Goal: Task Accomplishment & Management: Use online tool/utility

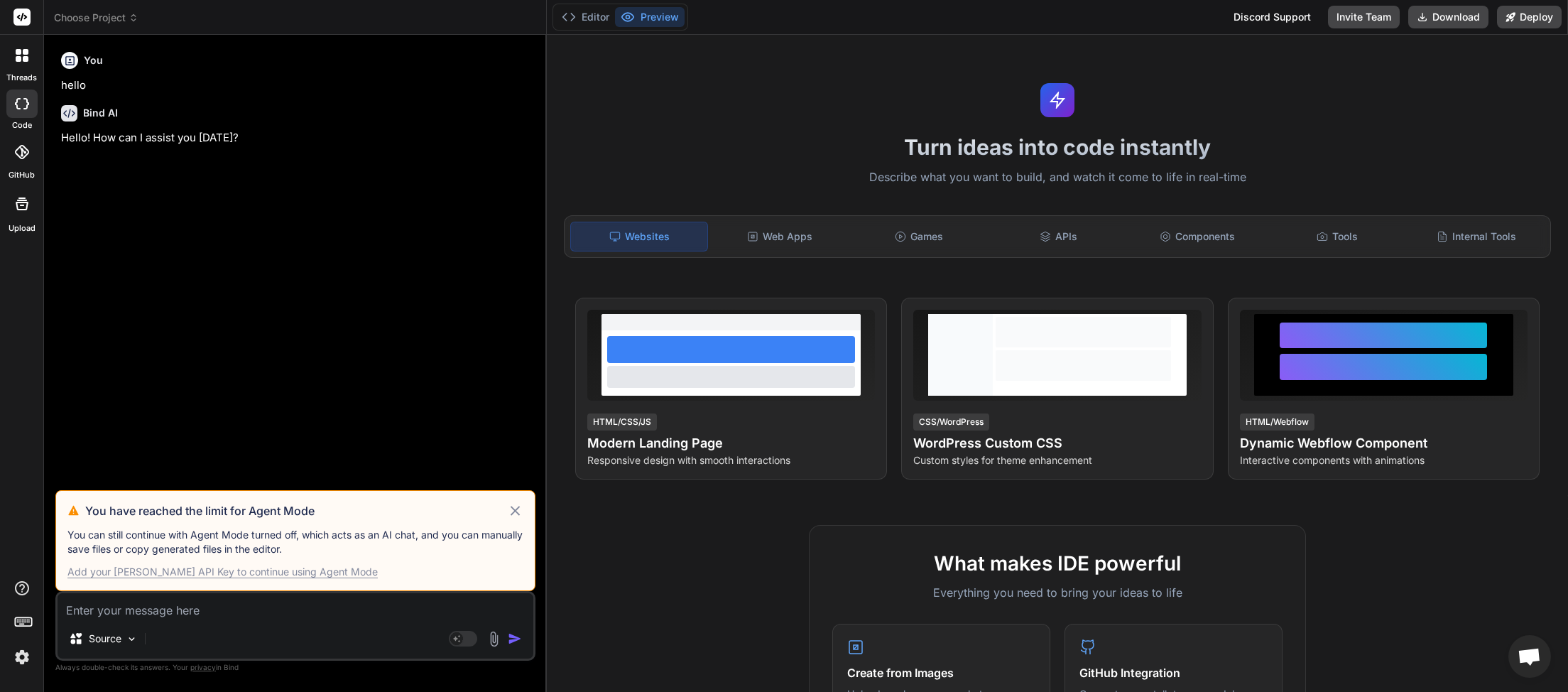
scroll to position [386, 0]
click at [134, 17] on icon at bounding box center [133, 18] width 10 height 10
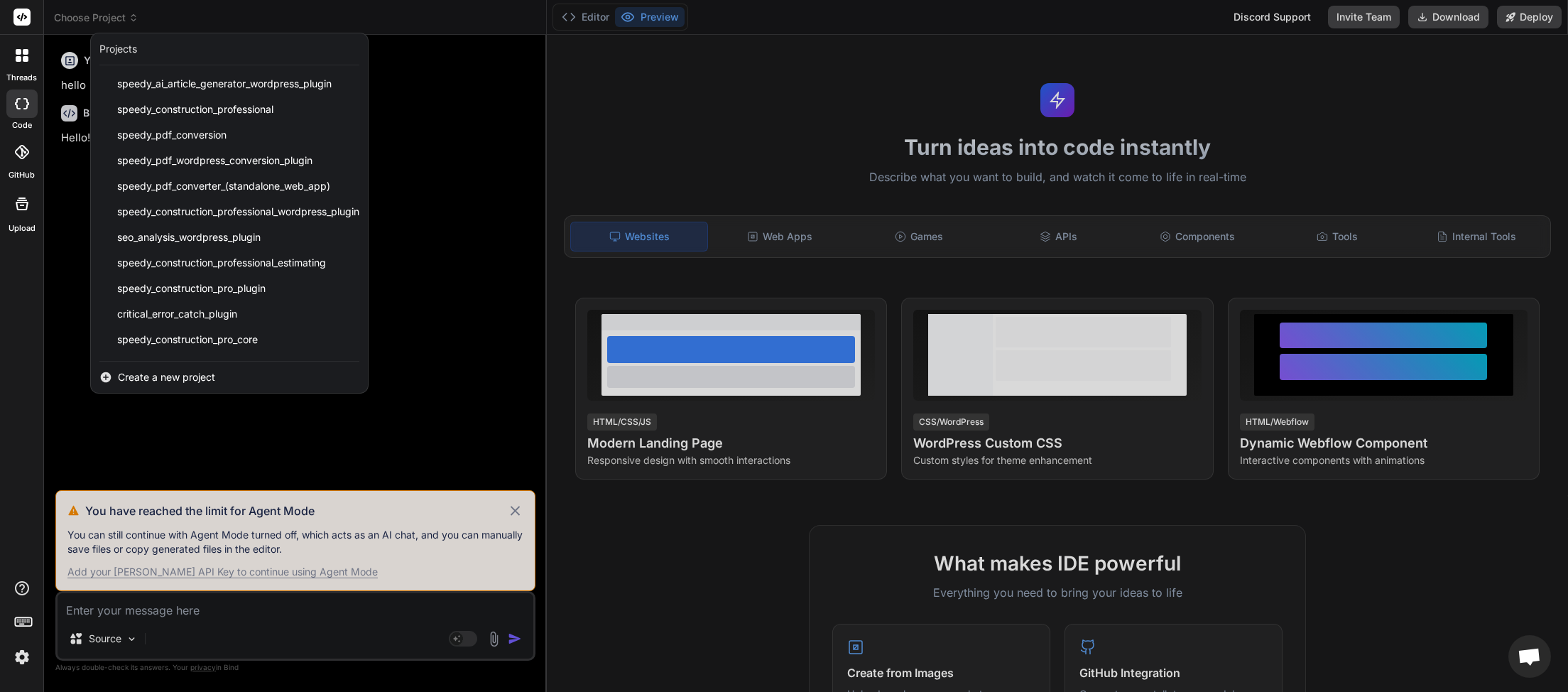
scroll to position [355, 0]
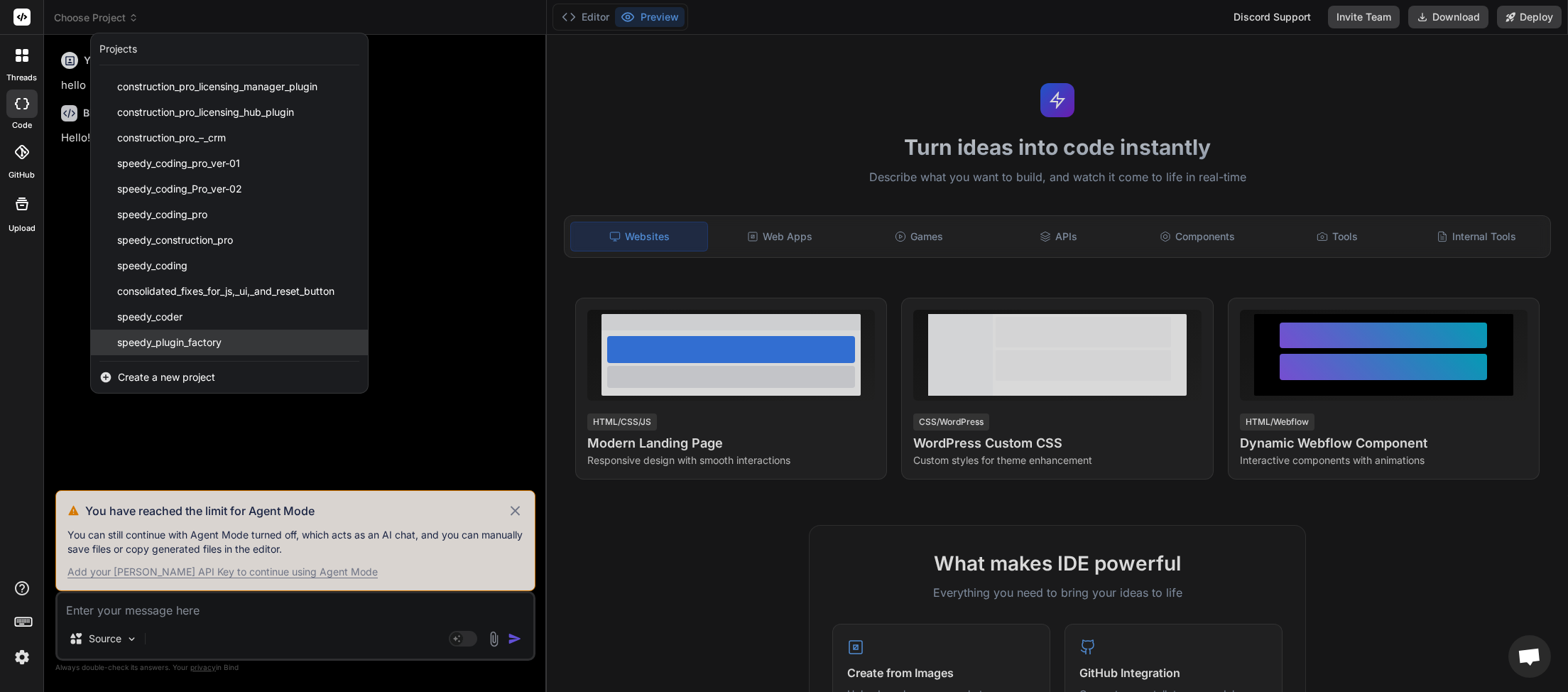
click at [236, 347] on div "speedy_plugin_factory" at bounding box center [229, 342] width 277 height 25
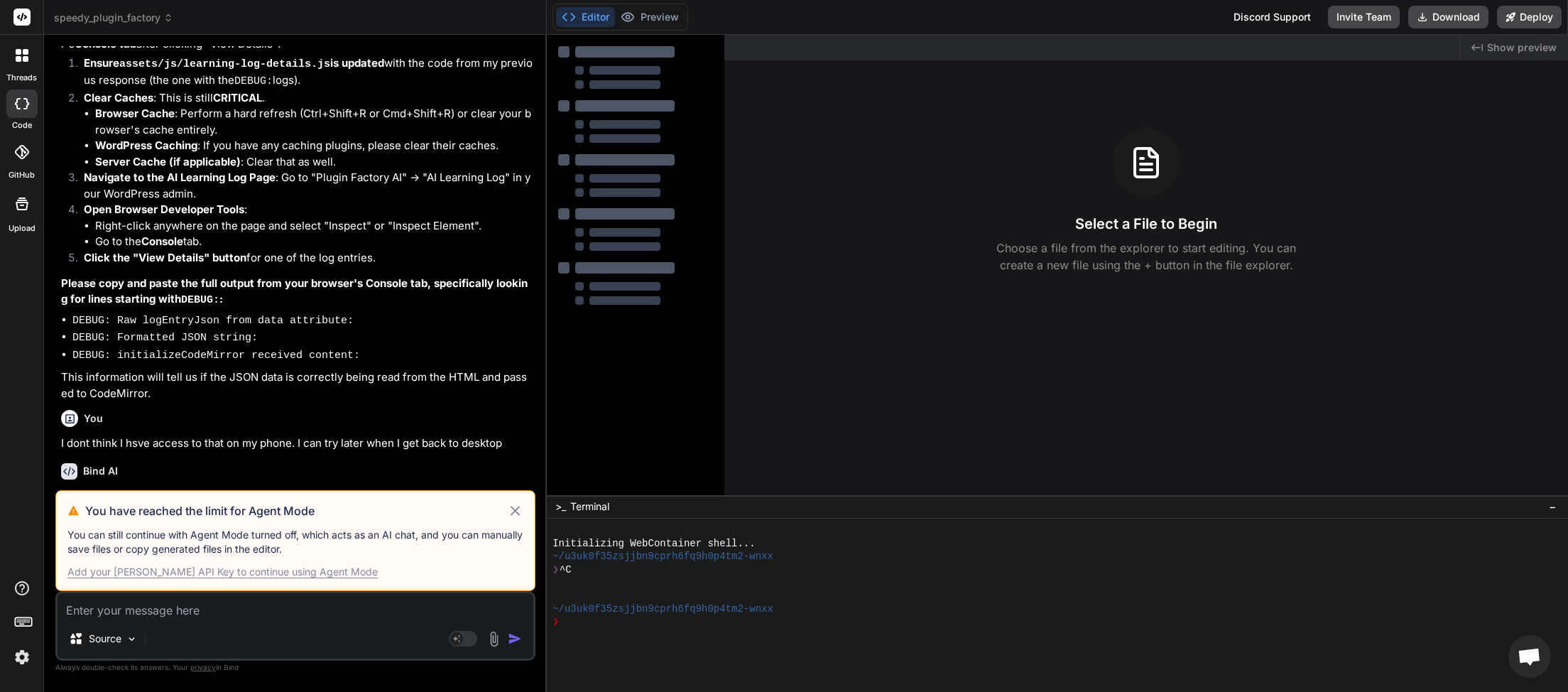
scroll to position [6261, 0]
click at [519, 515] on icon at bounding box center [515, 510] width 9 height 9
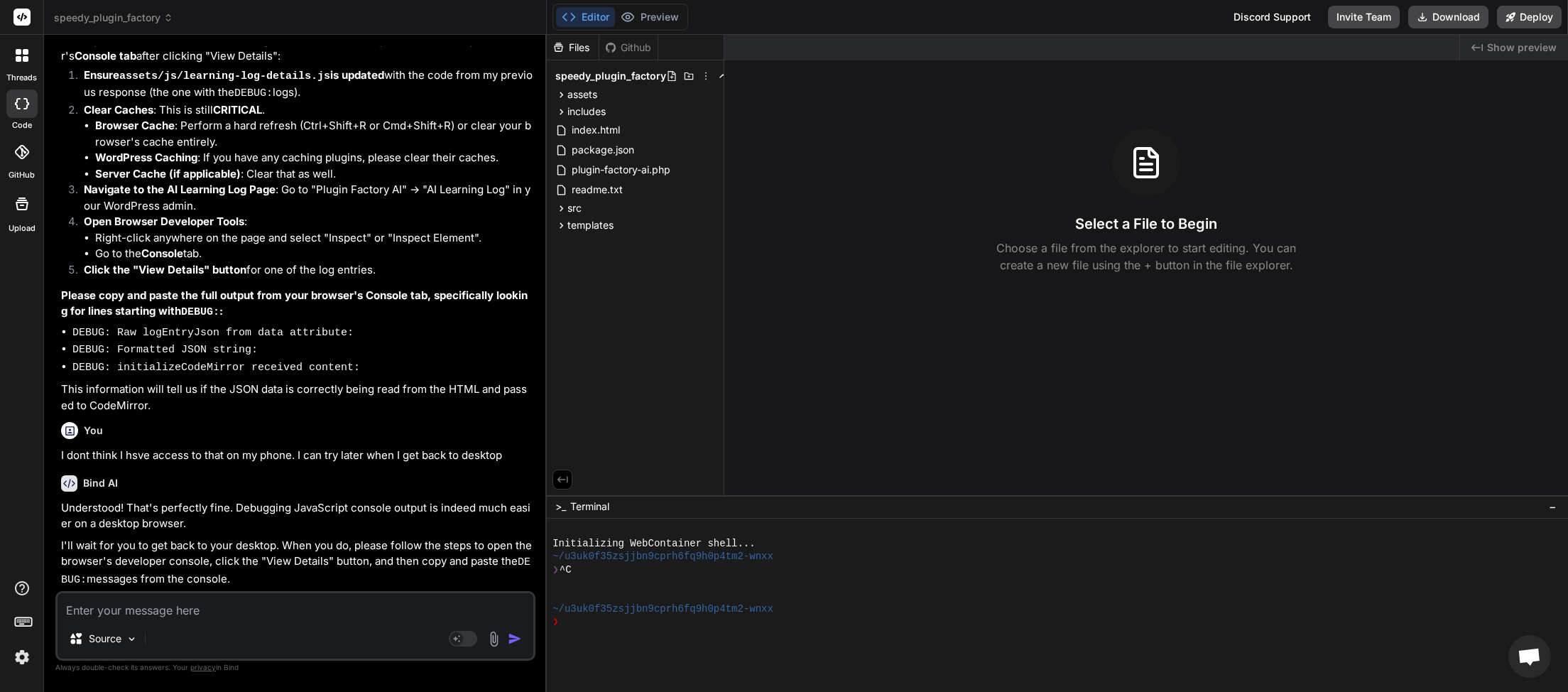
type textarea "x"
paste textarea "JQMIGRATE: Migrate is installed, version 3.4.1 load-scripts.php:5:981 DEBUG: Ra…"
type textarea "JQMIGRATE: Migrate is installed, version 3.4.1 load-scripts.php:5:981 DEBUG: Ra…"
type textarea "x"
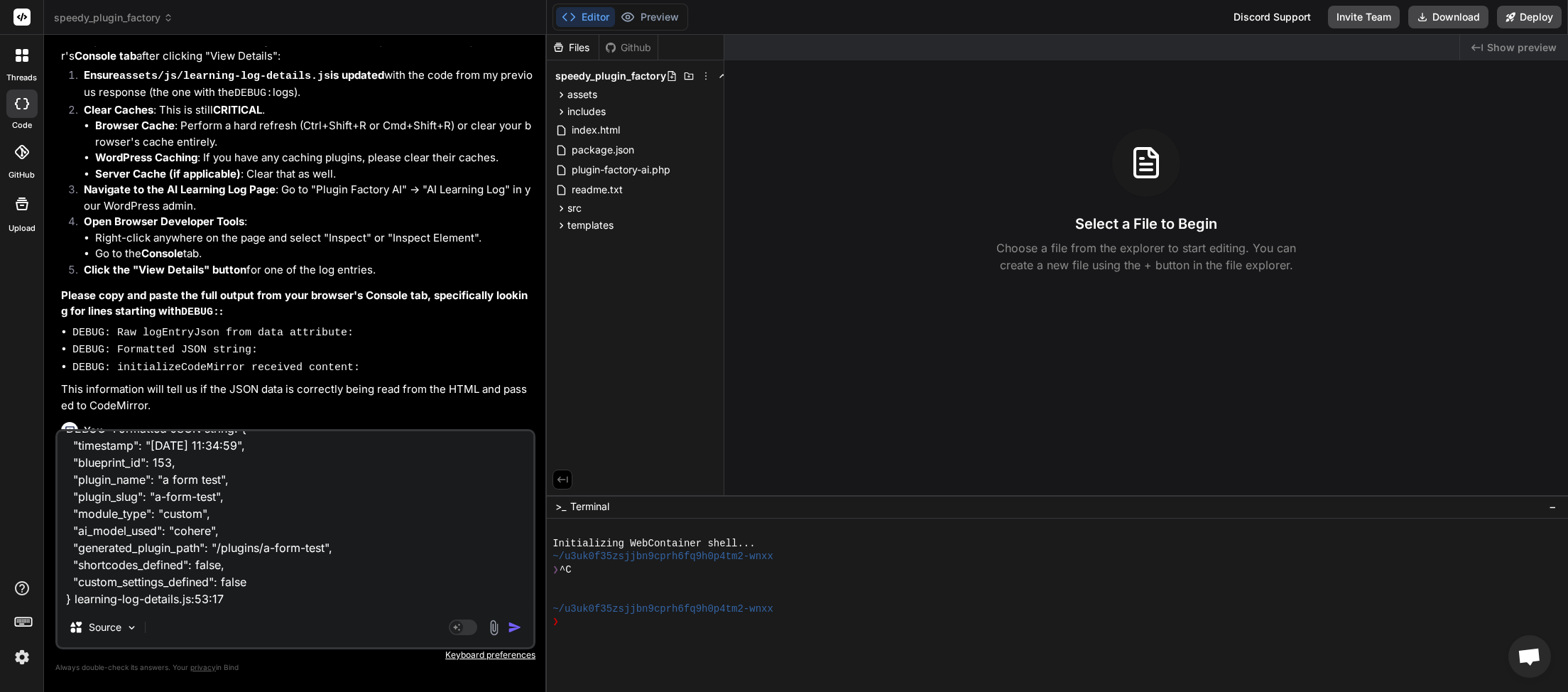
type textarea "JQMIGRATE: Migrate is installed, version 3.4.1 load-scripts.php:5:981 DEBUG: Ra…"
click at [521, 632] on img "button" at bounding box center [515, 627] width 14 height 14
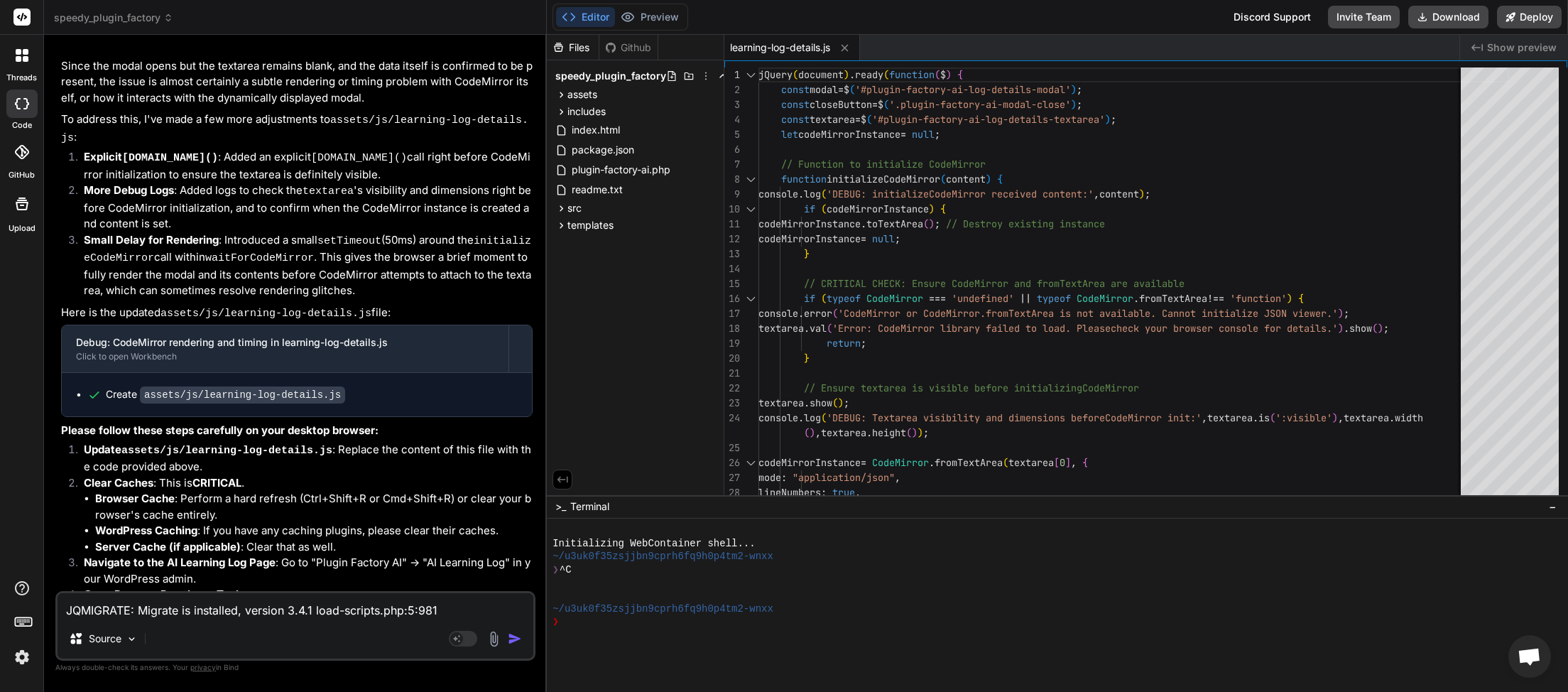
scroll to position [7211, 0]
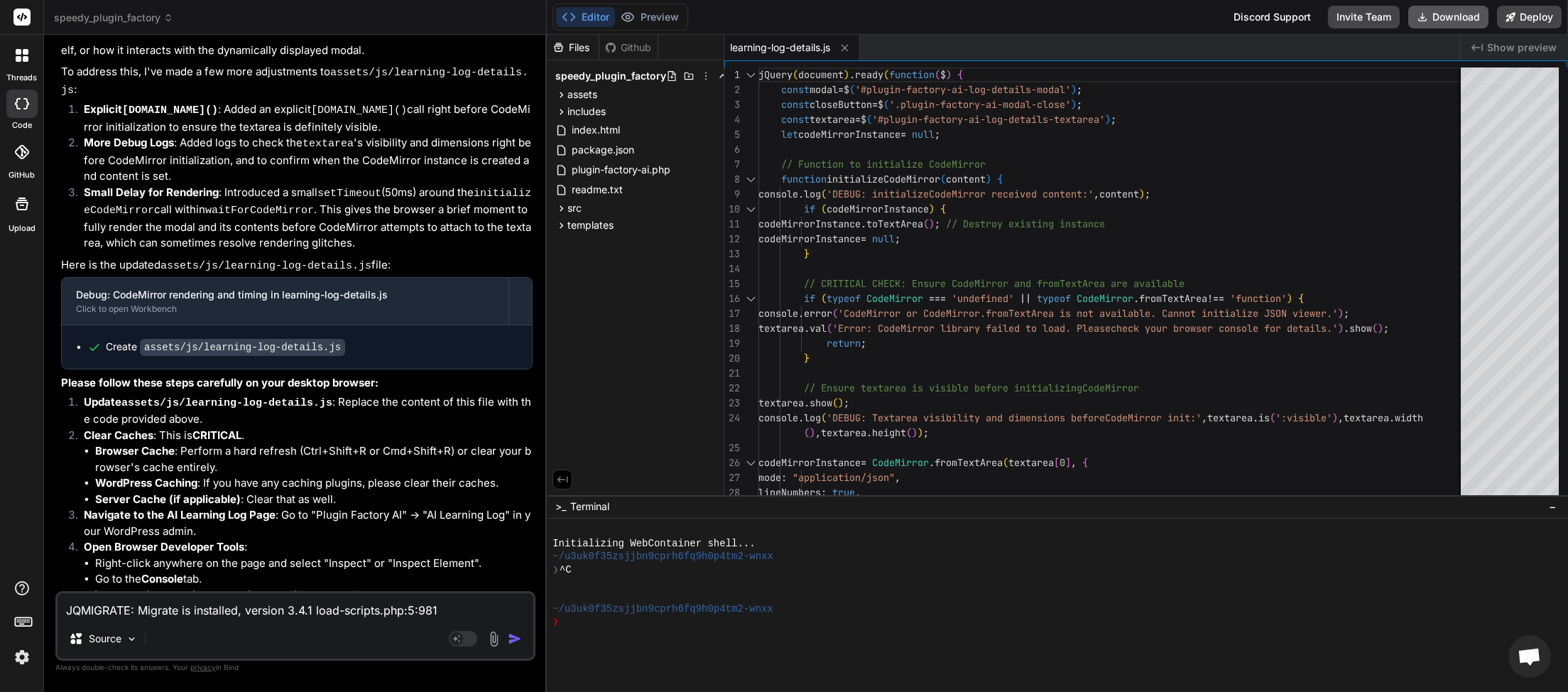
click at [1449, 15] on button "Download" at bounding box center [1449, 17] width 80 height 23
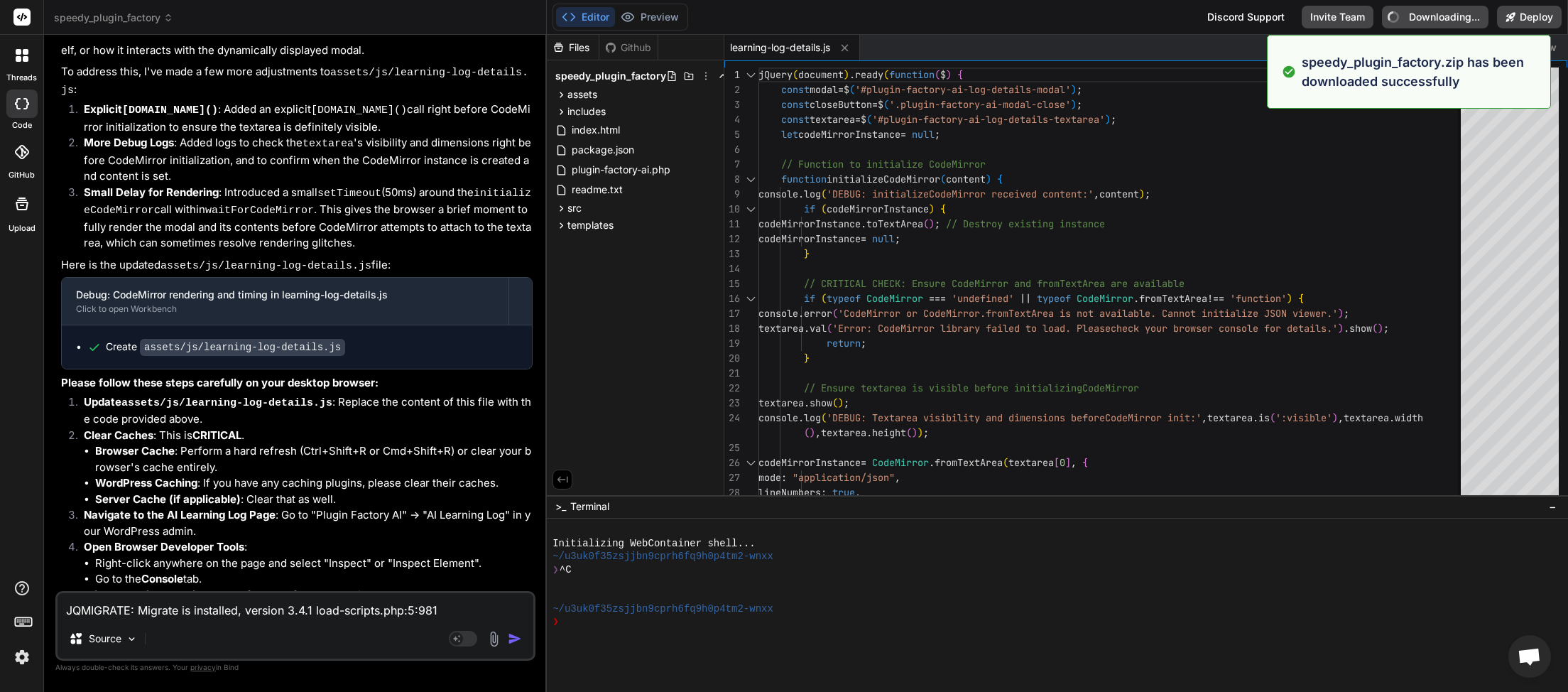
type textarea "x"
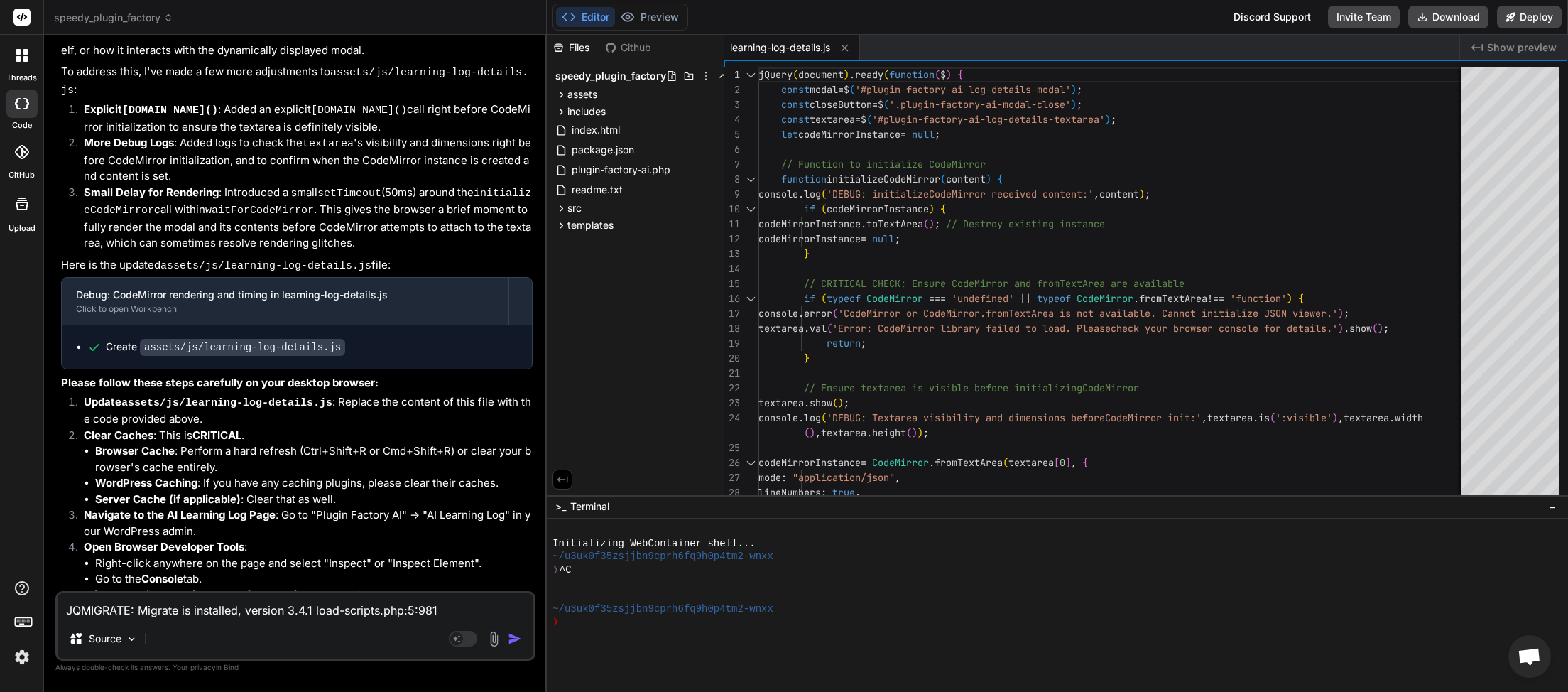
paste textarea "9:17 DEBUG: Formatted JSON string: { "timestamp": "[DATE] 11:34:59", "blueprint…"
type textarea "JQMIGRATE: Migrate is installed, version 3.4.1 load-scripts.php:5:981 DEBUG: Ra…"
type textarea "x"
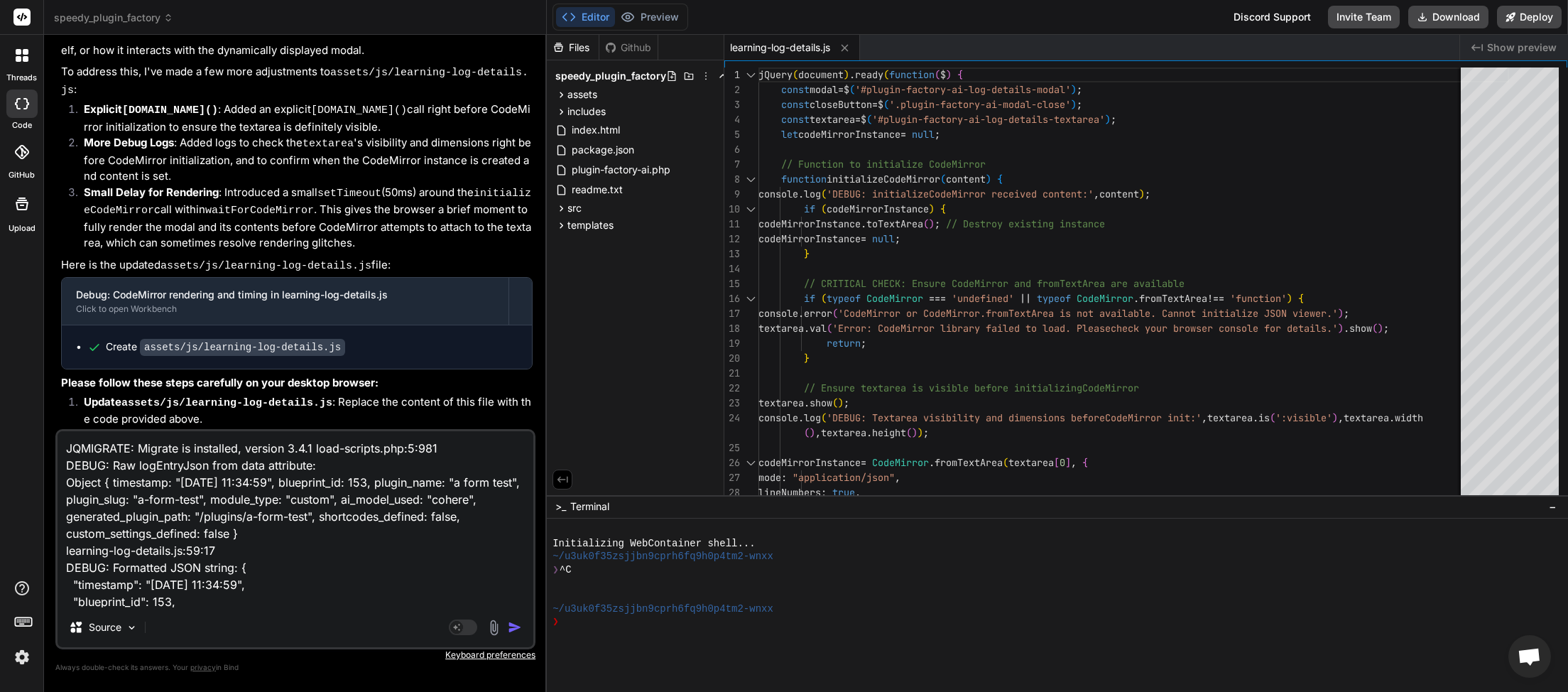
scroll to position [156, 0]
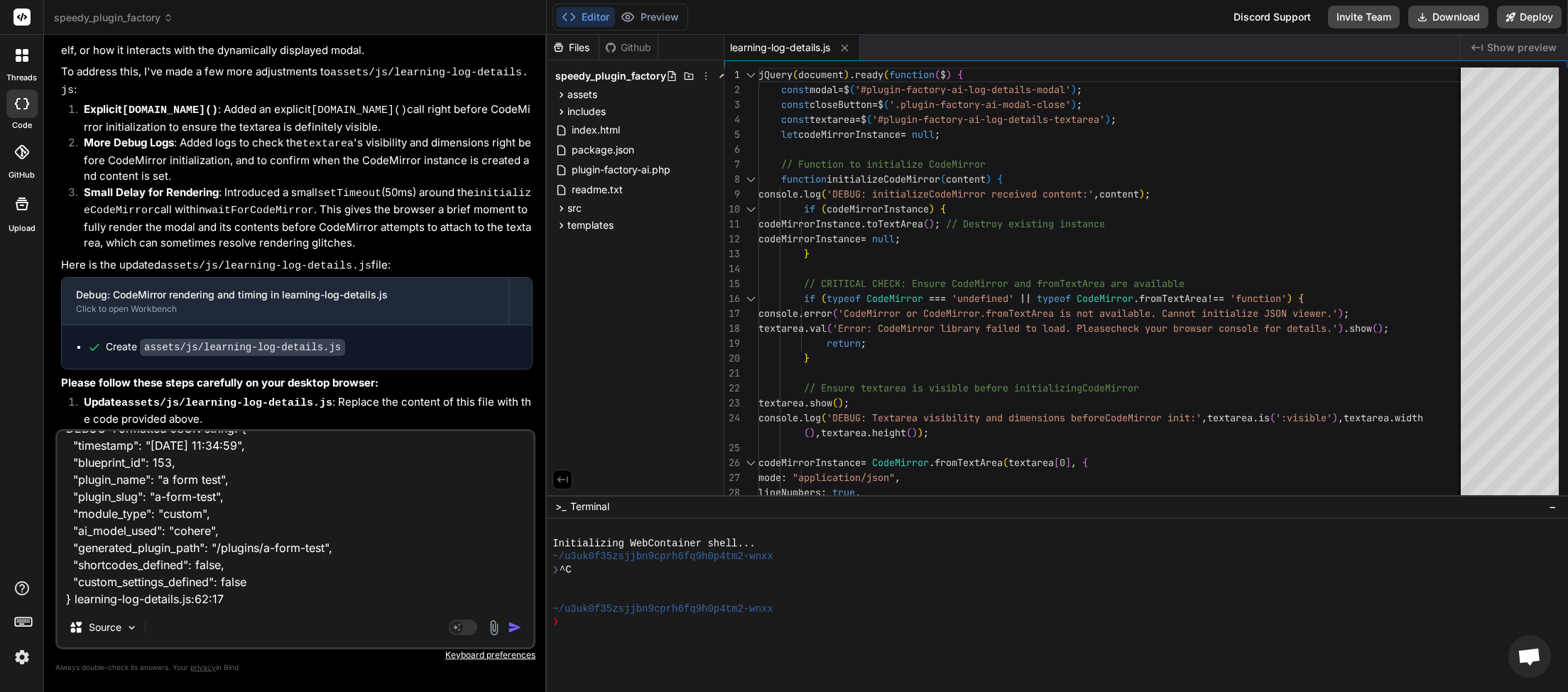
type textarea "JQMIGRATE: Migrate is installed, version 3.4.1 load-scripts.php:5:981 DEBUG: Ra…"
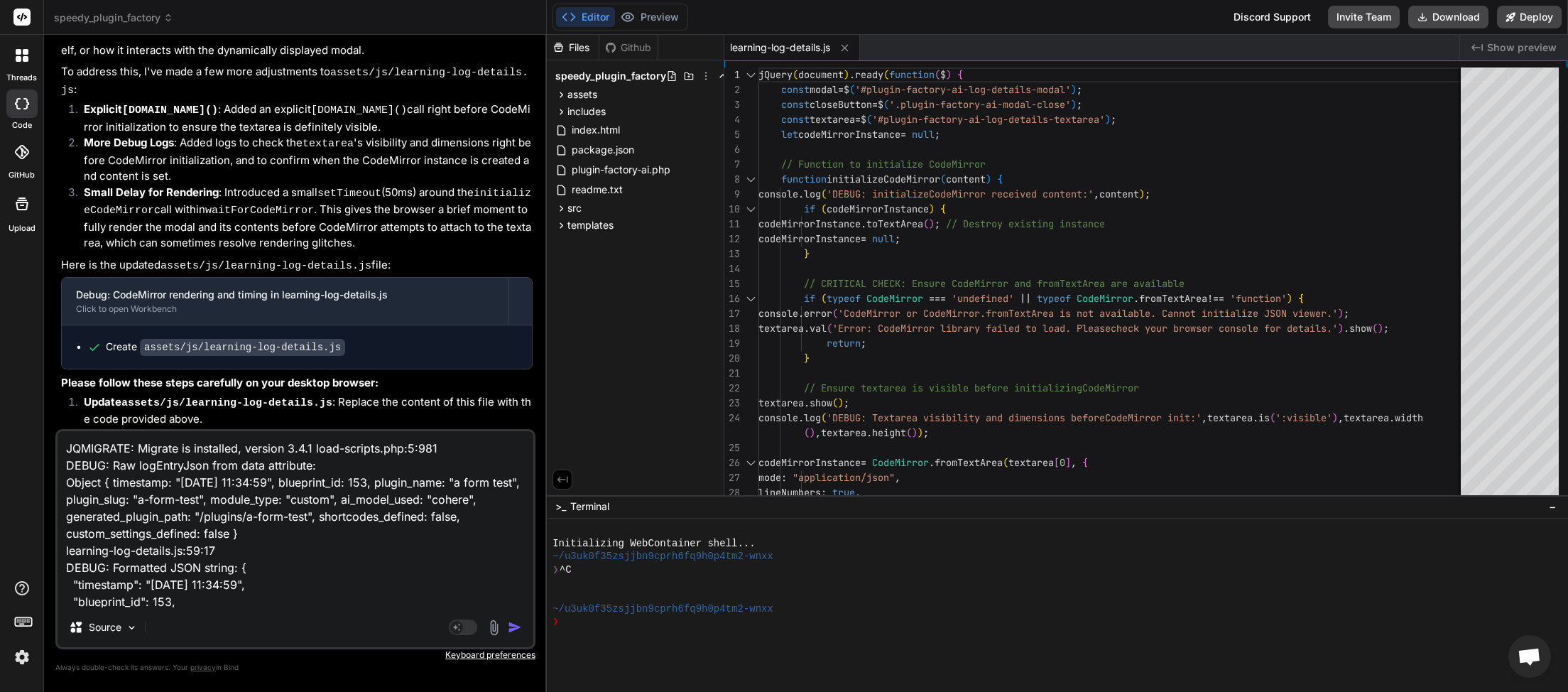
drag, startPoint x: 72, startPoint y: 599, endPoint x: 66, endPoint y: 328, distance: 271.1
click at [66, 432] on textarea "JQMIGRATE: Migrate is installed, version 3.4.1 load-scripts.php:5:981 DEBUG: Ra…" at bounding box center [295, 519] width 475 height 176
type textarea "x"
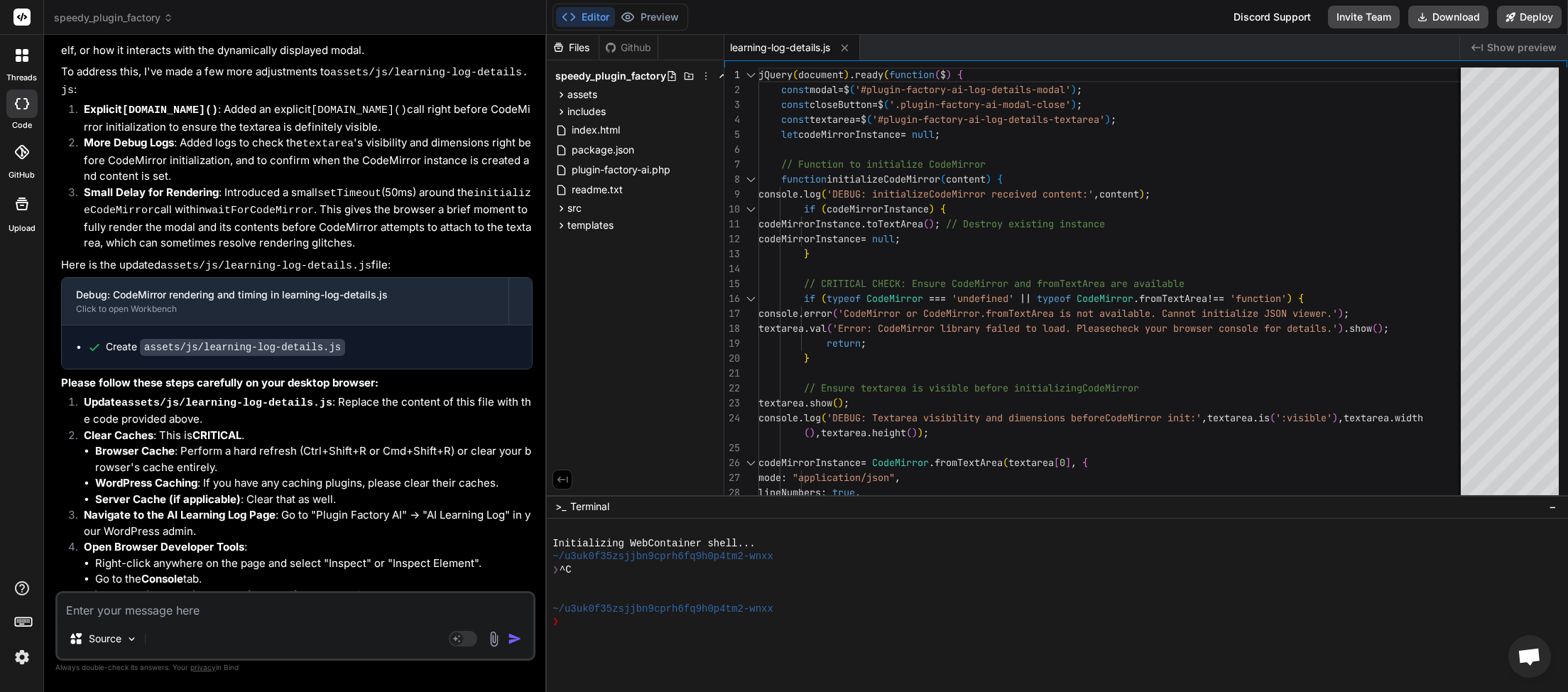
paste textarea "JQMIGRATE: Migrate is installed, version 3.4.1 load-scripts.php:5:981 DEBUG: Ra…"
type textarea "JQMIGRATE: Migrate is installed, version 3.4.1 load-scripts.php:5:981 DEBUG: Ra…"
type textarea "x"
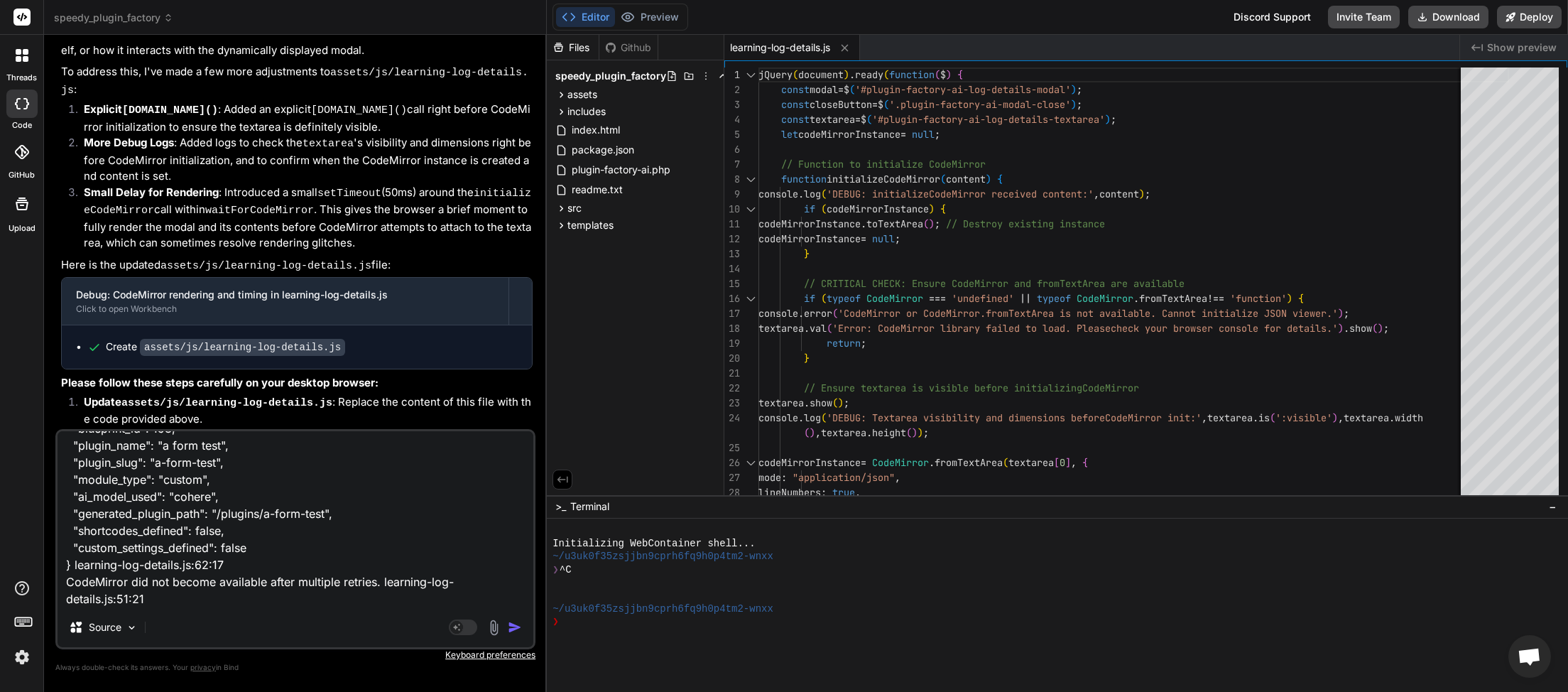
type textarea "JQMIGRATE: Migrate is installed, version 3.4.1 load-scripts.php:5:981 DEBUG: Ra…"
click at [518, 631] on img "button" at bounding box center [515, 627] width 14 height 14
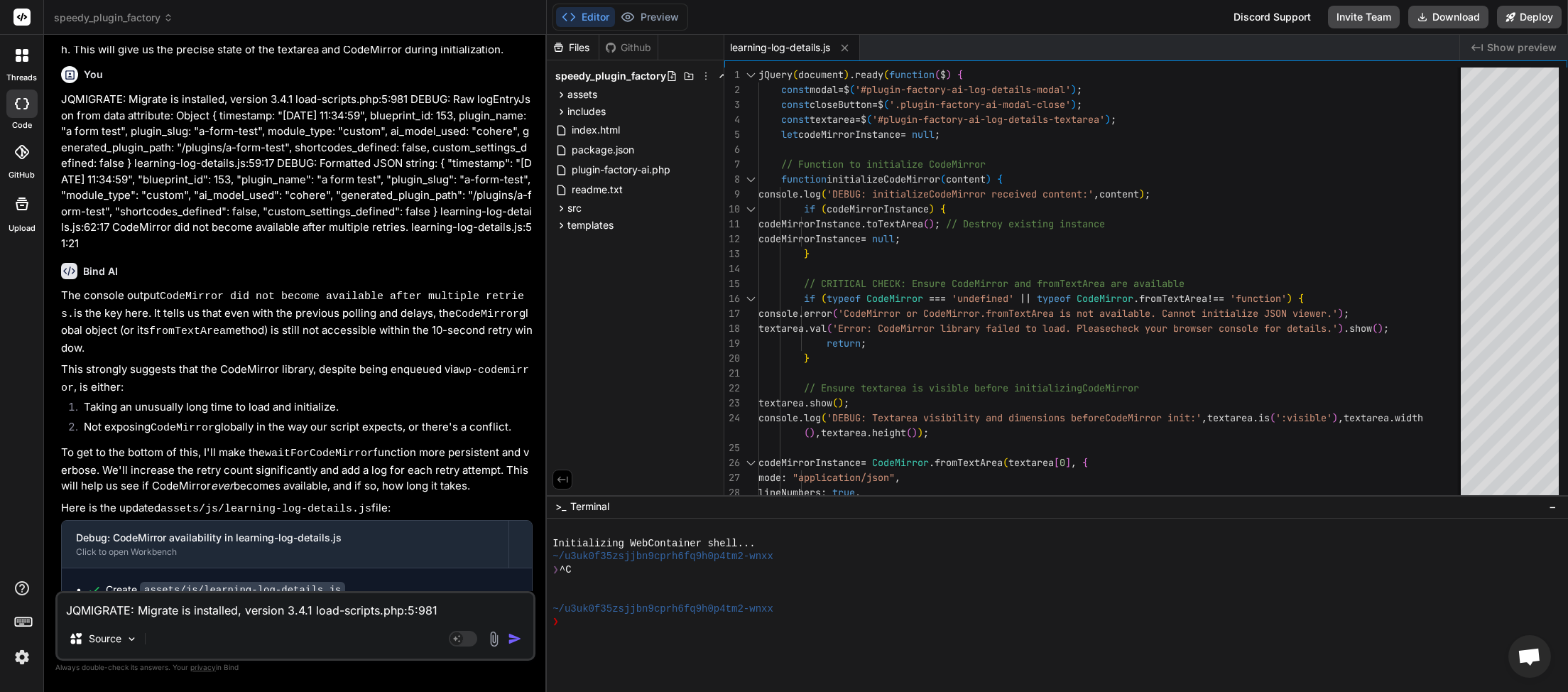
scroll to position [8034, 0]
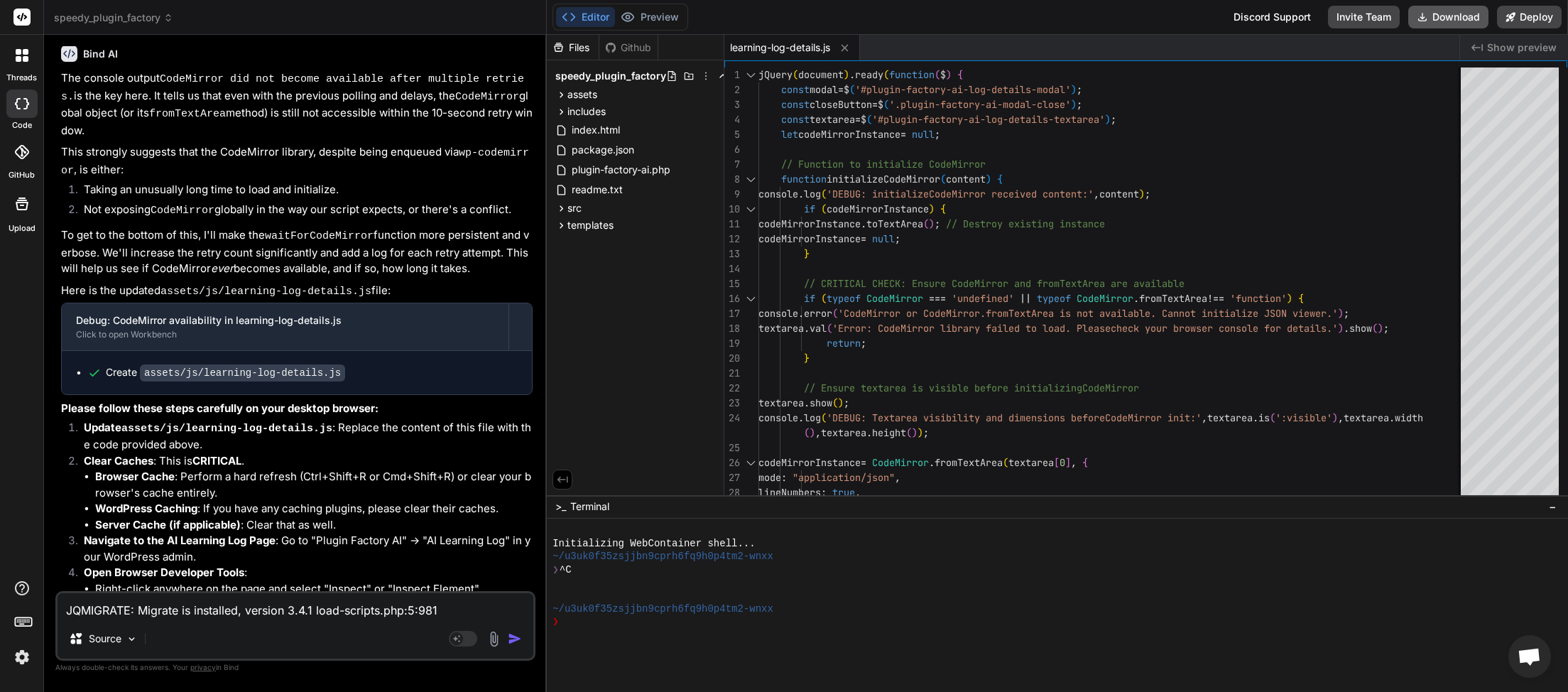
click at [1443, 21] on button "Download" at bounding box center [1449, 17] width 80 height 23
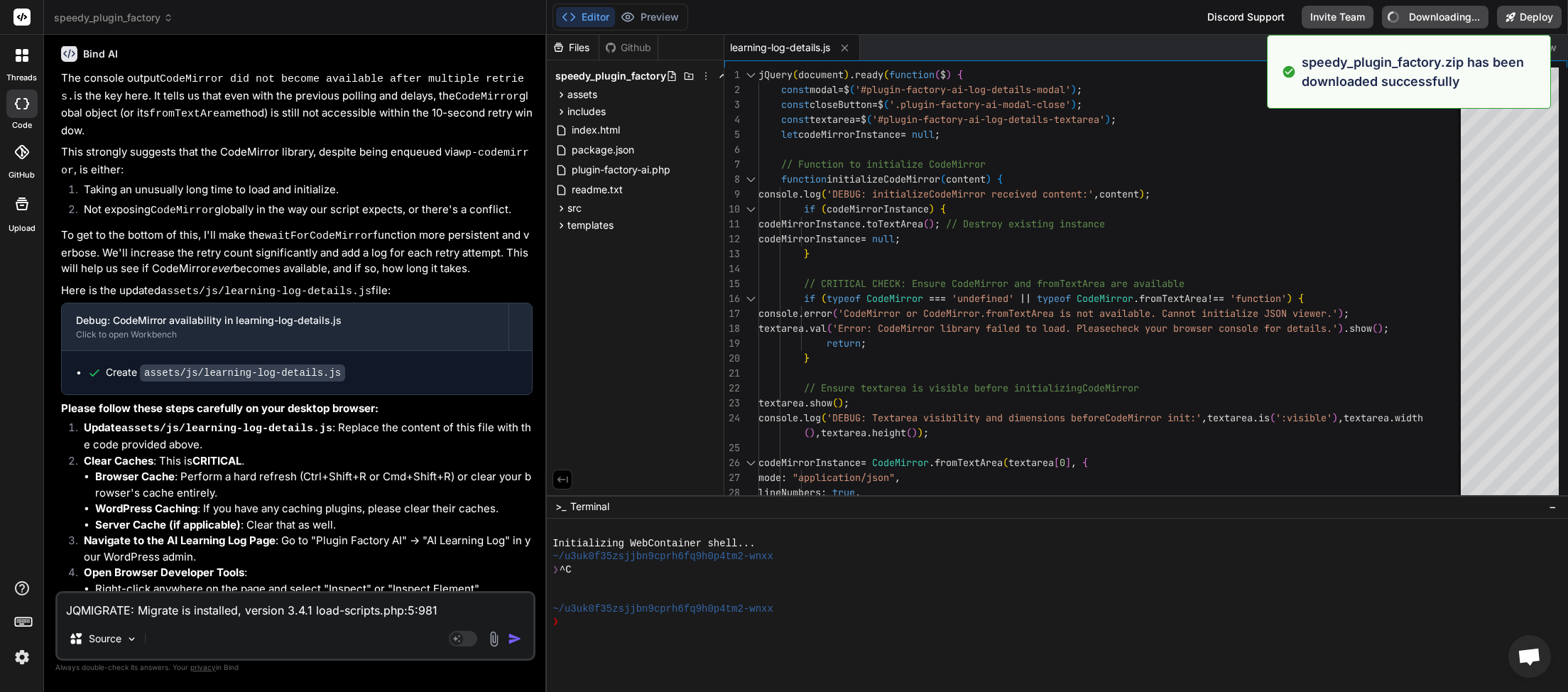
type textarea "x"
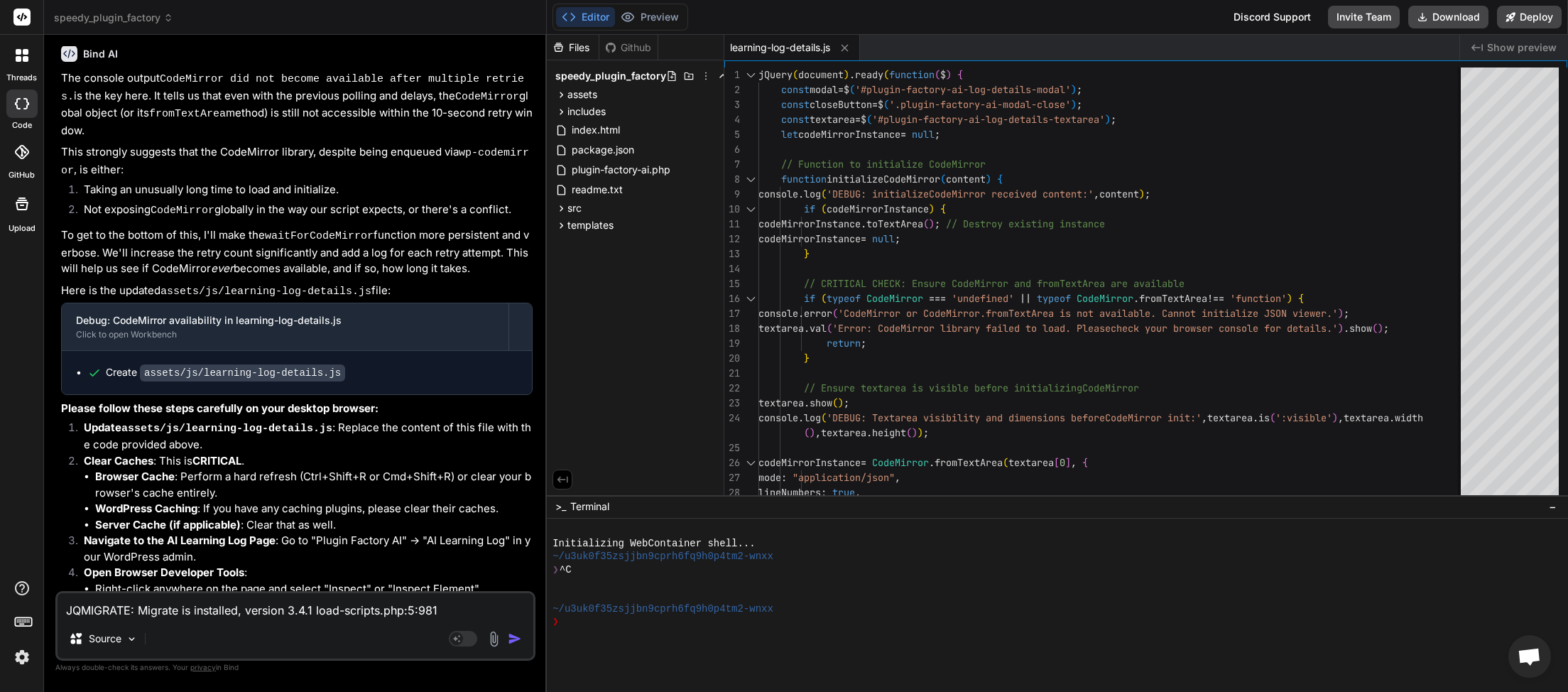
paste textarea "61:17 DEBUG: Formatted JSON string: { "timestamp": "[DATE] 11:34:59", "blueprin…"
type textarea "JQMIGRATE: Migrate is installed, version 3.4.1 load-scripts.php:5:981 DEBUG: Ra…"
type textarea "x"
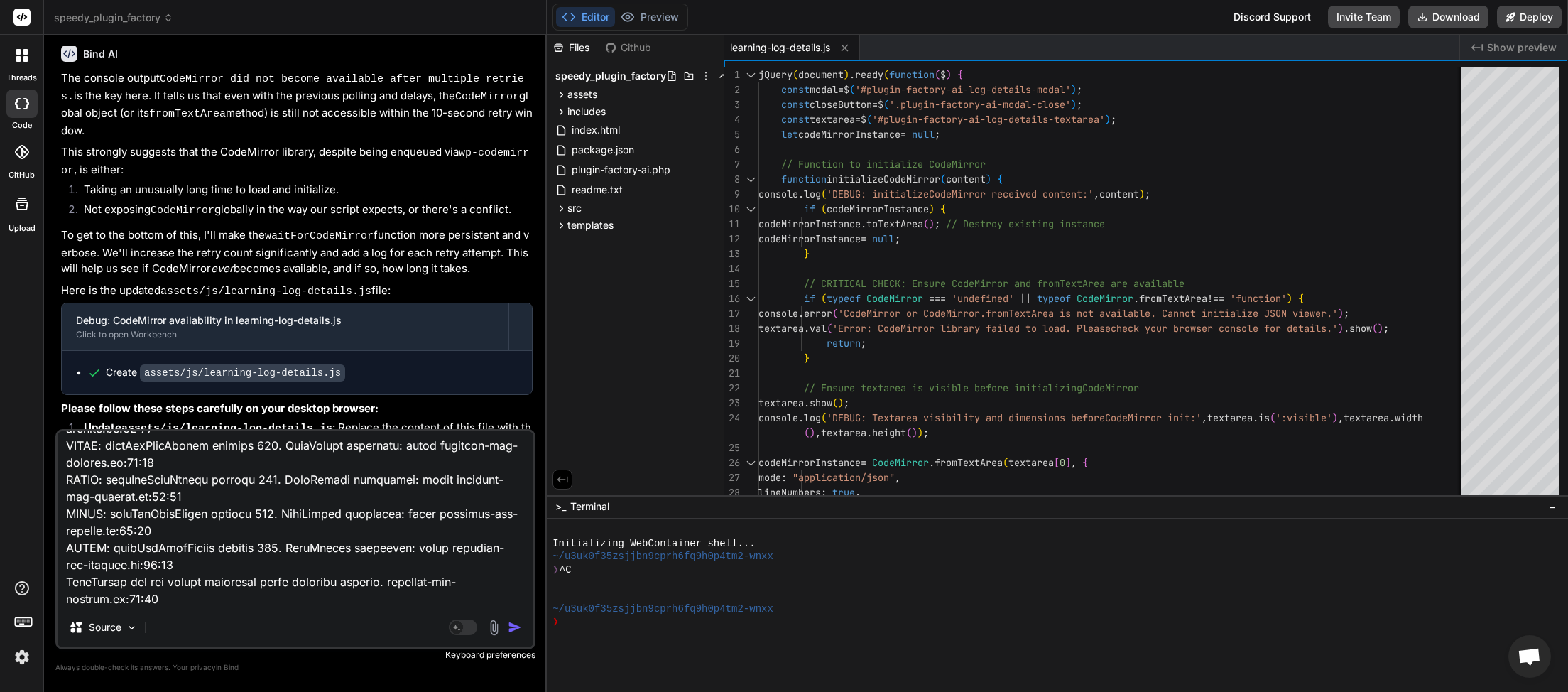
type textarea "JQMIGRATE: Migrate is installed, version 3.4.1 load-scripts.php:5:981 DEBUG: Ra…"
click at [516, 627] on img "button" at bounding box center [515, 627] width 14 height 14
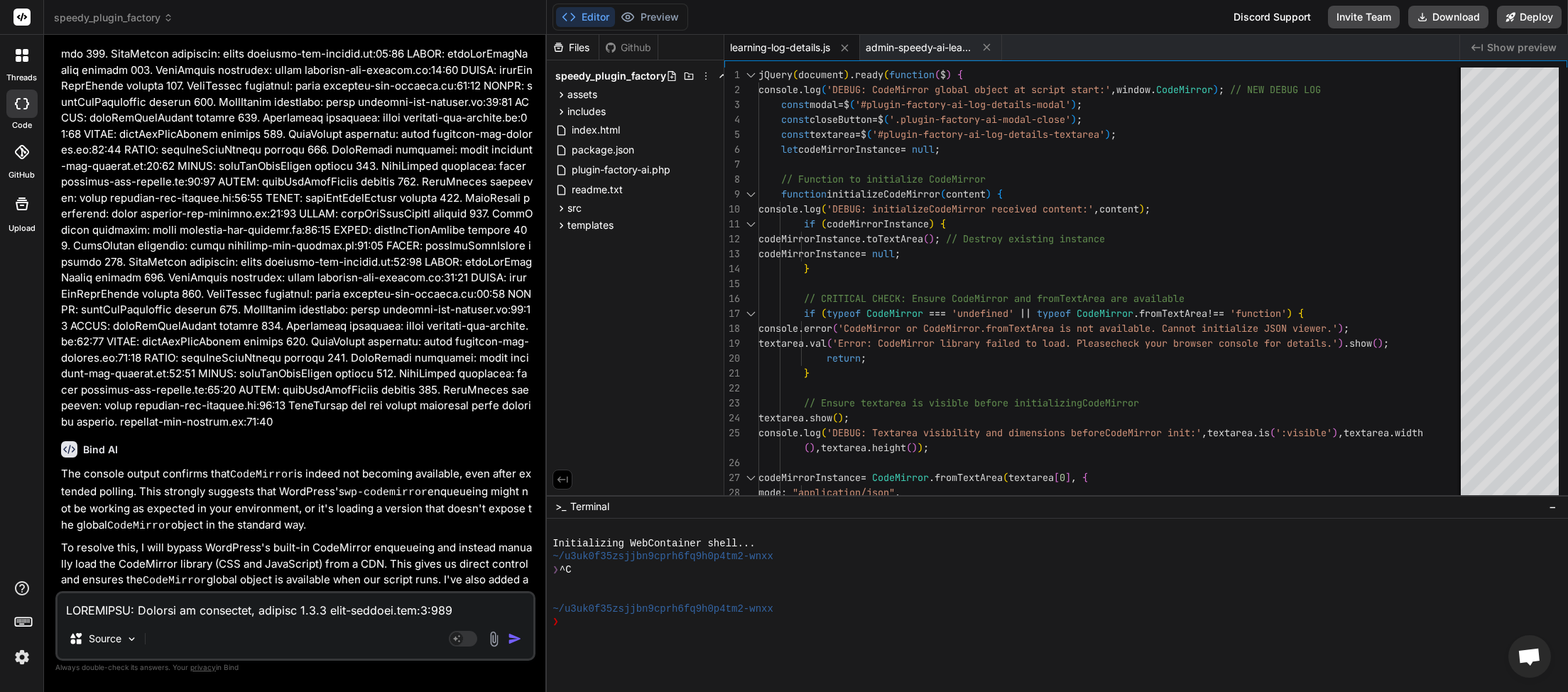
scroll to position [13868, 0]
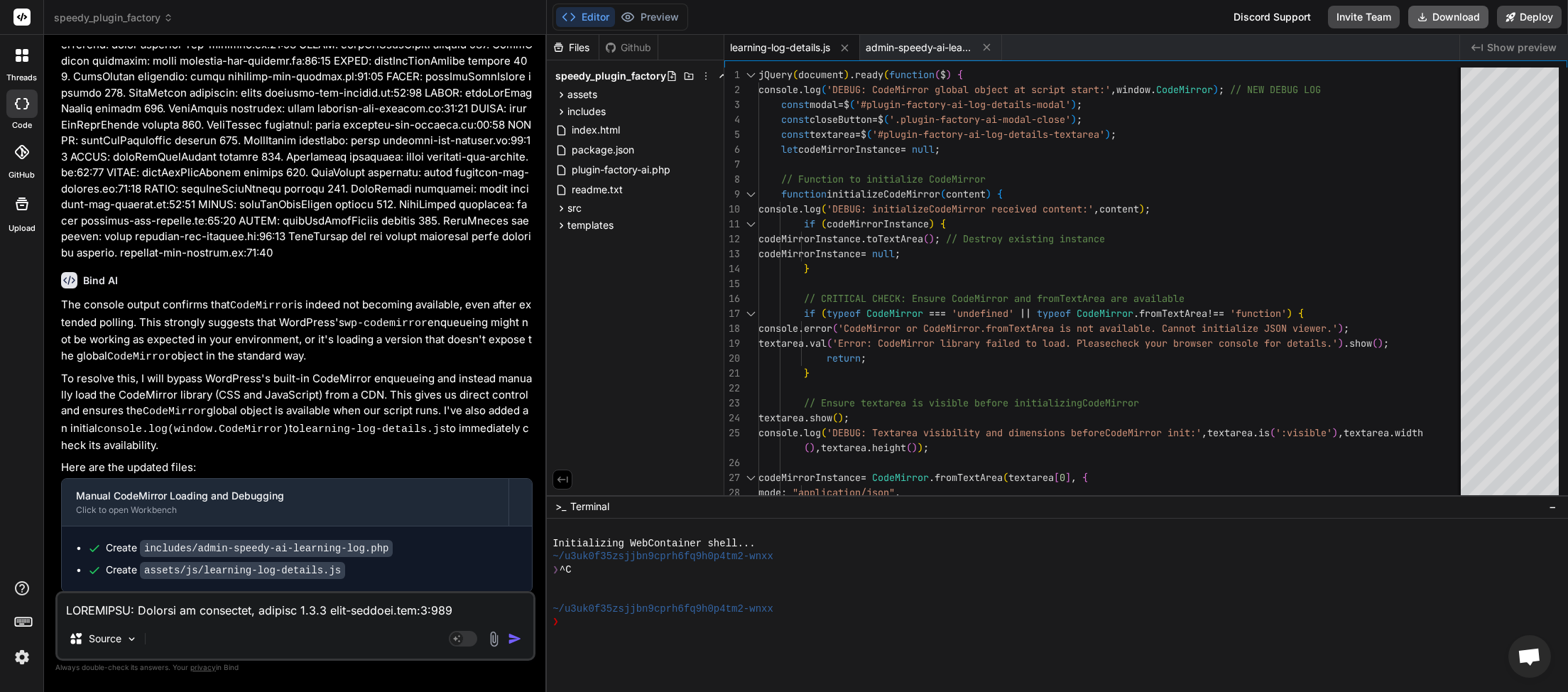
click at [1448, 20] on button "Download" at bounding box center [1449, 17] width 80 height 23
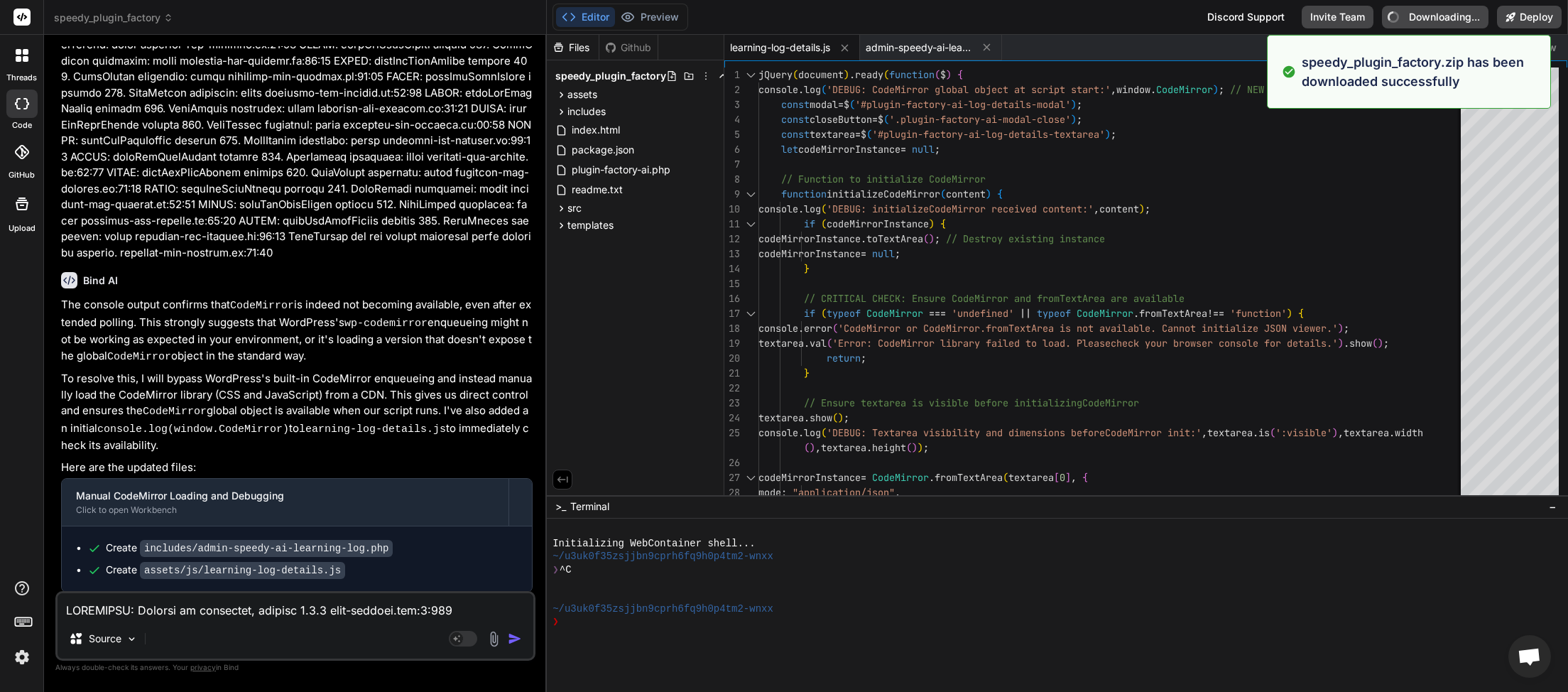
type textarea "x"
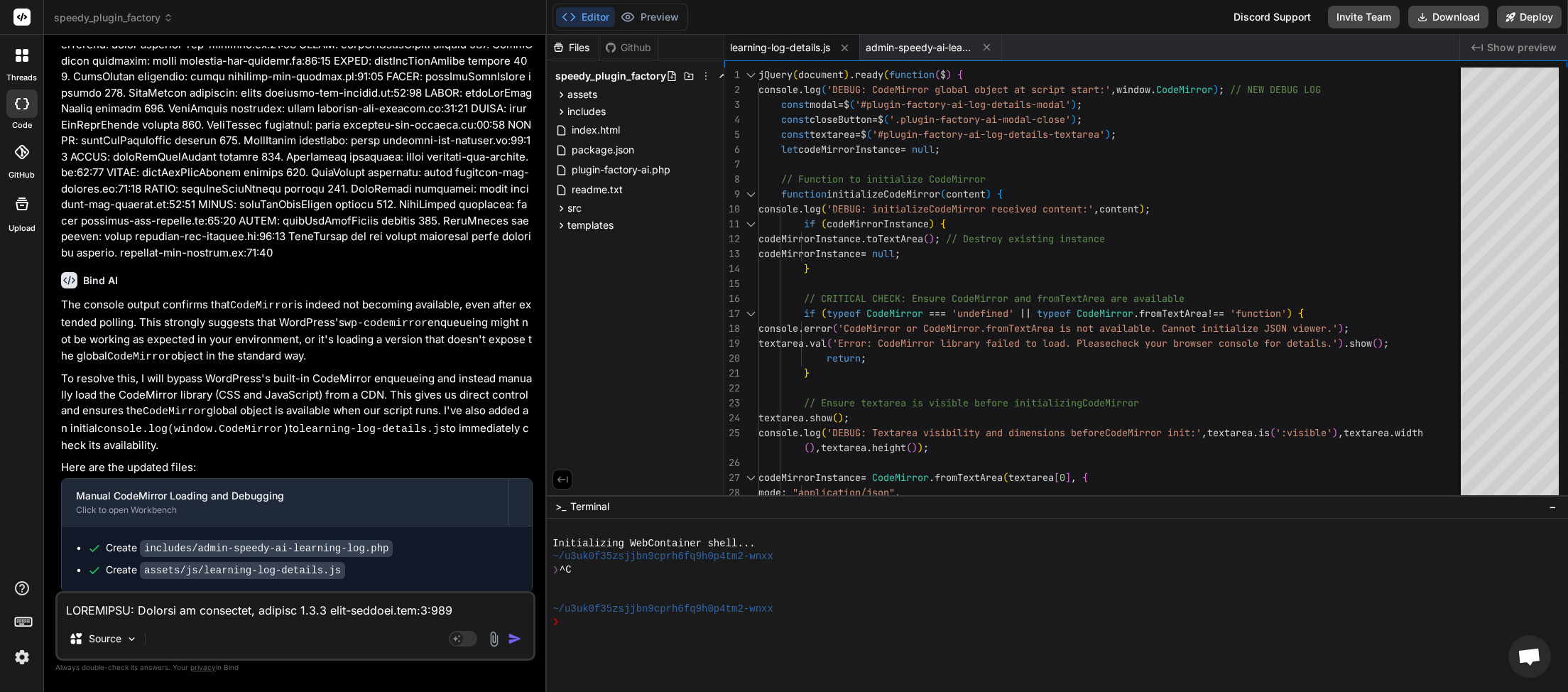
paste textarea "[[DATE] 19:58:27 UTC] Plugin Factory AI: Main plugin file processing started. (…"
type textarea "[[DATE] 19:58:27 UTC] Plugin Factory AI: Main plugin file processing started. (…"
type textarea "x"
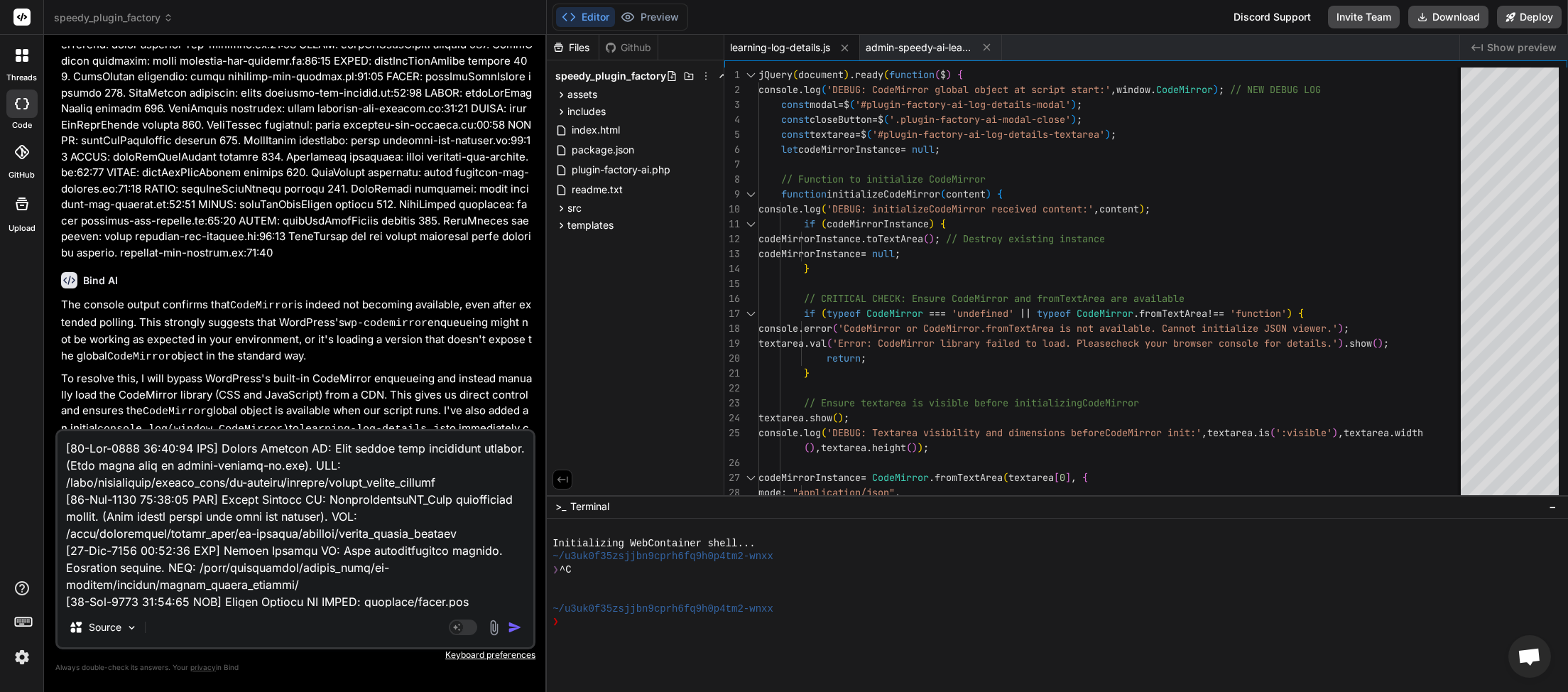
scroll to position [411, 0]
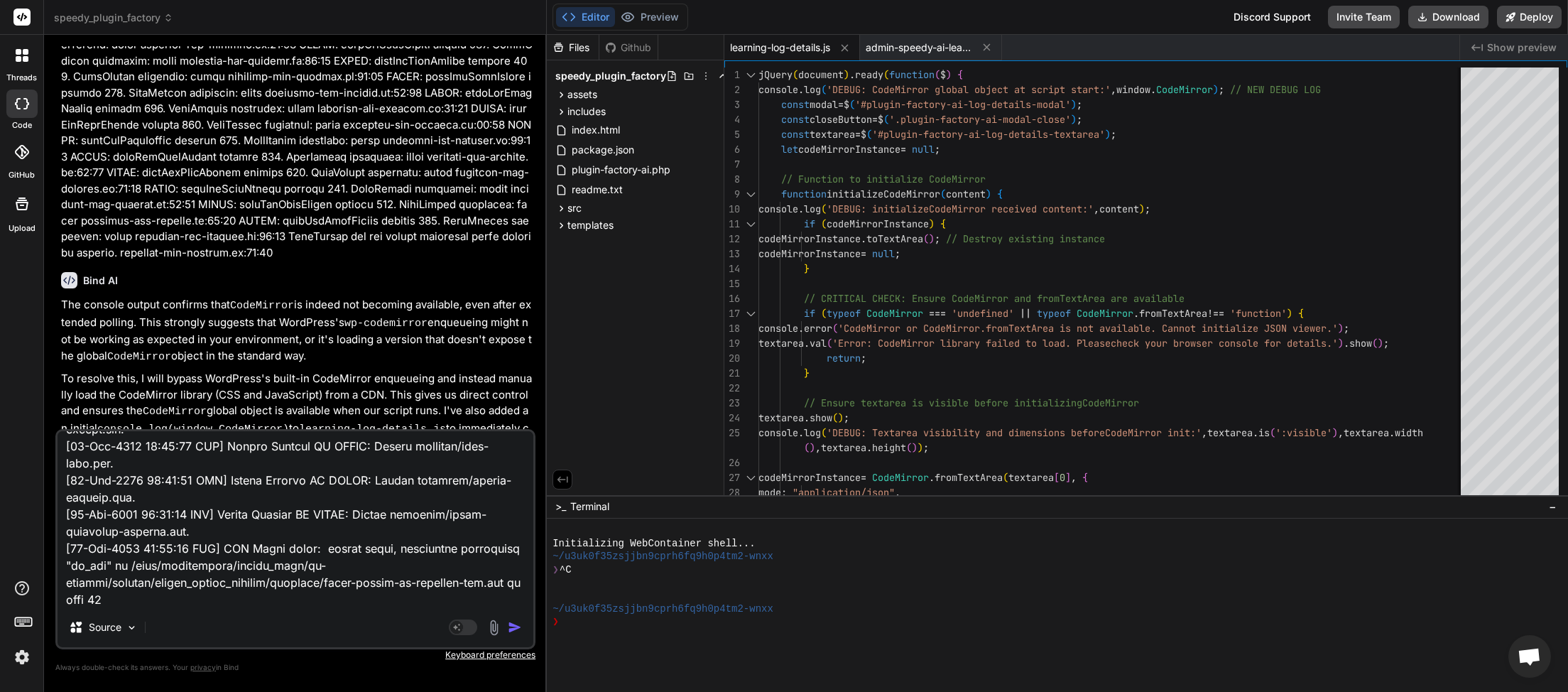
type textarea "[[DATE] 19:58:27 UTC] Plugin Factory AI: Main plugin file processing started. (…"
click at [511, 626] on img "button" at bounding box center [515, 627] width 14 height 14
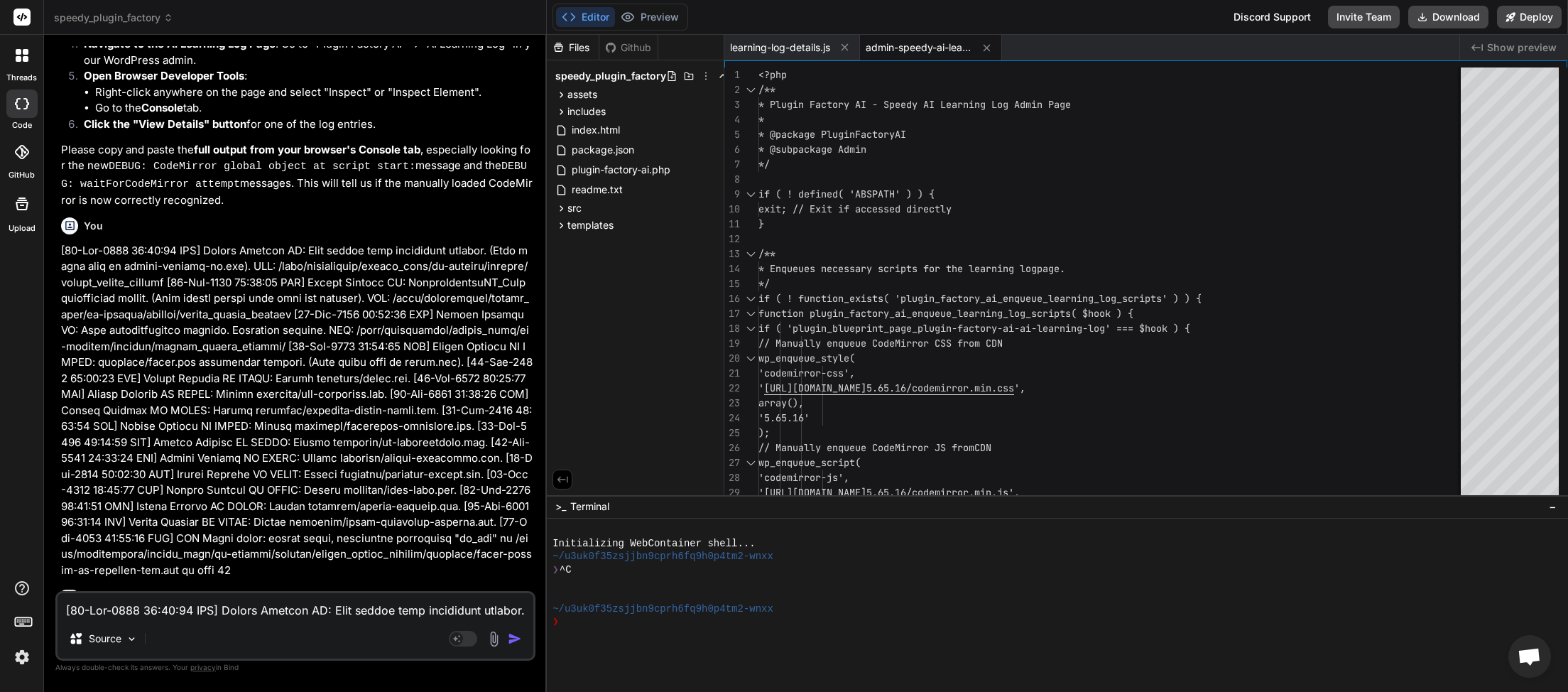
scroll to position [14839, 0]
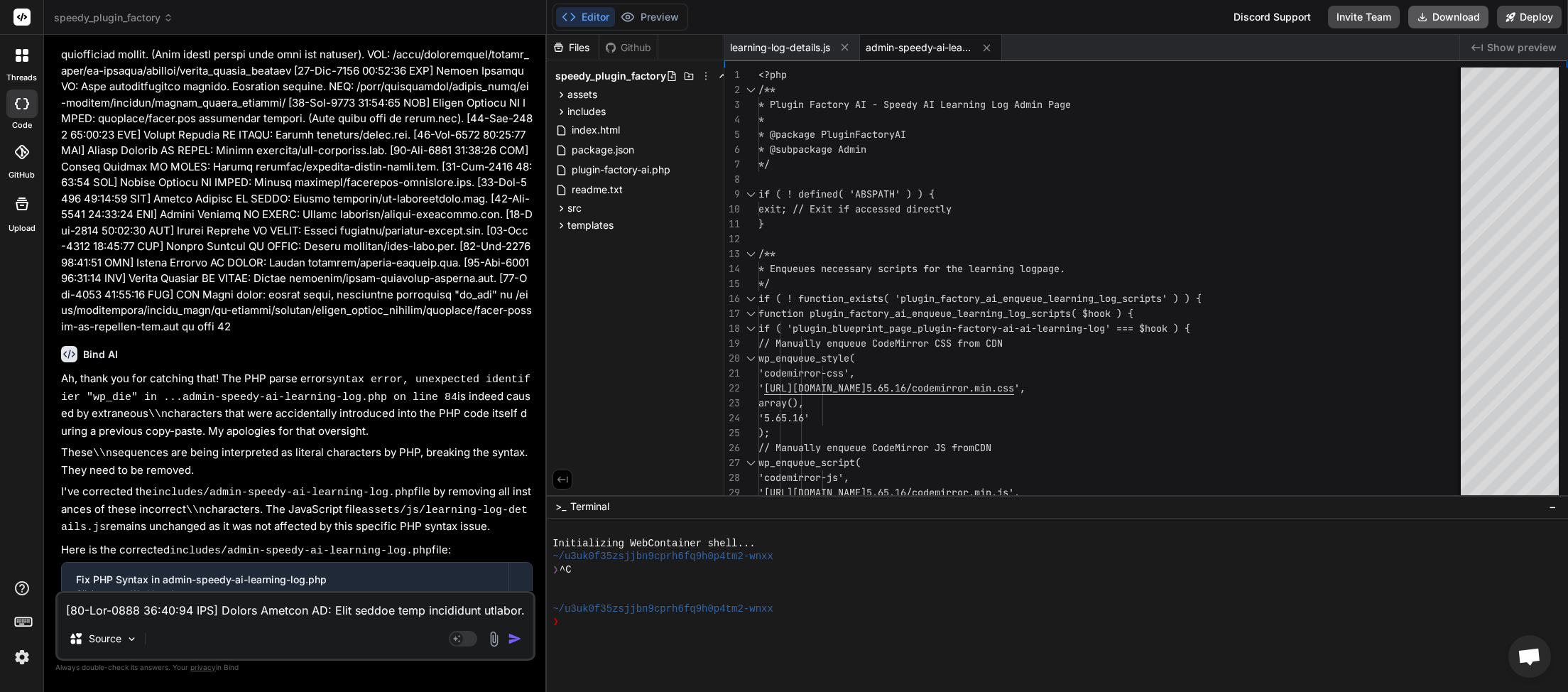
click at [1454, 20] on button "Download" at bounding box center [1449, 17] width 80 height 23
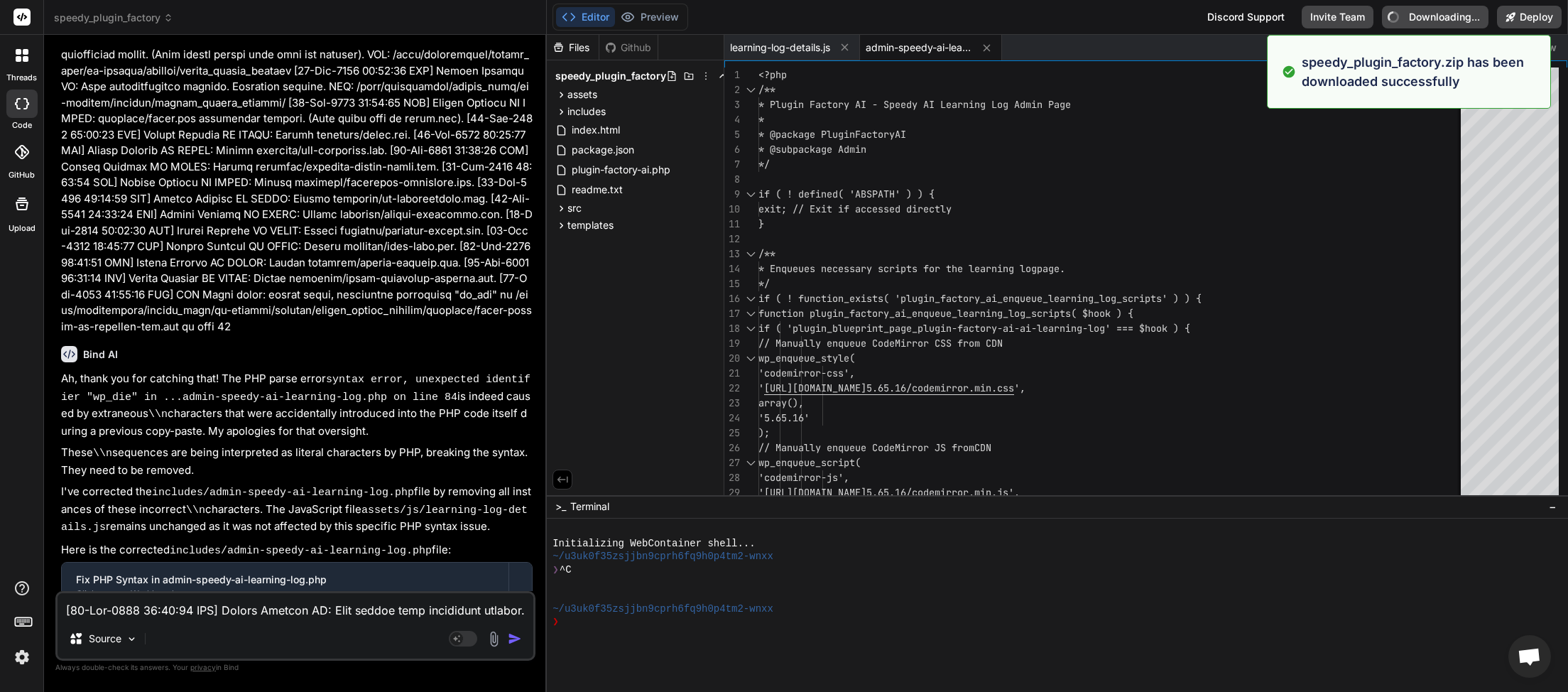
type textarea "x"
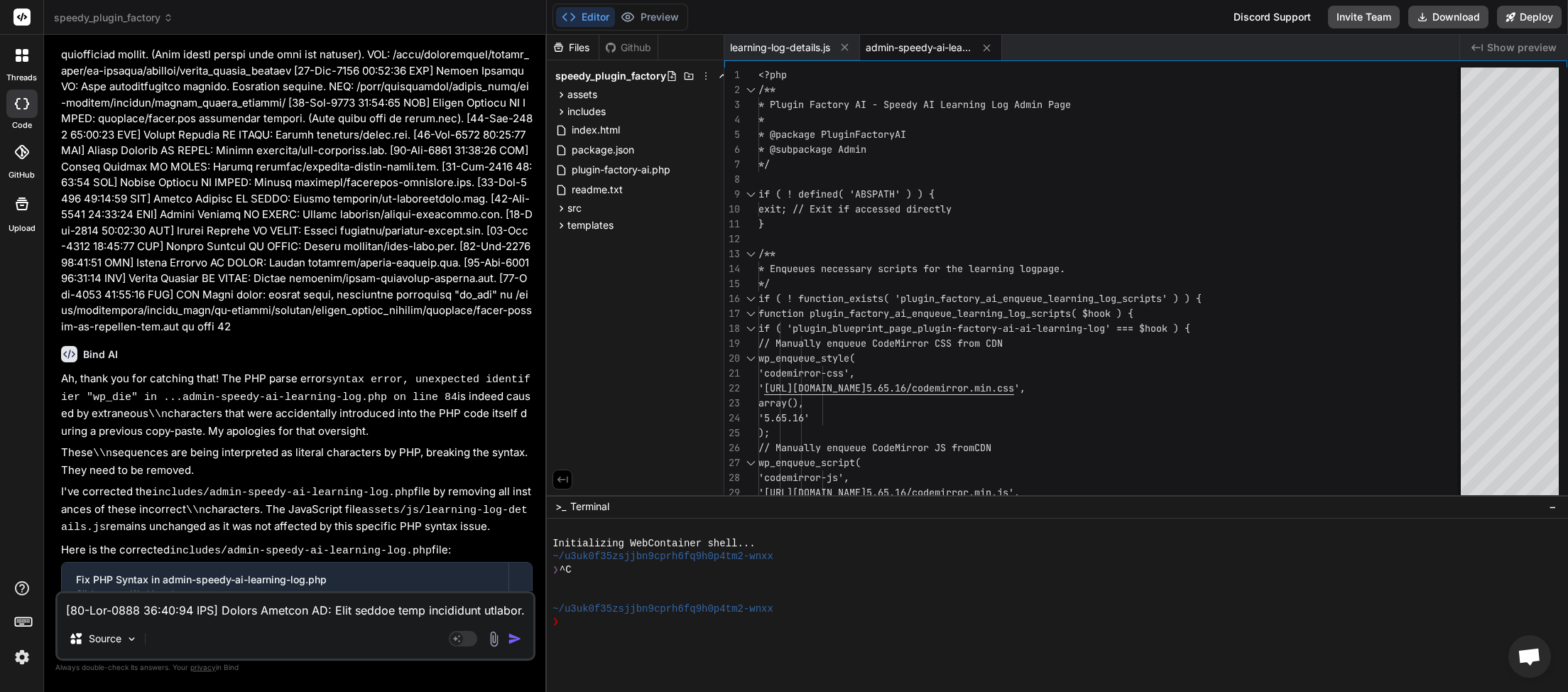
click at [133, 612] on textarea at bounding box center [295, 606] width 475 height 25
type textarea "l"
type textarea "x"
type textarea "lo"
type textarea "x"
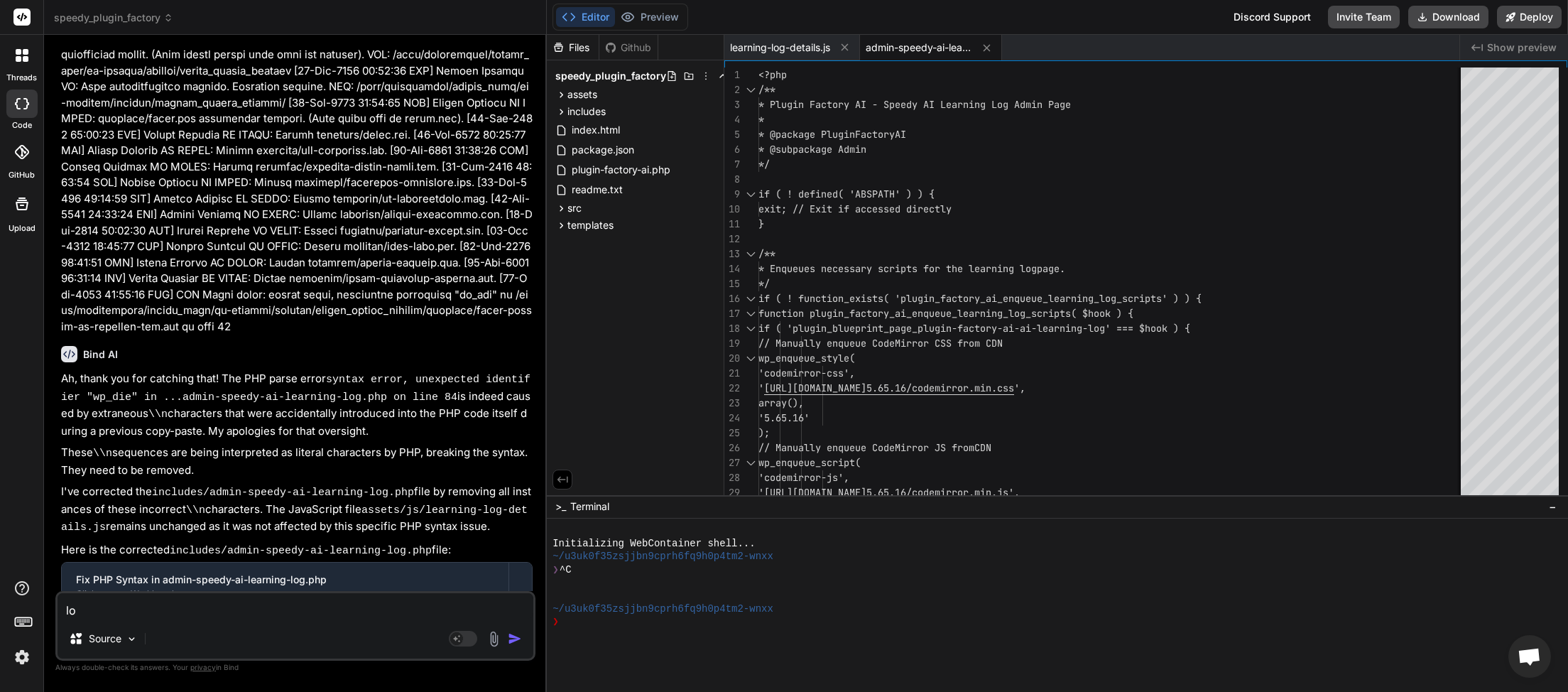
type textarea "loo"
type textarea "x"
type textarea "look"
type textarea "x"
type textarea "looks"
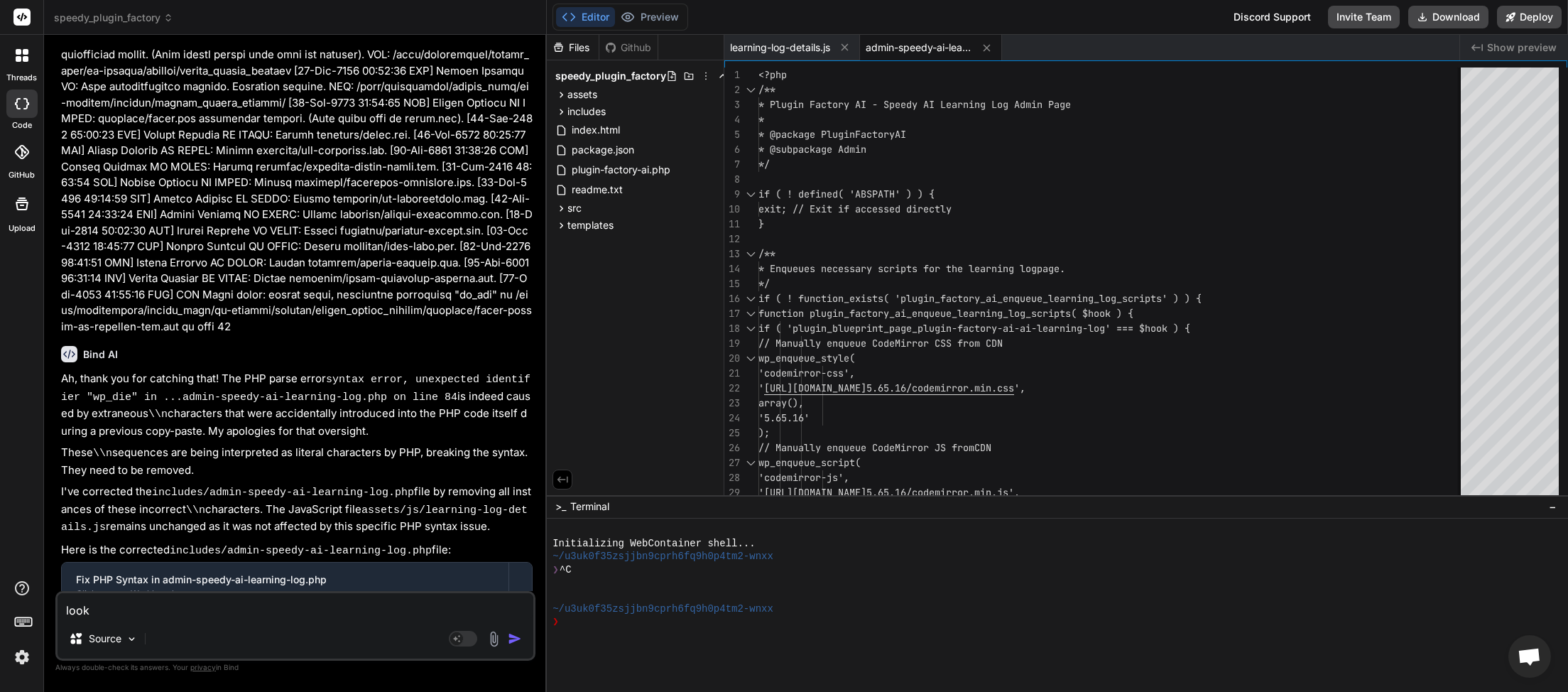
type textarea "x"
type textarea "looks"
type textarea "x"
type textarea "looks l"
type textarea "x"
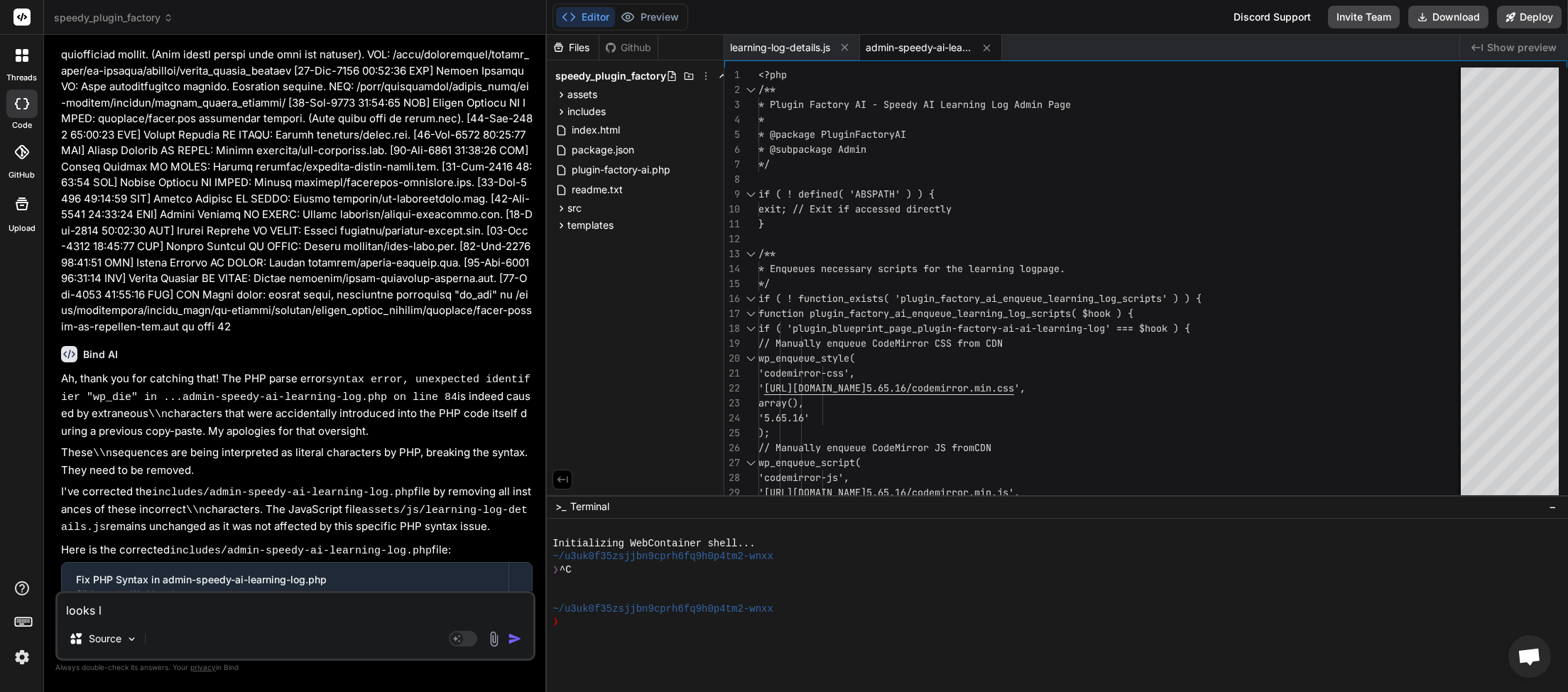
type textarea "looks li"
type textarea "x"
type textarea "looks lik"
type textarea "x"
type textarea "looks like"
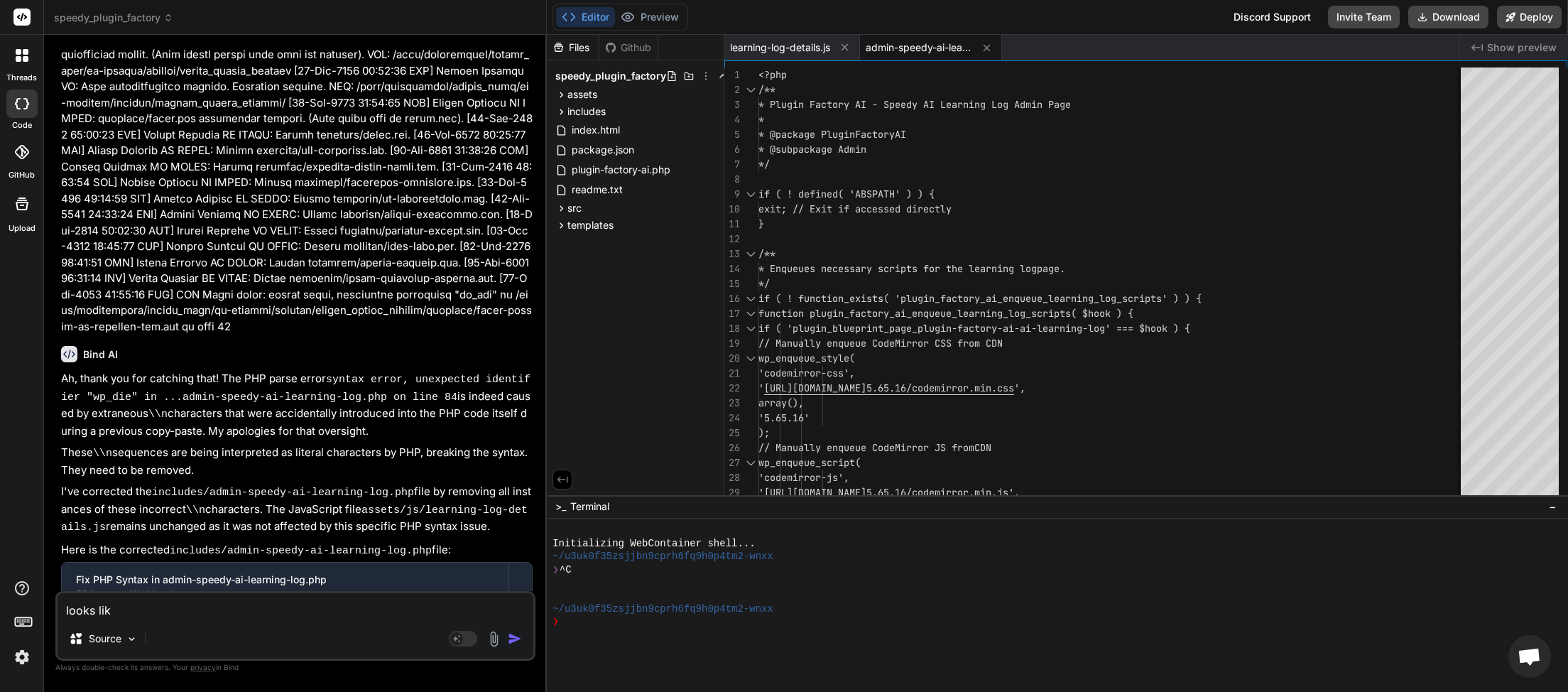
type textarea "x"
type textarea "looks like"
type textarea "x"
type textarea "looks like i"
type textarea "x"
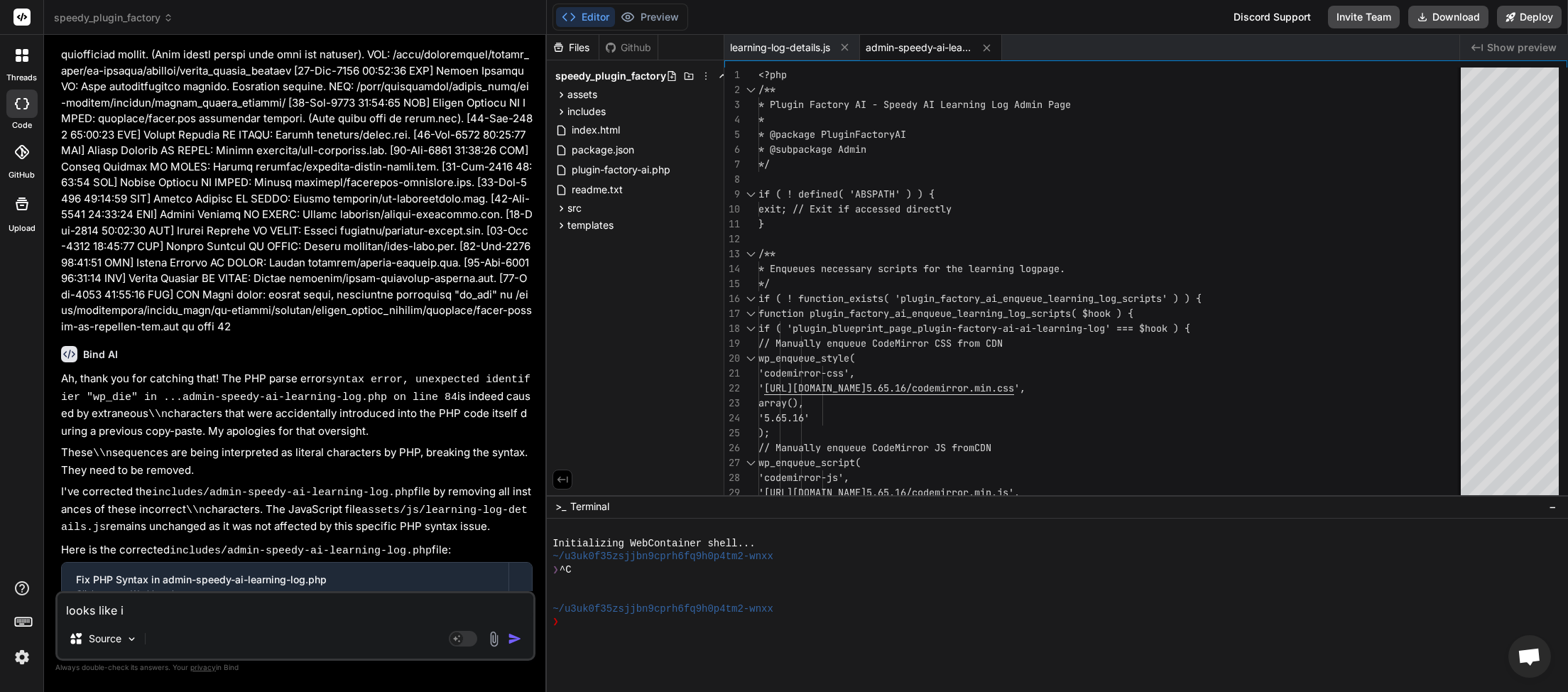
type textarea "looks like it"
type textarea "x"
type textarea "looks like it"
type textarea "x"
type textarea "looks like it h"
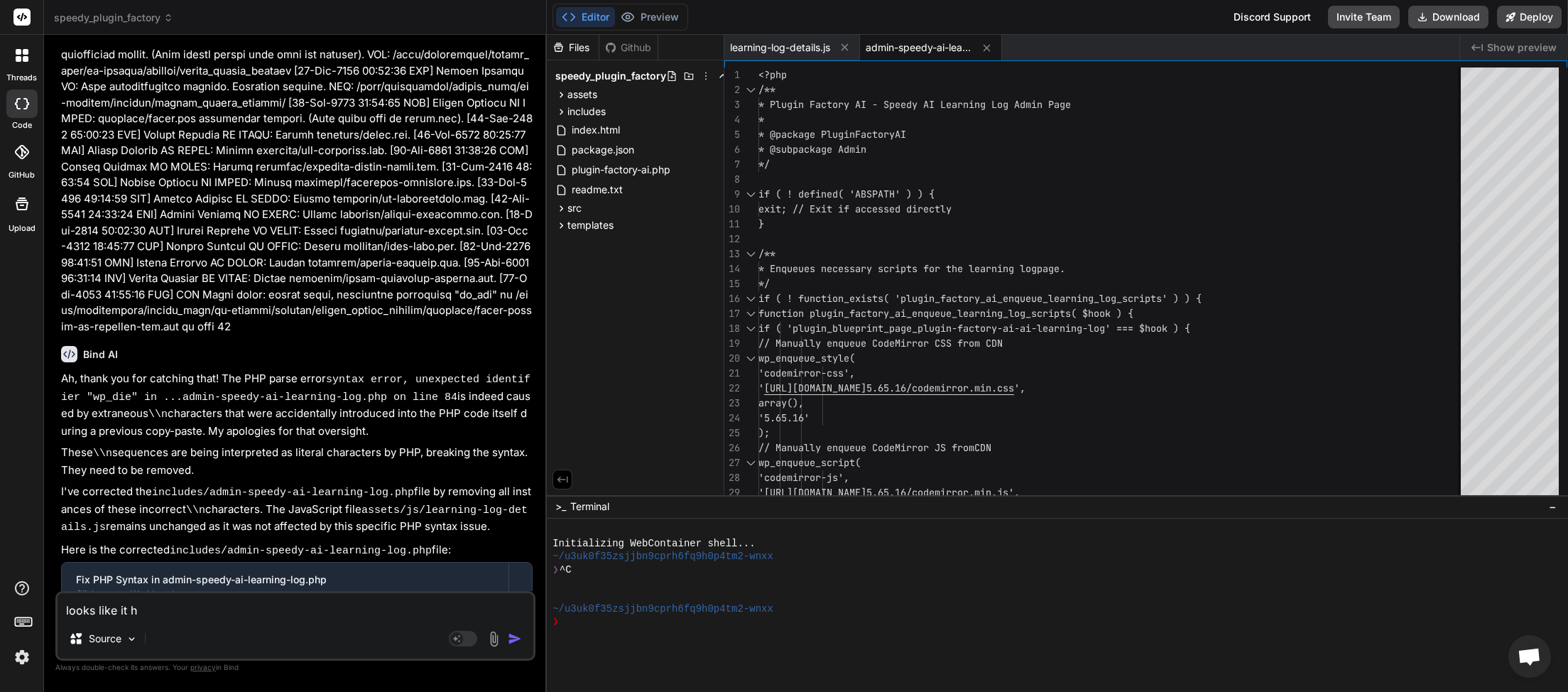
type textarea "x"
type textarea "looks like it ha"
type textarea "x"
type textarea "looks like it has"
type textarea "x"
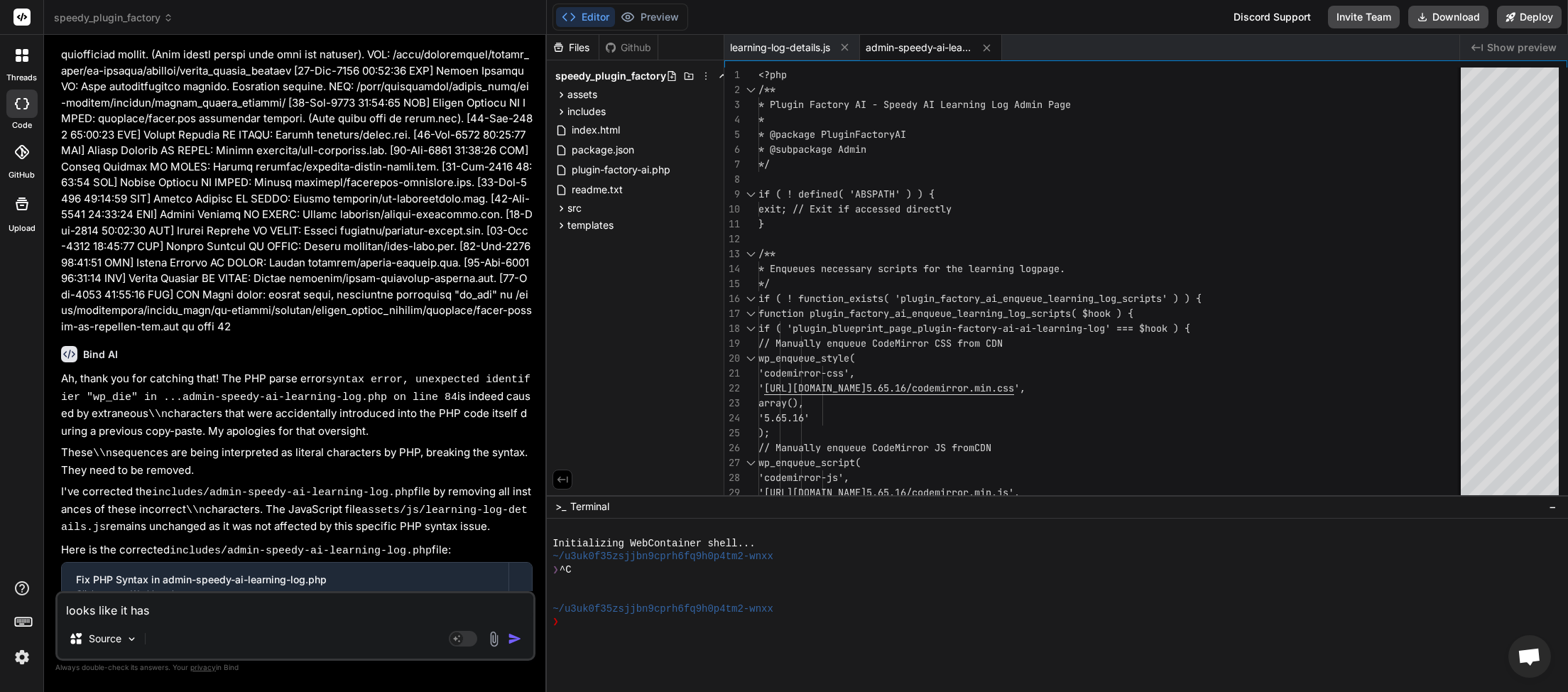
type textarea "looks like it has"
type textarea "x"
type textarea "looks like it has w"
type textarea "x"
type textarea "looks like it has wo"
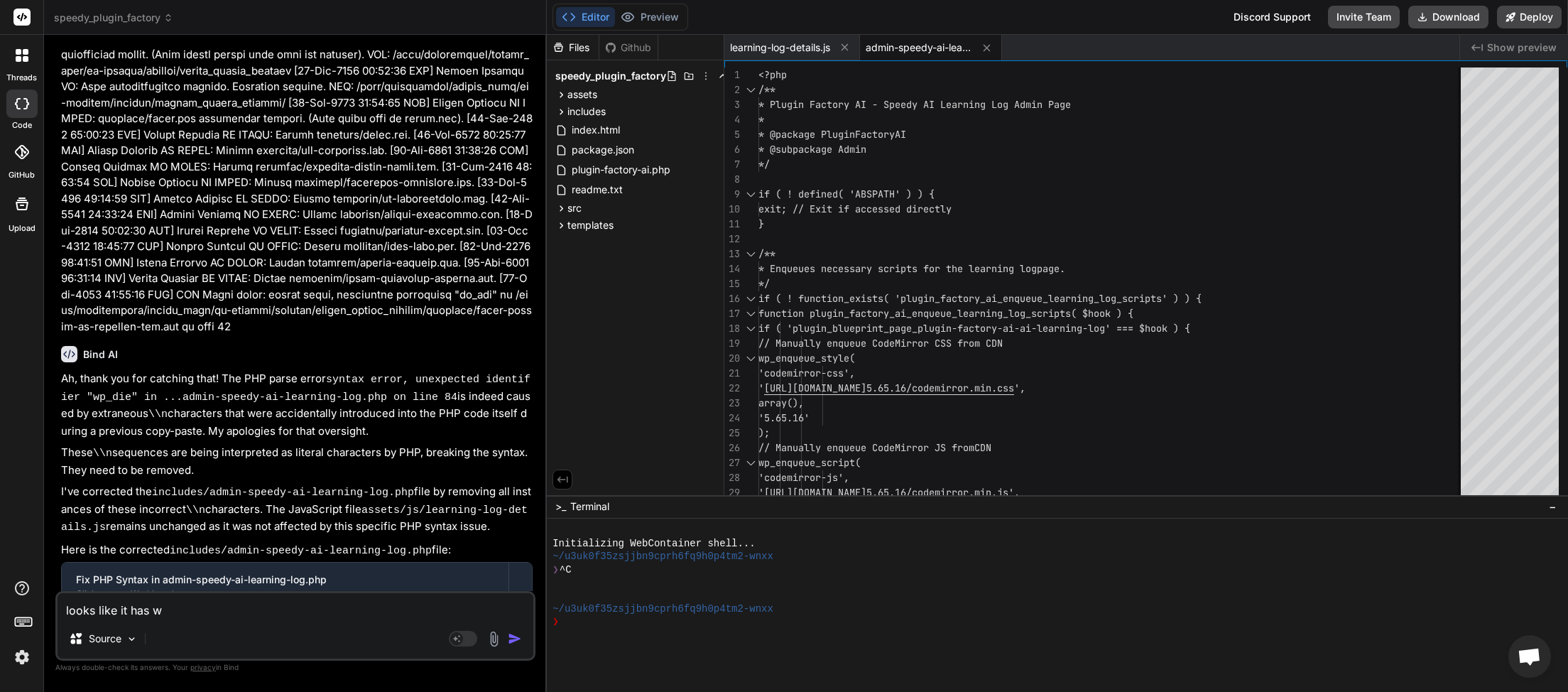
type textarea "x"
type textarea "looks like it has wor"
type textarea "x"
type textarea "looks like it has work"
type textarea "x"
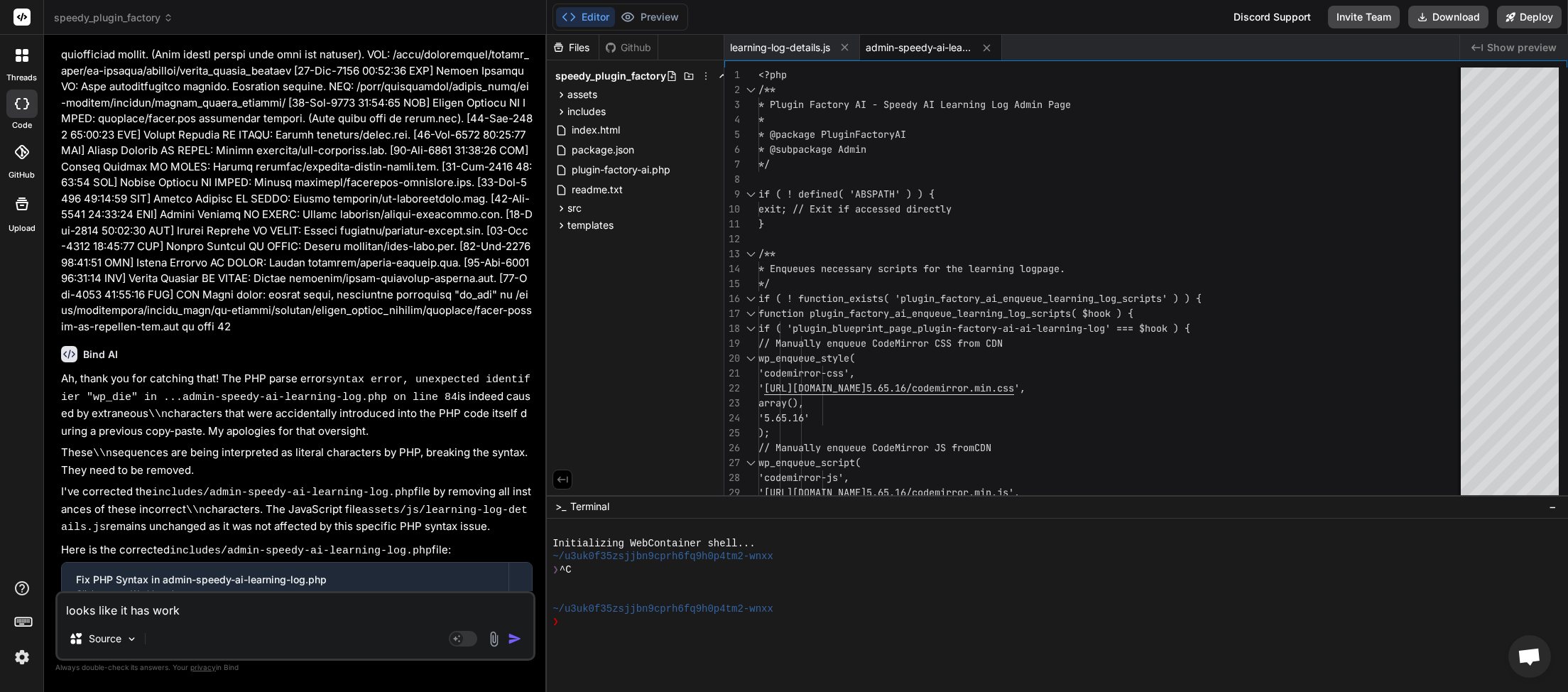
type textarea "looks like it has worke"
type textarea "x"
type textarea "looks like it has worked"
type textarea "x"
type textarea "looks like it has worked."
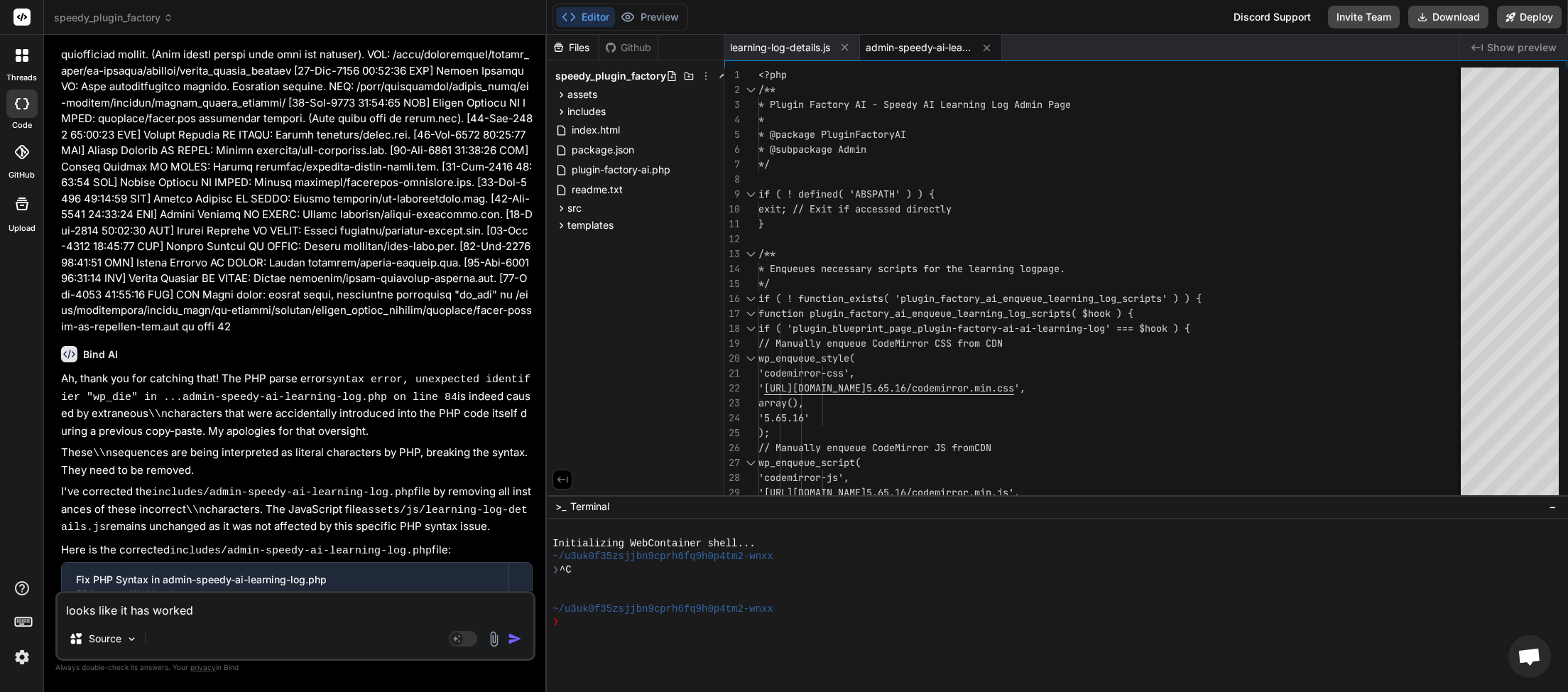
type textarea "x"
type textarea "looks like it has worked."
type textarea "x"
type textarea "looks like it has worked. I"
type textarea "x"
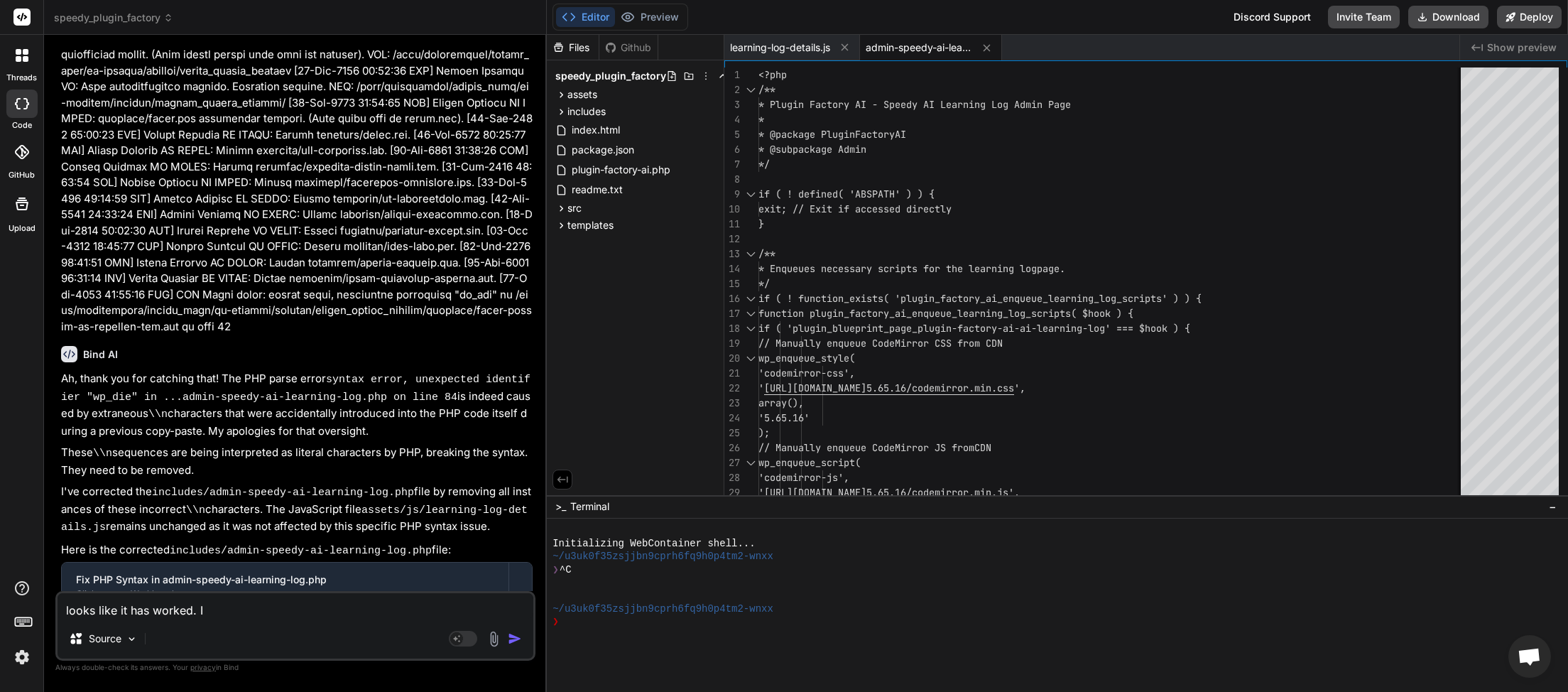
type textarea "looks like it has worked. I"
type textarea "x"
type textarea "looks like it has worked. I s"
type textarea "x"
type textarea "looks like it has worked. I se"
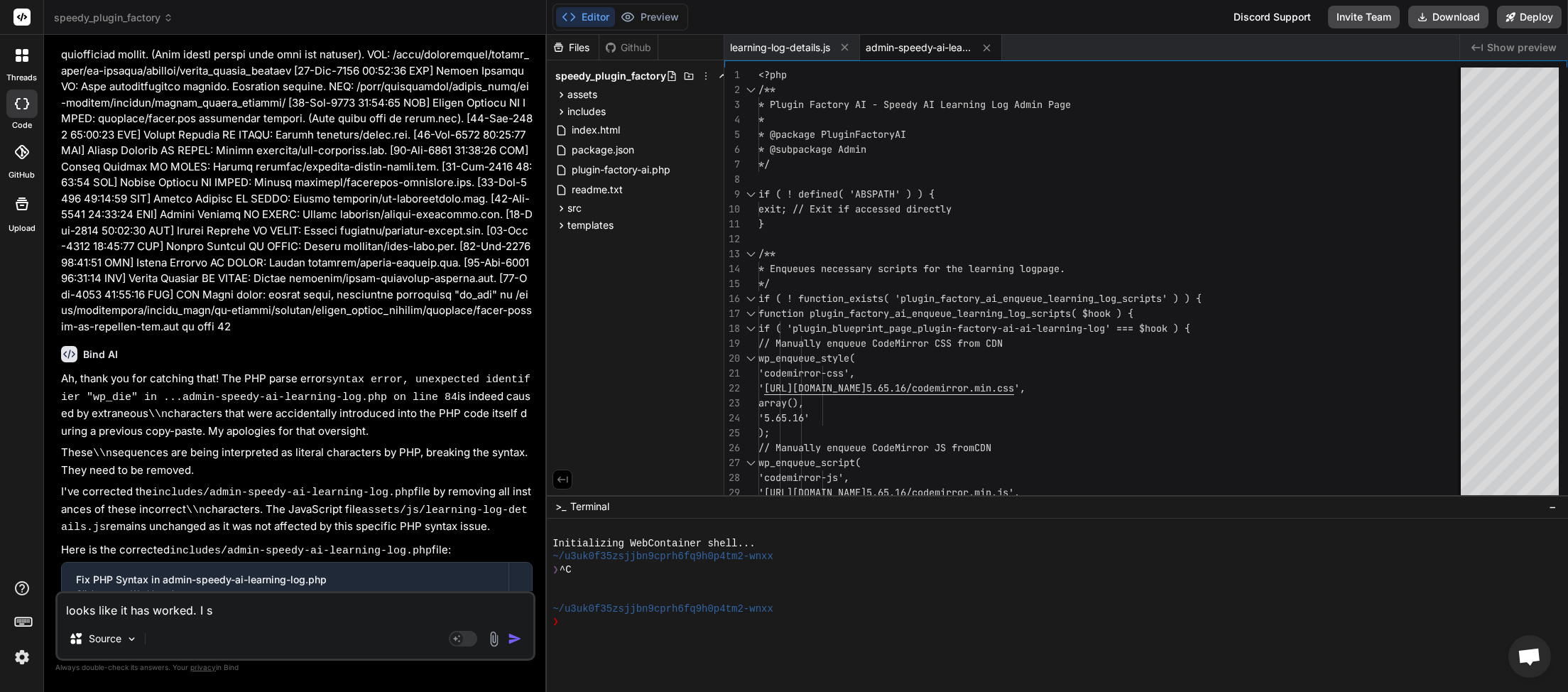
type textarea "x"
type textarea "looks like it has worked. I see"
type textarea "x"
type textarea "looks like it has worked. I see"
type textarea "x"
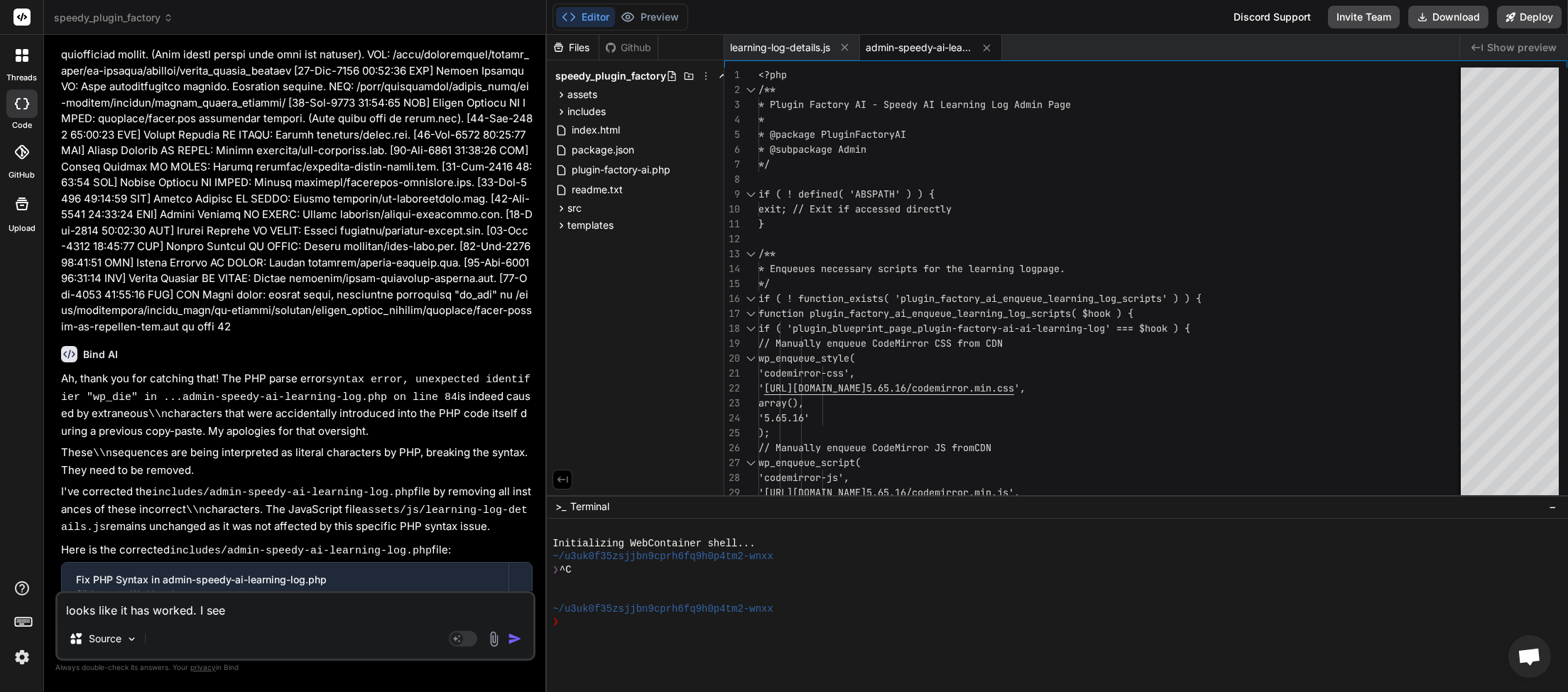
type textarea "looks like it has worked. I see t"
type textarea "x"
type textarea "looks like it has worked. I see th"
type textarea "x"
type textarea "looks like it has worked. I see the"
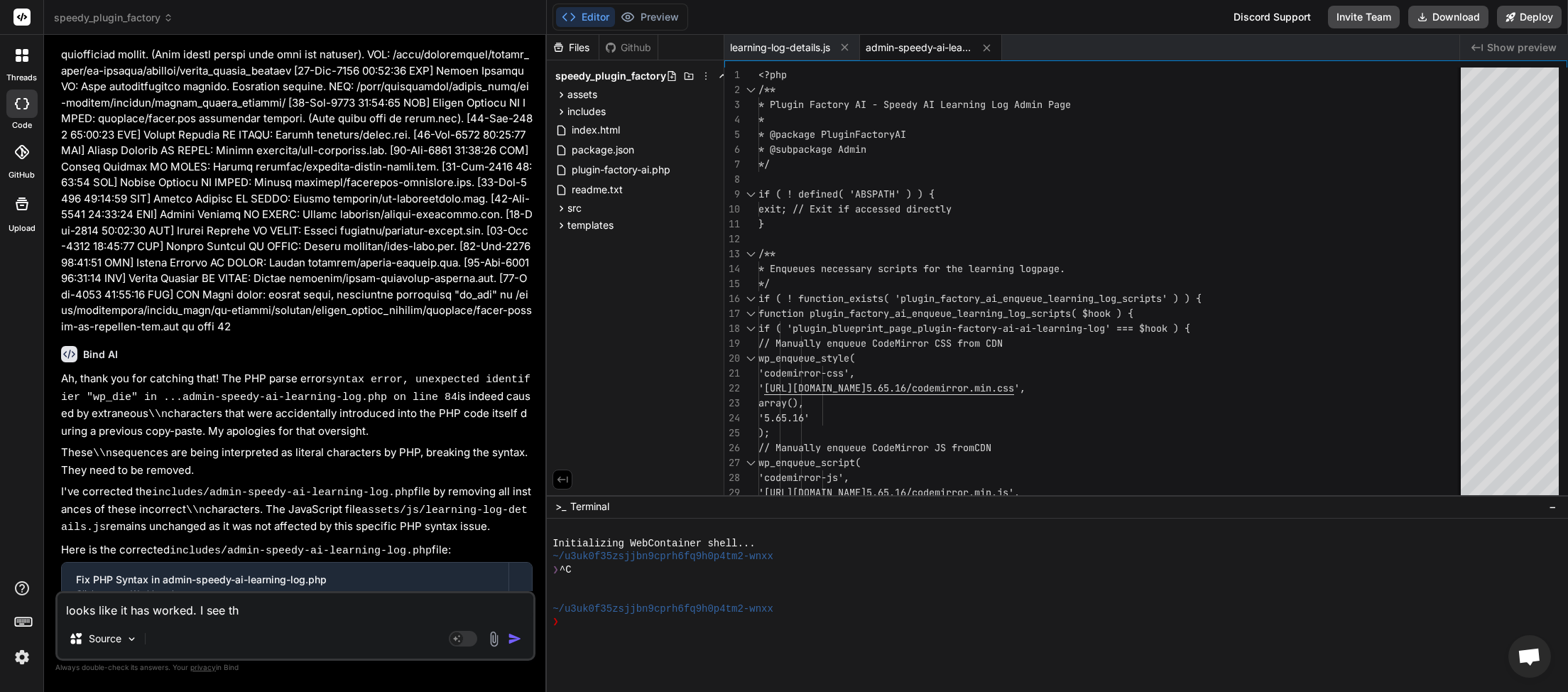
type textarea "x"
type textarea "looks like it has worked. I see the"
type textarea "x"
type textarea "looks like it has worked. I see the c"
type textarea "x"
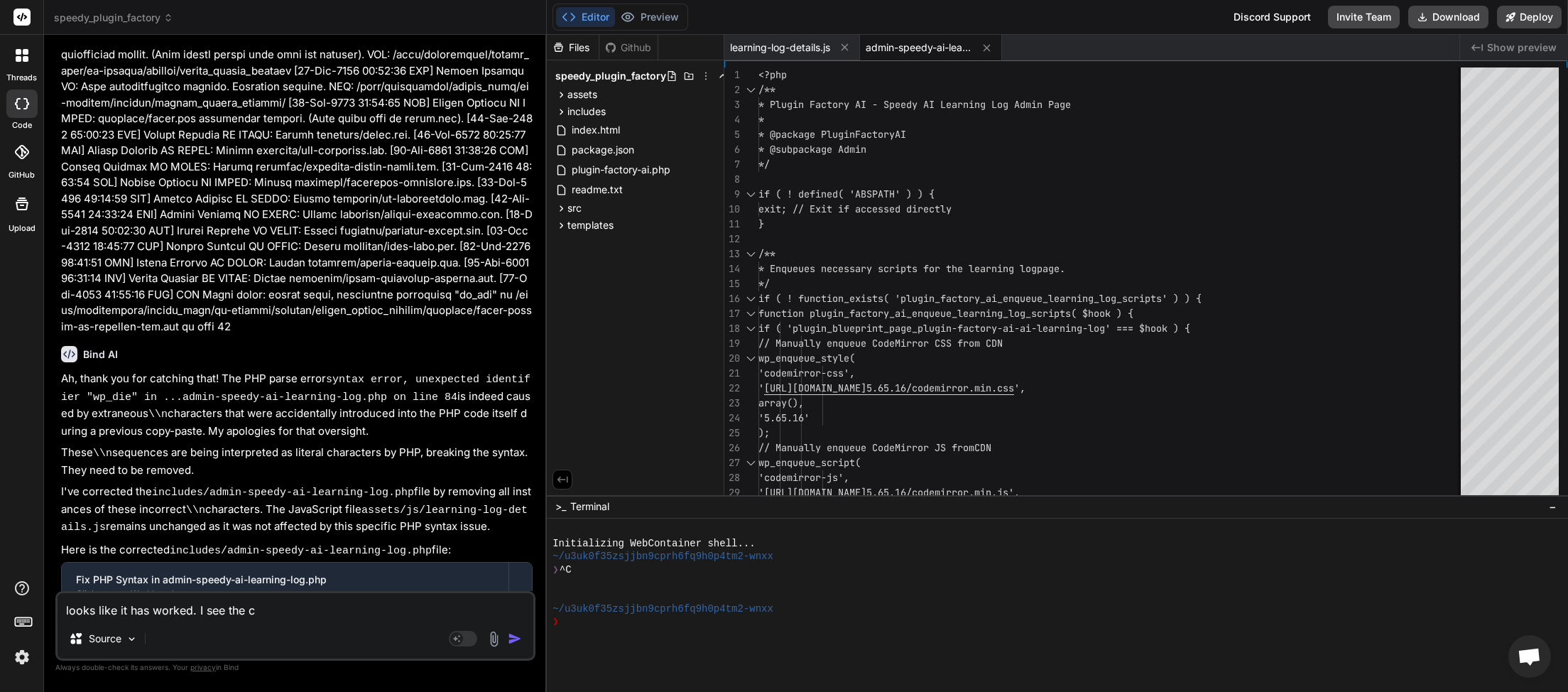
type textarea "looks like it has worked. I see the co"
type textarea "x"
type textarea "looks like it has worked. I see the col"
type textarea "x"
type textarea "looks like it has worked. I see the colo"
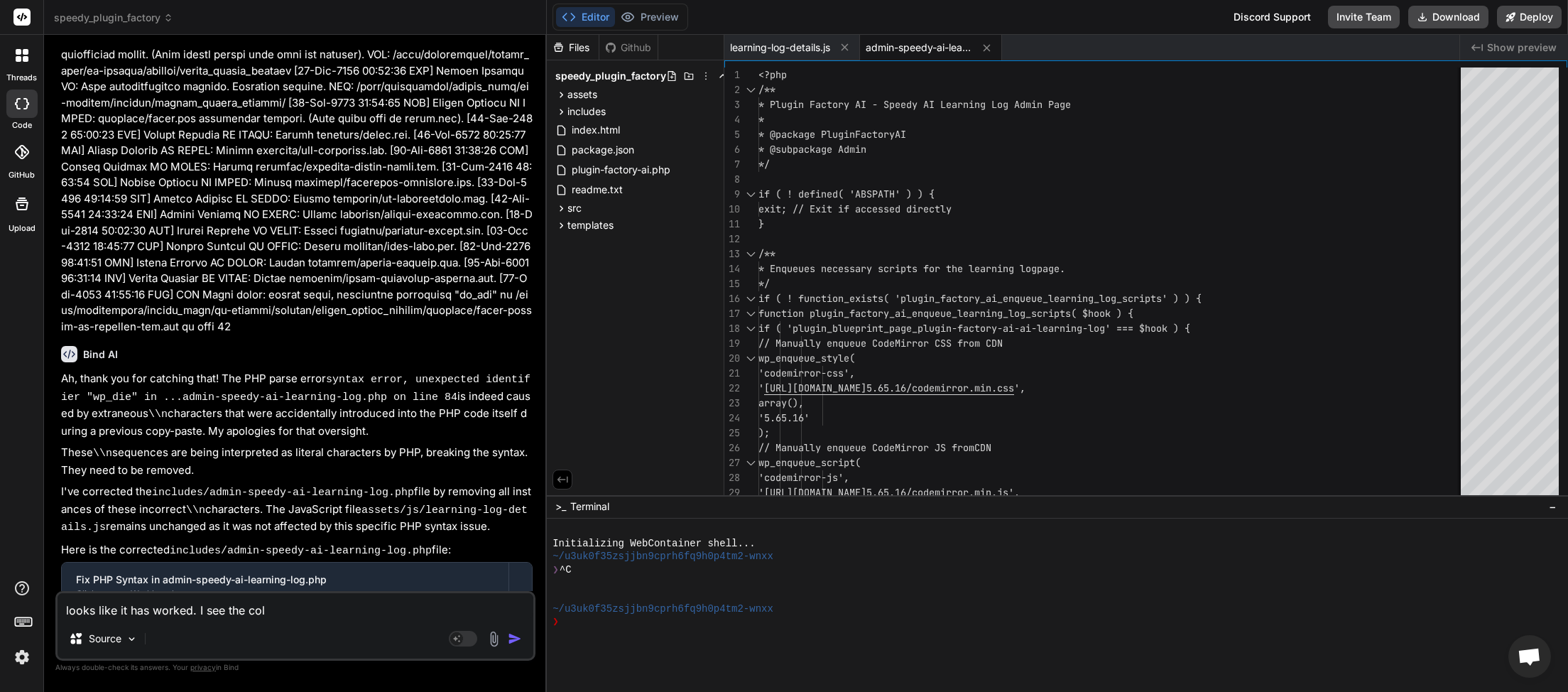
type textarea "x"
type textarea "looks like it has worked. I see the colou"
type textarea "x"
type textarea "looks like it has worked. I see the colour"
type textarea "x"
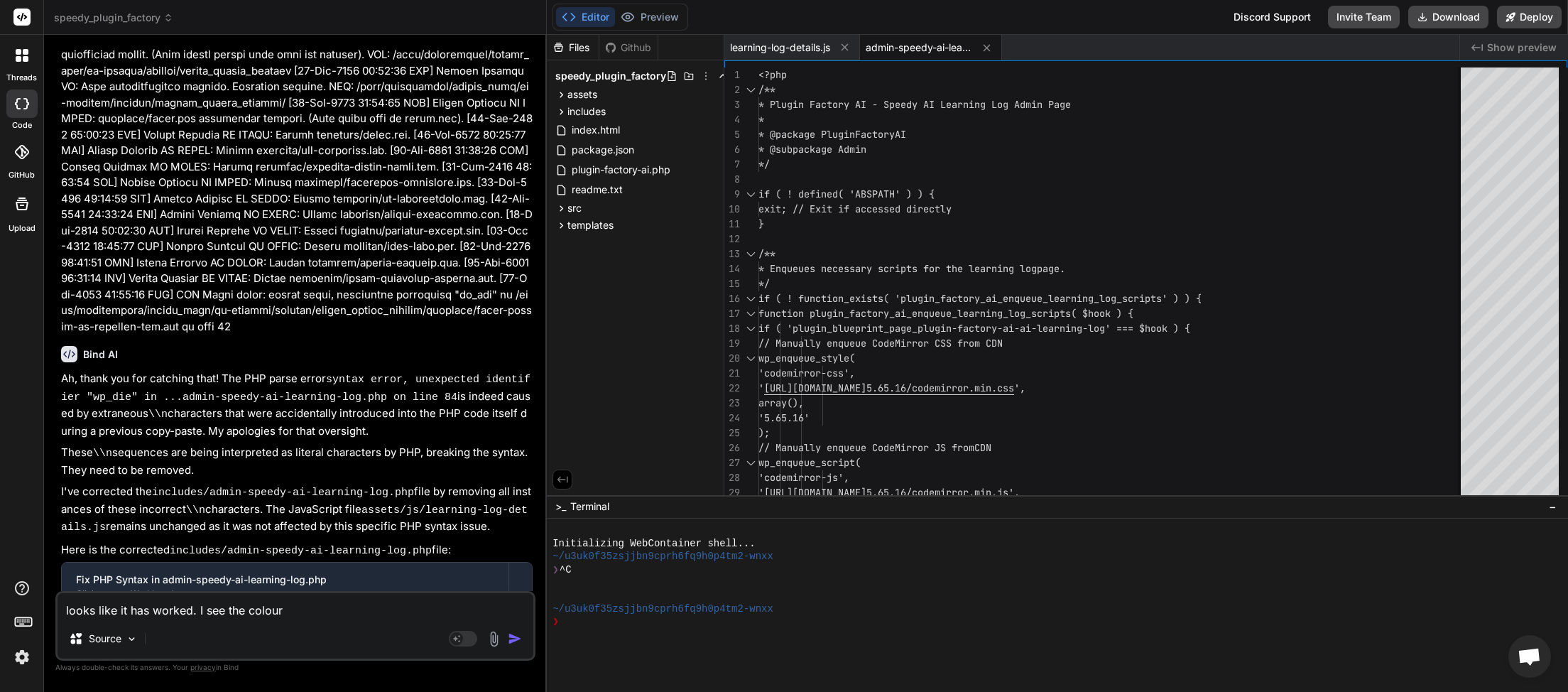
type textarea "looks like it has worked. I see the coloure"
type textarea "x"
type textarea "looks like it has worked. I see the coloured"
type textarea "x"
type textarea "looks like it has worked. I see the coloured"
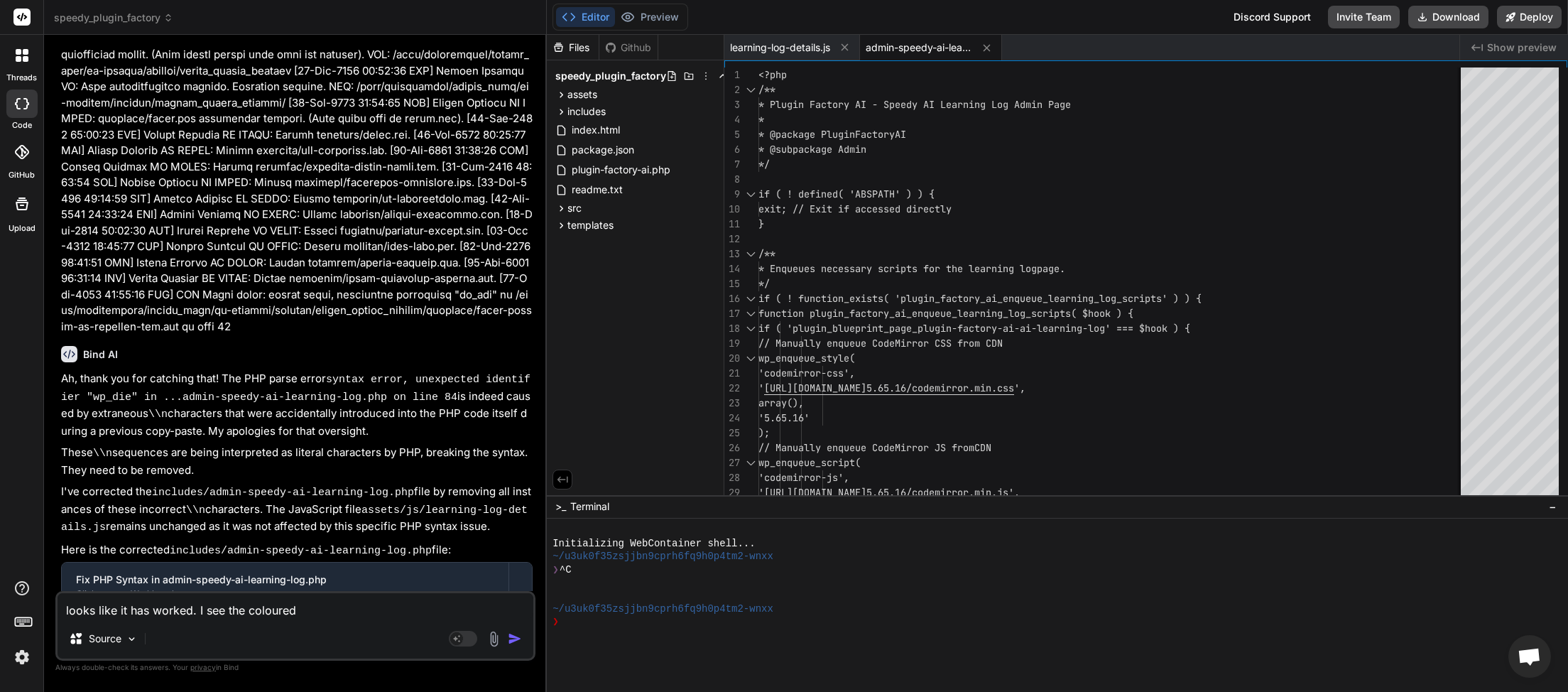
type textarea "x"
type textarea "looks like it has worked. I see the coloured c"
type textarea "x"
type textarea "looks like it has worked. I see the coloured co"
type textarea "x"
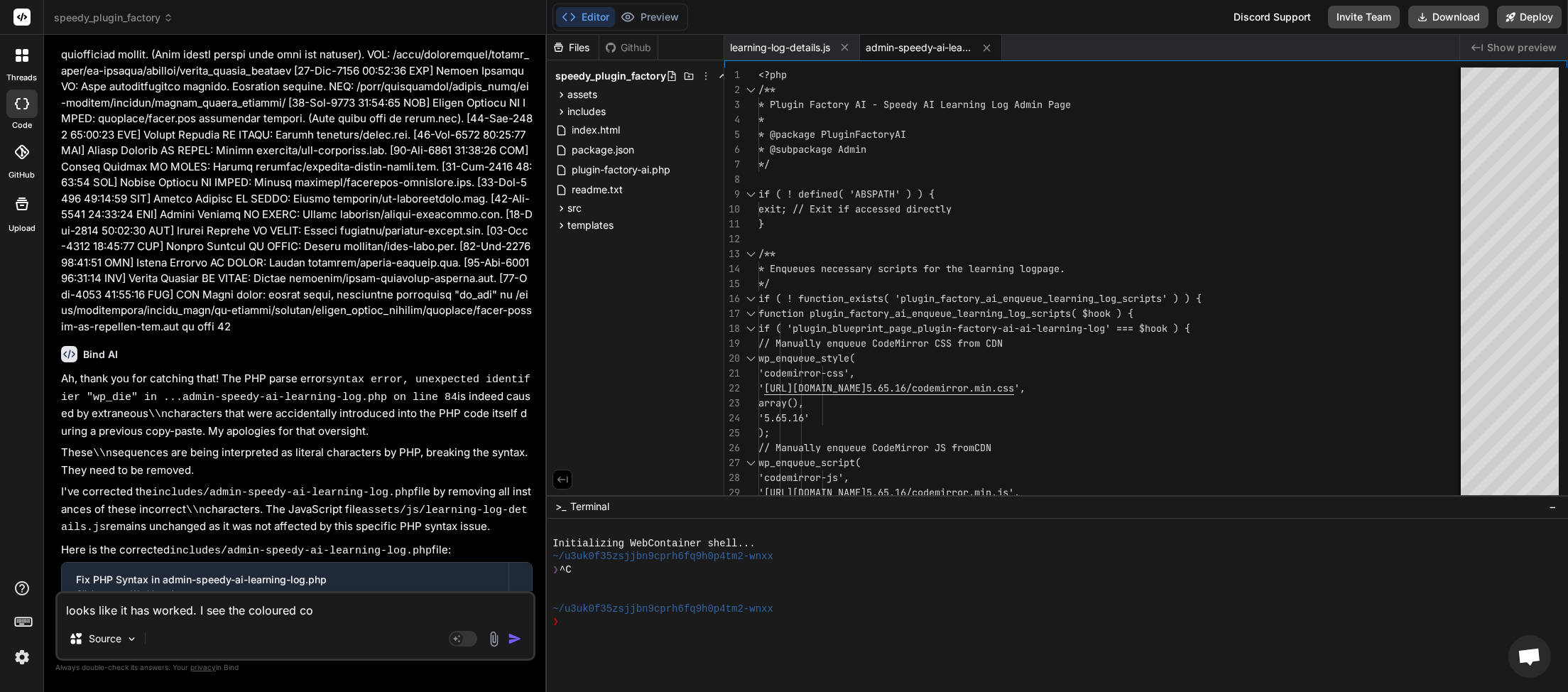
type textarea "looks like it has worked. I see the coloured cod"
type textarea "x"
type textarea "looks like it has worked. I see the coloured codi"
type textarea "x"
type textarea "looks like it has worked. I see the coloured codin"
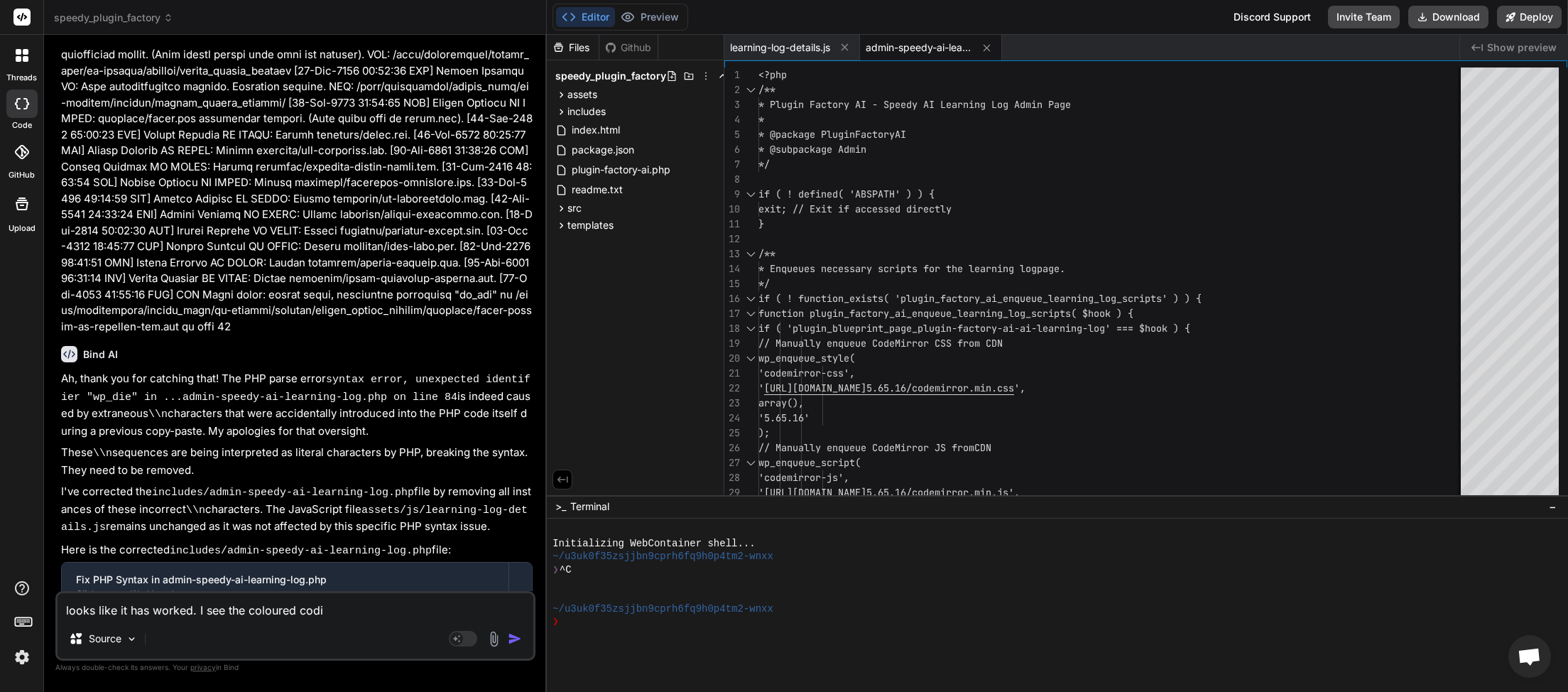
type textarea "x"
type textarea "looks like it has worked. I see the coloured coding"
type textarea "x"
type textarea "looks like it has worked. I see the coloured coding."
type textarea "x"
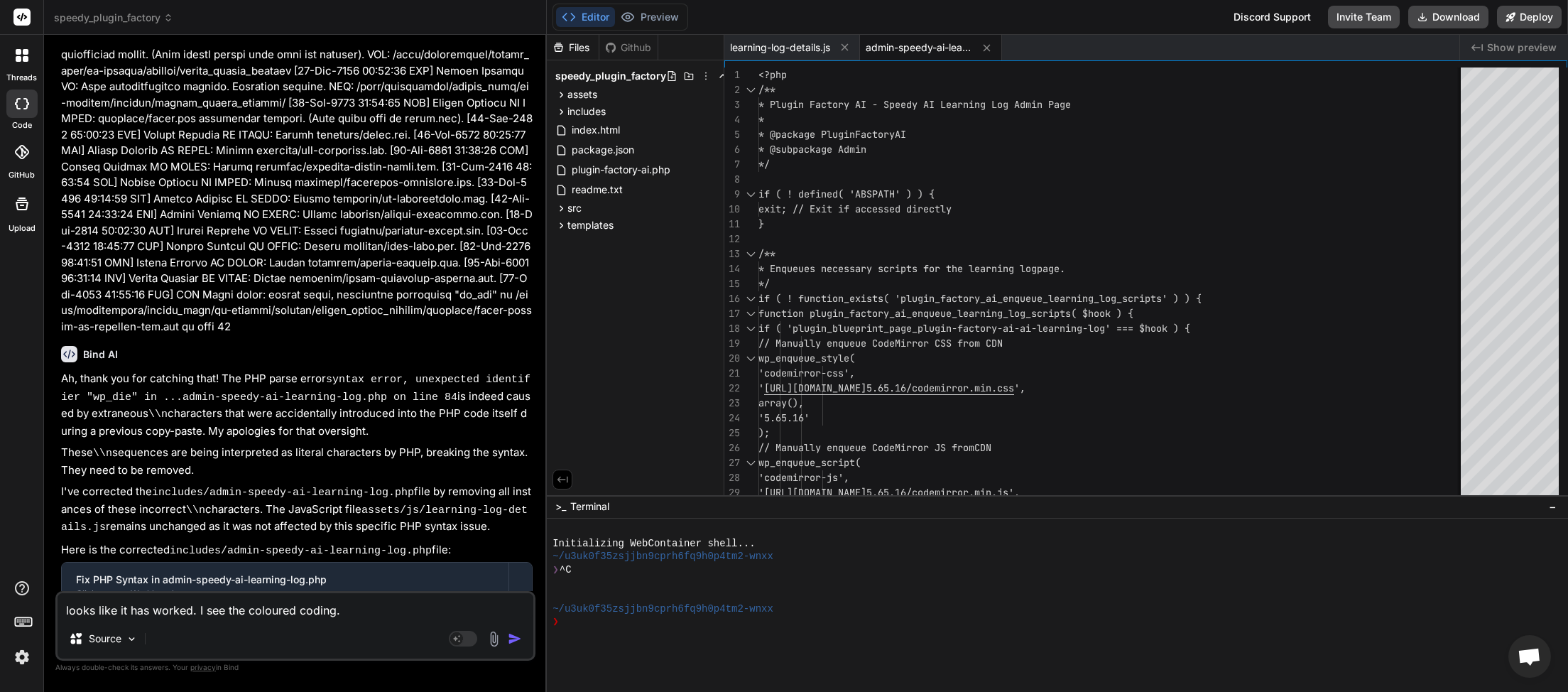
type textarea "looks like it has worked. I see the coloured coding."
type textarea "x"
paste textarea "JQMIGRATE: Migrate is installed, version 3.4.1 load-scripts.php:5:981 DEBUG: Co…"
type textarea "looks like it has worked. I see the coloured coding. JQMIGRATE: Migrate is inst…"
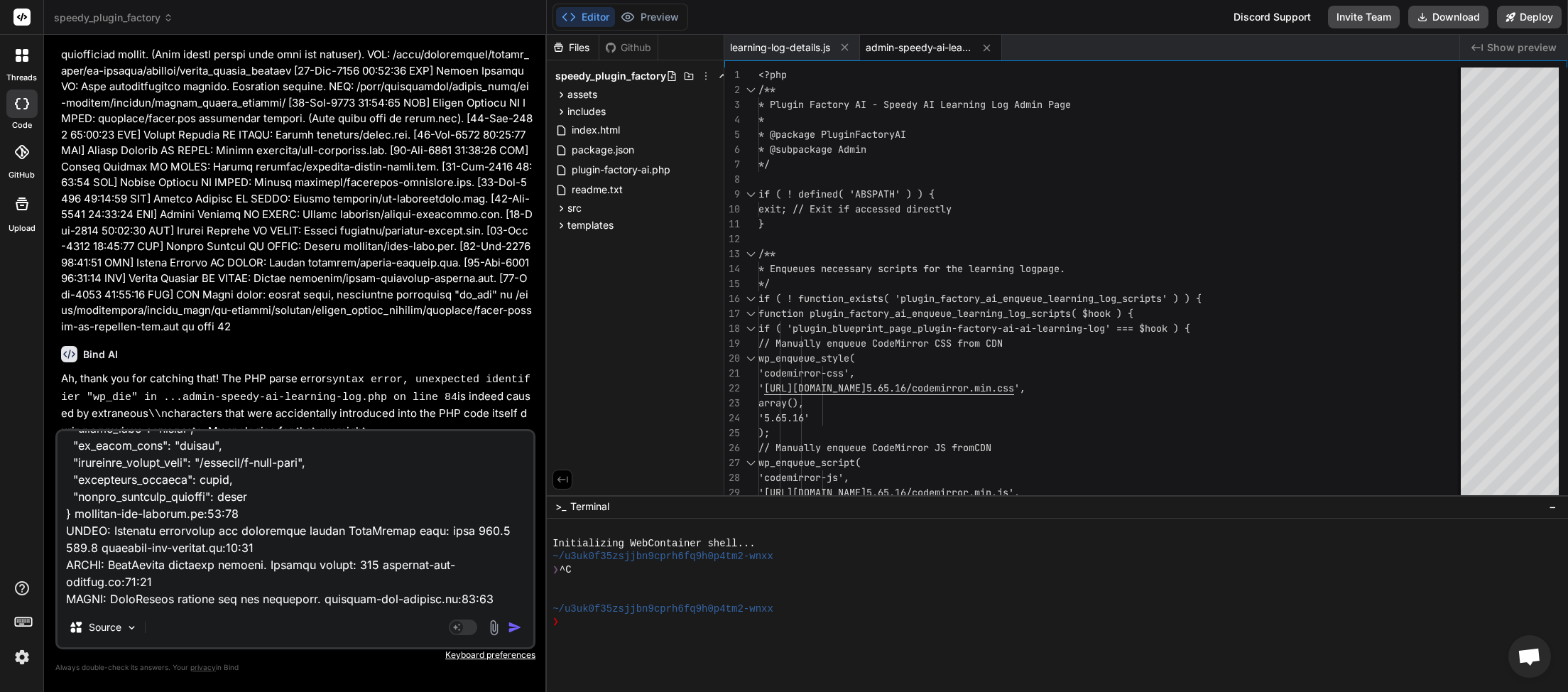
type textarea "x"
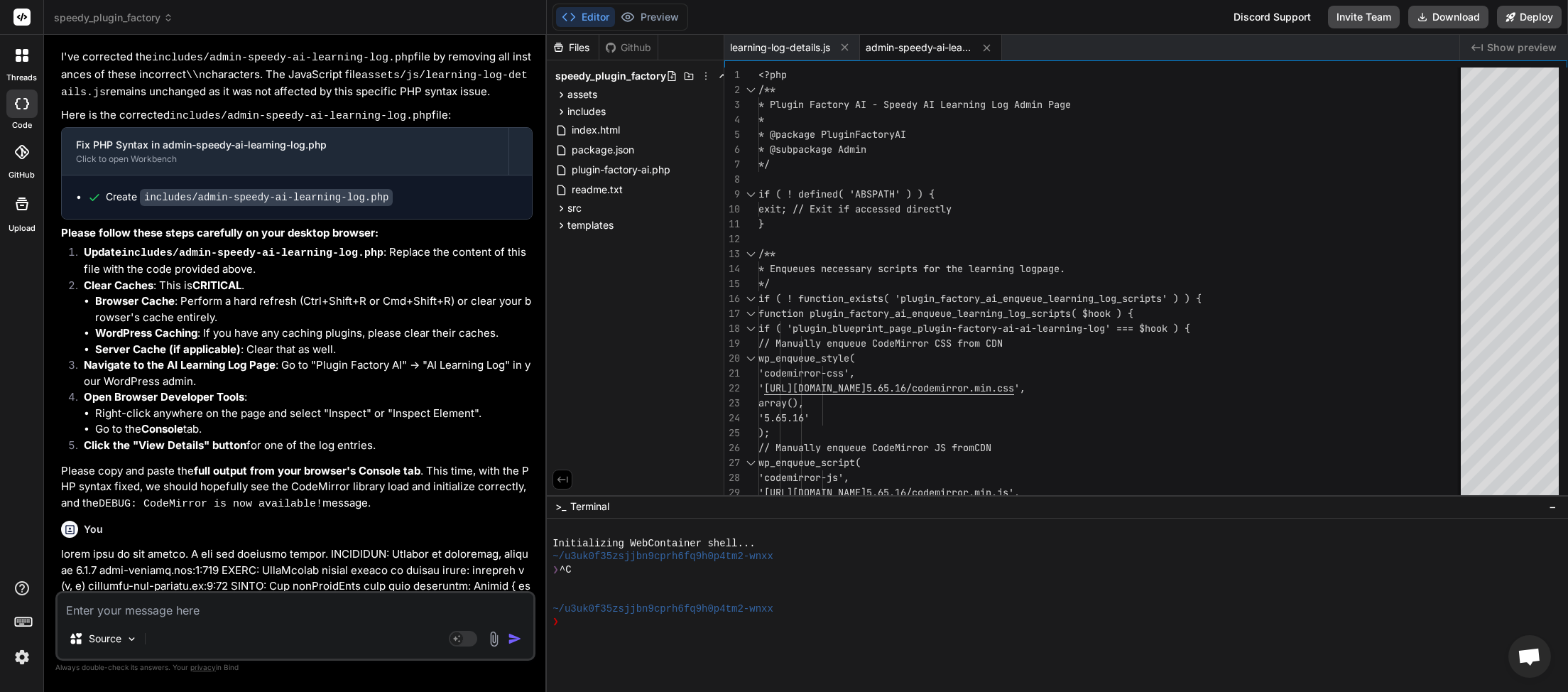
scroll to position [15275, 0]
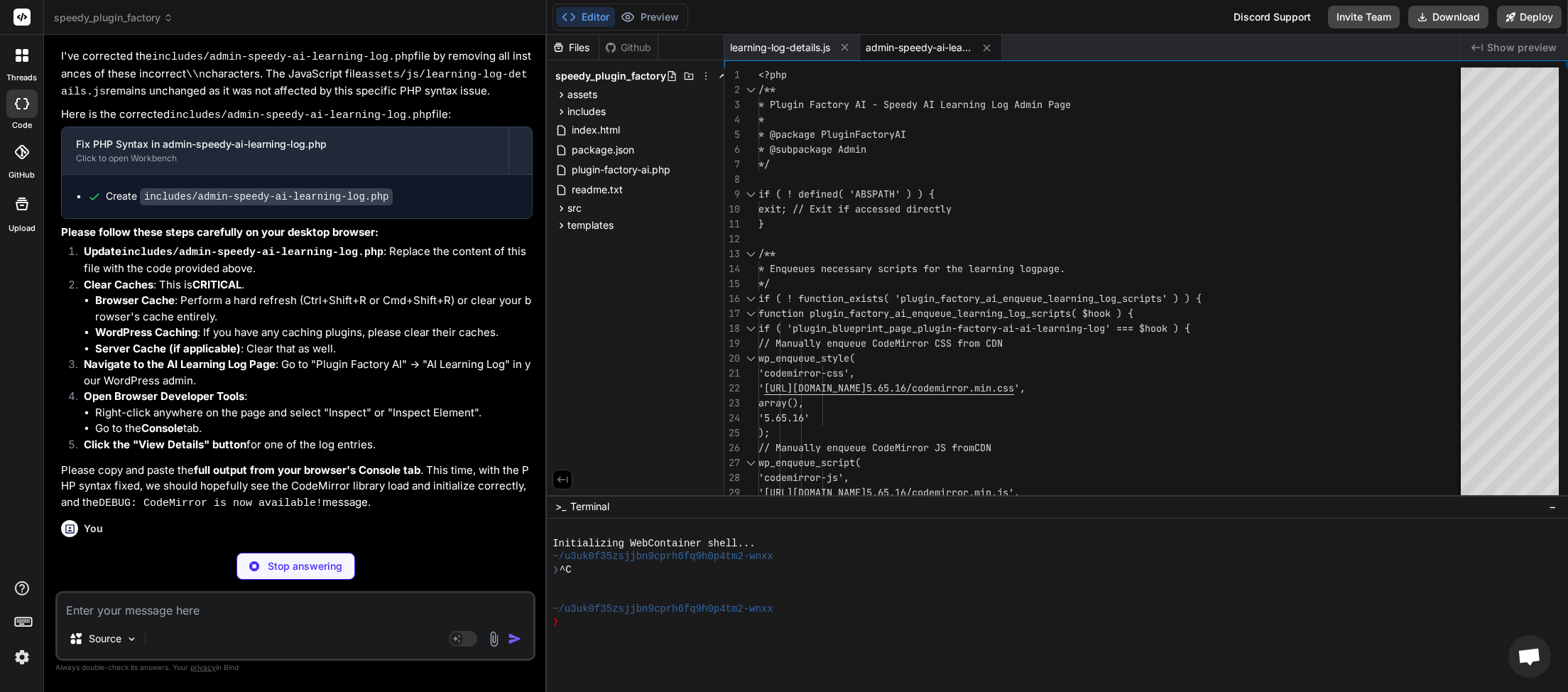
type textarea "x"
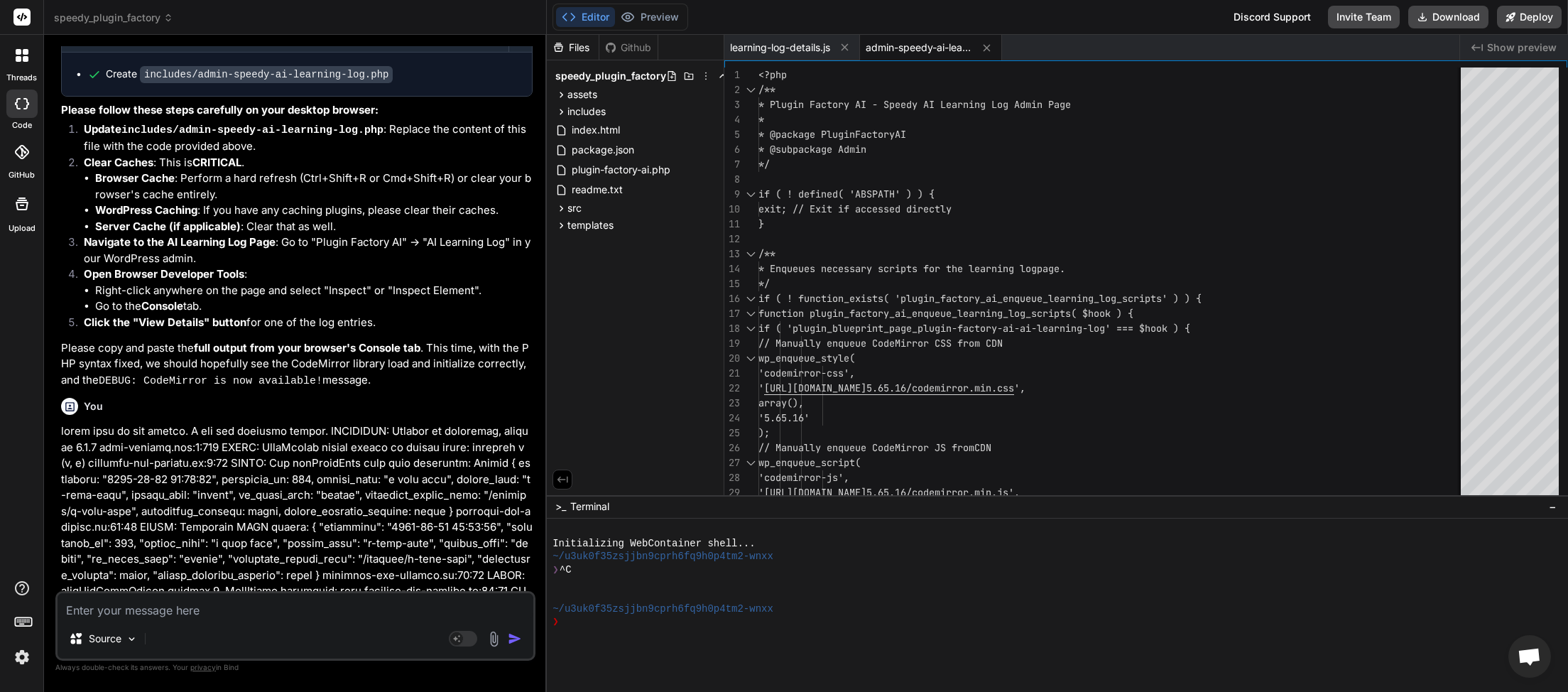
scroll to position [15476, 0]
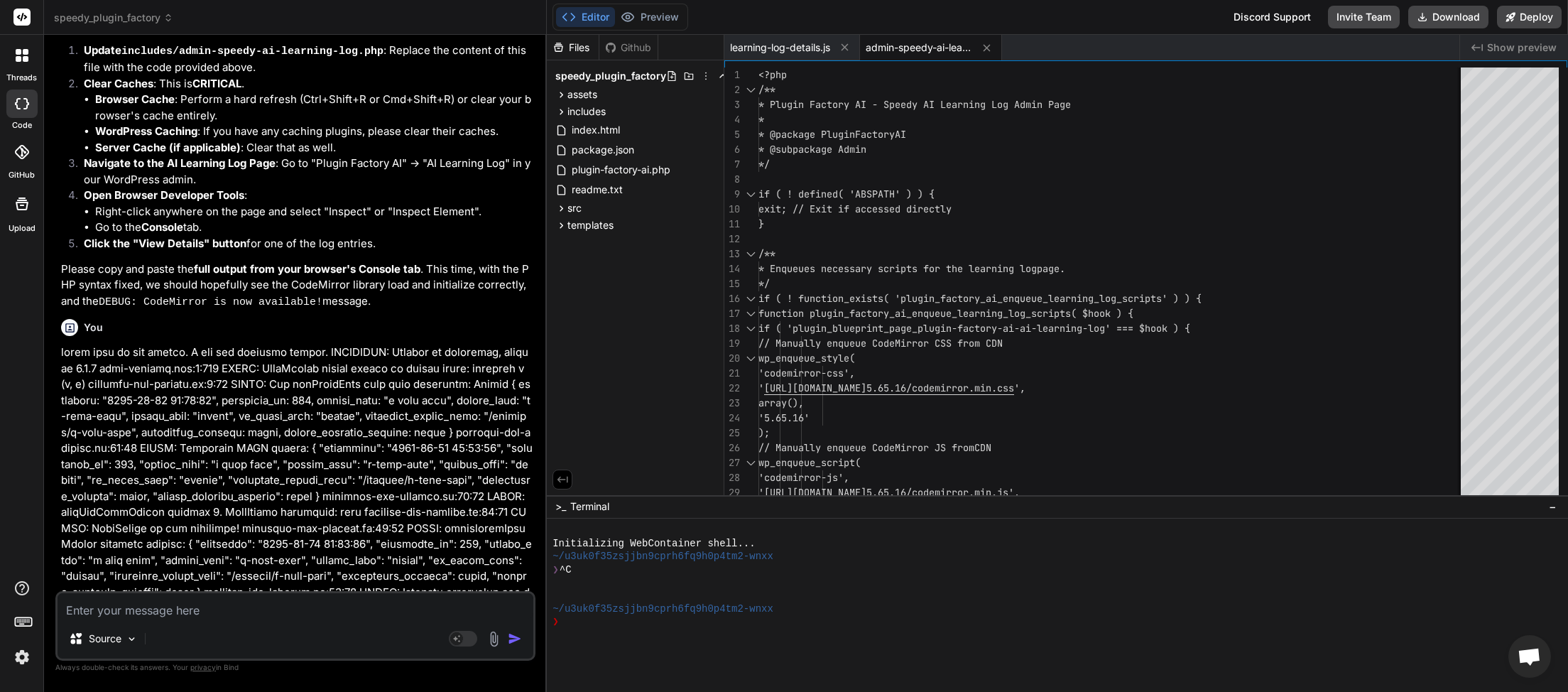
click at [239, 611] on textarea at bounding box center [295, 606] width 475 height 25
type textarea "b"
type textarea "x"
type textarea "be"
type textarea "x"
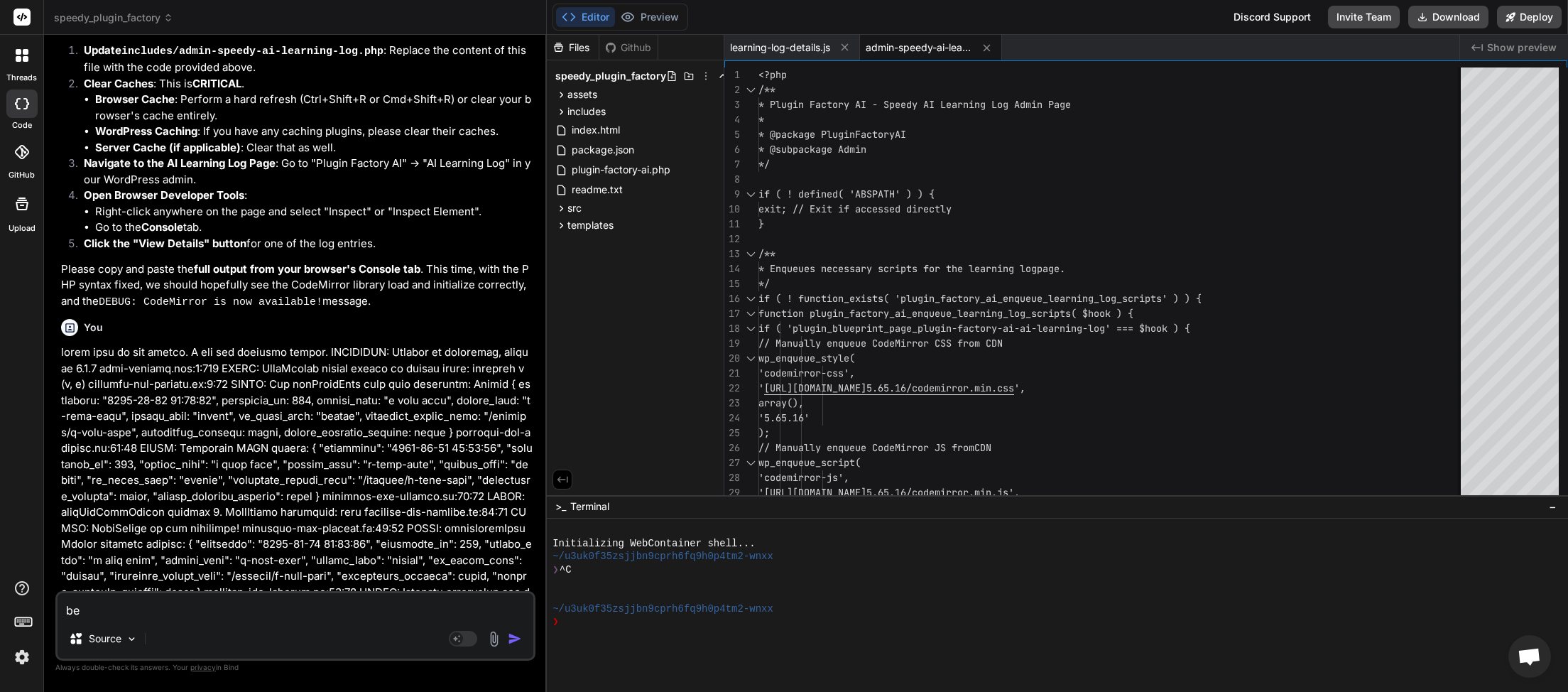
type textarea "bef"
type textarea "x"
type textarea "befo"
type textarea "x"
type textarea "befor"
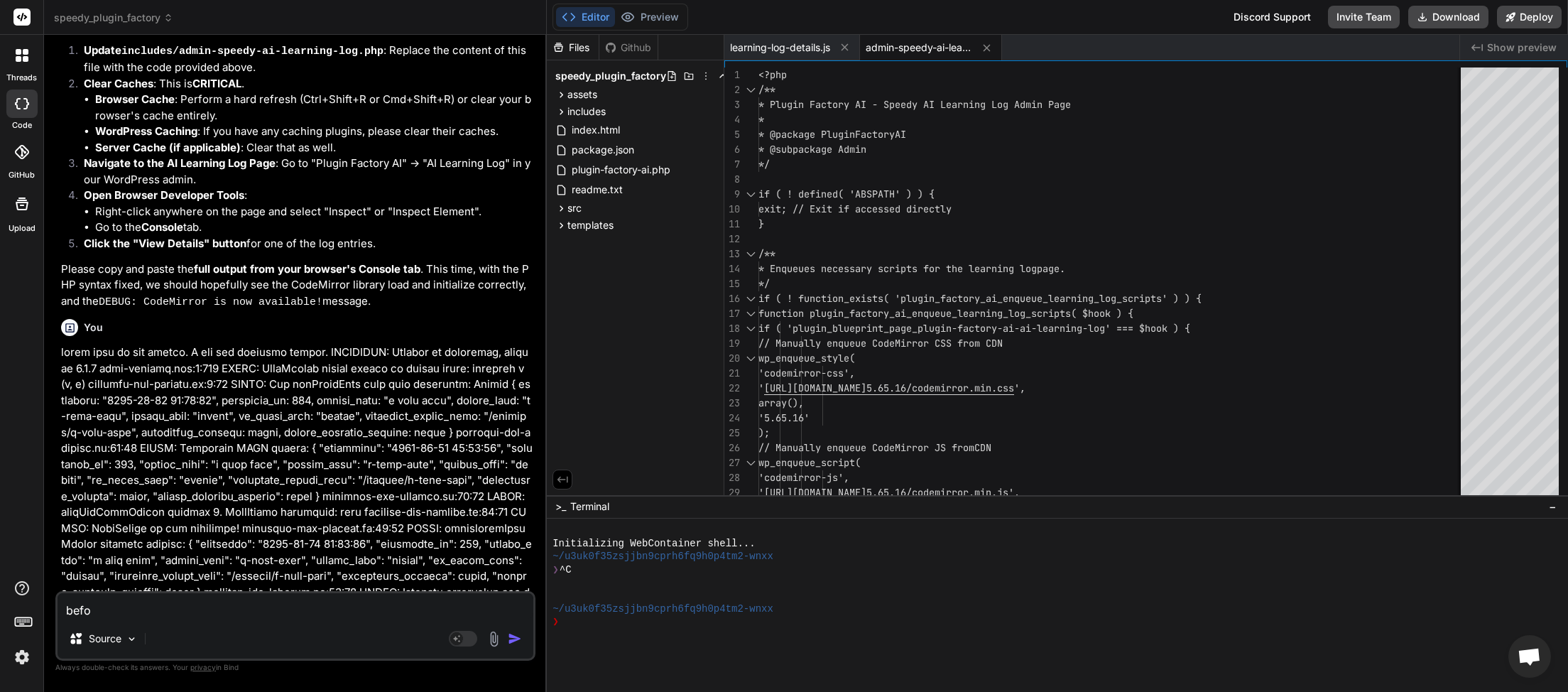
type textarea "x"
type textarea "[PERSON_NAME]"
type textarea "x"
type textarea "beforte"
type textarea "x"
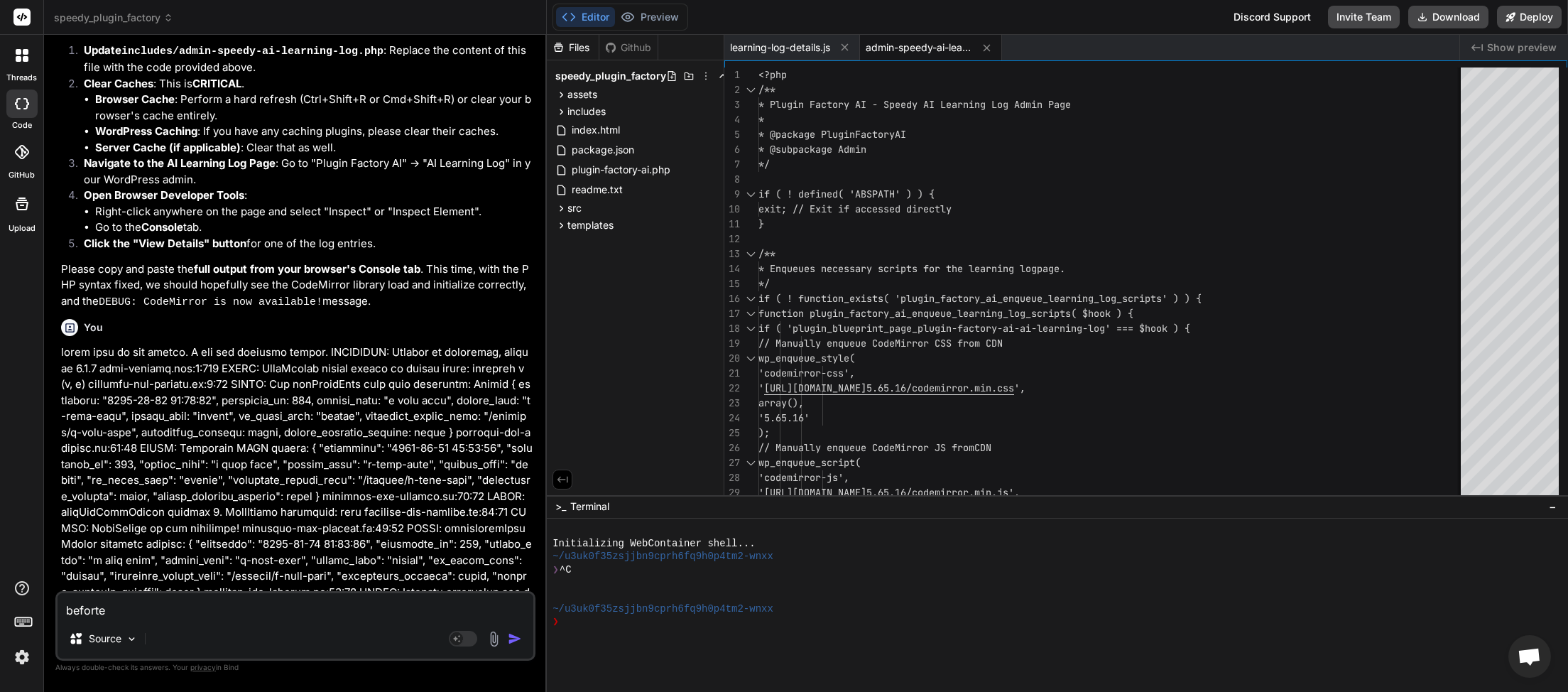
type textarea "beforte"
type textarea "x"
type textarea "before"
type textarea "x"
type textarea "before w"
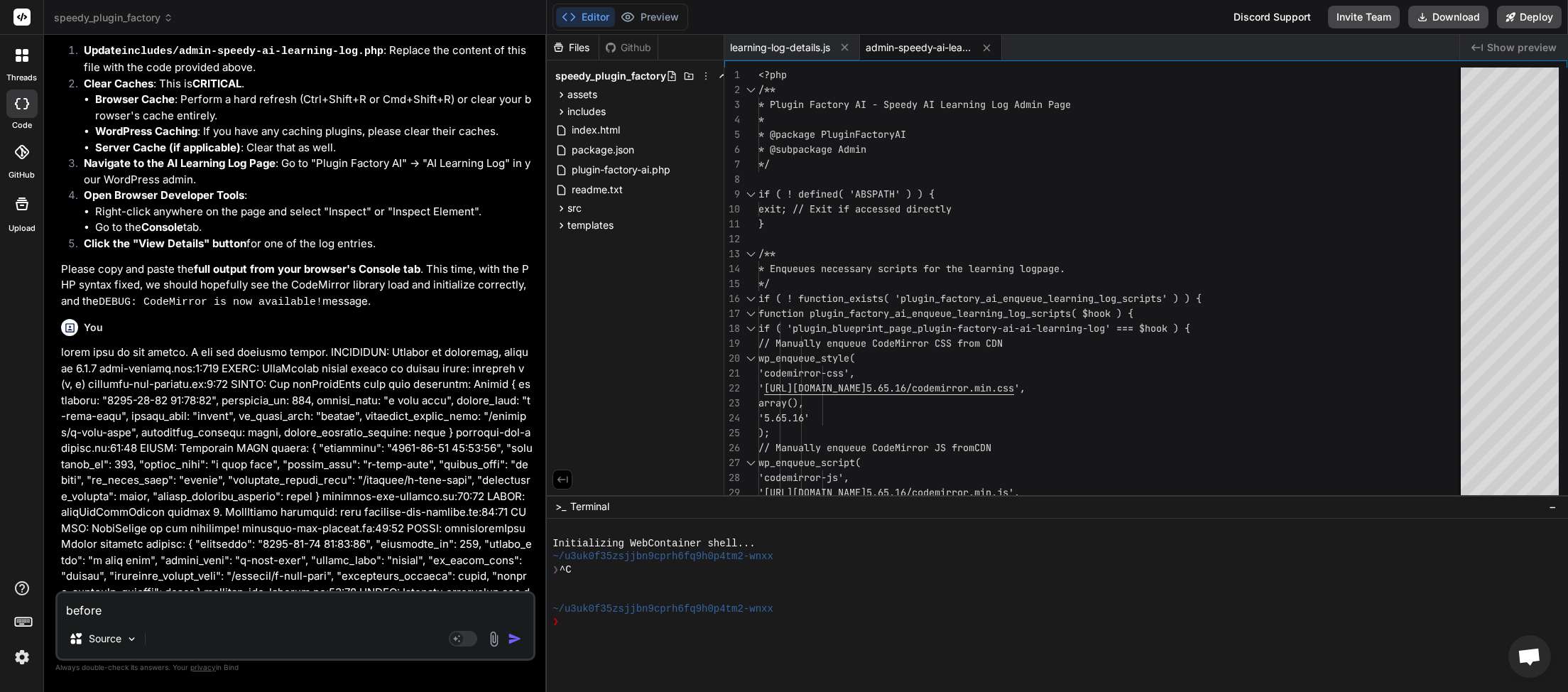
type textarea "x"
type textarea "before"
type textarea "x"
type textarea "before"
type textarea "x"
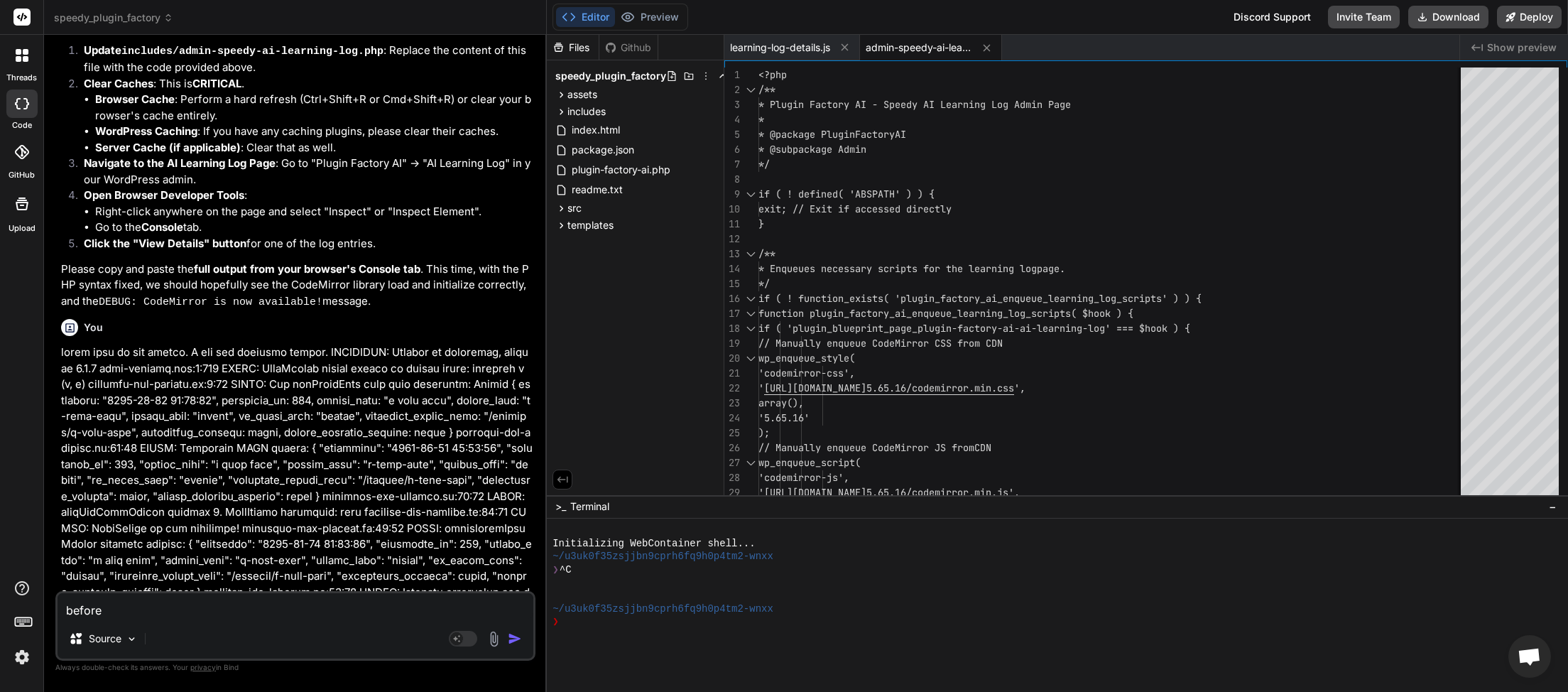
type textarea "befor"
type textarea "x"
type textarea "befo"
type textarea "x"
type textarea "bef"
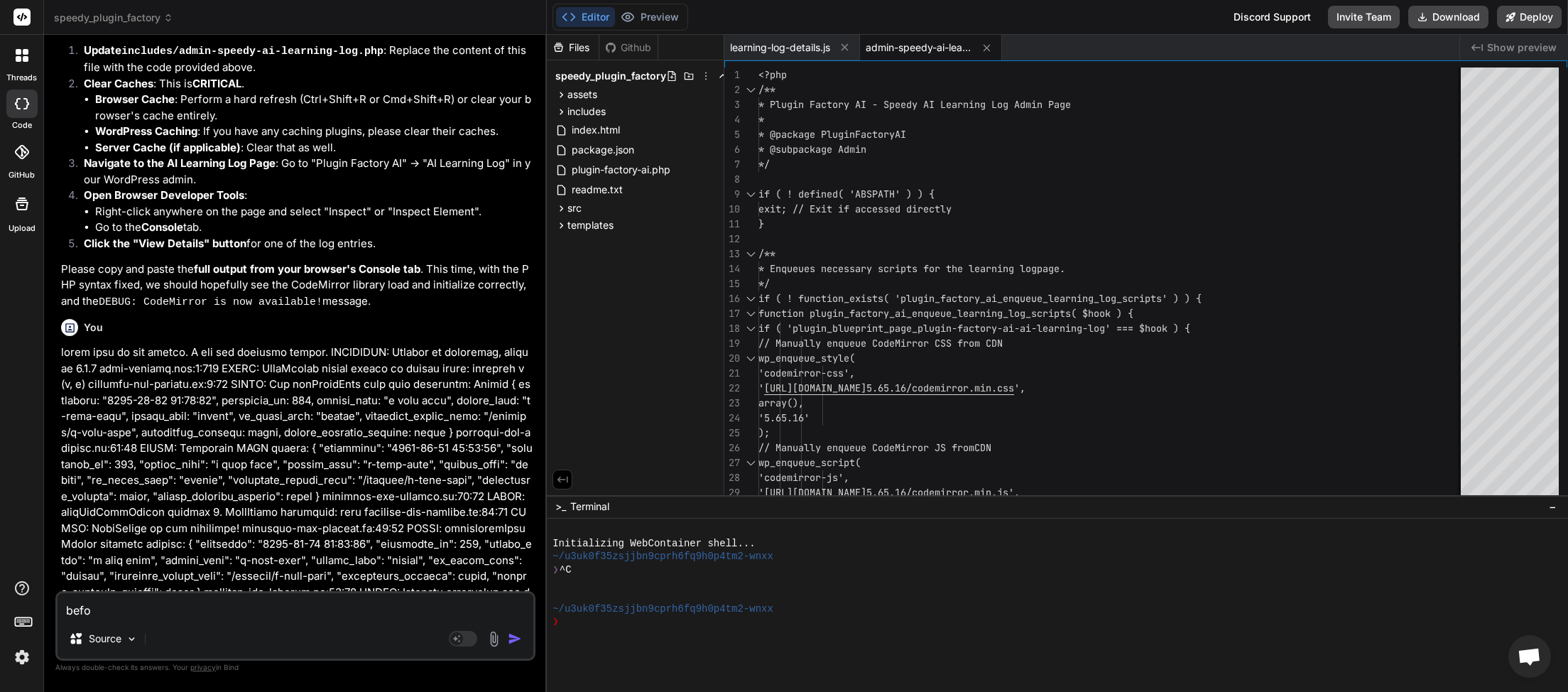
type textarea "x"
type textarea "be"
type textarea "x"
type textarea "b"
type textarea "x"
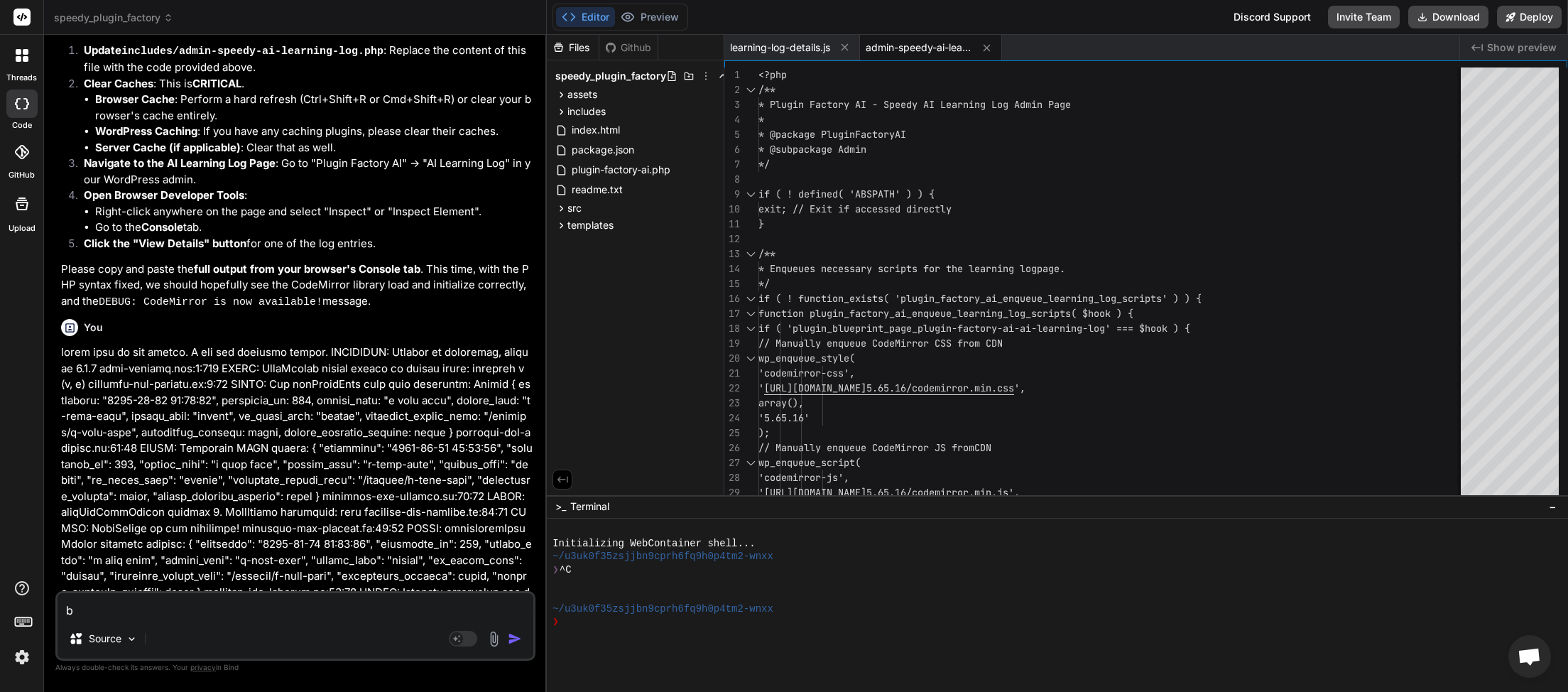
type textarea "x"
click at [201, 601] on textarea at bounding box center [295, 606] width 475 height 25
type textarea "I"
type textarea "x"
type textarea "Is"
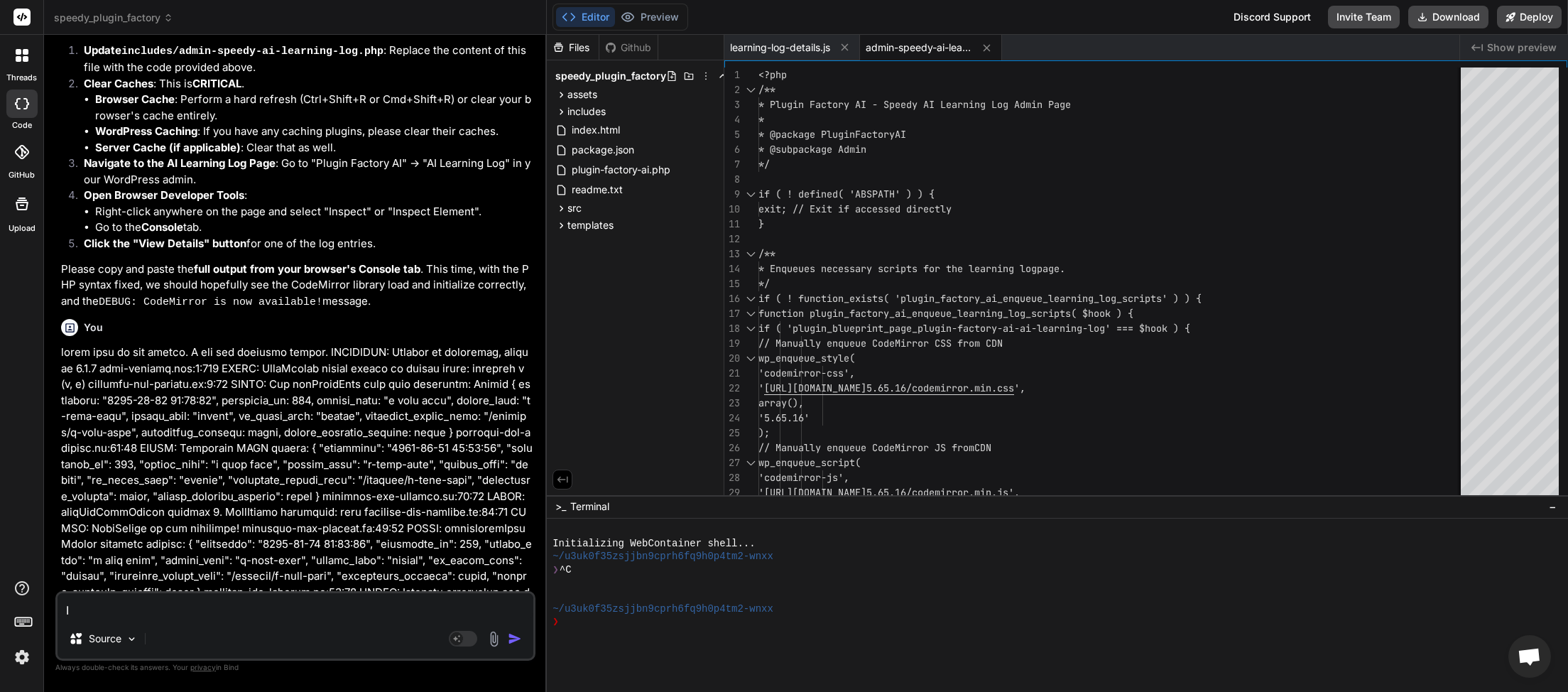
type textarea "x"
type textarea "Is"
type textarea "x"
type textarea "Is t"
type textarea "x"
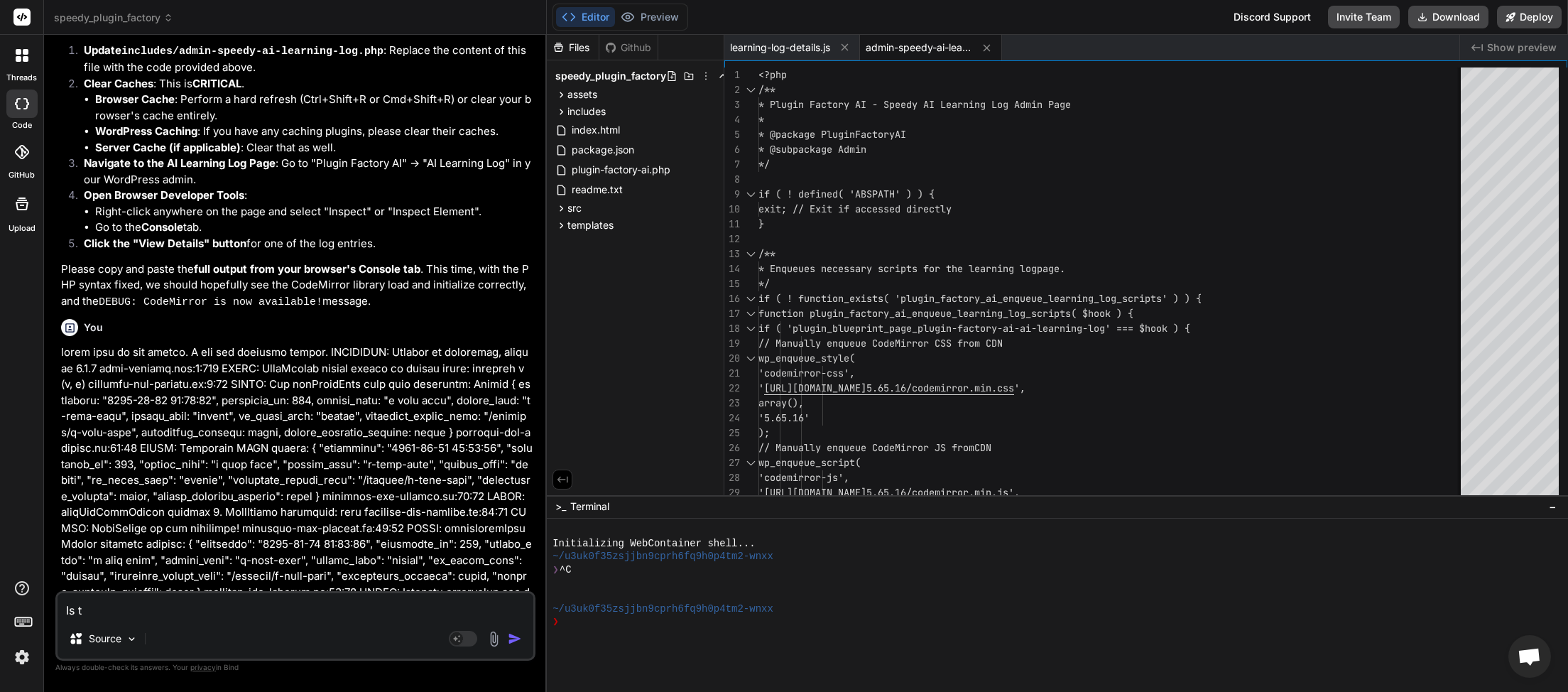
type textarea "Is th"
type textarea "x"
type textarea "Is the"
type textarea "x"
type textarea "Is the"
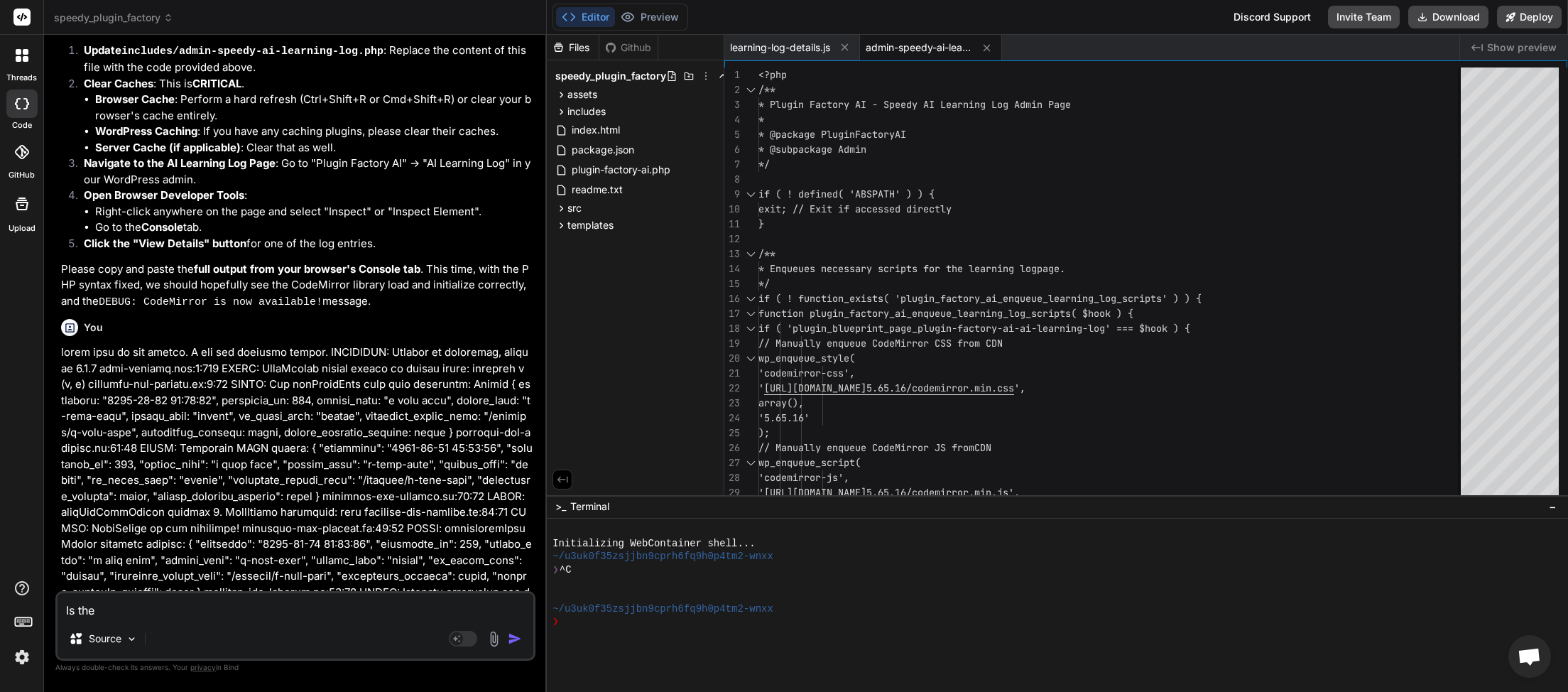
type textarea "x"
type textarea "Is the l"
type textarea "x"
type textarea "Is the le"
type textarea "x"
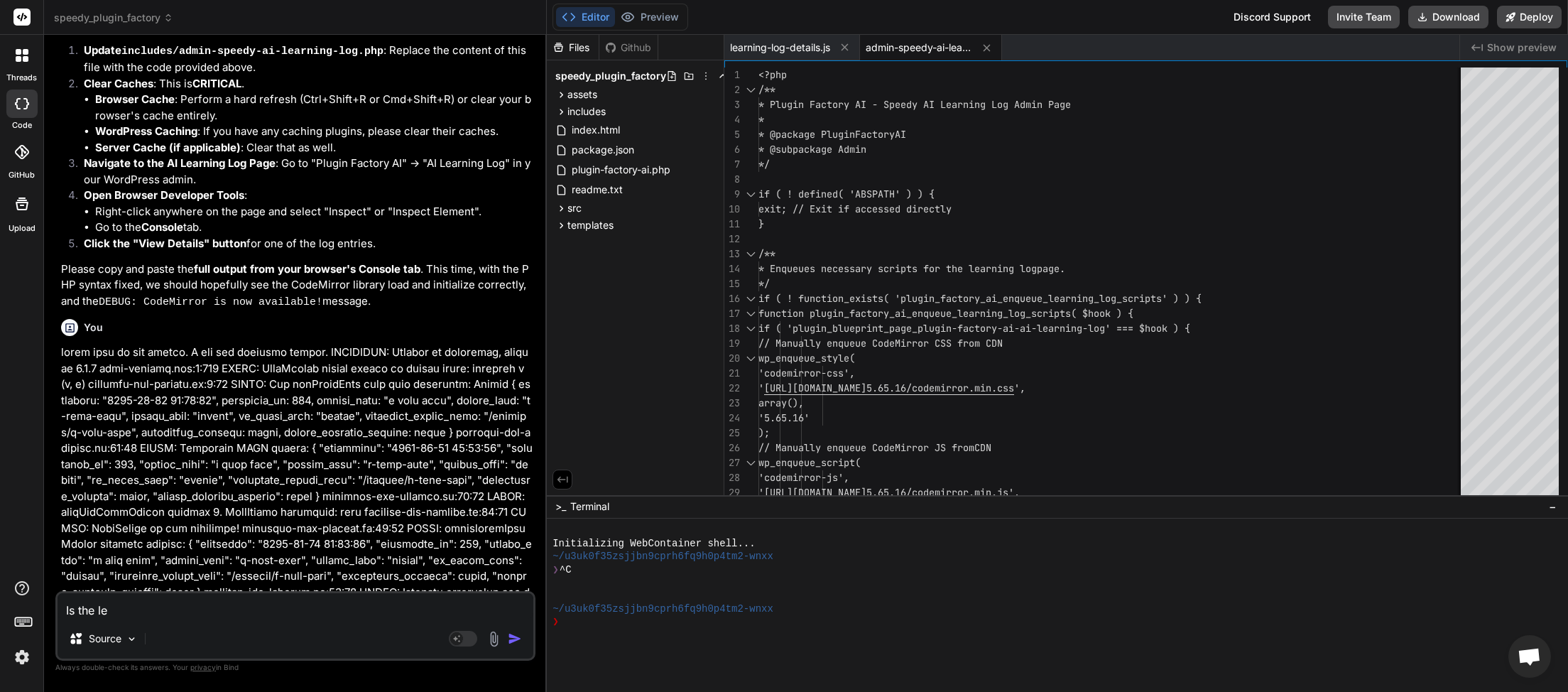
type textarea "Is the lea"
type textarea "x"
type textarea "Is the [PERSON_NAME]"
type textarea "x"
type textarea "Is the learn"
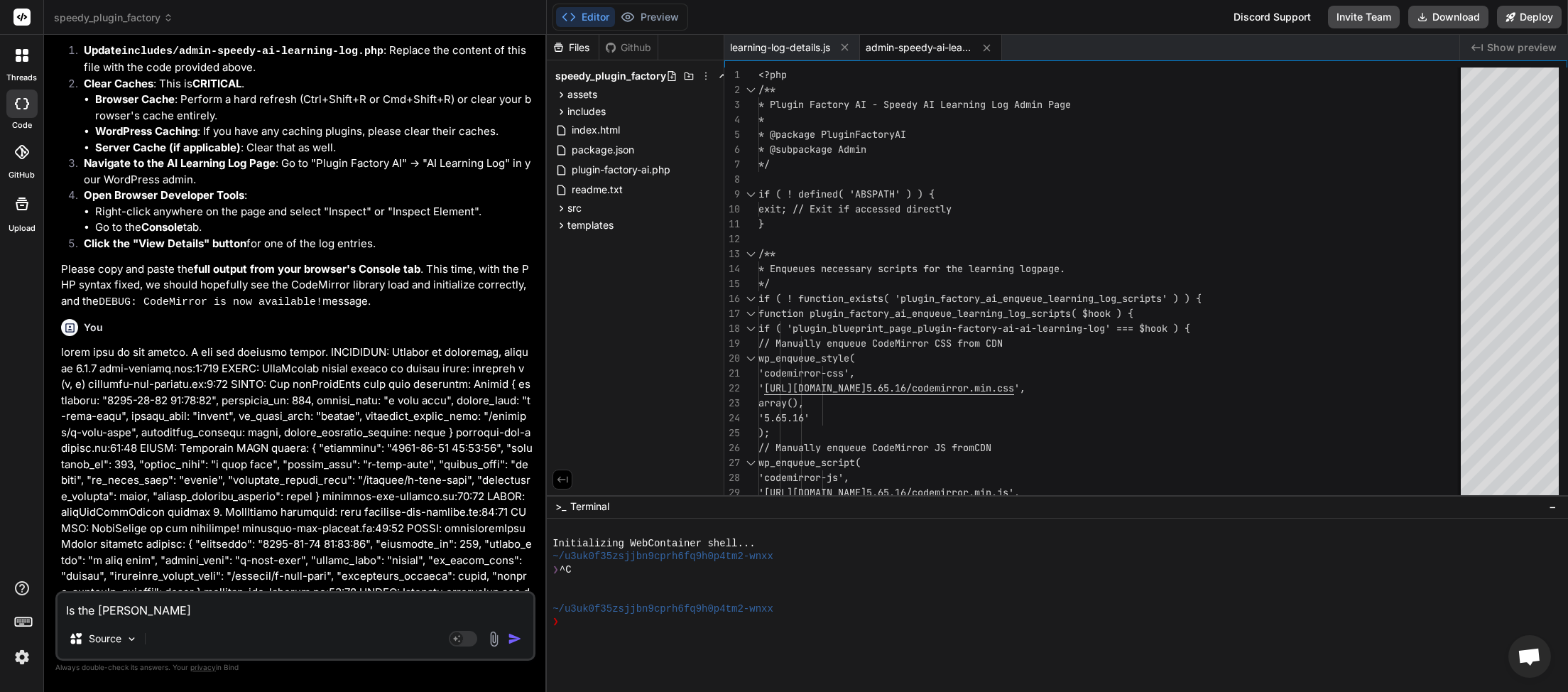
type textarea "x"
type textarea "Is the learni"
type textarea "x"
type textarea "Is the learnin"
type textarea "x"
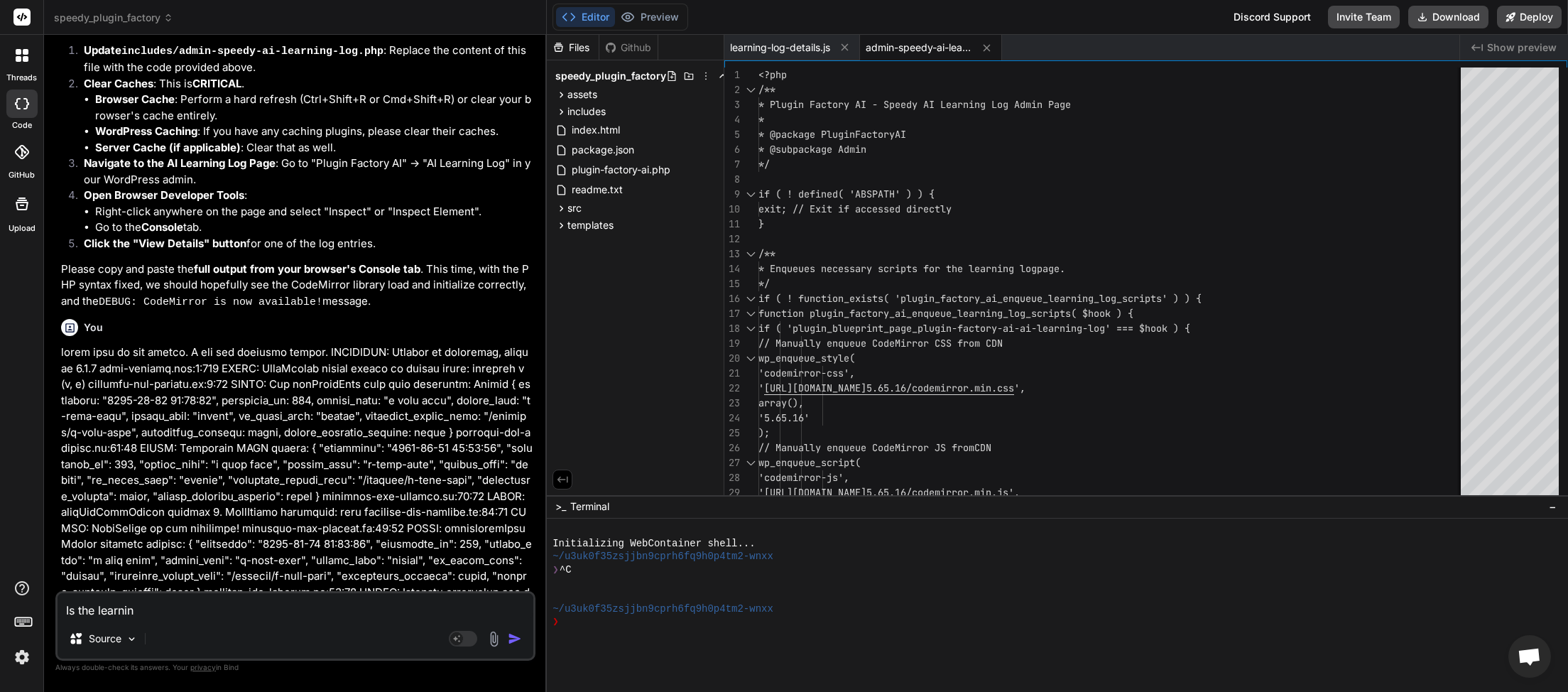
type textarea "Is the learning"
type textarea "x"
type textarea "Is the learning"
type textarea "x"
click at [516, 643] on img "button" at bounding box center [515, 639] width 14 height 14
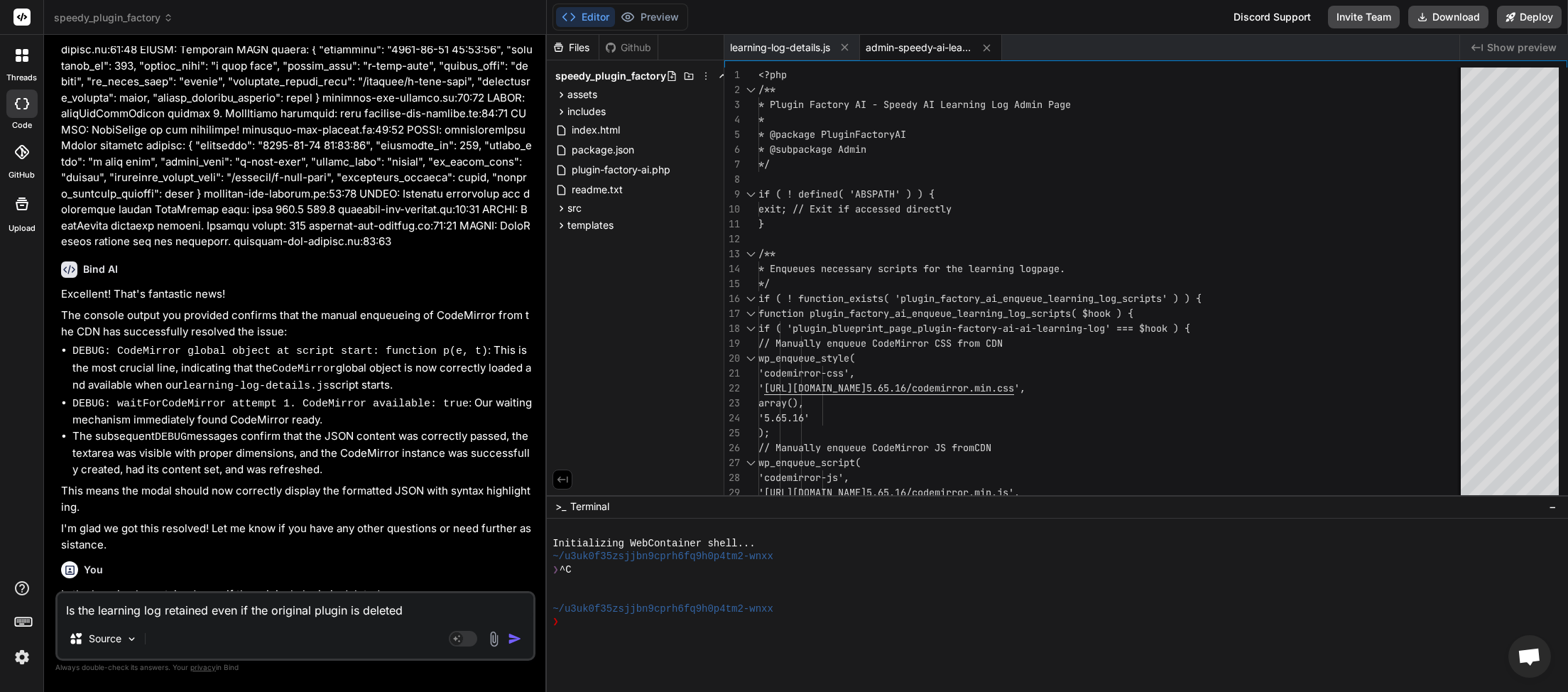
scroll to position [15882, 0]
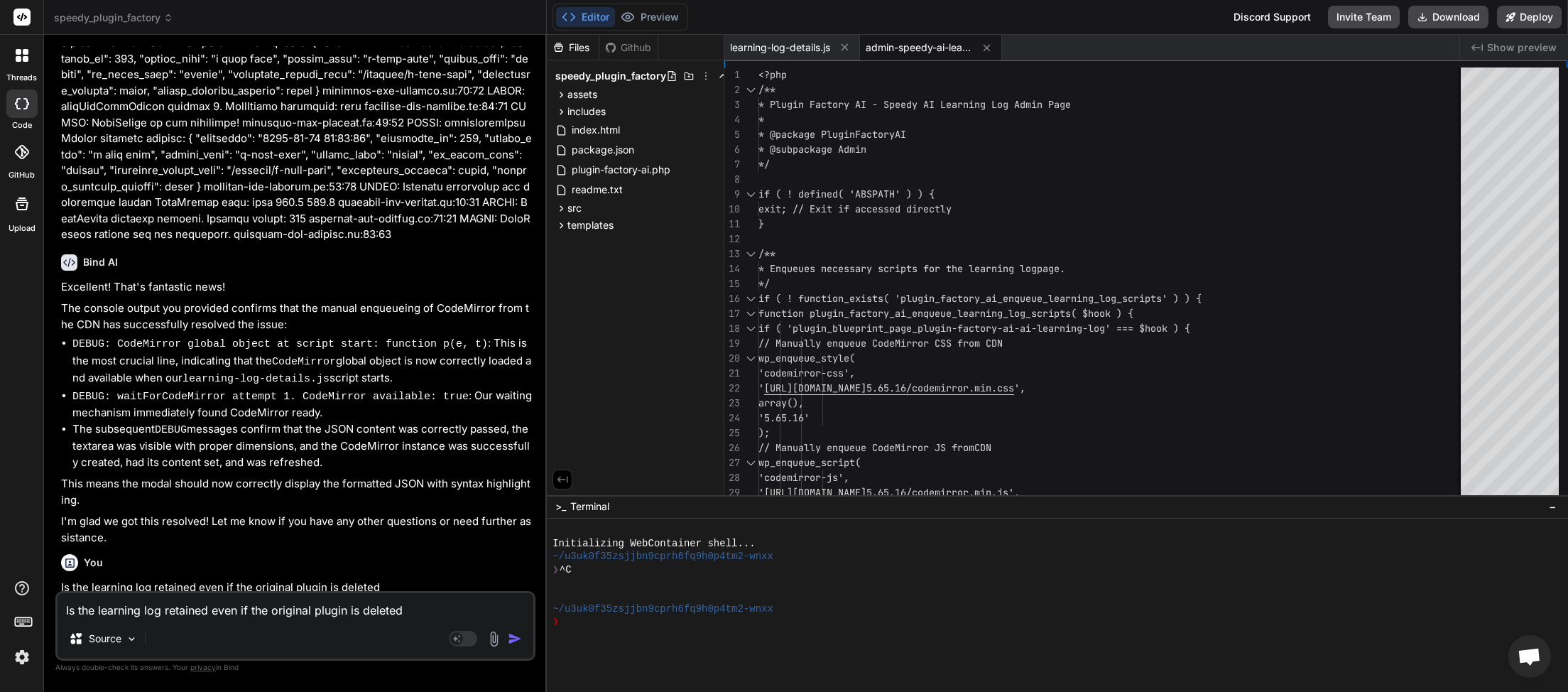
click at [196, 609] on textarea "Is the learning log retained even if the original plugin is deleted" at bounding box center [295, 606] width 475 height 25
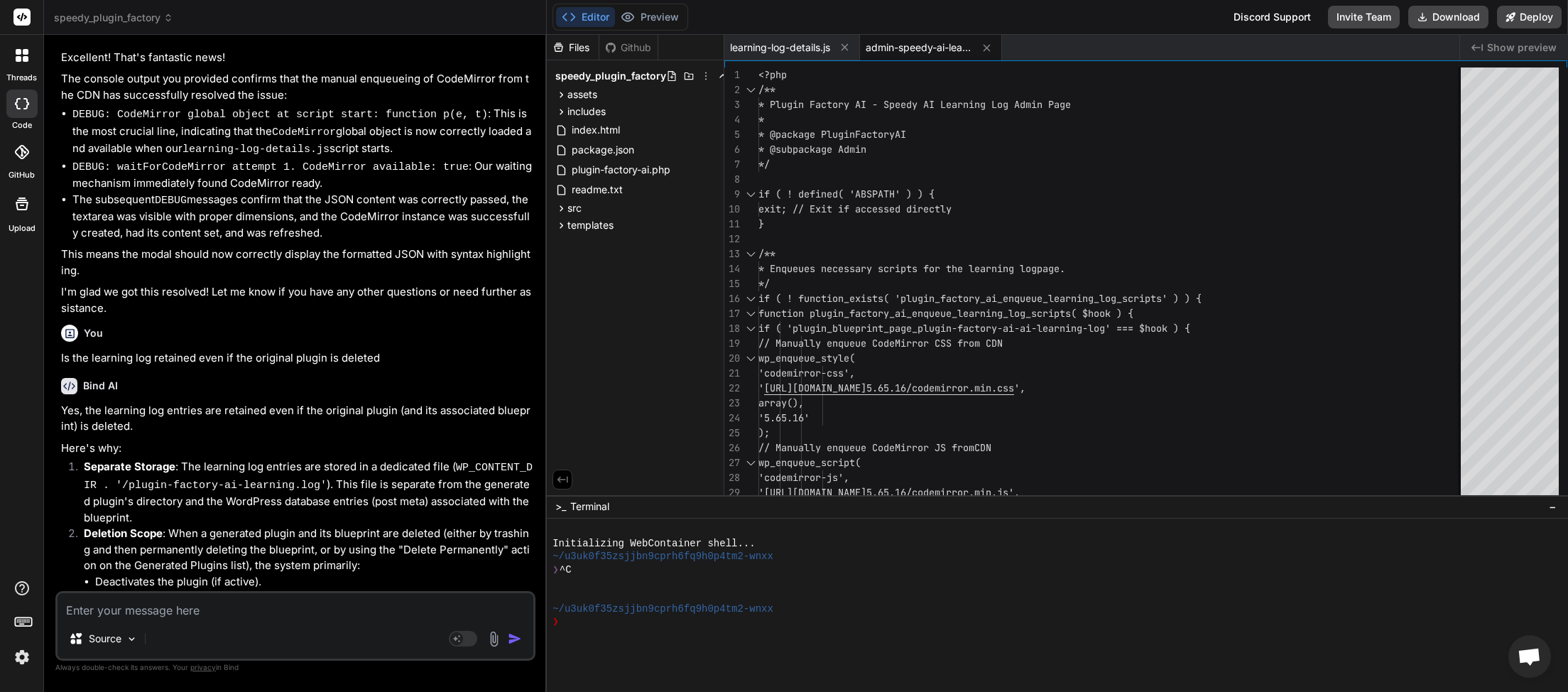
scroll to position [16175, 0]
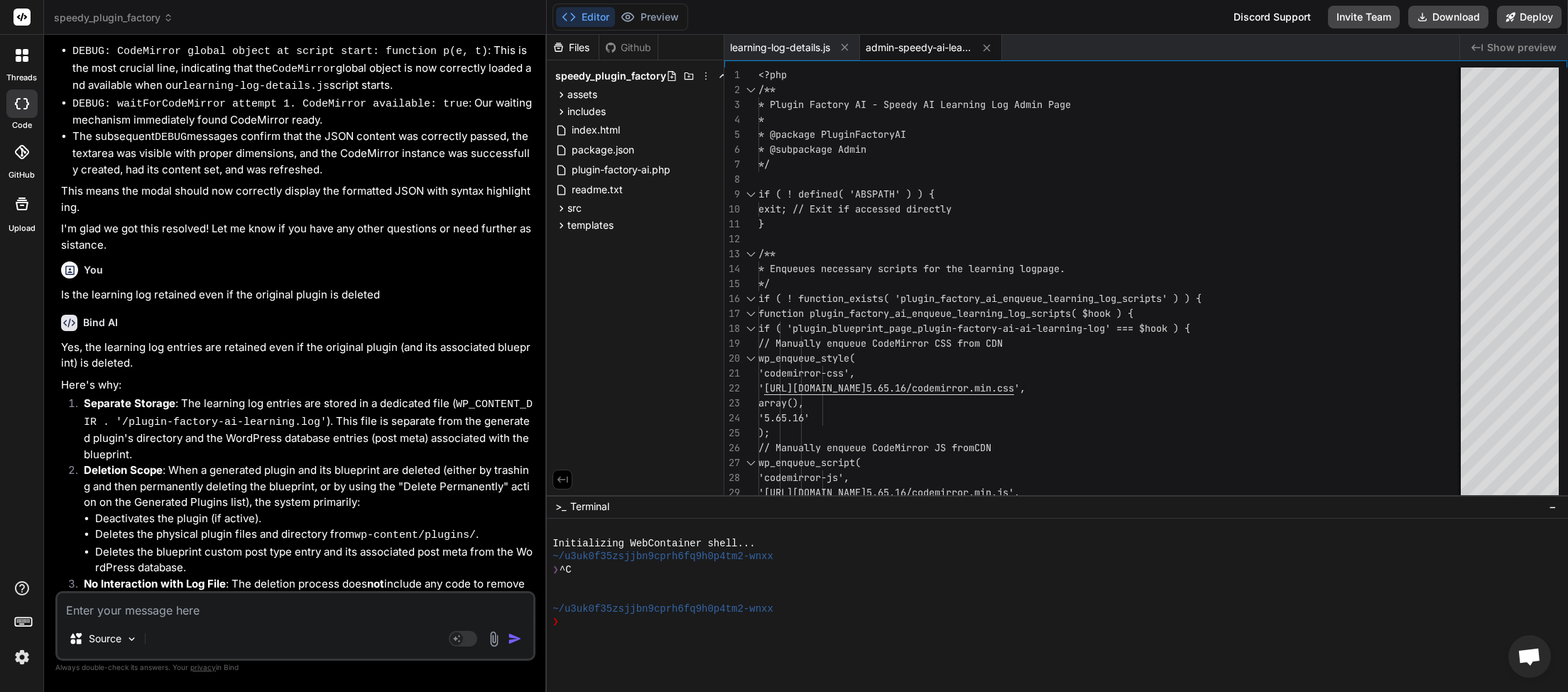
click at [191, 608] on textarea at bounding box center [295, 606] width 475 height 25
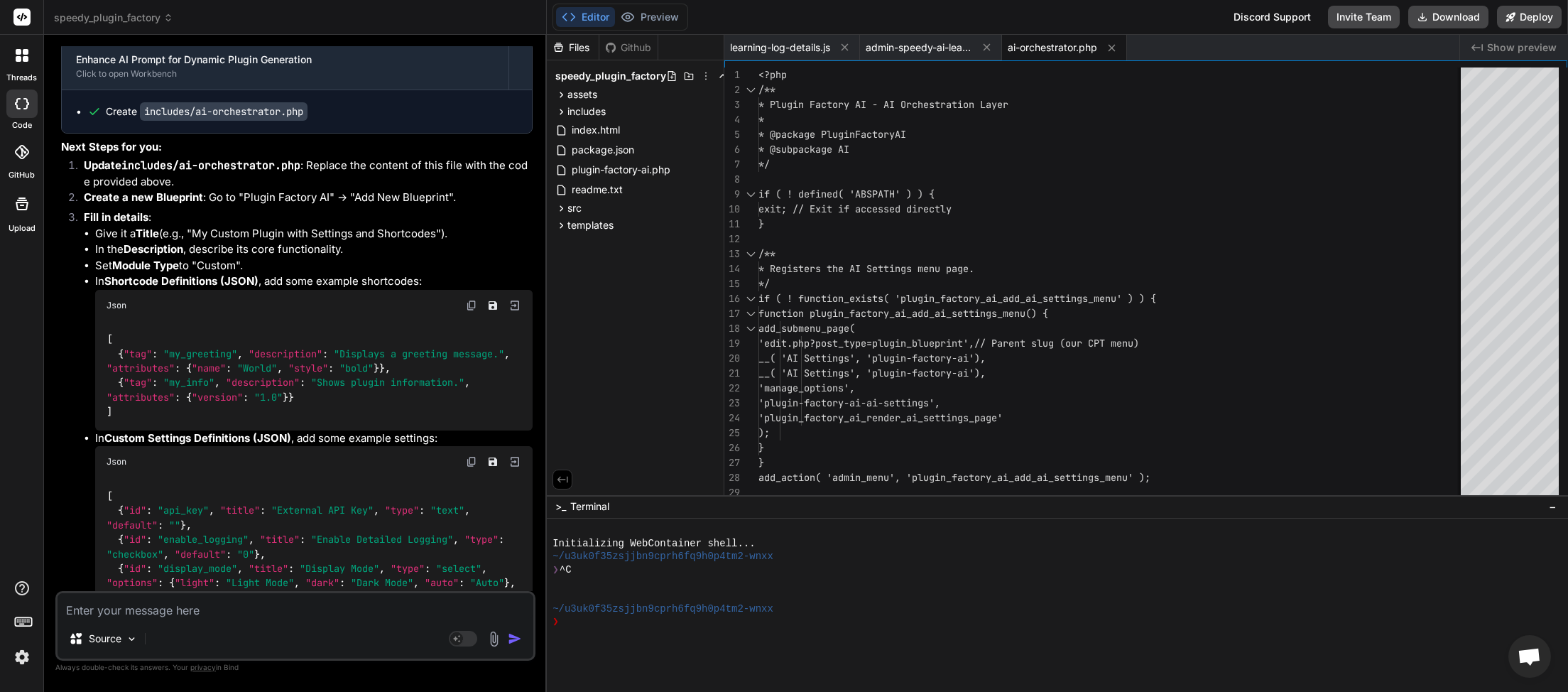
scroll to position [17917, 0]
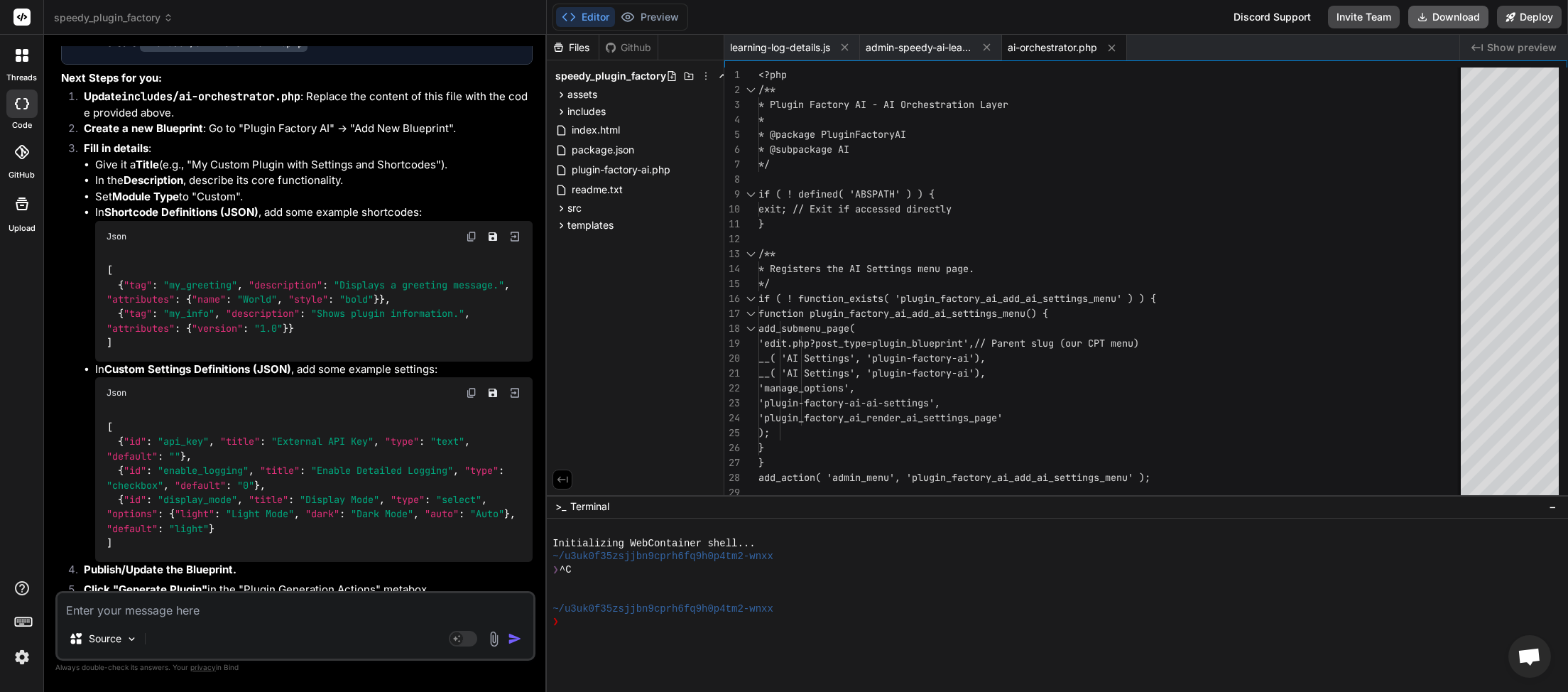
click at [1449, 21] on button "Download" at bounding box center [1449, 17] width 80 height 23
paste textarea "[[DATE] 20:17:50 UTC] Plugin Factory AI: Main plugin file processing started. (…"
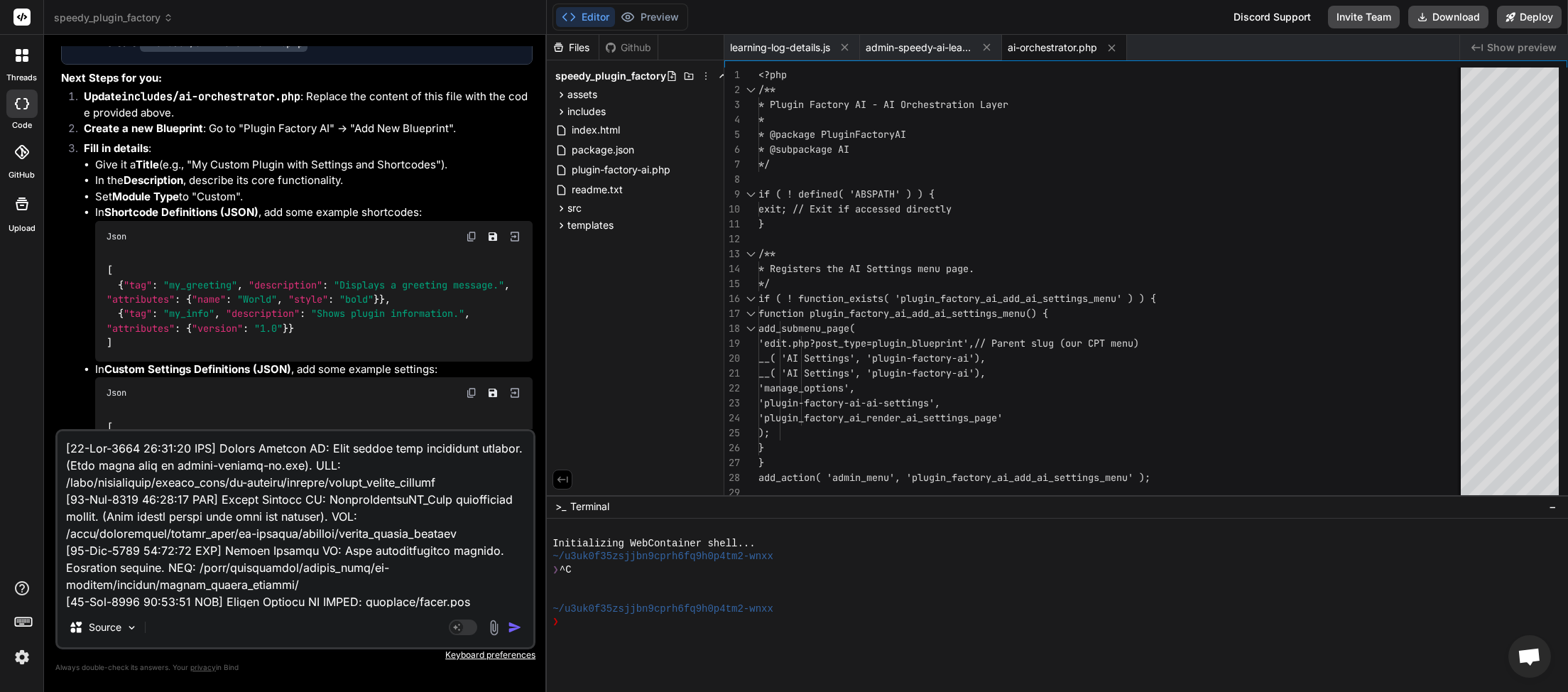
scroll to position [207, 0]
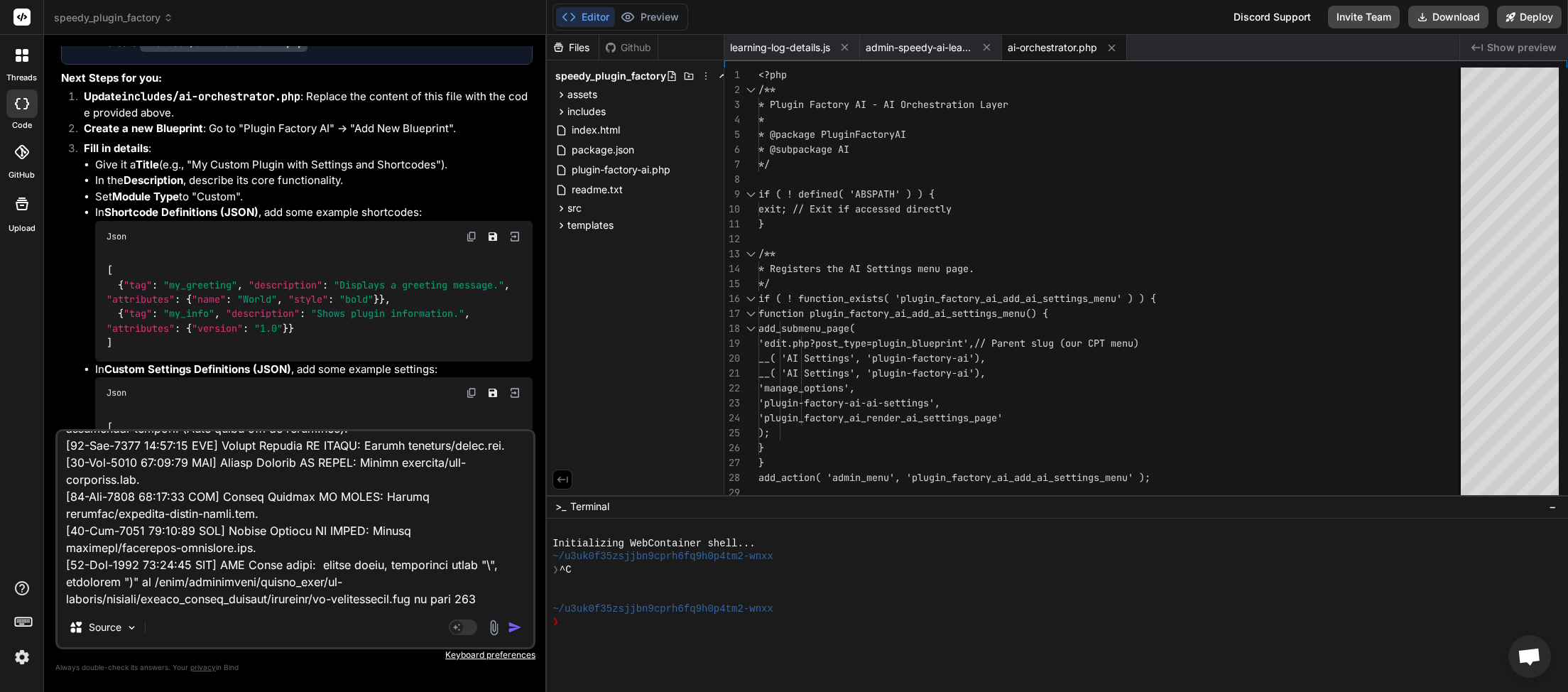
click at [518, 628] on img "button" at bounding box center [515, 627] width 14 height 14
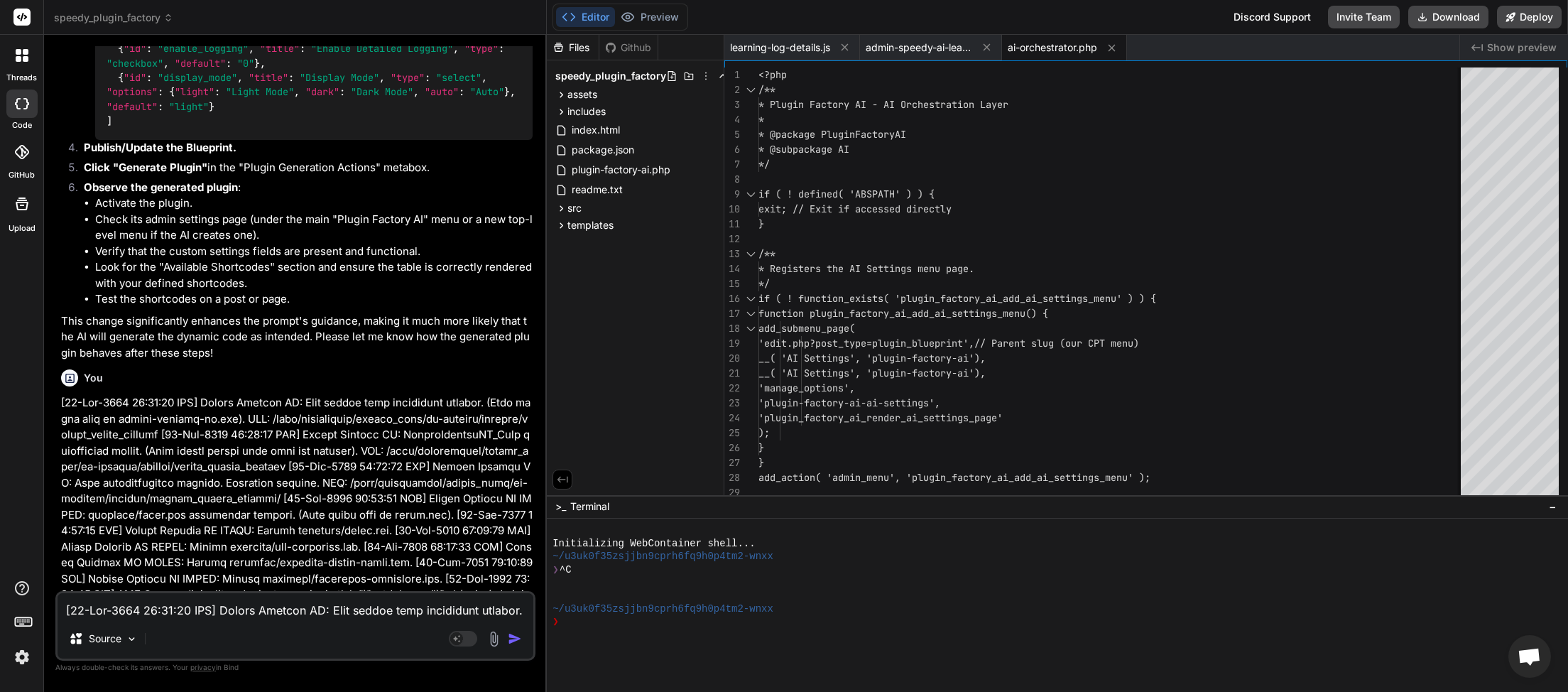
scroll to position [18367, 0]
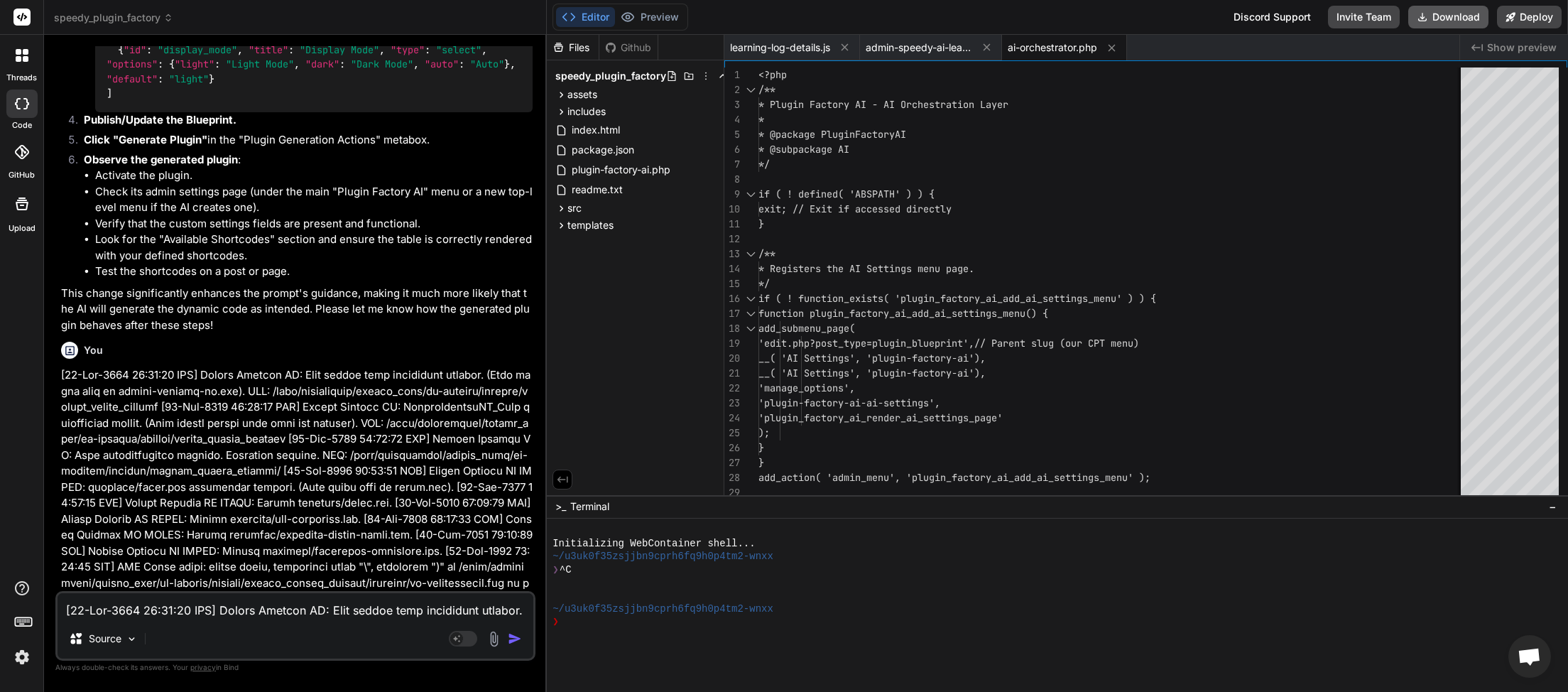
click at [1443, 10] on button "Download" at bounding box center [1449, 17] width 80 height 23
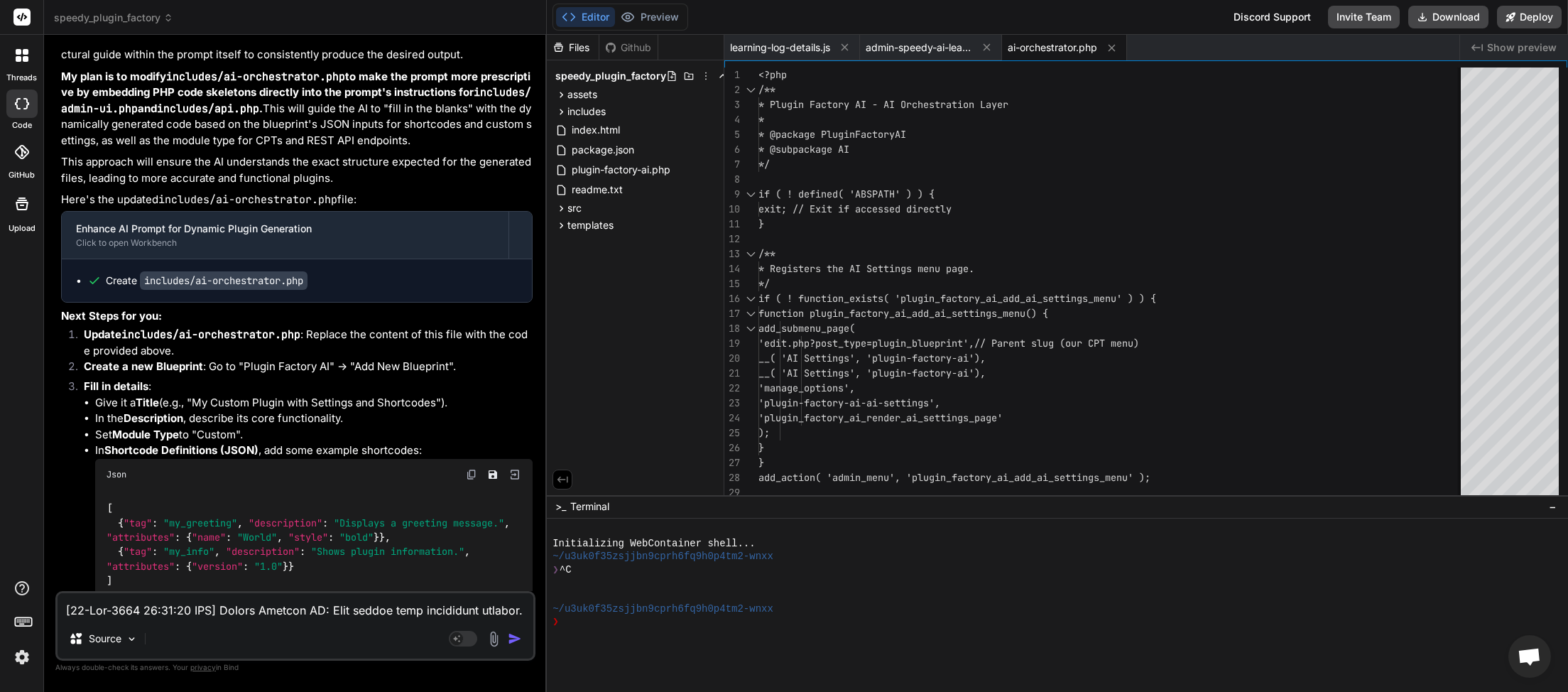
scroll to position [17701, 0]
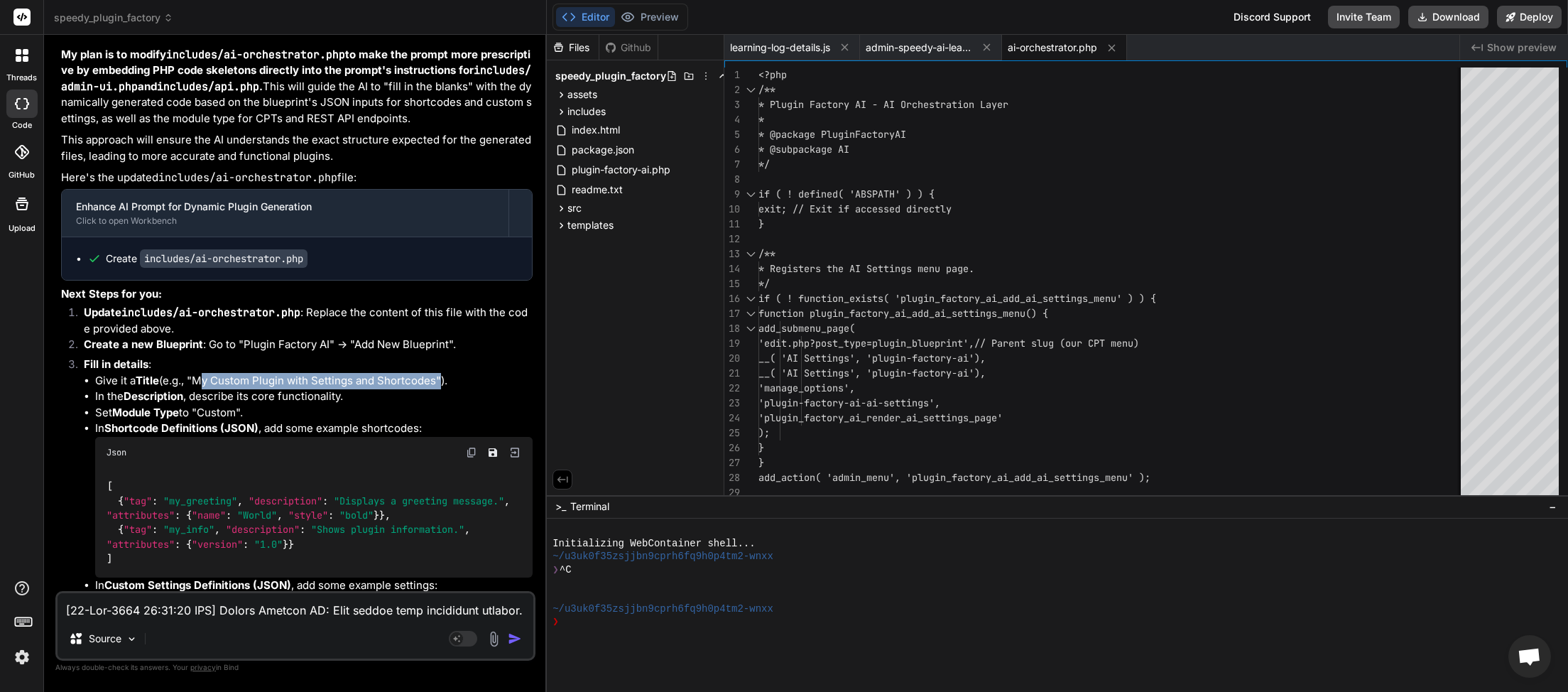
drag, startPoint x: 198, startPoint y: 188, endPoint x: 439, endPoint y: 184, distance: 241.0
click at [439, 373] on li "Give it a Title (e.g., "My Custom Plugin with Settings and Shortcodes")." at bounding box center [313, 382] width 438 height 16
copy li "My Custom Plugin with Settings and Shortcodes"
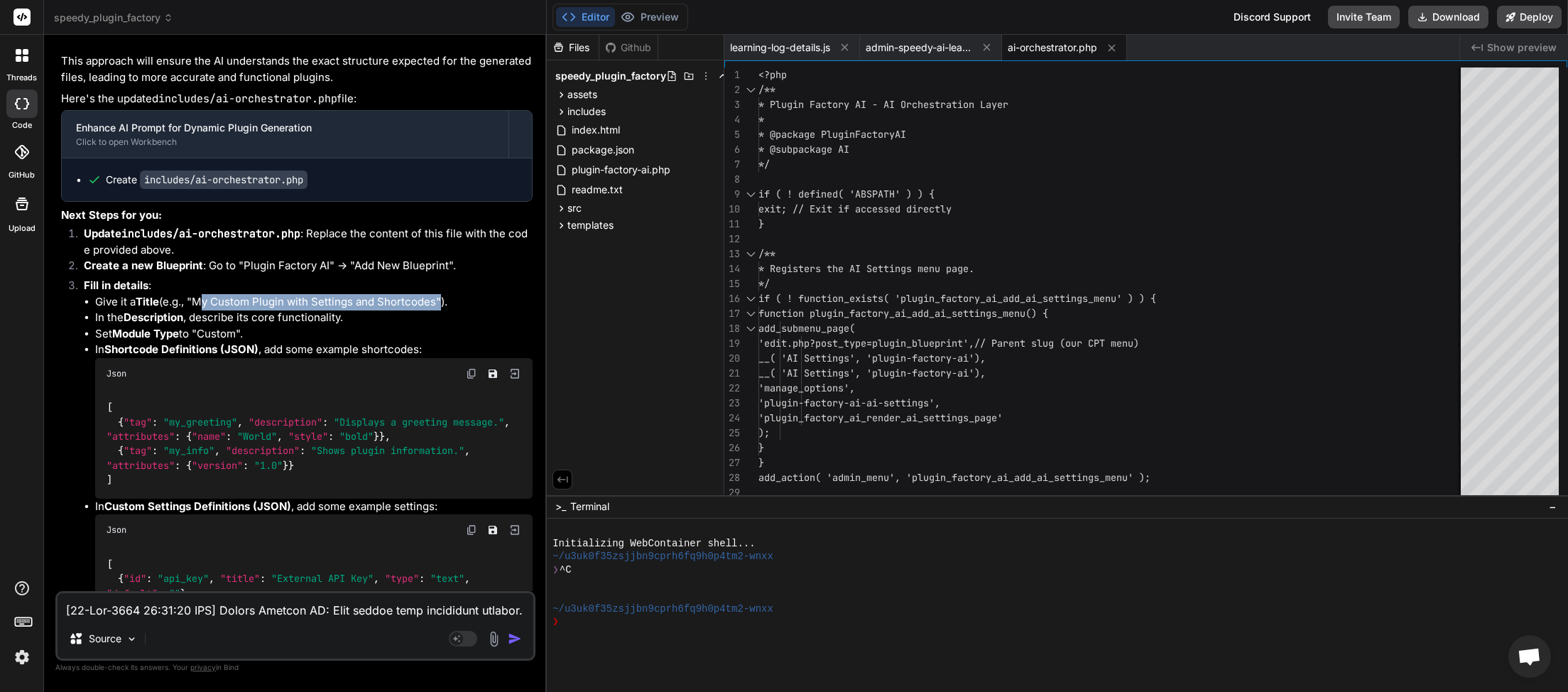
click at [470, 369] on img at bounding box center [471, 374] width 11 height 11
click at [469, 524] on img at bounding box center [471, 530] width 11 height 11
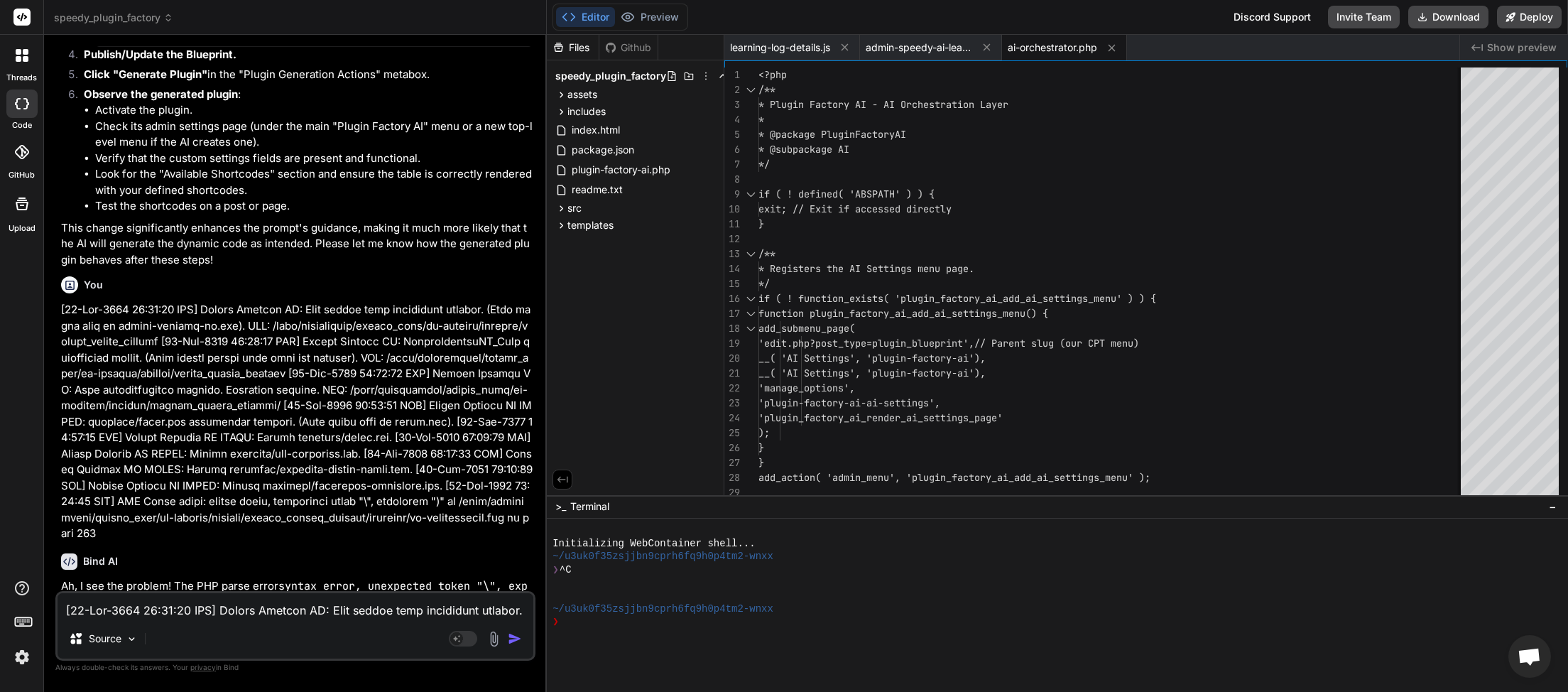
scroll to position [18486, 0]
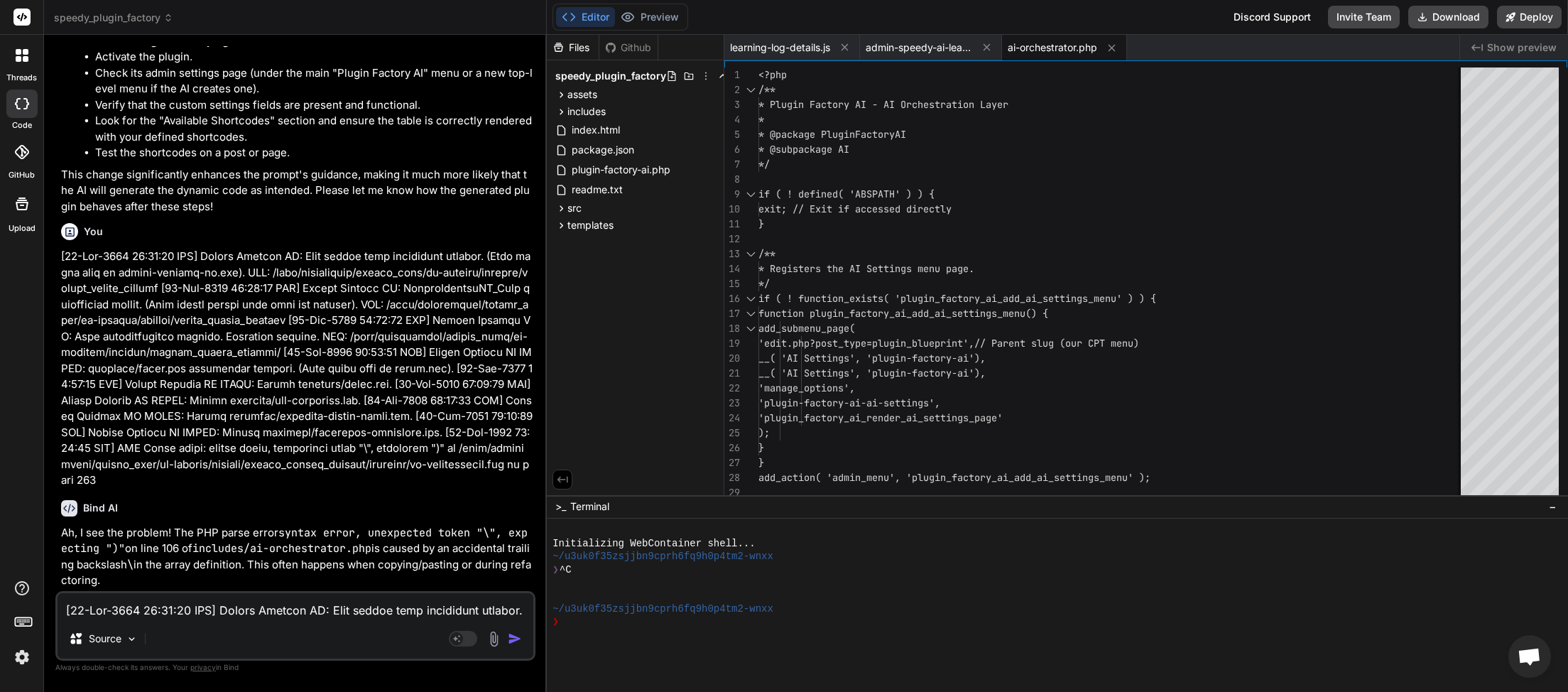
paste textarea "Generation failed: Generation failed: AI response was invalid or missing expect…"
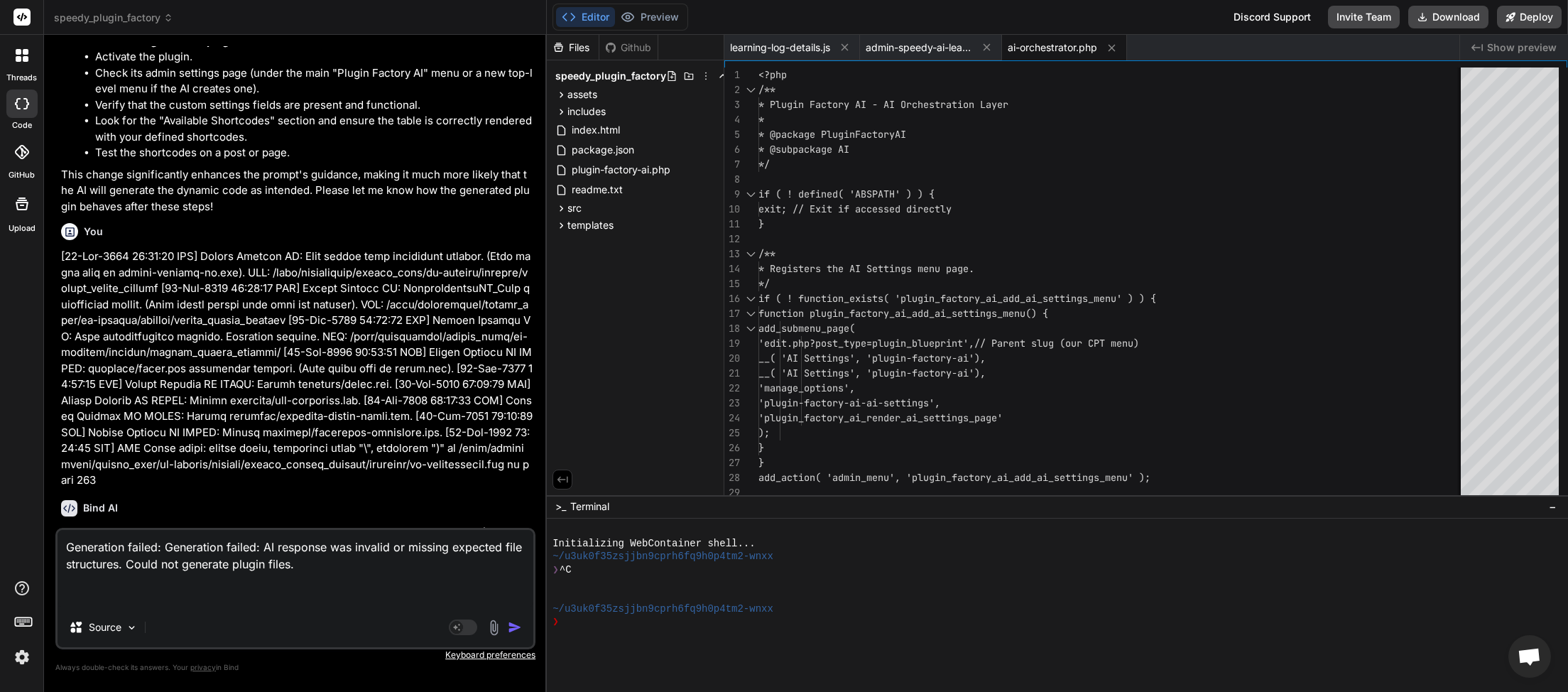
paste textarea "[[DATE] 20:29:00 UTC] Plugin Factory AI: Main plugin file processing started. (…"
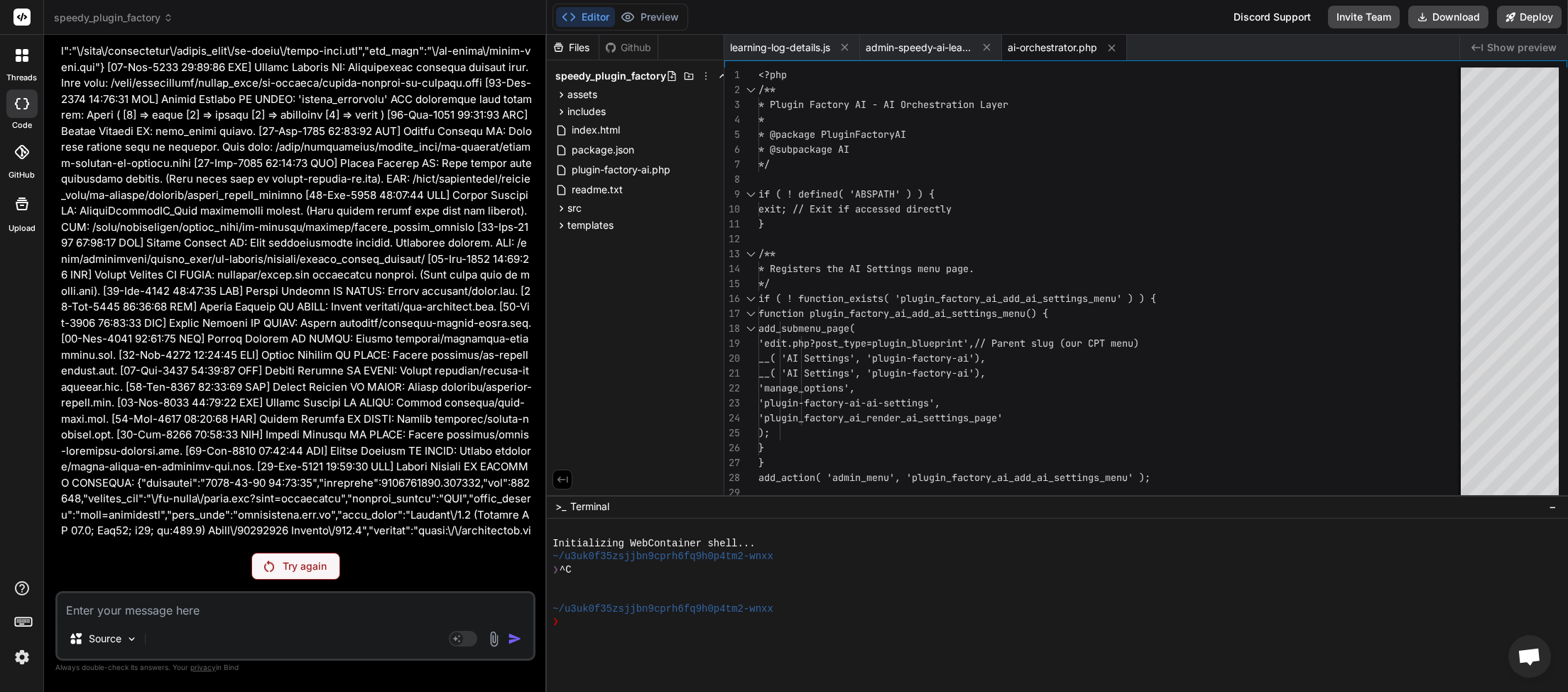
scroll to position [40891, 0]
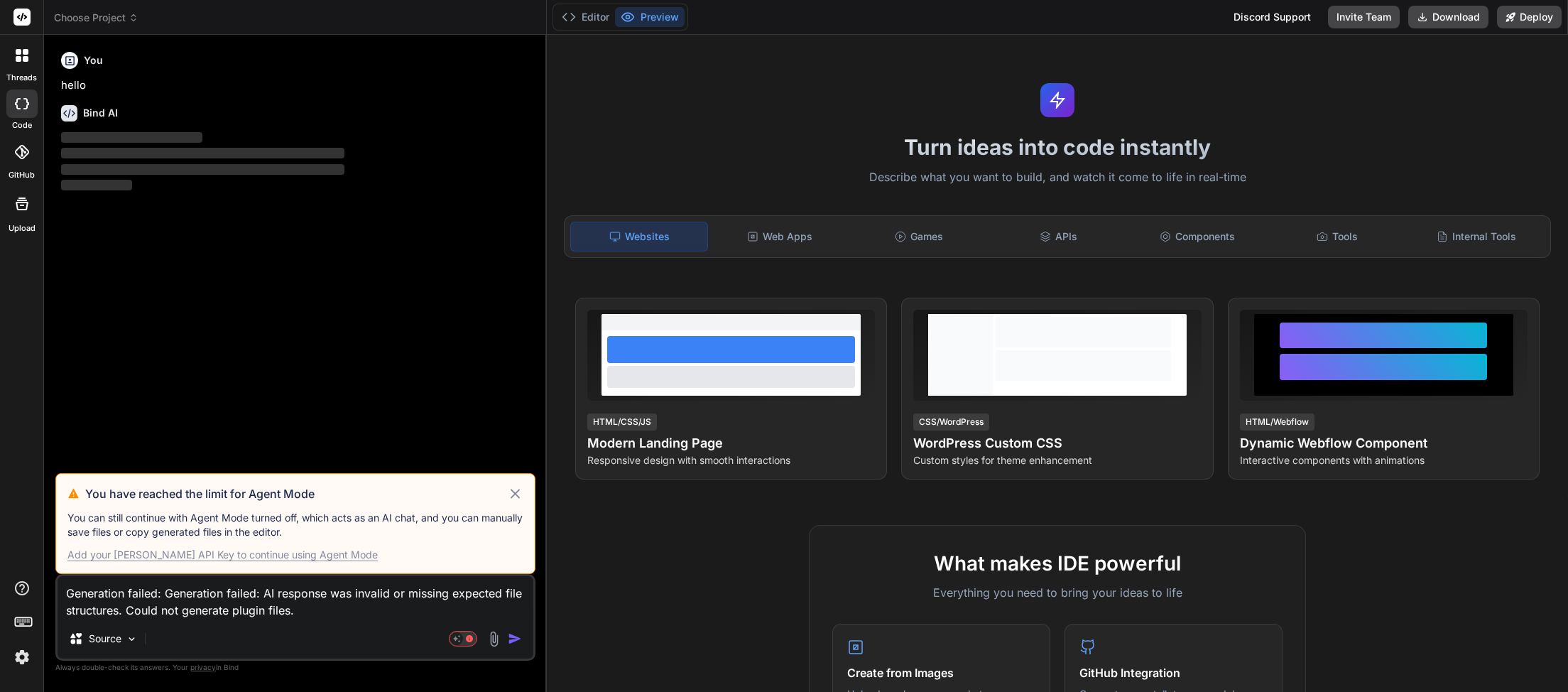
click at [519, 494] on icon at bounding box center [516, 494] width 16 height 17
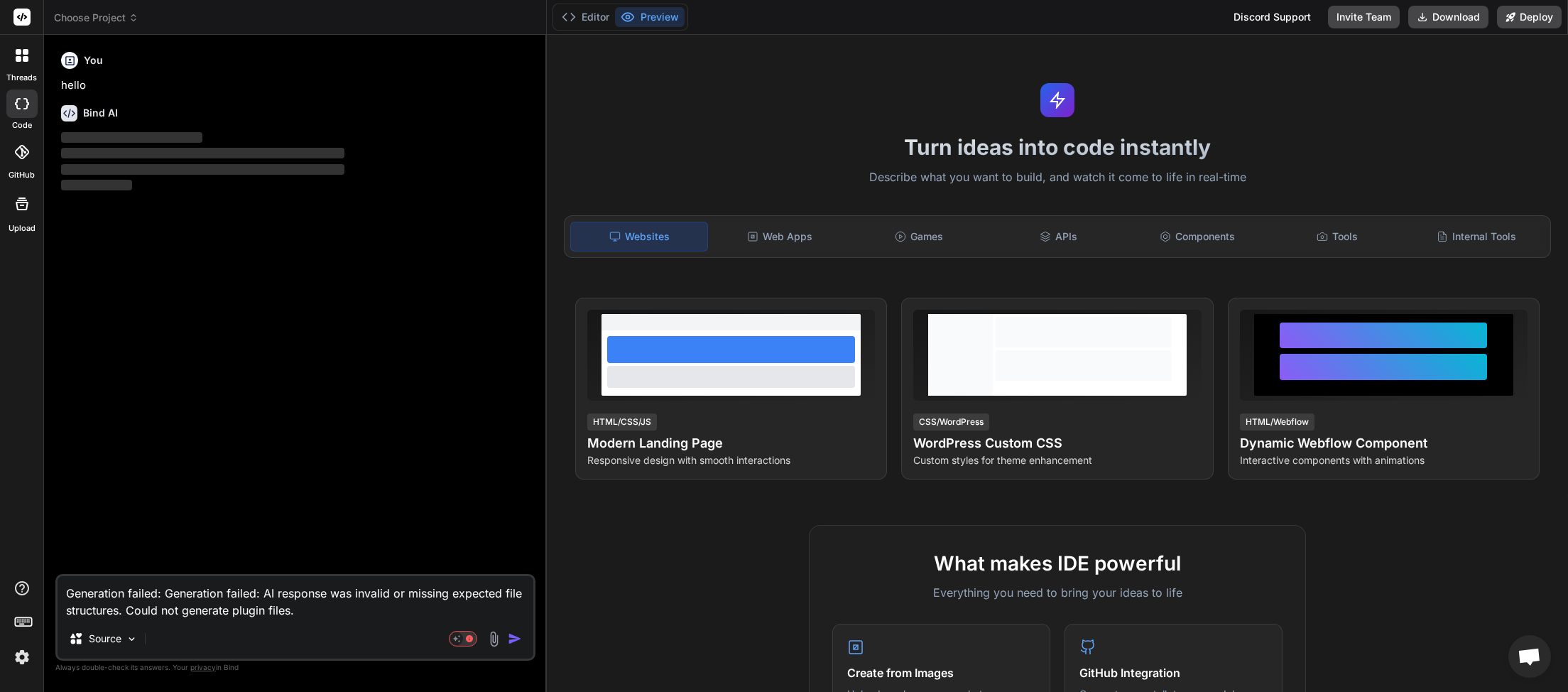
scroll to position [387, 0]
click at [132, 17] on icon at bounding box center [133, 18] width 10 height 10
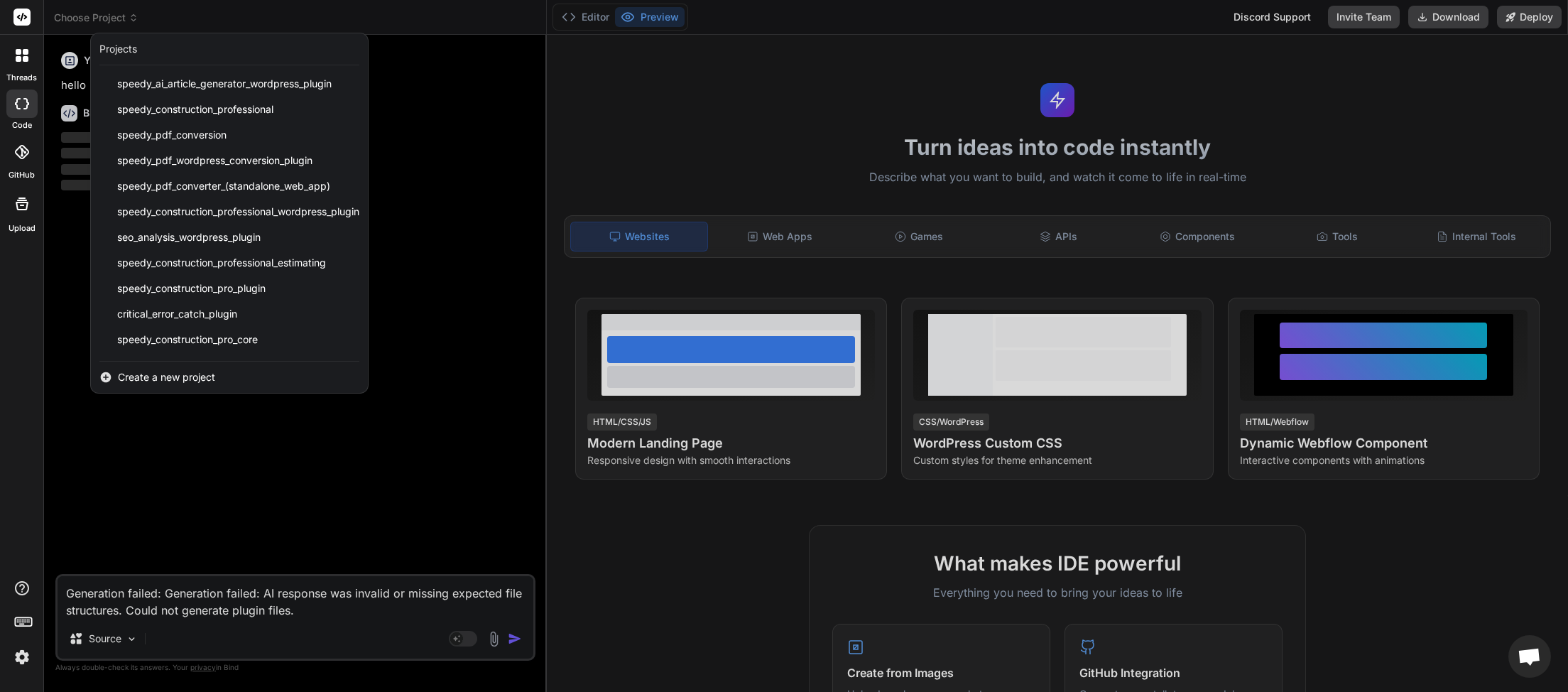
scroll to position [355, 0]
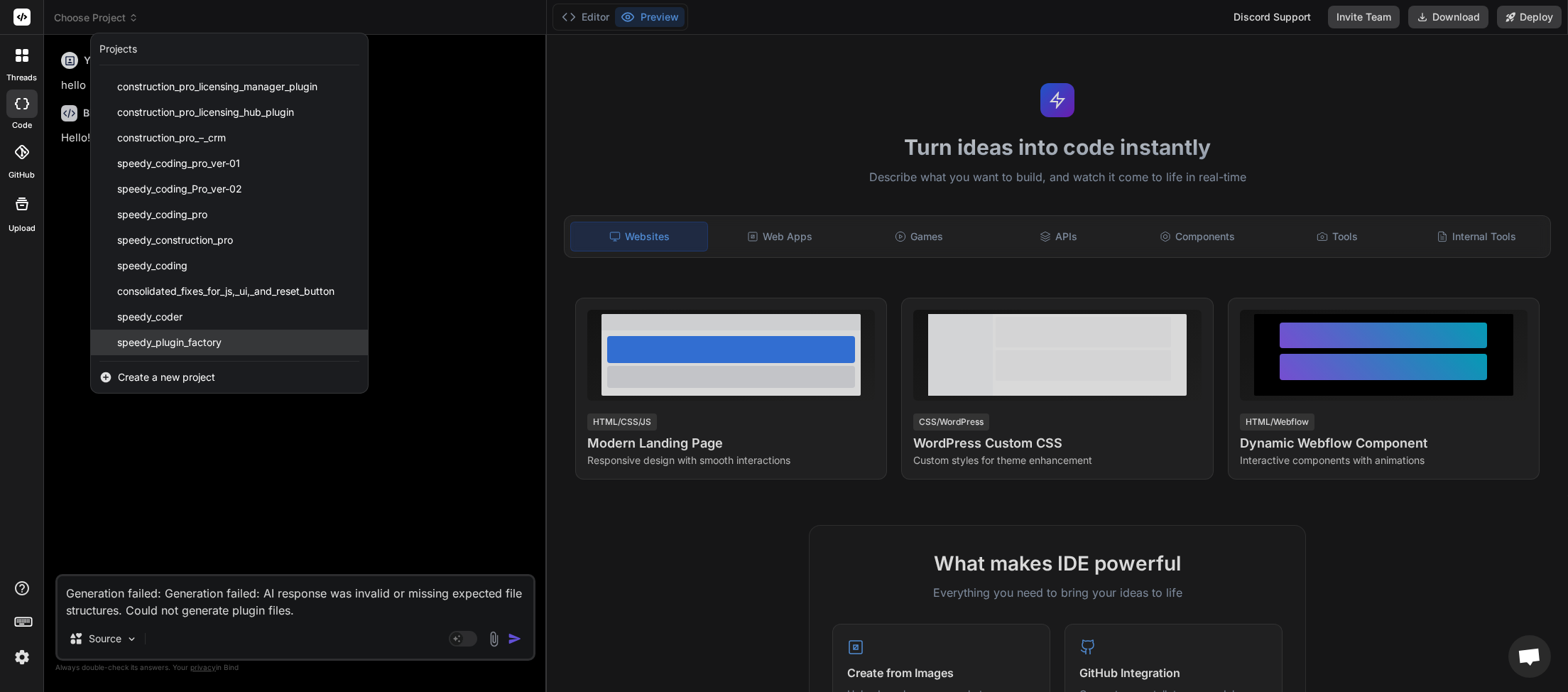
click at [219, 343] on span "speedy_plugin_factory" at bounding box center [169, 342] width 105 height 14
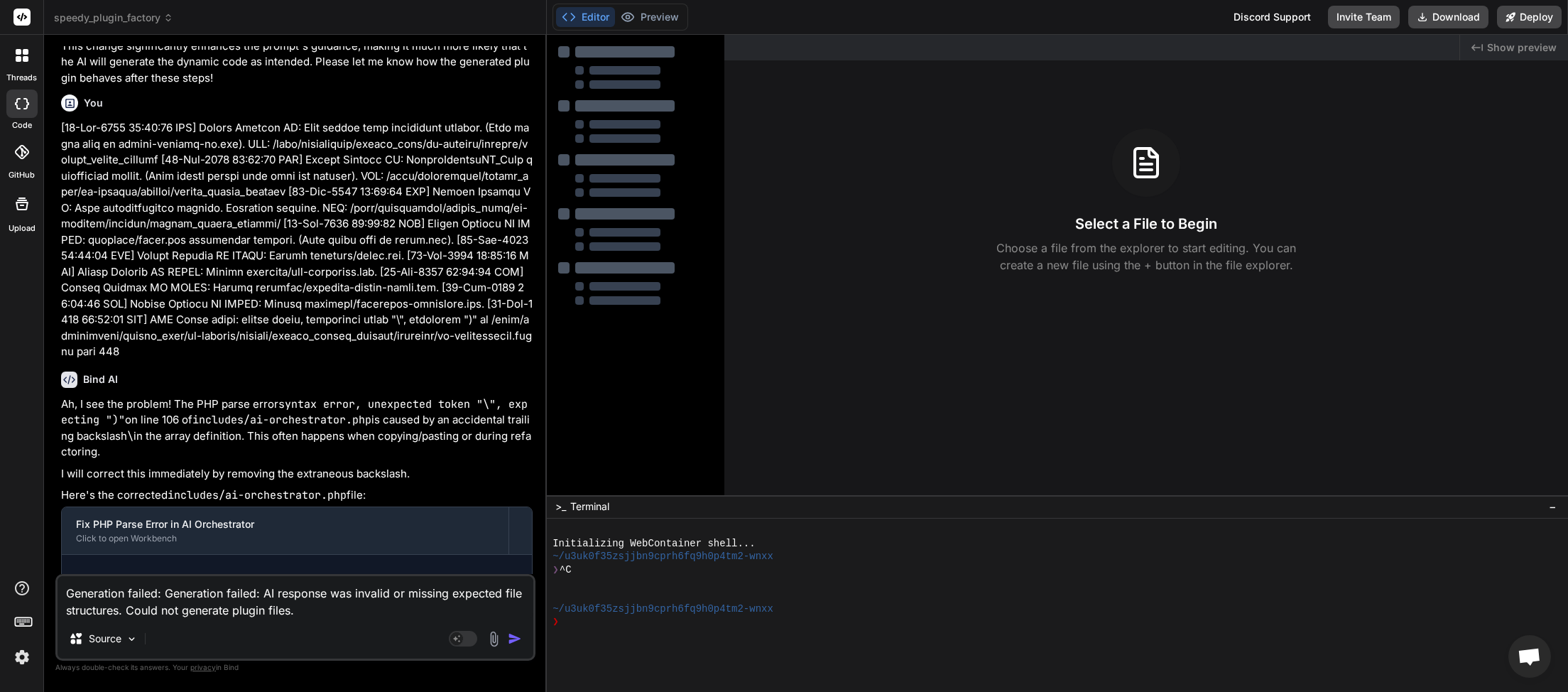
scroll to position [2361, 0]
drag, startPoint x: 295, startPoint y: 614, endPoint x: 37, endPoint y: 584, distance: 259.7
click at [57, 584] on textarea "Generation failed: Generation failed: AI response was invalid or missing expect…" at bounding box center [295, 598] width 475 height 43
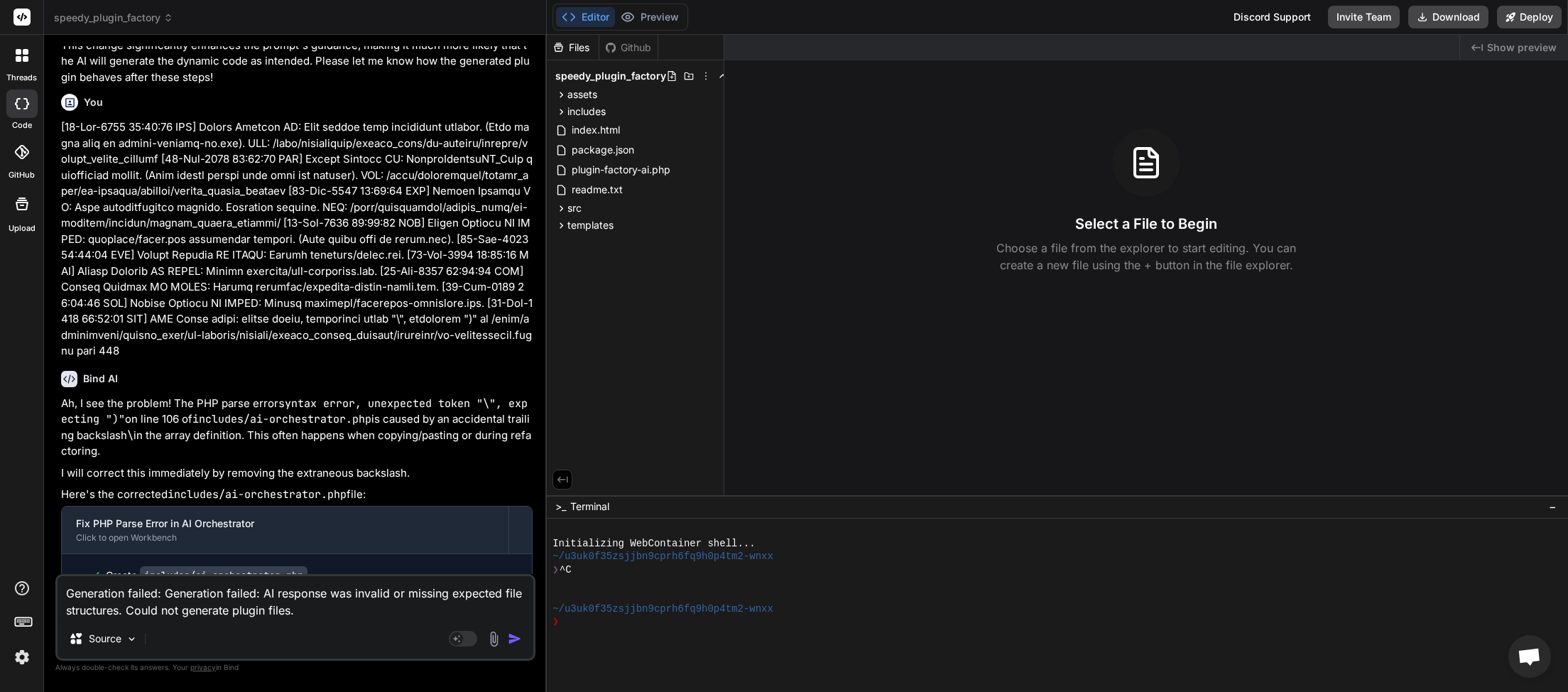
click at [515, 643] on img "button" at bounding box center [515, 639] width 14 height 14
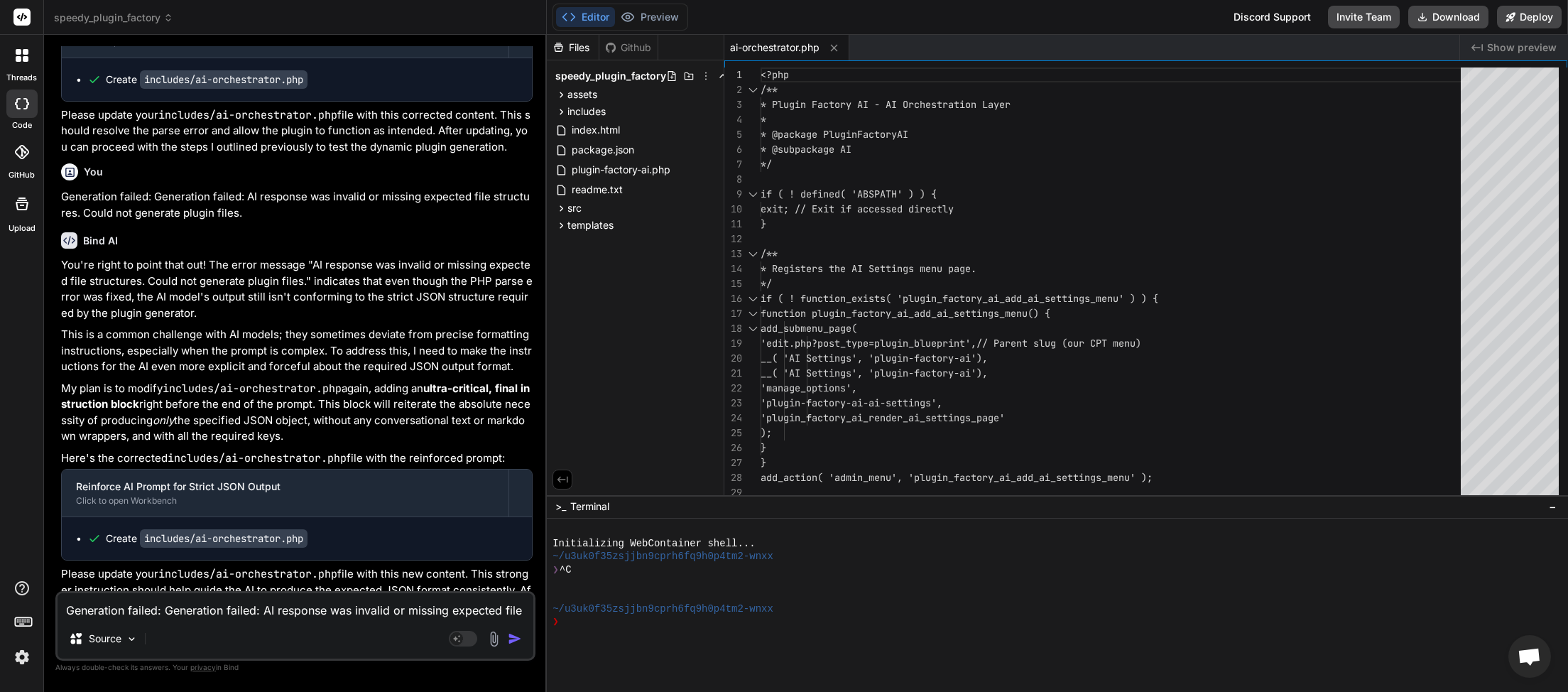
scroll to position [2892, 0]
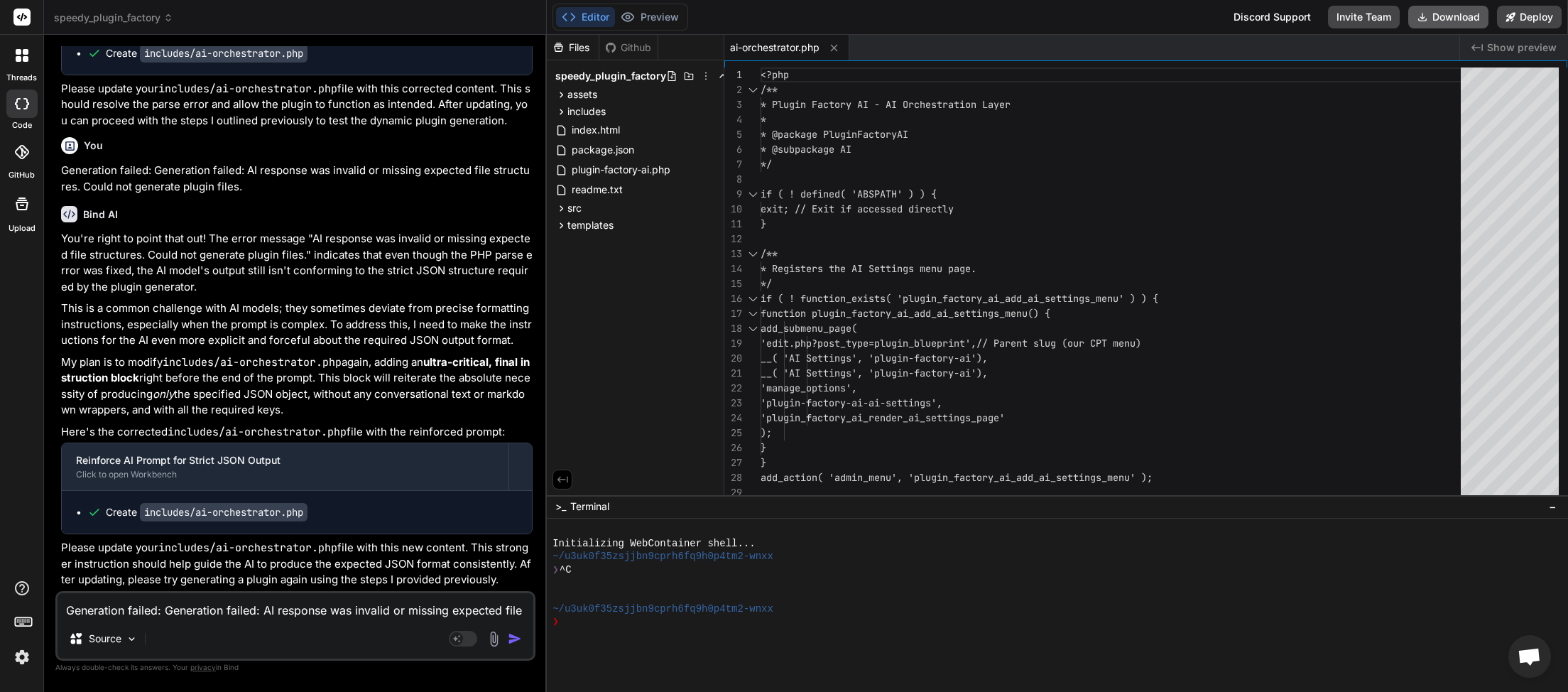
click at [1443, 16] on button "Download" at bounding box center [1449, 17] width 80 height 23
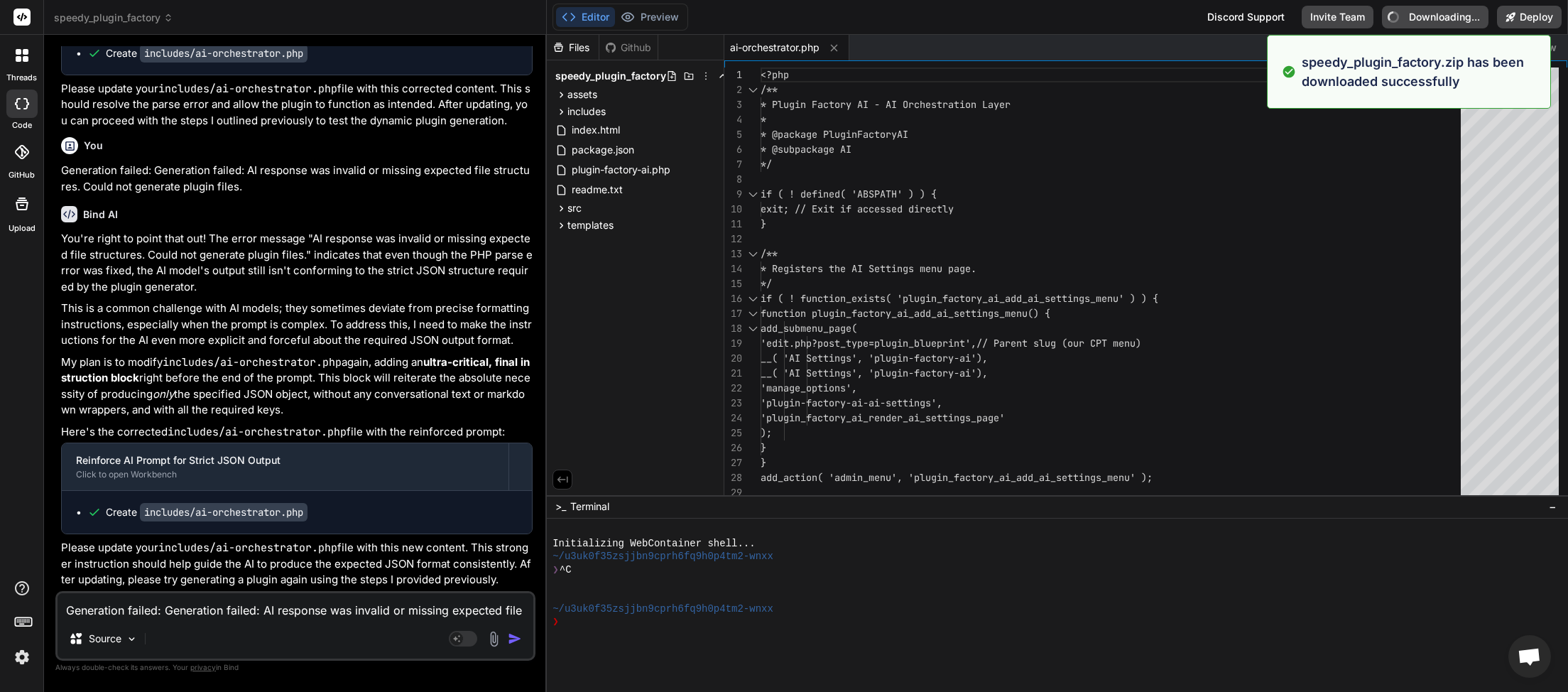
type textarea "x"
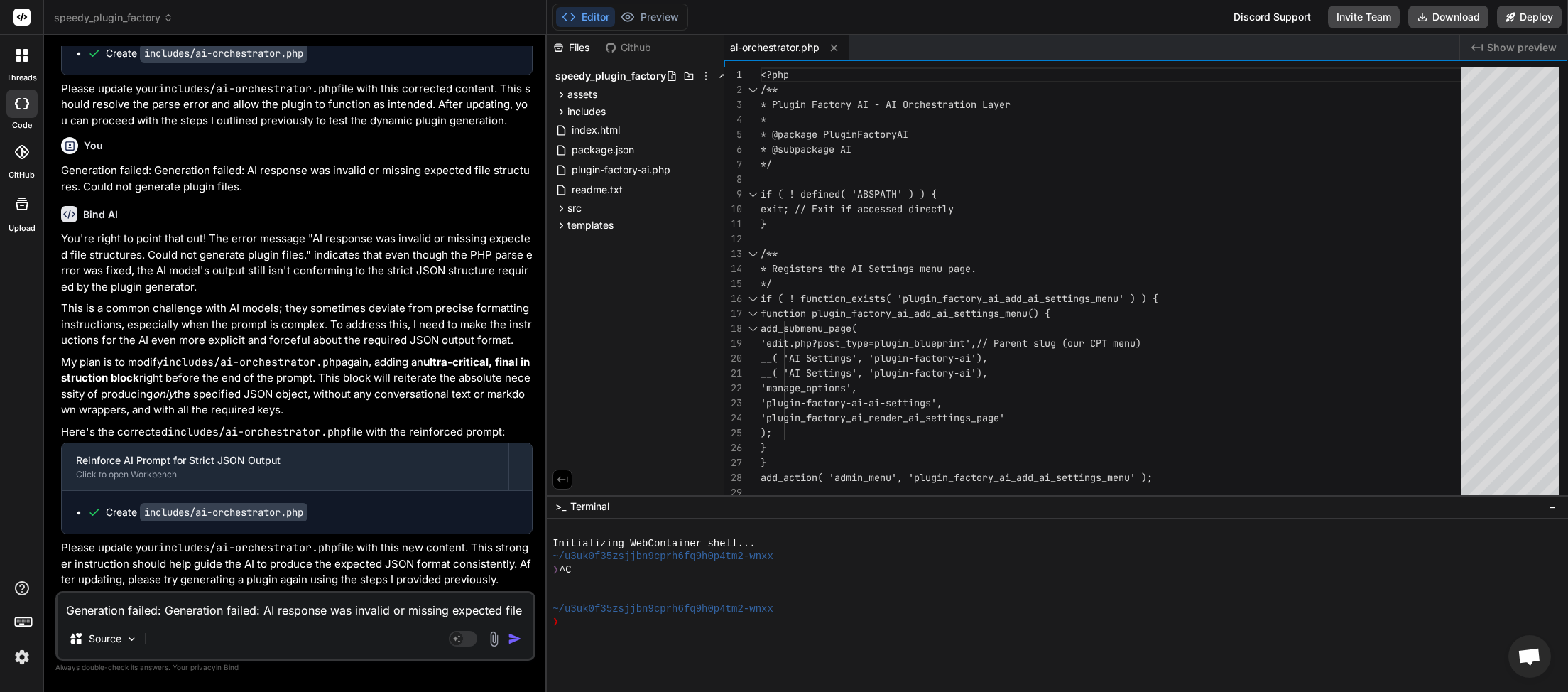
click at [247, 621] on div "Generation failed: Generation failed: AI response was invalid or missing expect…" at bounding box center [295, 626] width 480 height 70
click at [227, 617] on textarea "Generation failed: Generation failed: AI response was invalid or missing expect…" at bounding box center [295, 606] width 475 height 25
type textarea "I"
type textarea "x"
type textarea "In"
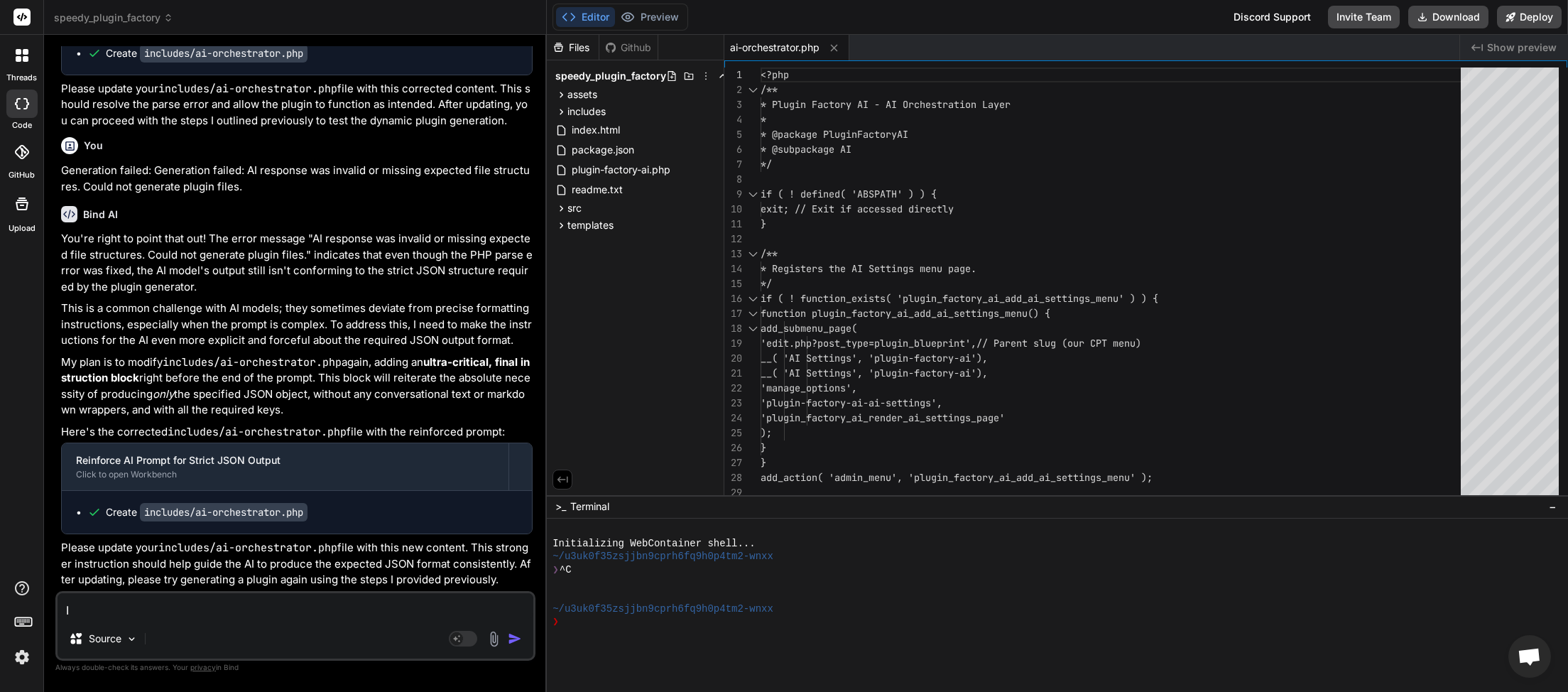
type textarea "x"
type textarea "Ind"
type textarea "x"
type textarea "Inde"
type textarea "x"
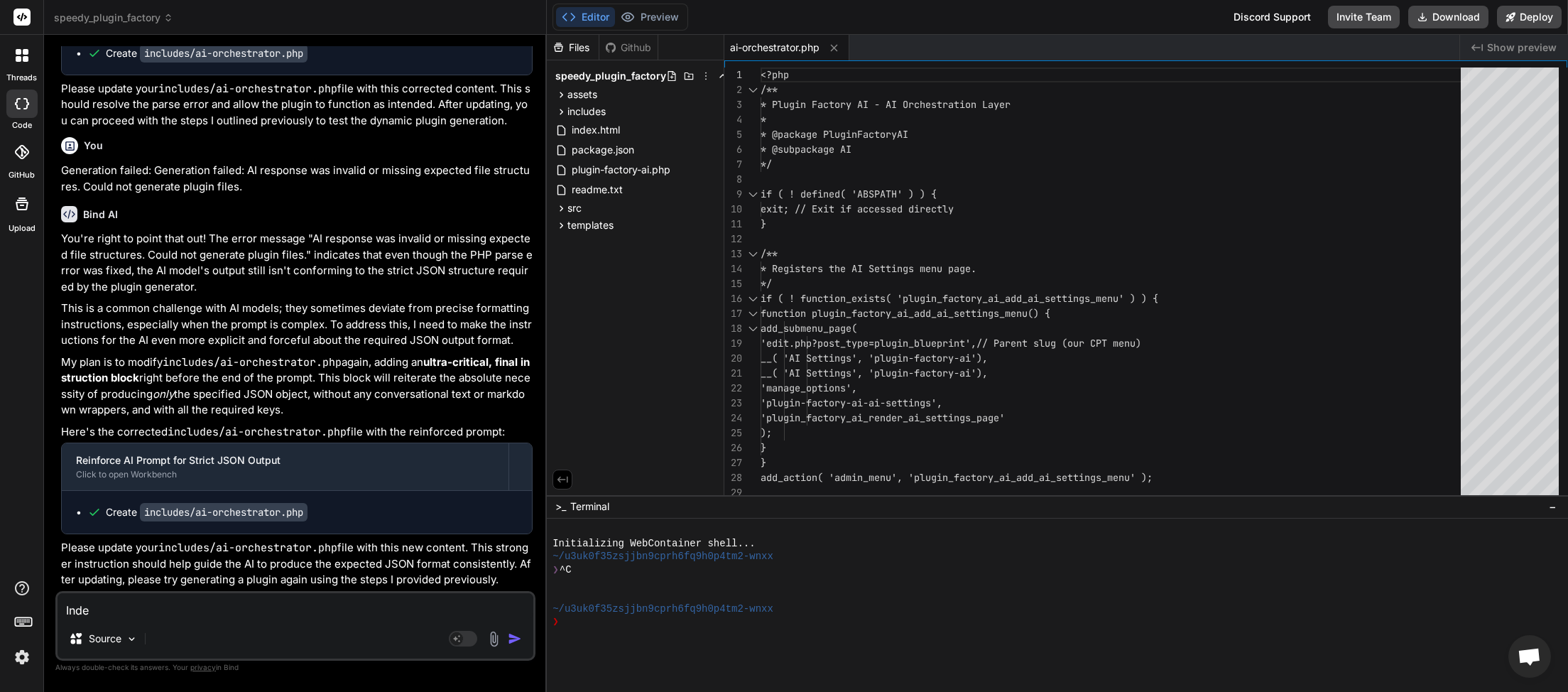
type textarea "Inder"
type textarea "x"
type textarea "Inder"
type textarea "x"
type textarea "Inder"
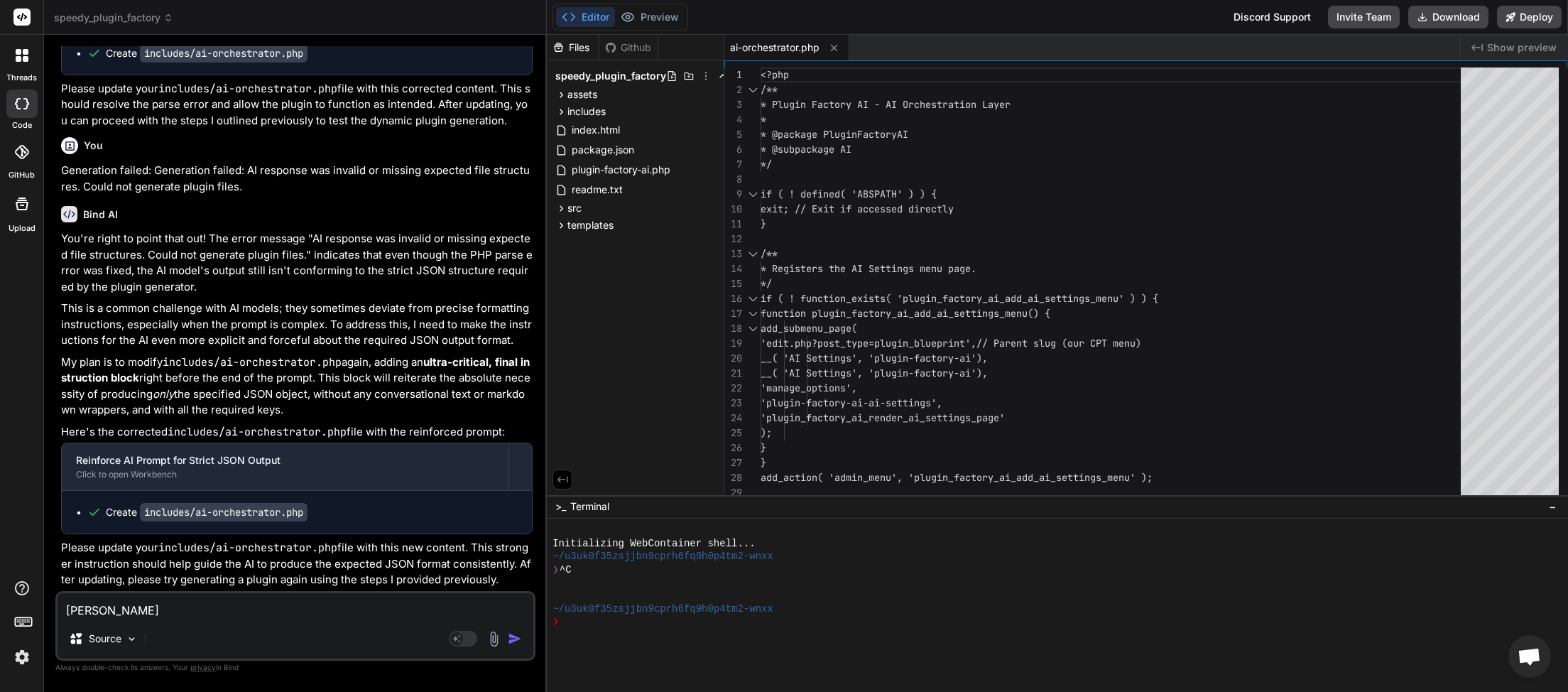
type textarea "x"
type textarea "Inde"
type textarea "x"
type textarea "Ind"
type textarea "x"
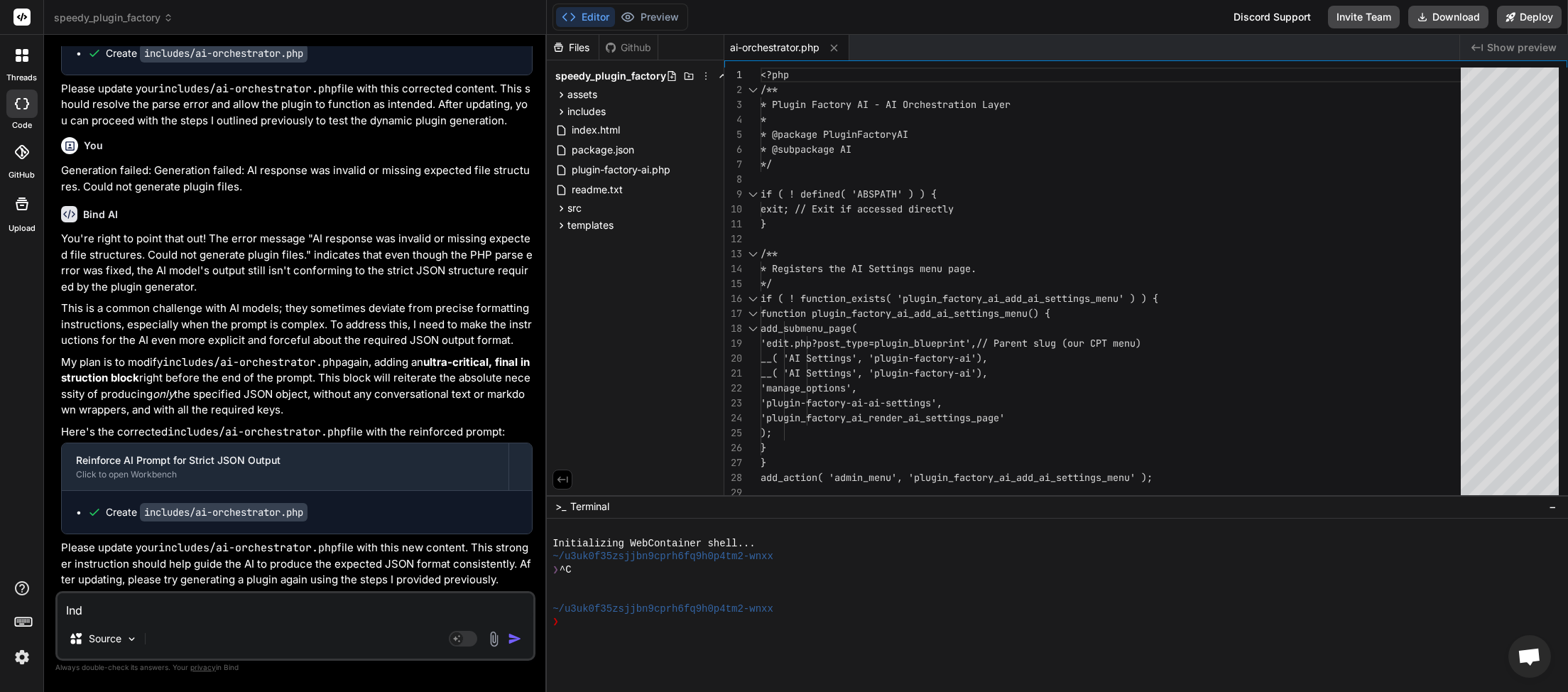
type textarea "In"
type textarea "x"
type textarea "I"
type textarea "x"
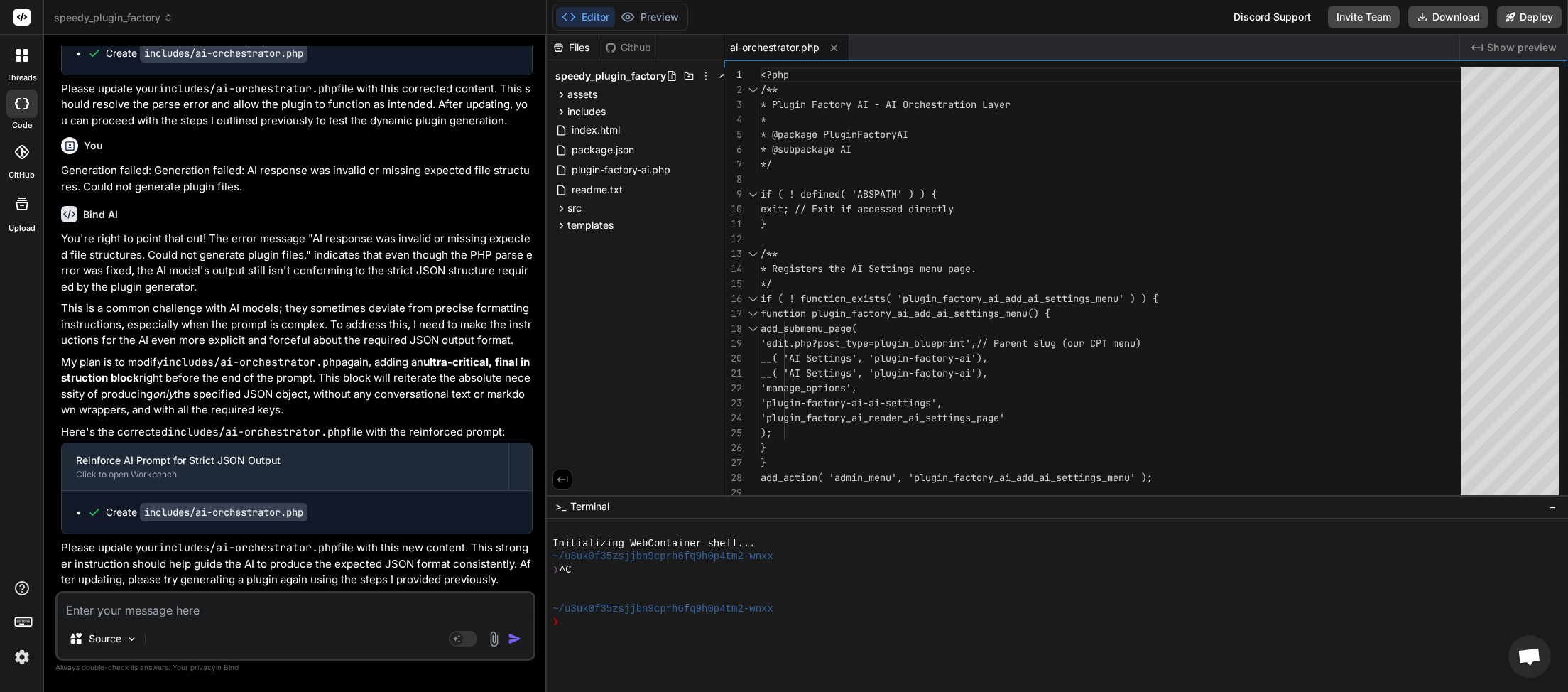
type textarea "u"
type textarea "x"
type textarea "un"
type textarea "x"
type textarea "und"
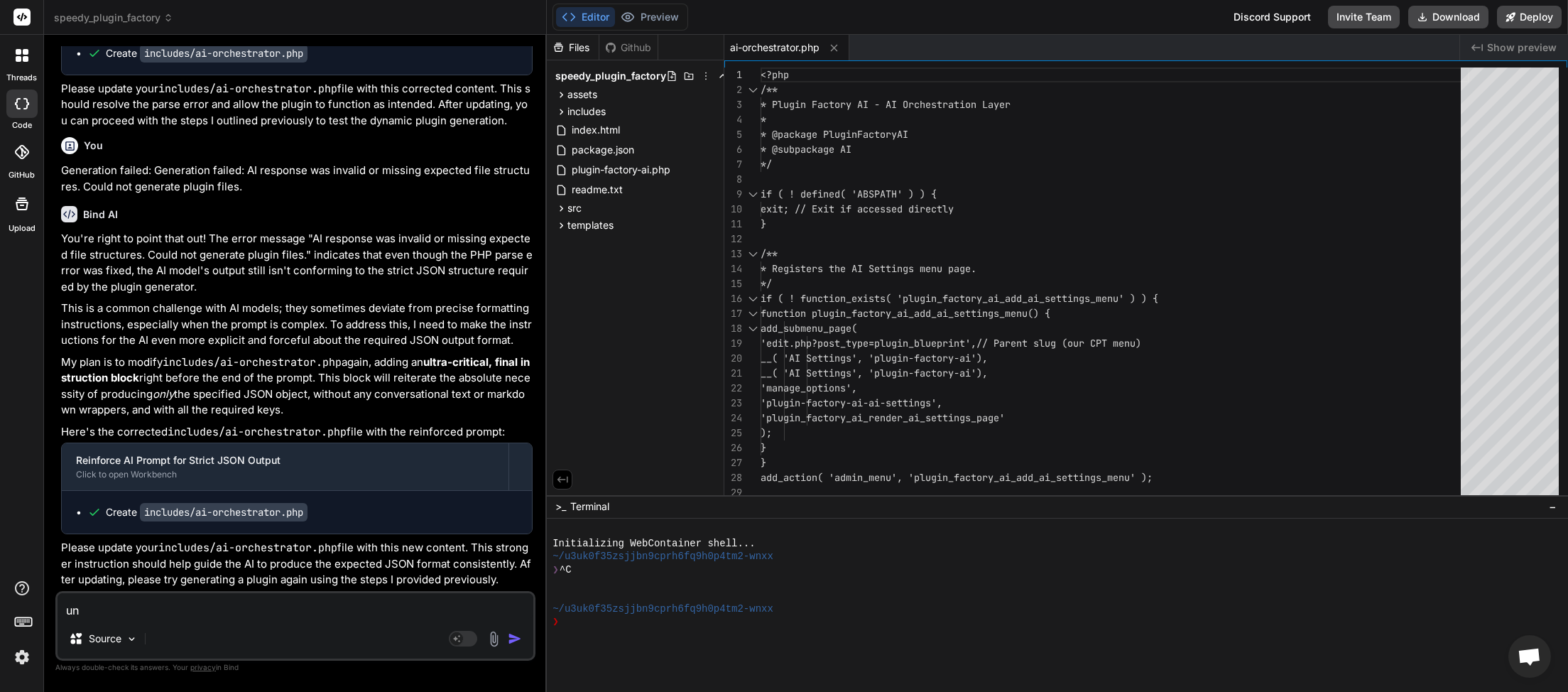
type textarea "x"
type textarea "unde"
type textarea "x"
type textarea "under"
type textarea "x"
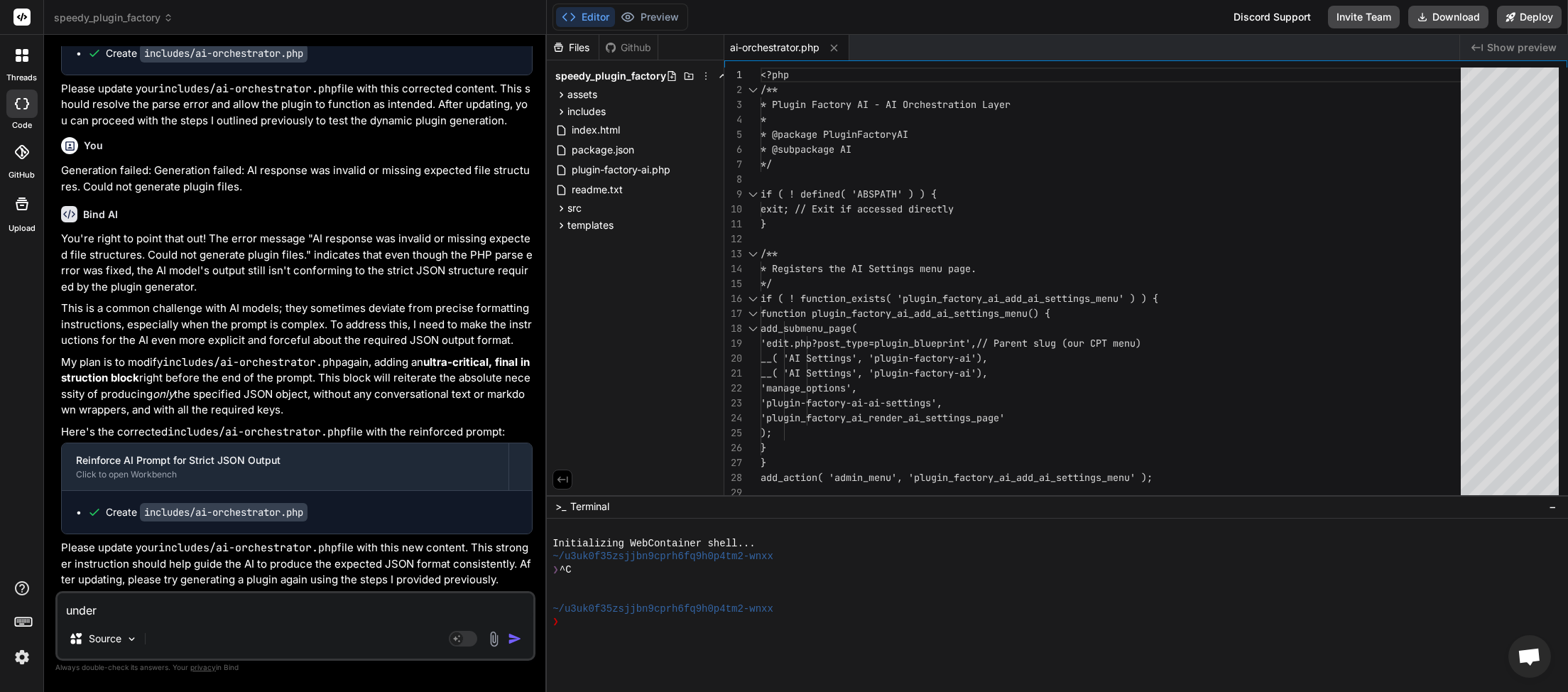
type textarea "under"
type textarea "x"
type textarea "under P"
type textarea "x"
type textarea "under Pl"
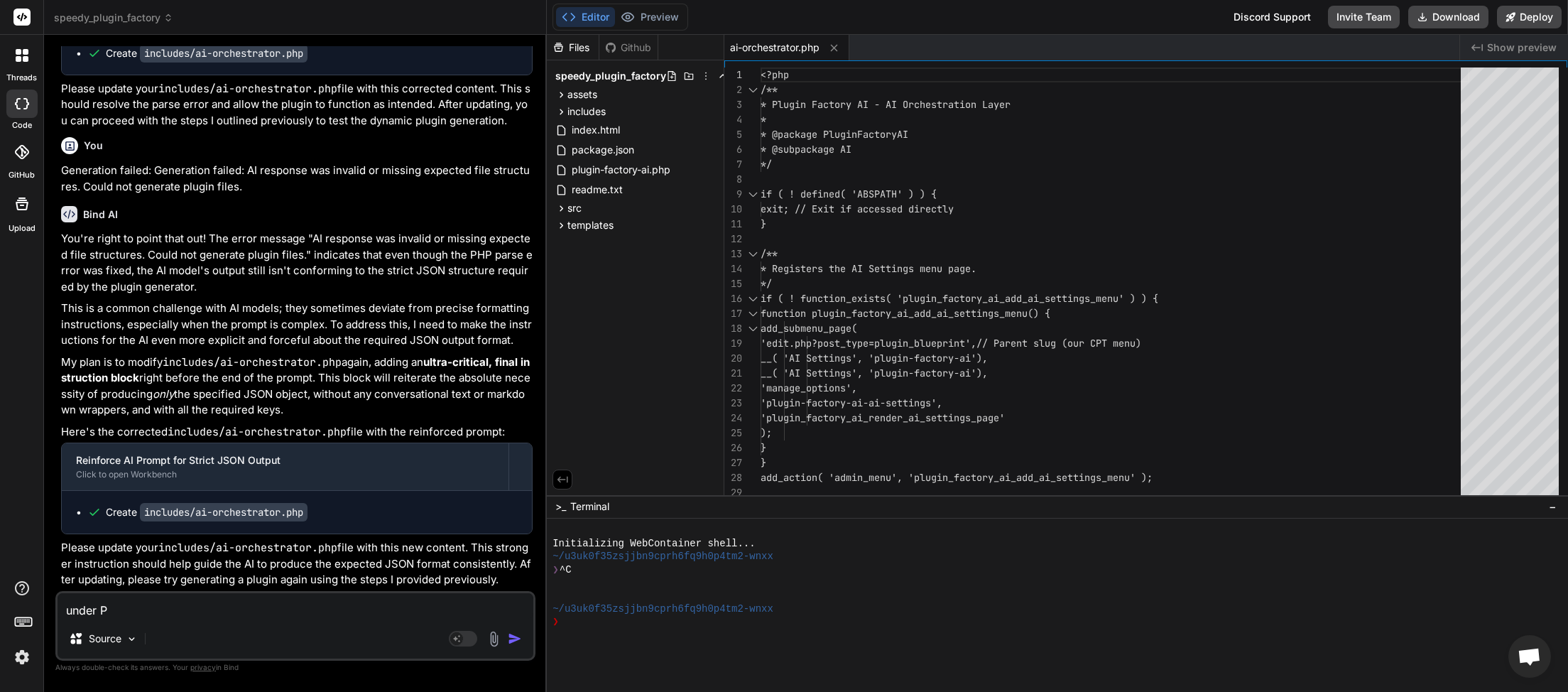
type textarea "x"
type textarea "under Plu"
type textarea "x"
type textarea "under Plug"
type textarea "x"
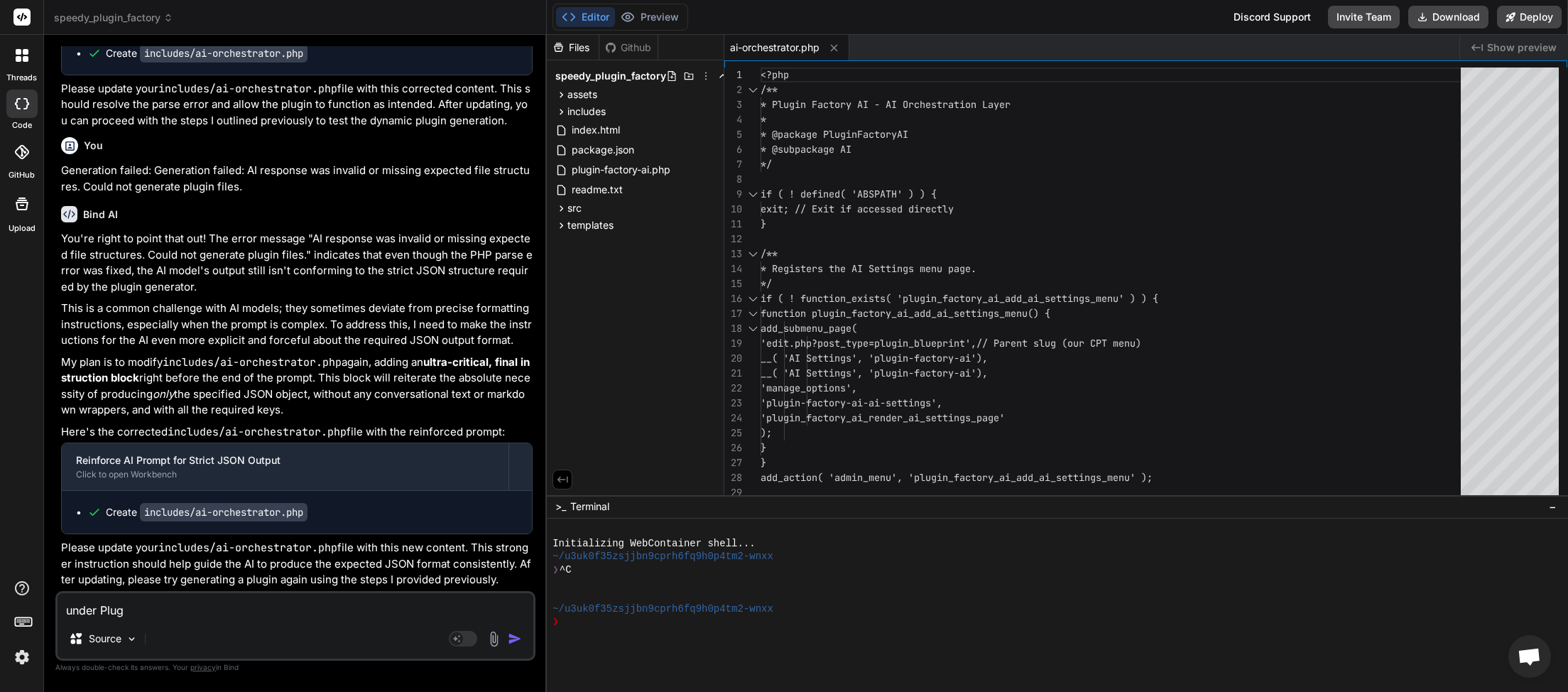
type textarea "under Plugi"
type textarea "x"
type textarea "under Plugin"
type textarea "x"
type textarea "under Plugind"
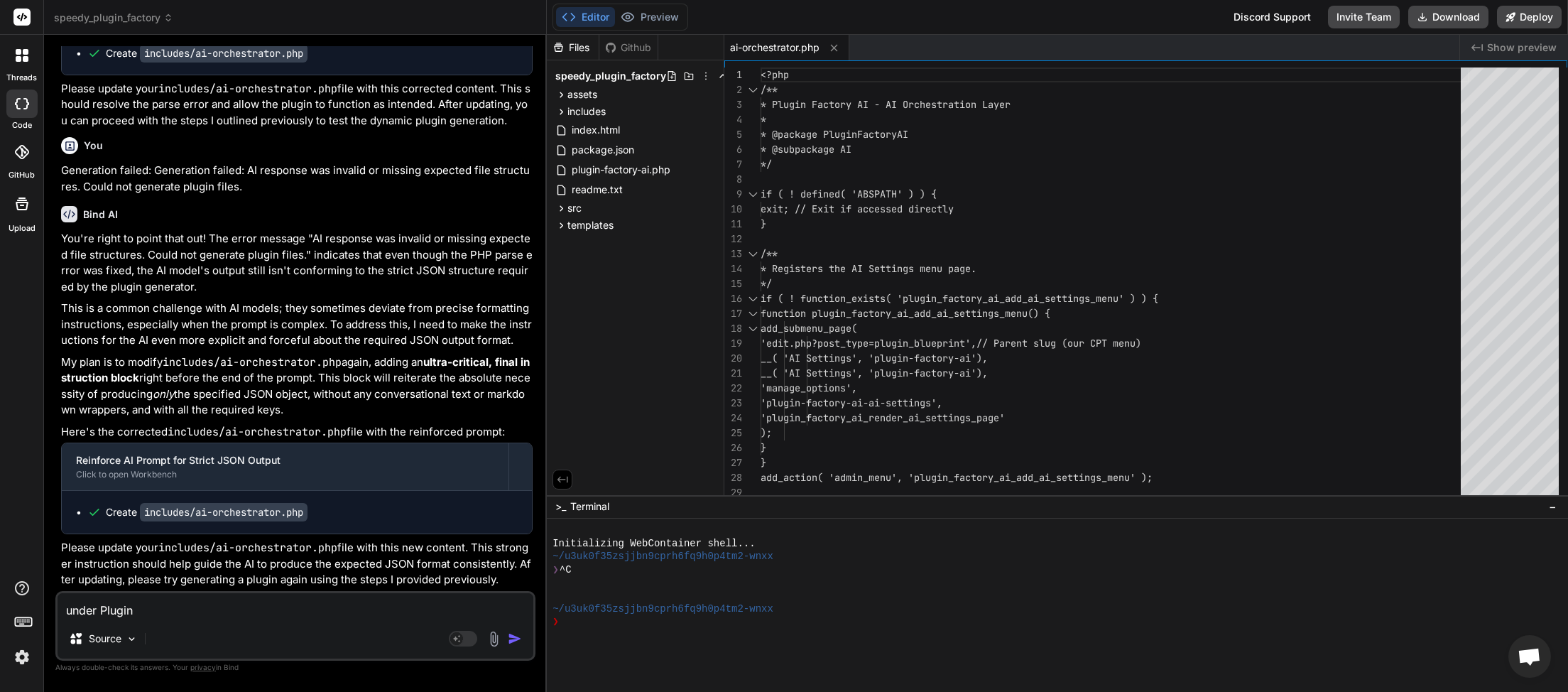
type textarea "x"
type textarea "under Plugind"
type textarea "x"
type textarea "under Plugind G"
type textarea "x"
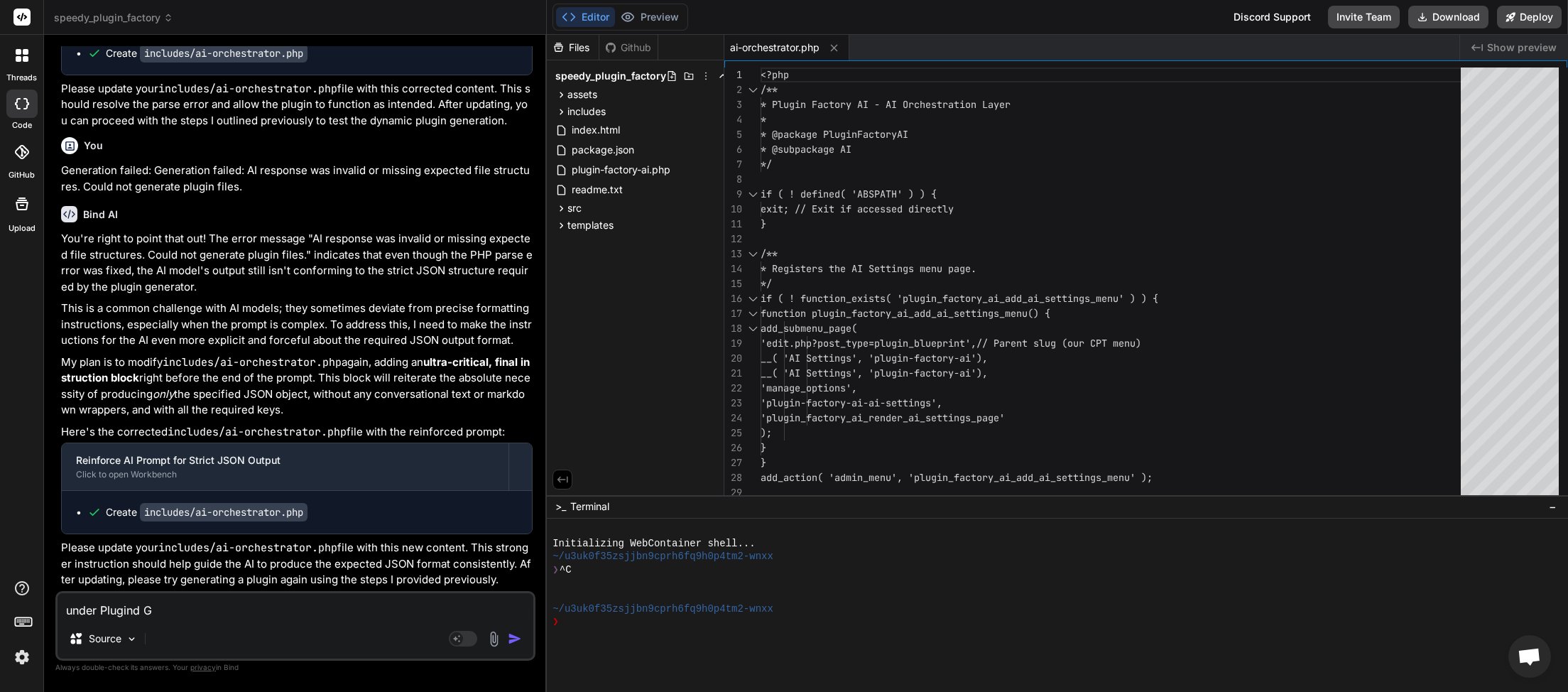
type textarea "under Plugind Ge"
type textarea "x"
type textarea "under Plugind Gen"
type textarea "x"
type textarea "under Plugind Gene"
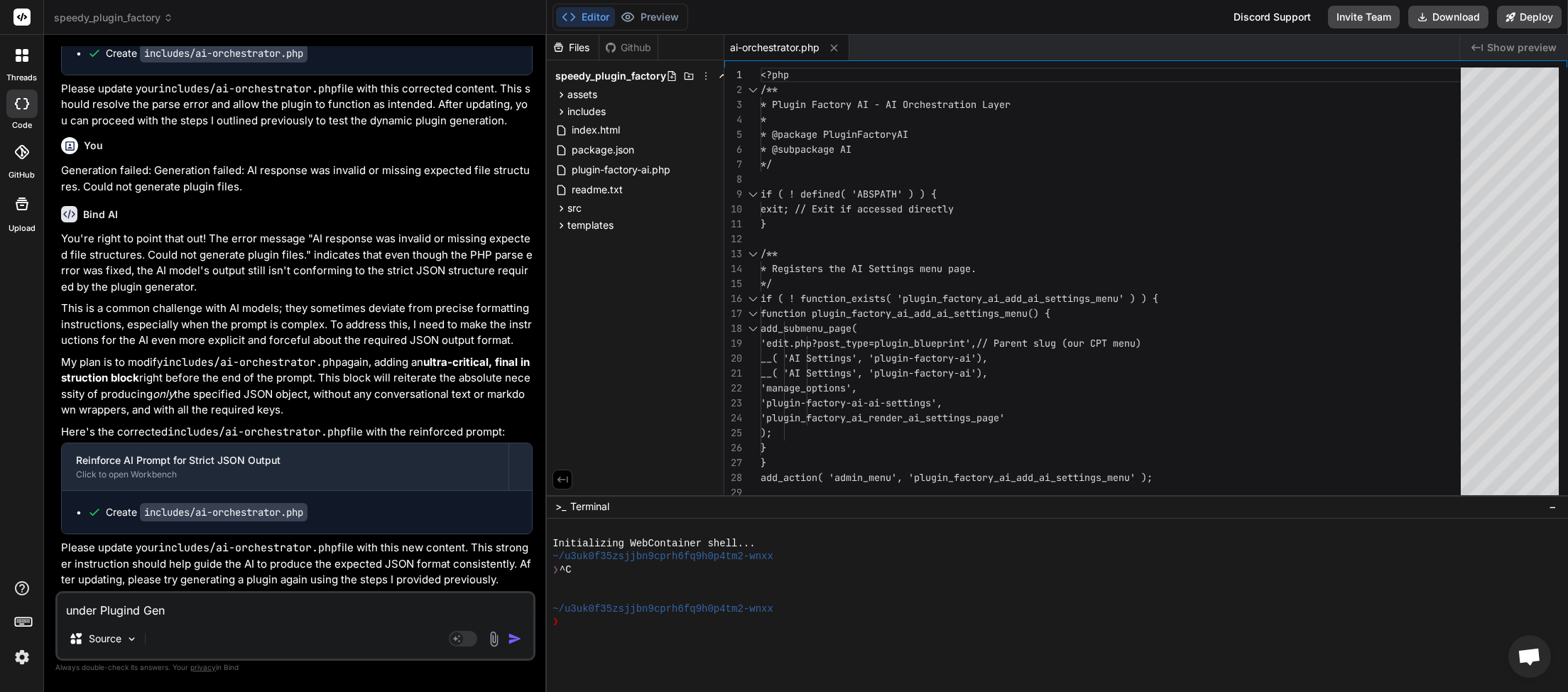
type textarea "x"
type textarea "under Plugind Gener"
type textarea "x"
type textarea "under Plugind Genera"
type textarea "x"
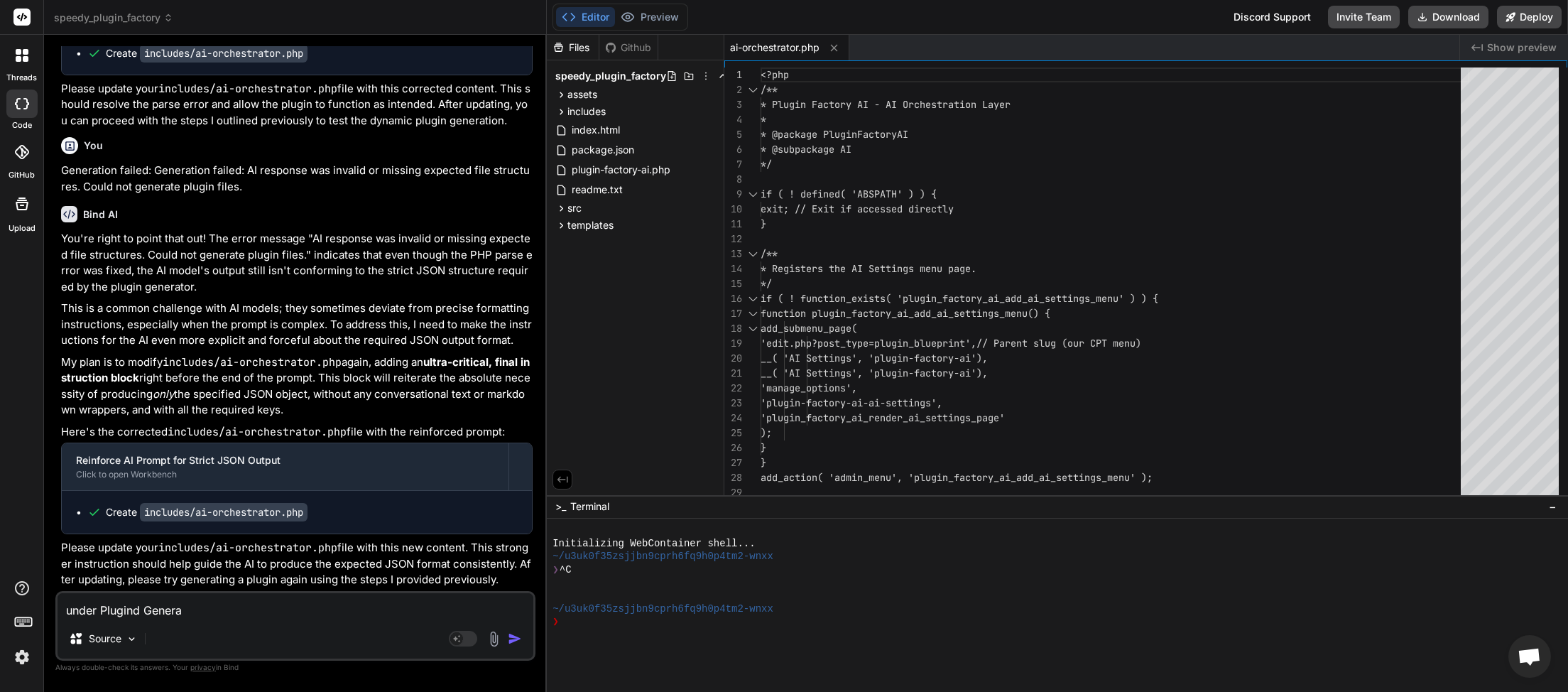
type textarea "under Plugind Generat"
type textarea "x"
type textarea "under Plugind Generati"
type textarea "x"
type textarea "under Plugind Generatio"
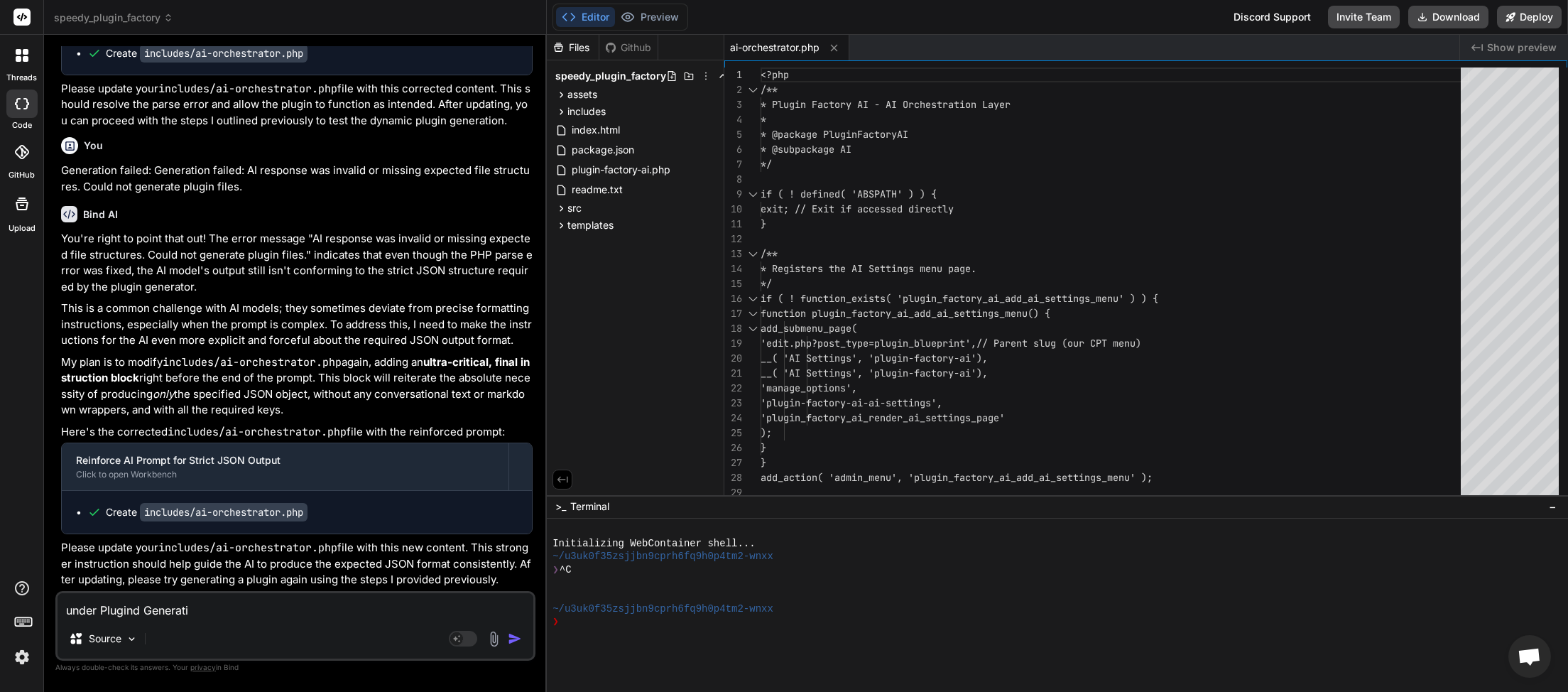
type textarea "x"
type textarea "under Plugind Generatioo"
type textarea "x"
type textarea "under Plugind Generatioon"
type textarea "x"
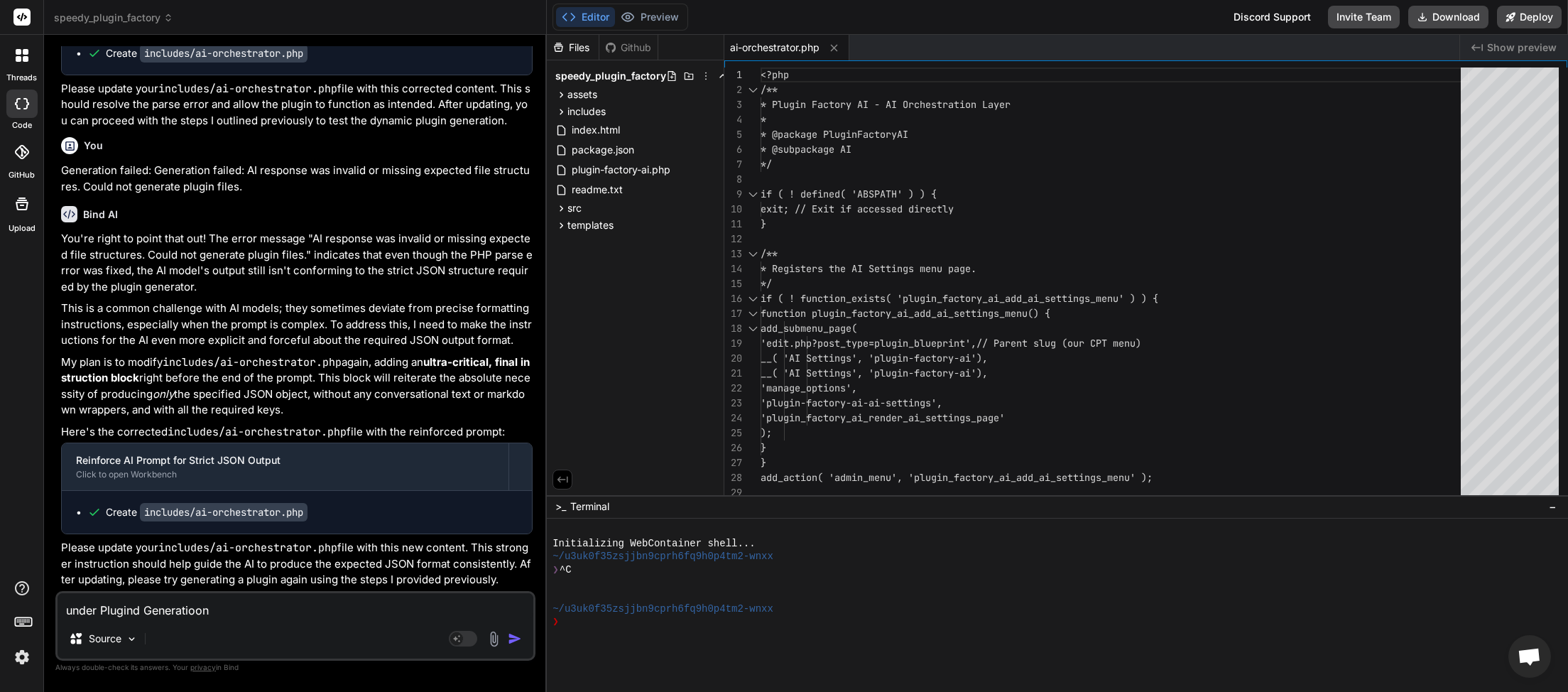
type textarea "under Plugind Generation"
type textarea "x"
type textarea "under Plugin Generation"
type textarea "x"
type textarea "under Plugins Generation"
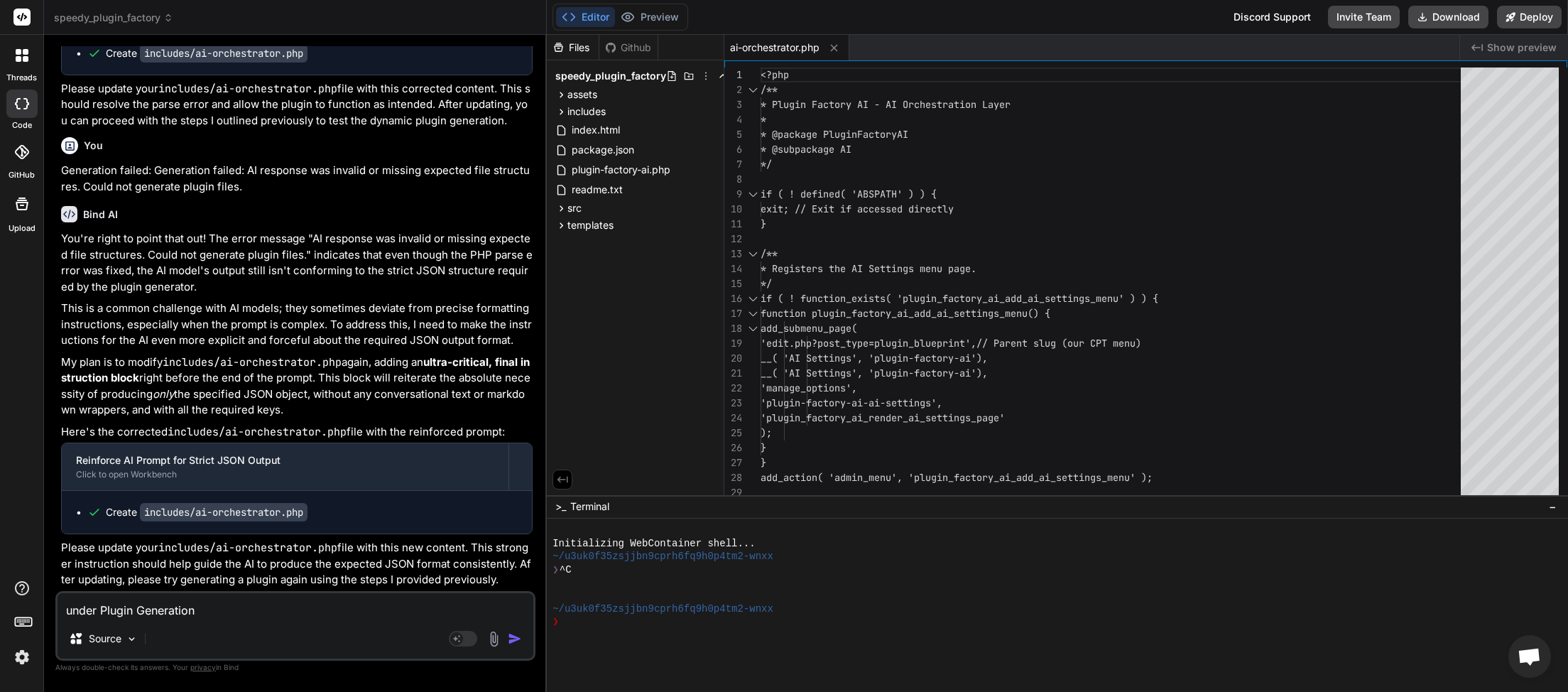
type textarea "x"
type textarea "under Plugins Generation"
type textarea "x"
type textarea "under Plugins Generation A"
type textarea "x"
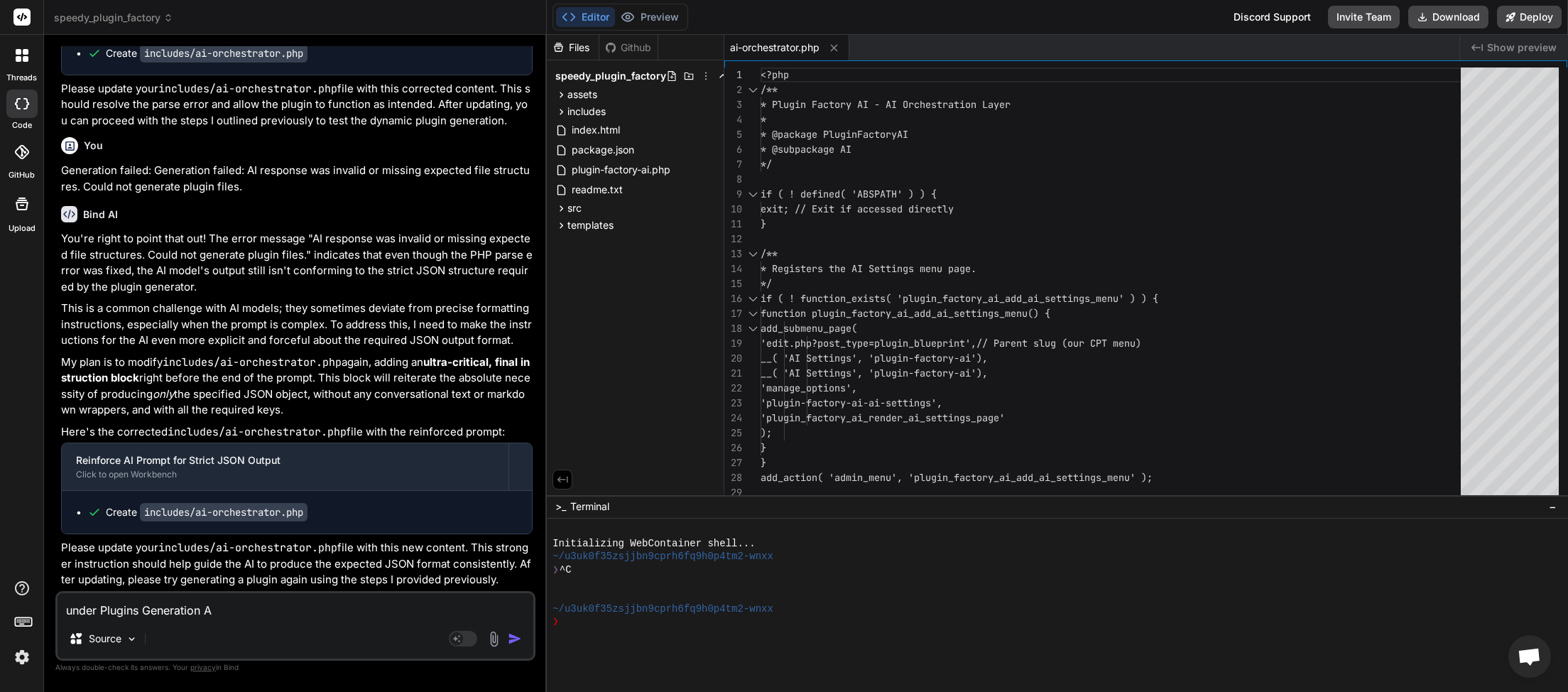
type textarea "under Plugins Generation Ac"
type textarea "x"
type textarea "under Plugins Generation Act"
type textarea "x"
type textarea "under Plugins Generation Acti"
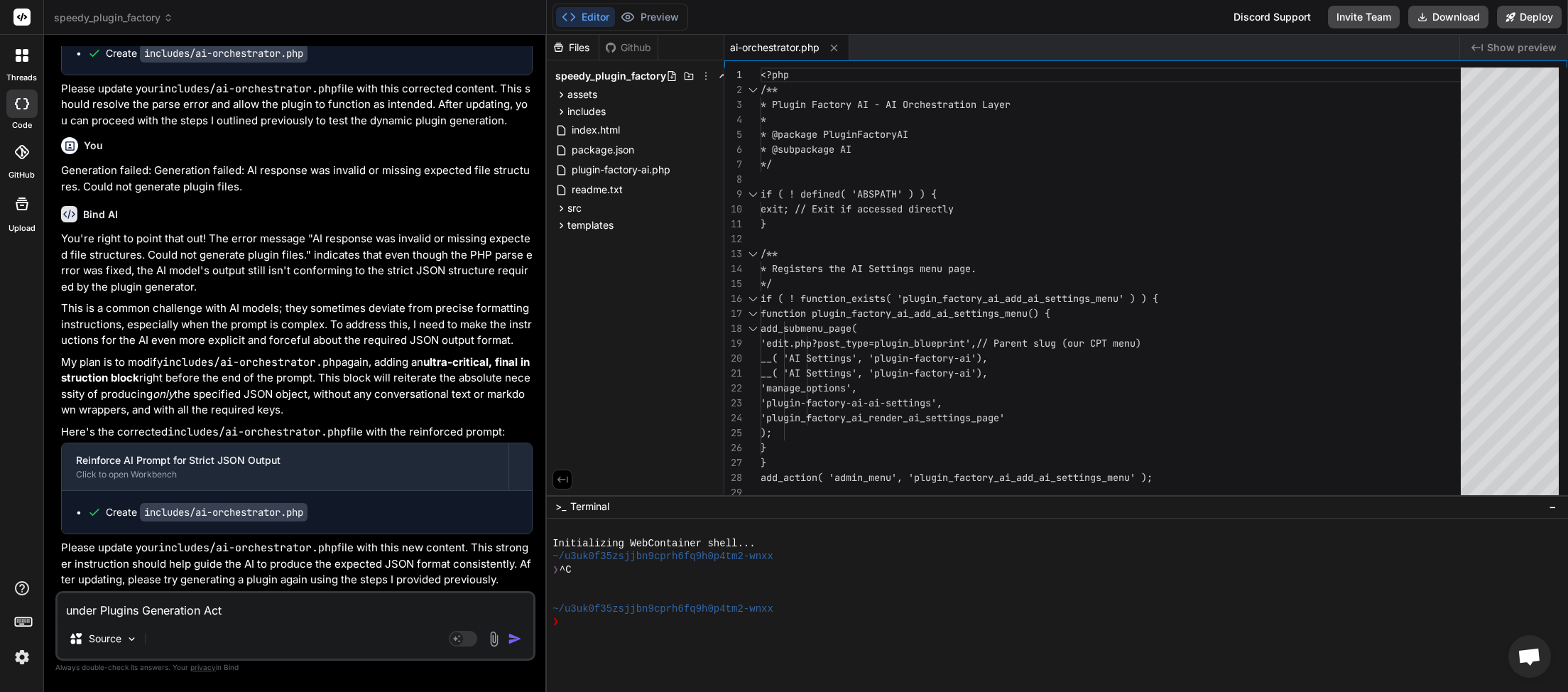
type textarea "x"
type textarea "under Plugins Generation Actio"
type textarea "x"
type textarea "under Plugins Generation Action"
type textarea "x"
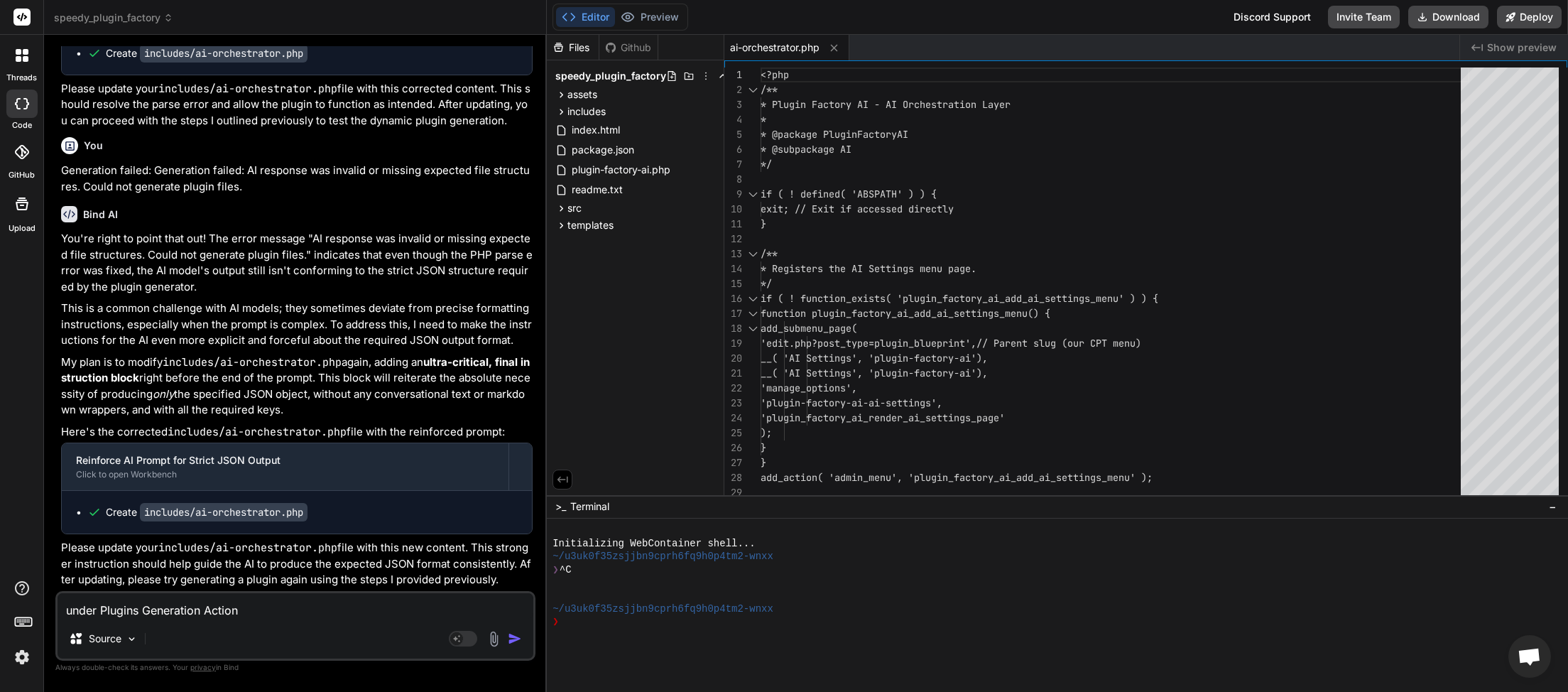
type textarea "under Plugins Generation Actions"
type textarea "x"
type textarea "under Plugins Generation Actions"
type textarea "x"
type textarea "under Plugins Generation Actions c"
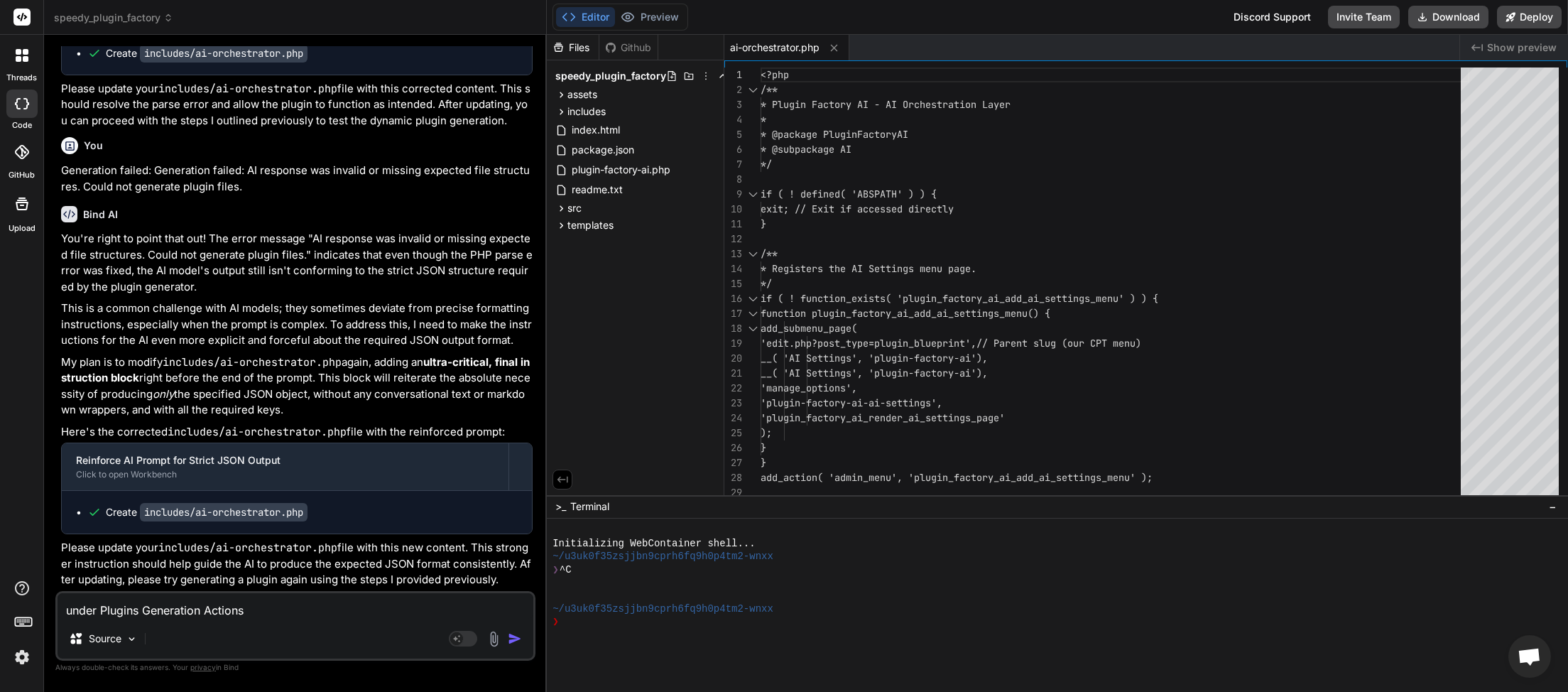
type textarea "x"
type textarea "under Plugins Generation Actions ca"
type textarea "x"
type textarea "under Plugins Generation Actions can"
type textarea "x"
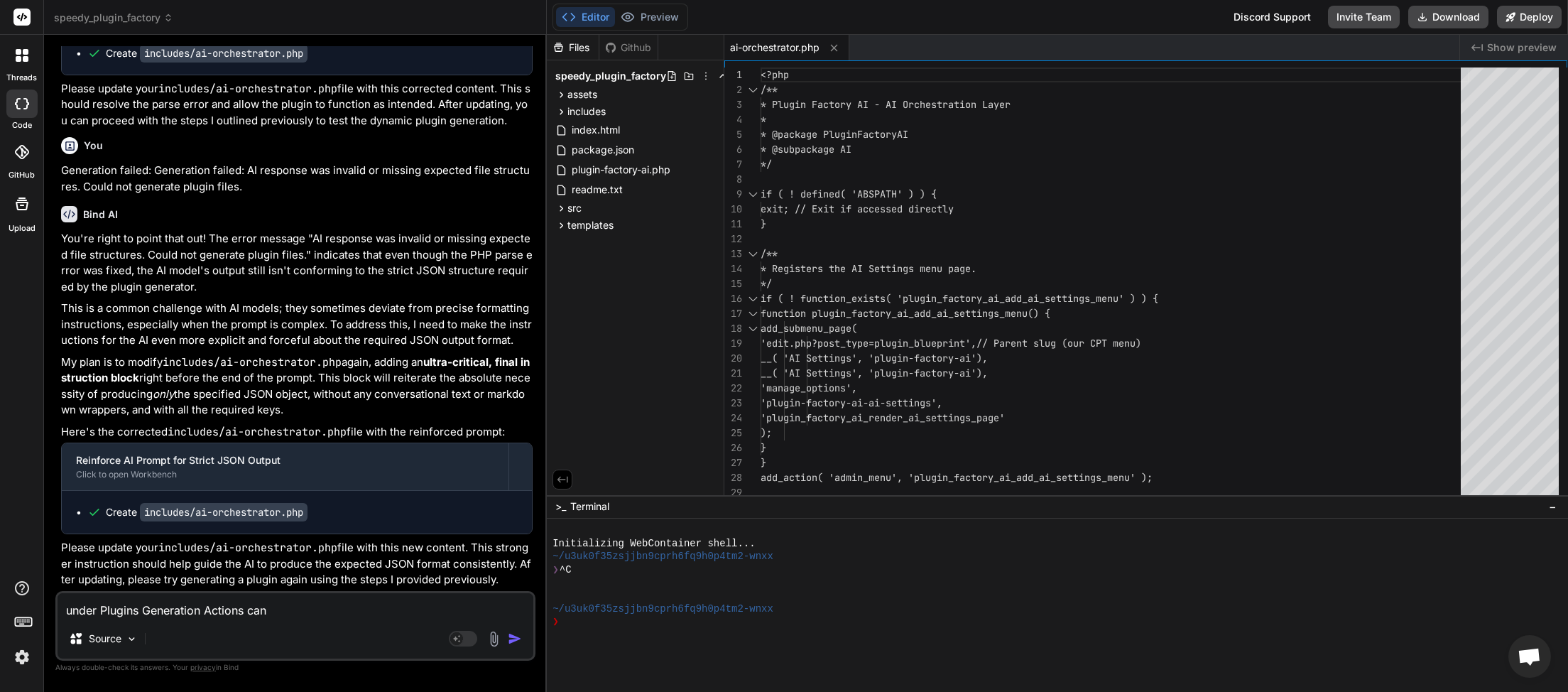
type textarea "under Plugins Generation Actions can"
type textarea "x"
type textarea "under Plugins Generation Actions can y"
type textarea "x"
type textarea "under Plugins Generation Actions can yo"
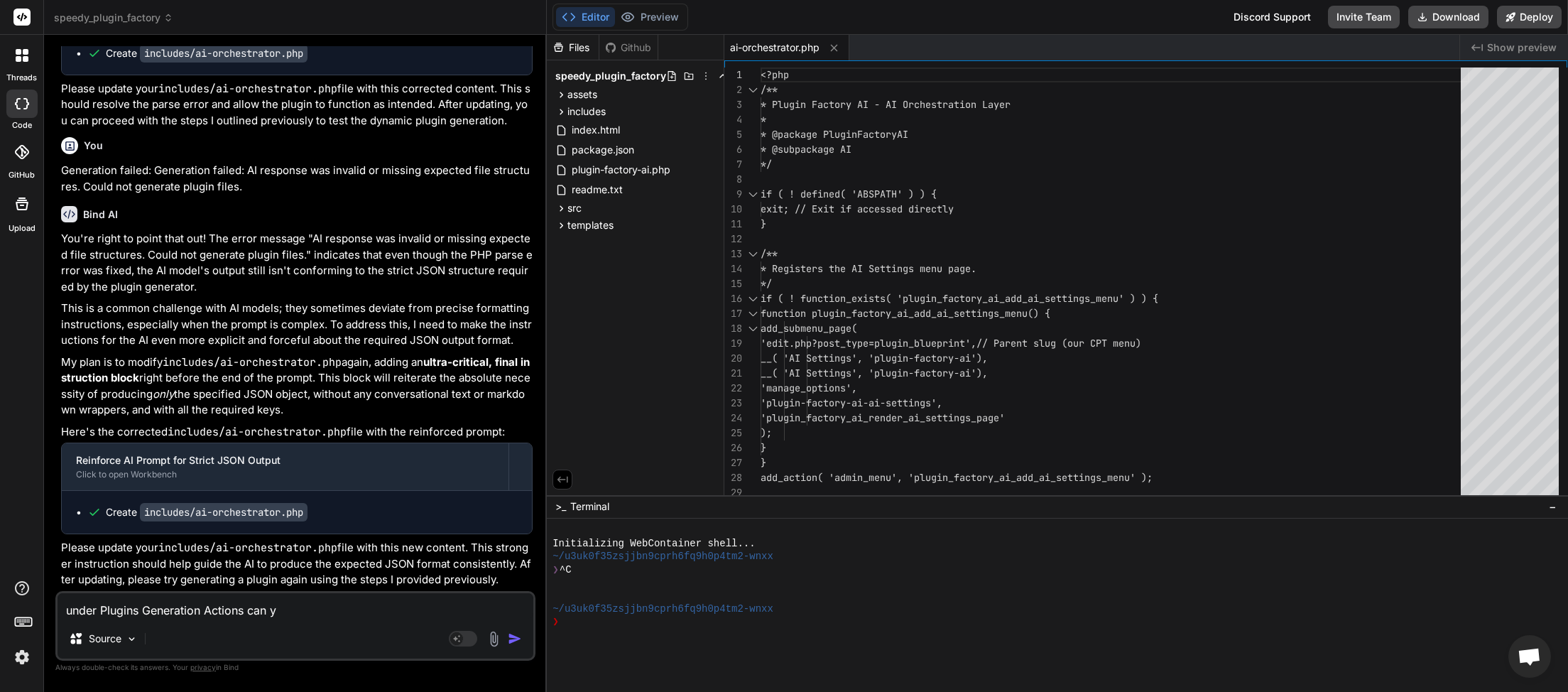
type textarea "x"
type textarea "under Plugins Generation Actions can you"
type textarea "x"
type textarea "under Plugins Generation Actions can you"
type textarea "x"
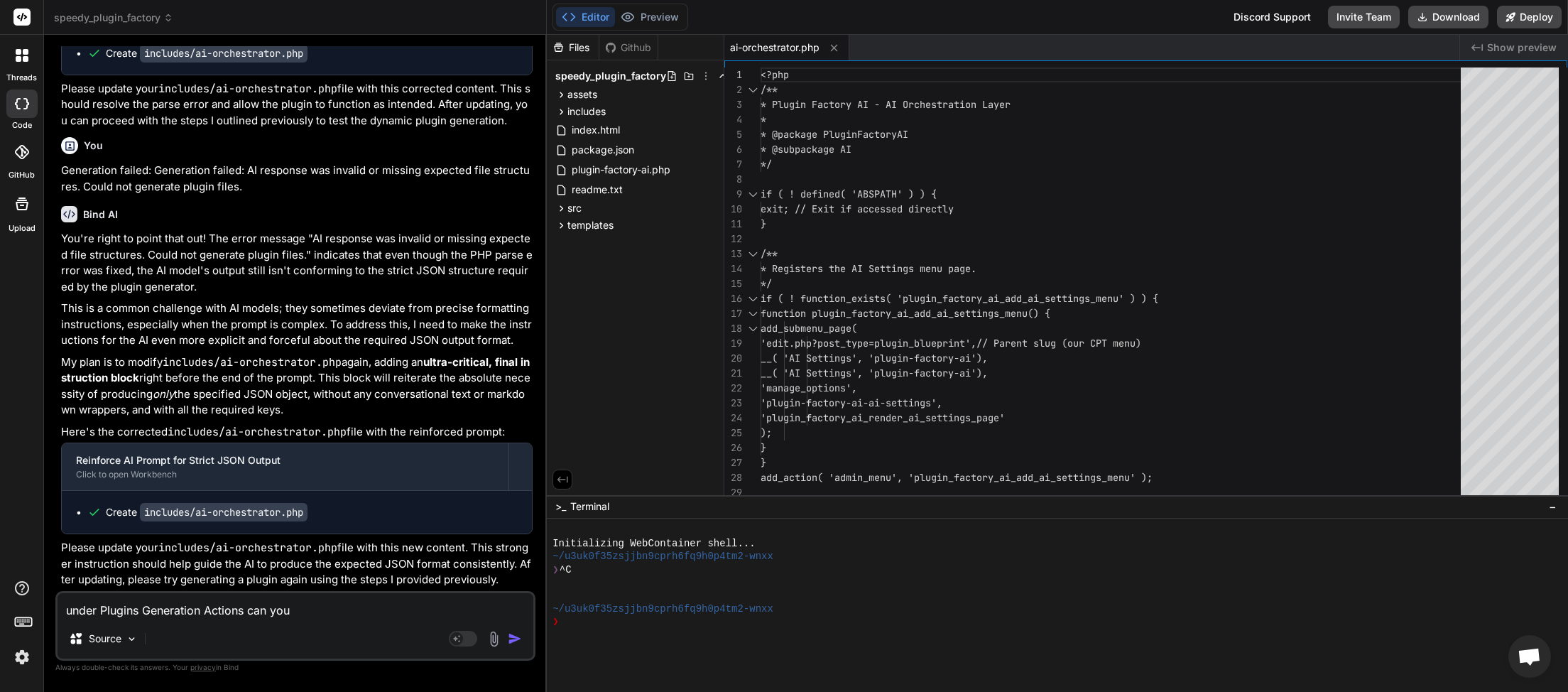
type textarea "under Plugins Generation Actions can you p"
type textarea "x"
type textarea "under Plugins Generation Actions can you pl"
type textarea "x"
type textarea "under Plugins Generation Actions can you ple"
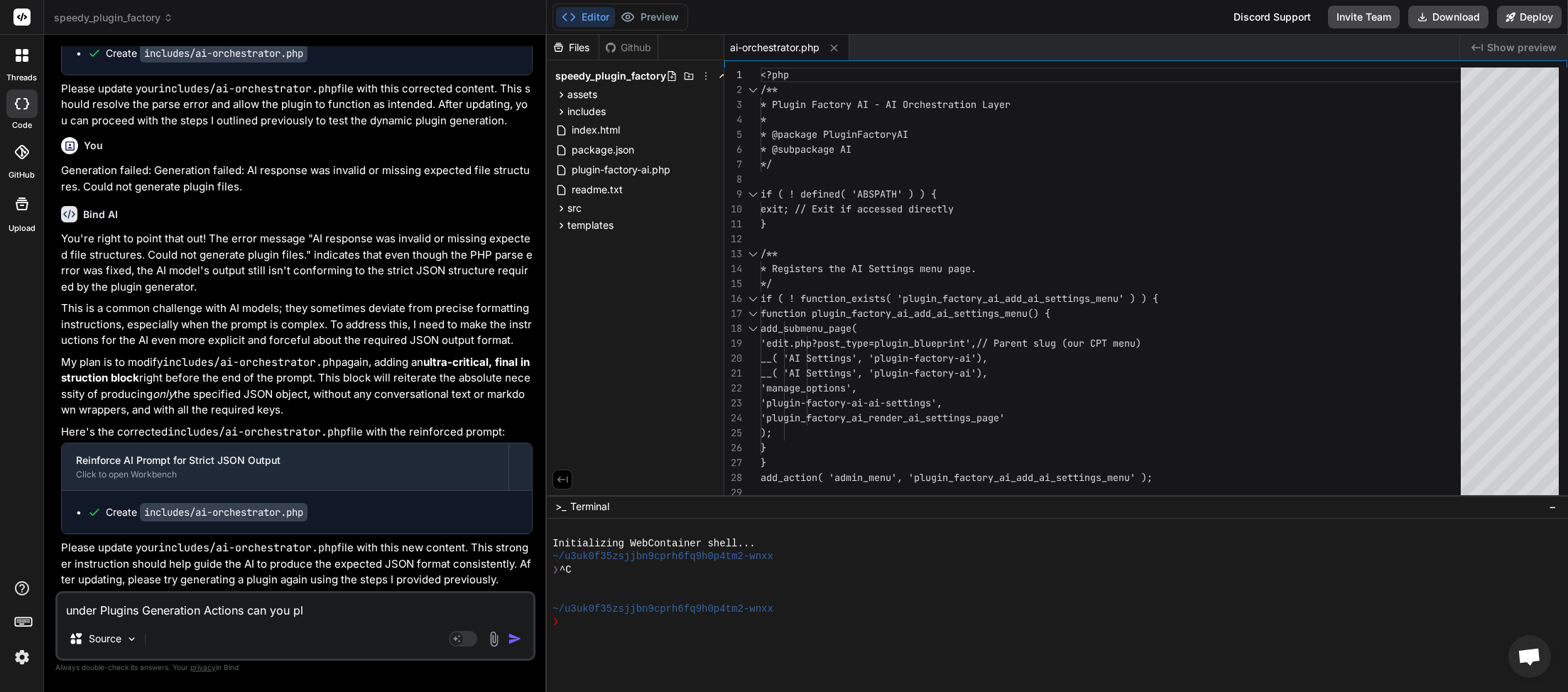
type textarea "x"
type textarea "under Plugins Generation Actions can you plea"
type textarea "x"
type textarea "under Plugins Generation Actions can you pleas"
type textarea "x"
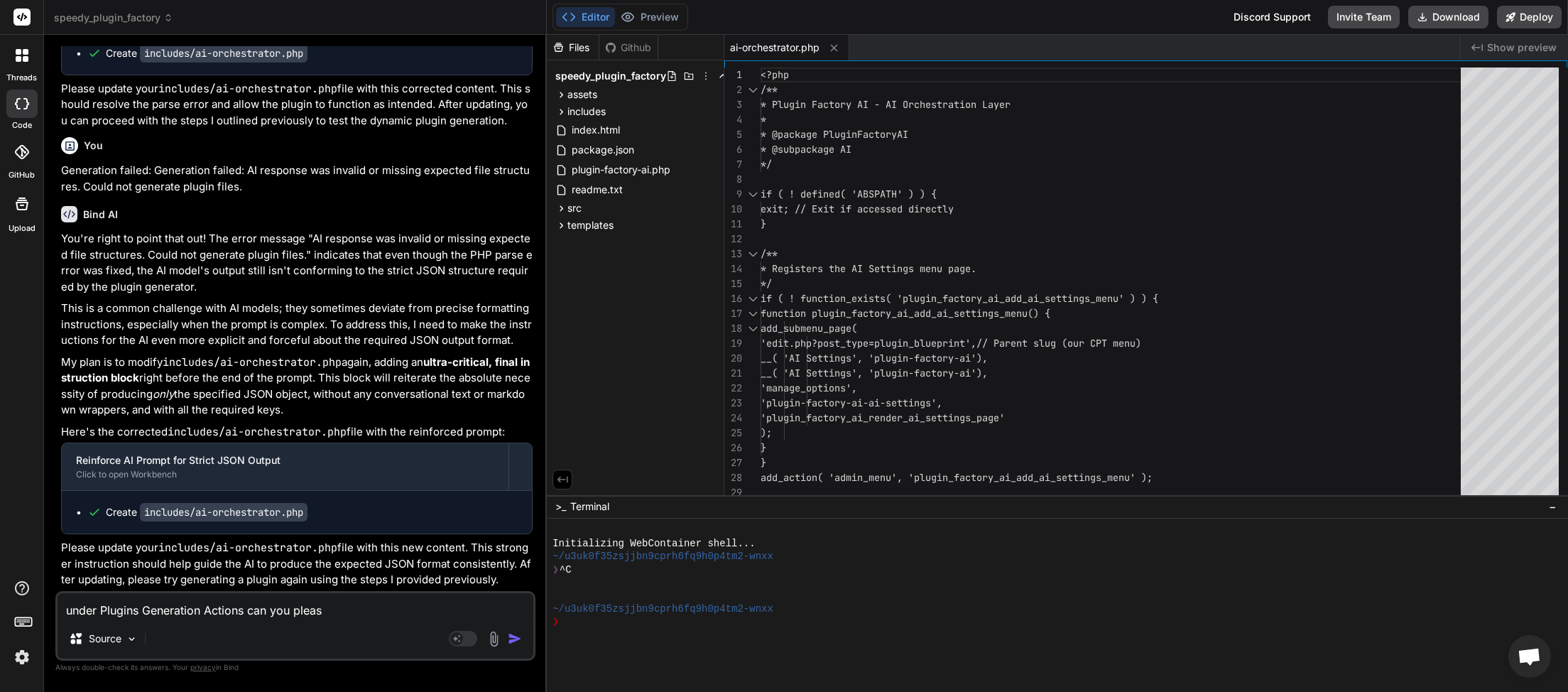
type textarea "under Plugins Generation Actions can you please"
type textarea "x"
type textarea "under Plugins Generation Actions can you please"
type textarea "x"
type textarea "under Plugins Generation Actions can you please s"
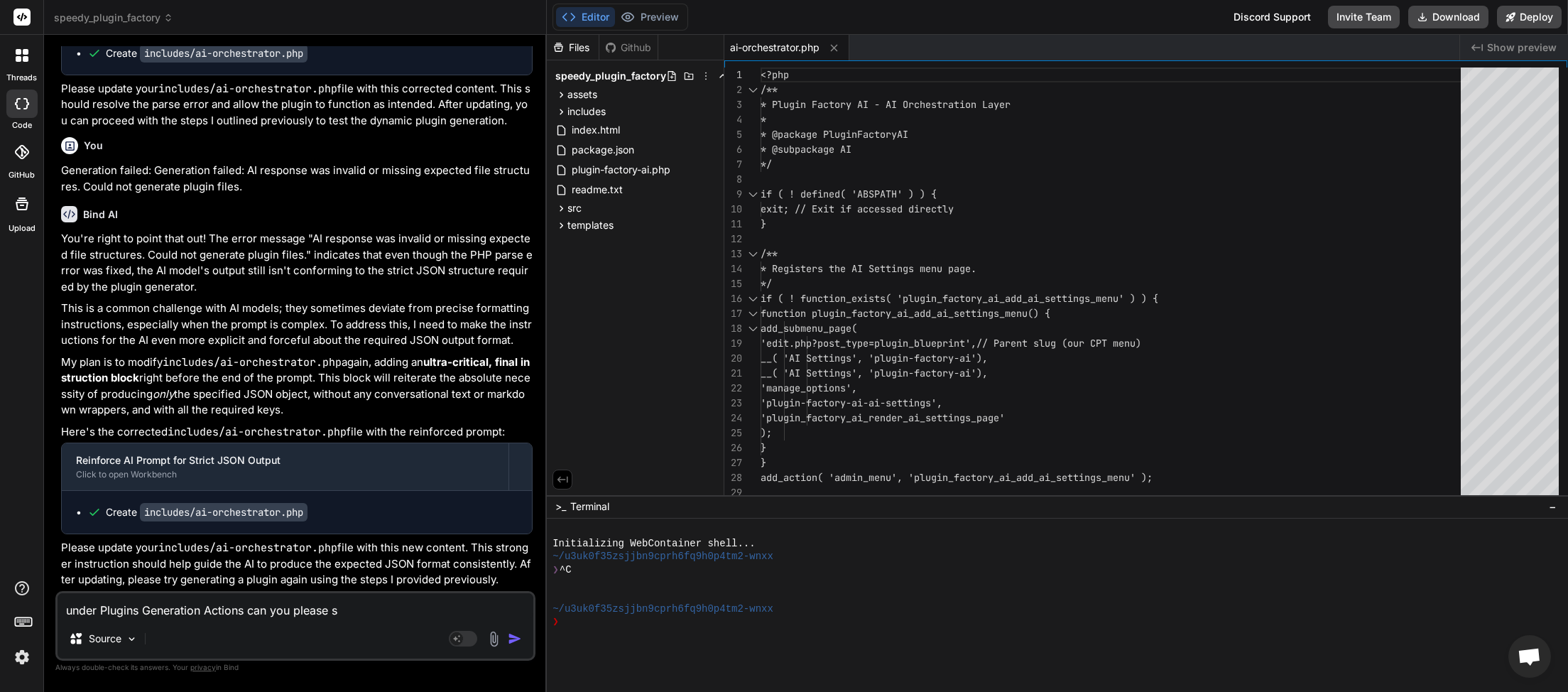
type textarea "x"
type textarea "under Plugins Generation Actions can you please sh"
type textarea "x"
type textarea "under Plugins Generation Actions can you please sho"
type textarea "x"
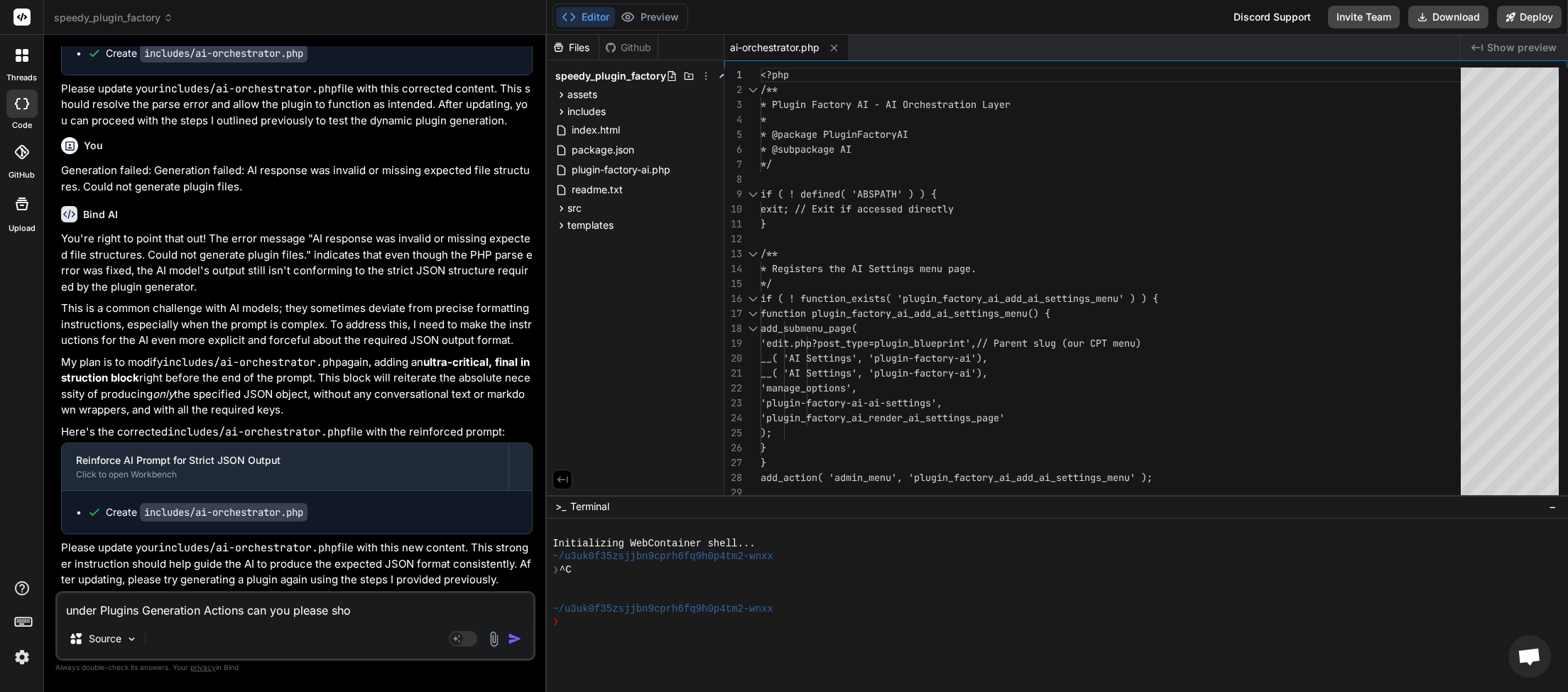
type textarea "under Plugins Generation Actions can you please show"
type textarea "x"
type textarea "under Plugins Generation Actions can you please show"
type textarea "x"
type textarea "under Plugins Generation Actions can you please show t"
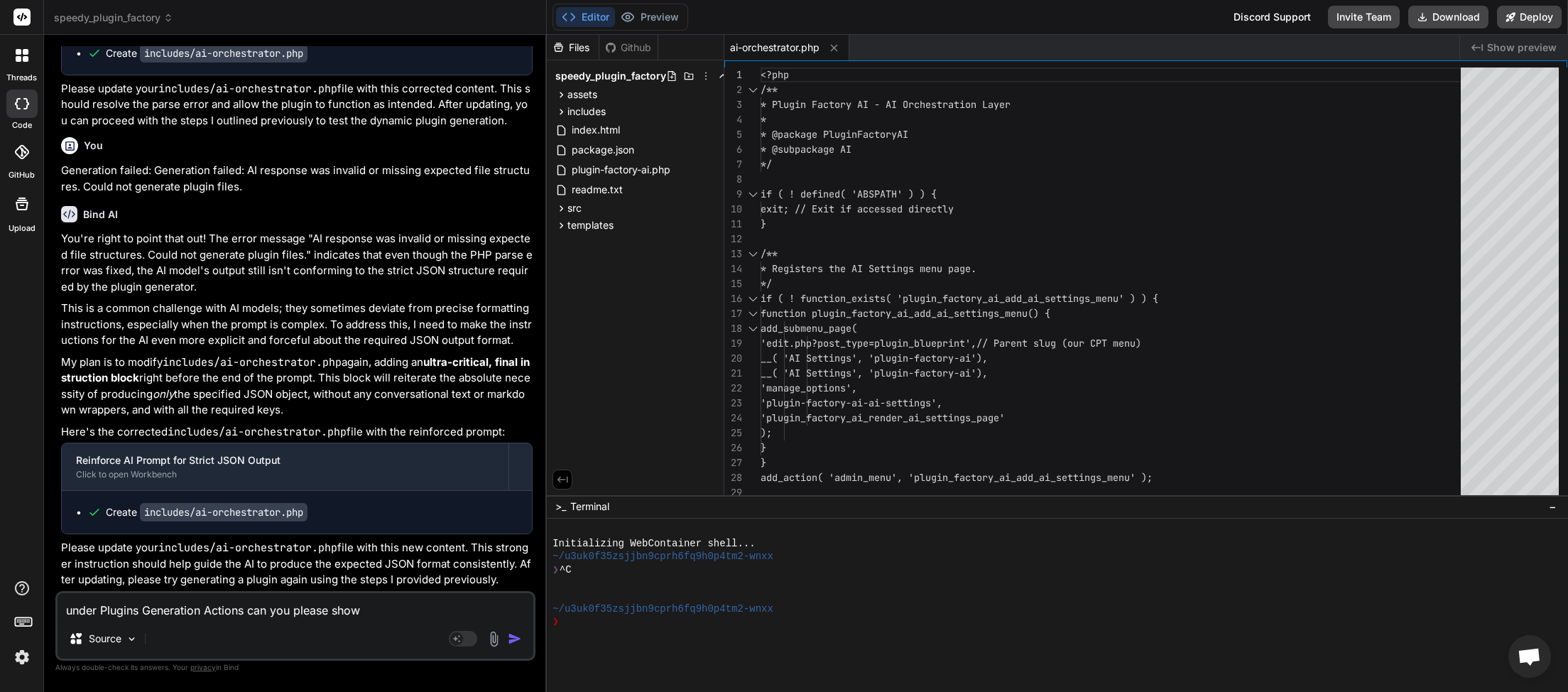
type textarea "x"
type textarea "under Plugins Generation Actions can you please show th"
type textarea "x"
type textarea "under Plugins Generation Actions can you please show the"
type textarea "x"
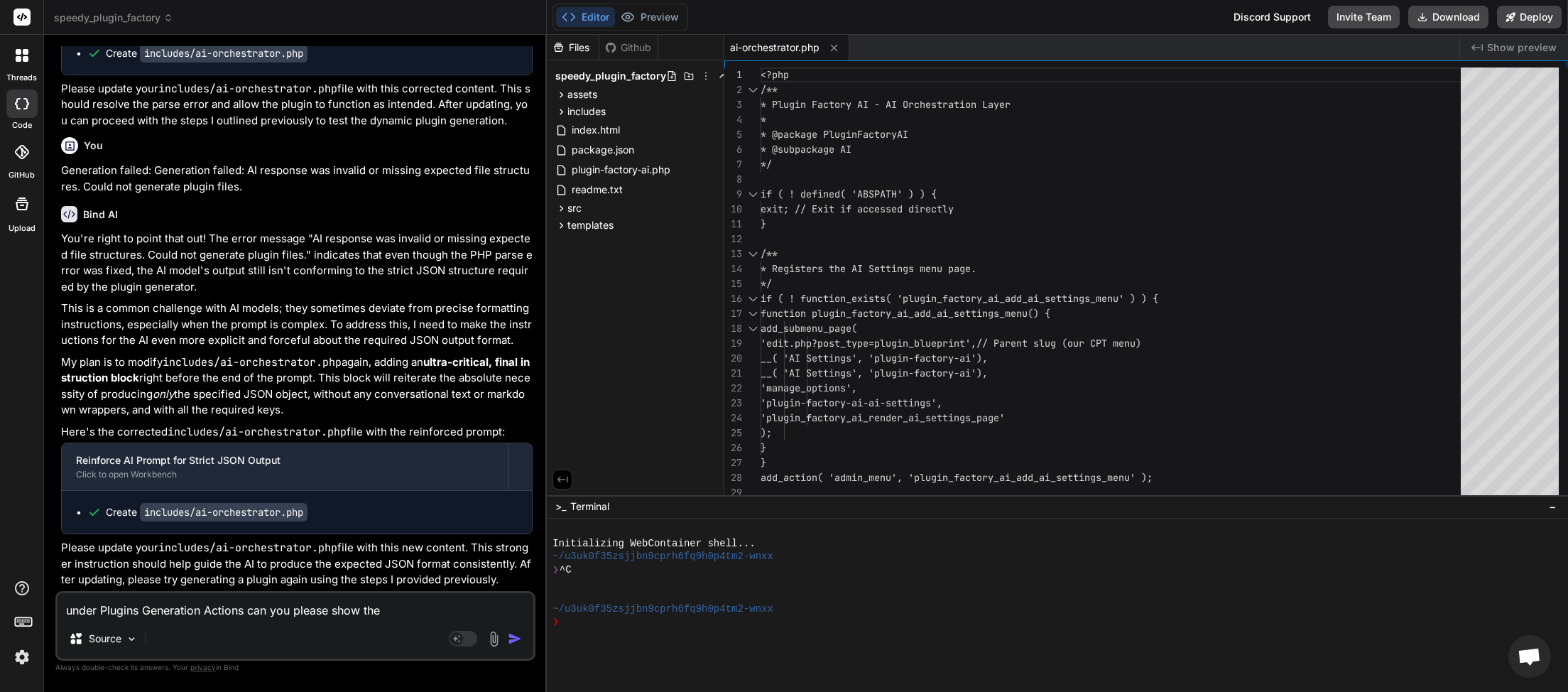
type textarea "under Plugins Generation Actions can you please show the"
type textarea "x"
type textarea "under Plugins Generation Actions can you please show the A"
type textarea "x"
type textarea "under Plugins Generation Actions can you please show the AI"
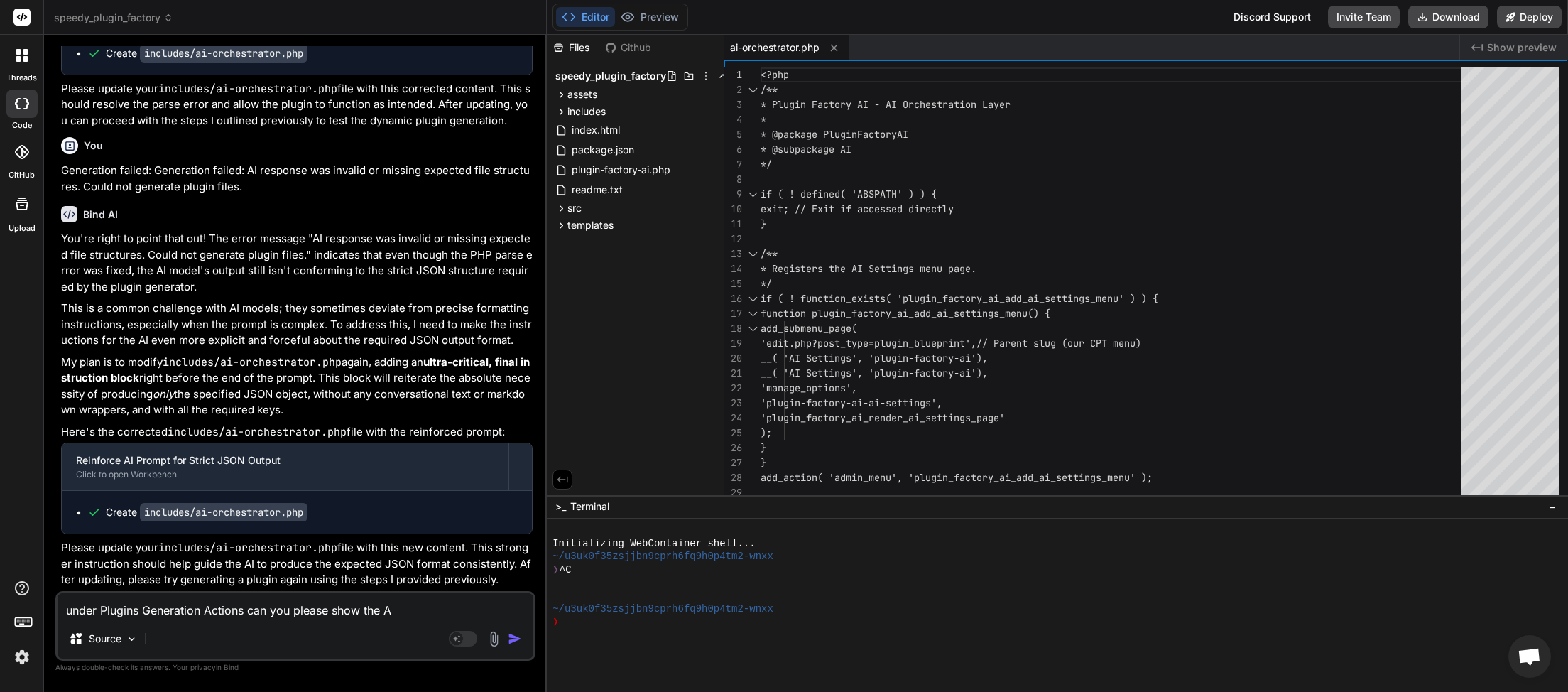
type textarea "x"
type textarea "under Plugins Generation Actions can you please show the AIU"
type textarea "x"
type textarea "under Plugins Generation Actions can you please show the AIU"
type textarea "x"
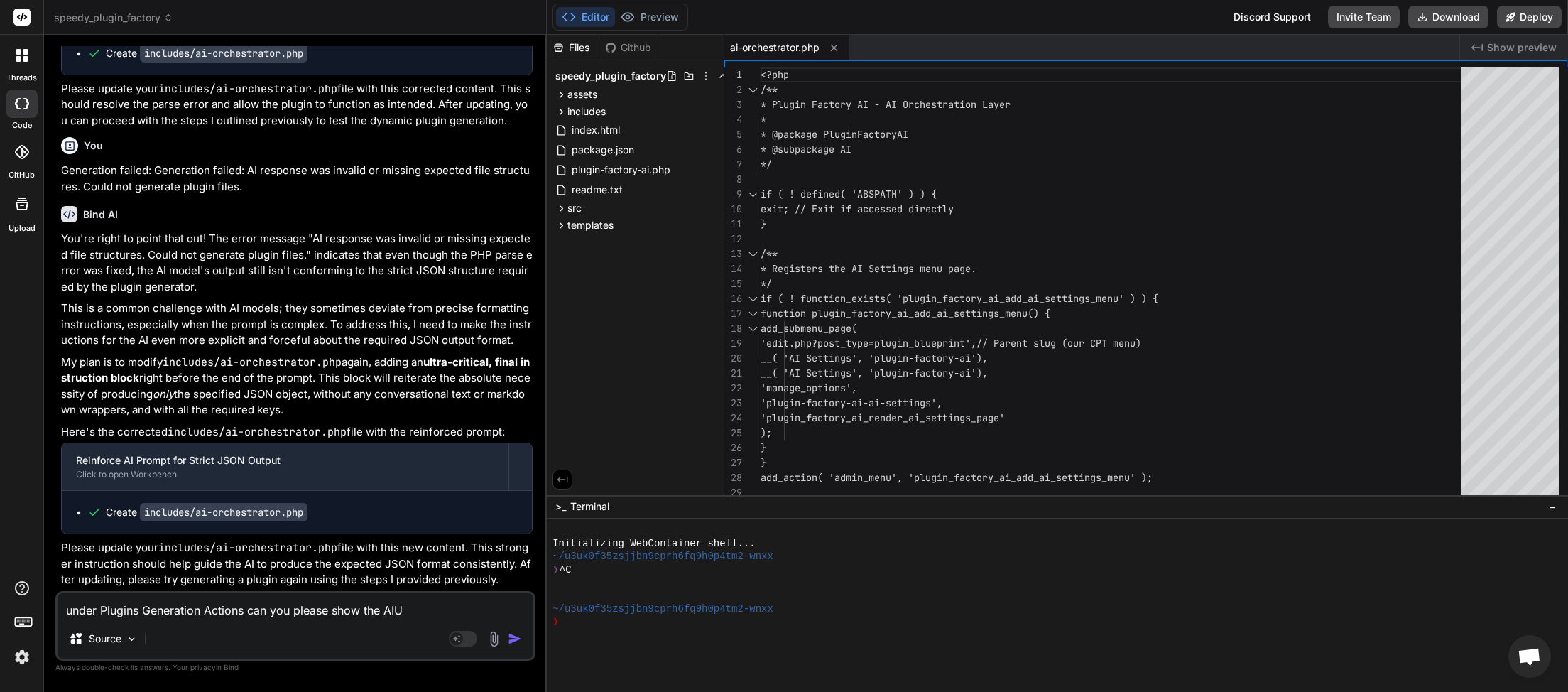
type textarea "under Plugins Generation Actions can you please show the AIU b"
type textarea "x"
type textarea "under Plugins Generation Actions can you please show the AIU be"
type textarea "x"
type textarea "under Plugins Generation Actions can you please show the AIU bei"
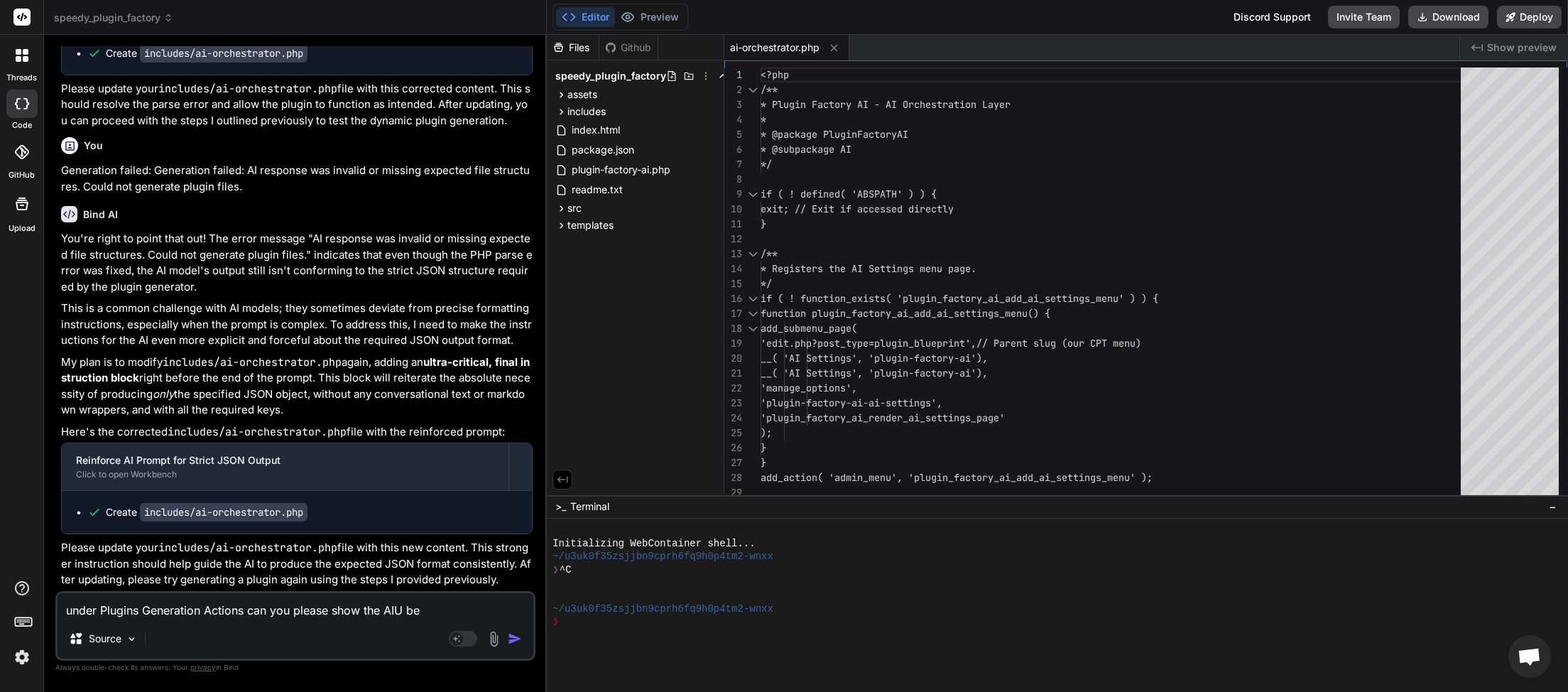
type textarea "x"
type textarea "under Plugins Generation Actions can you please show the AIU bein"
type textarea "x"
type textarea "under Plugins Generation Actions can you please show the AIU being"
type textarea "x"
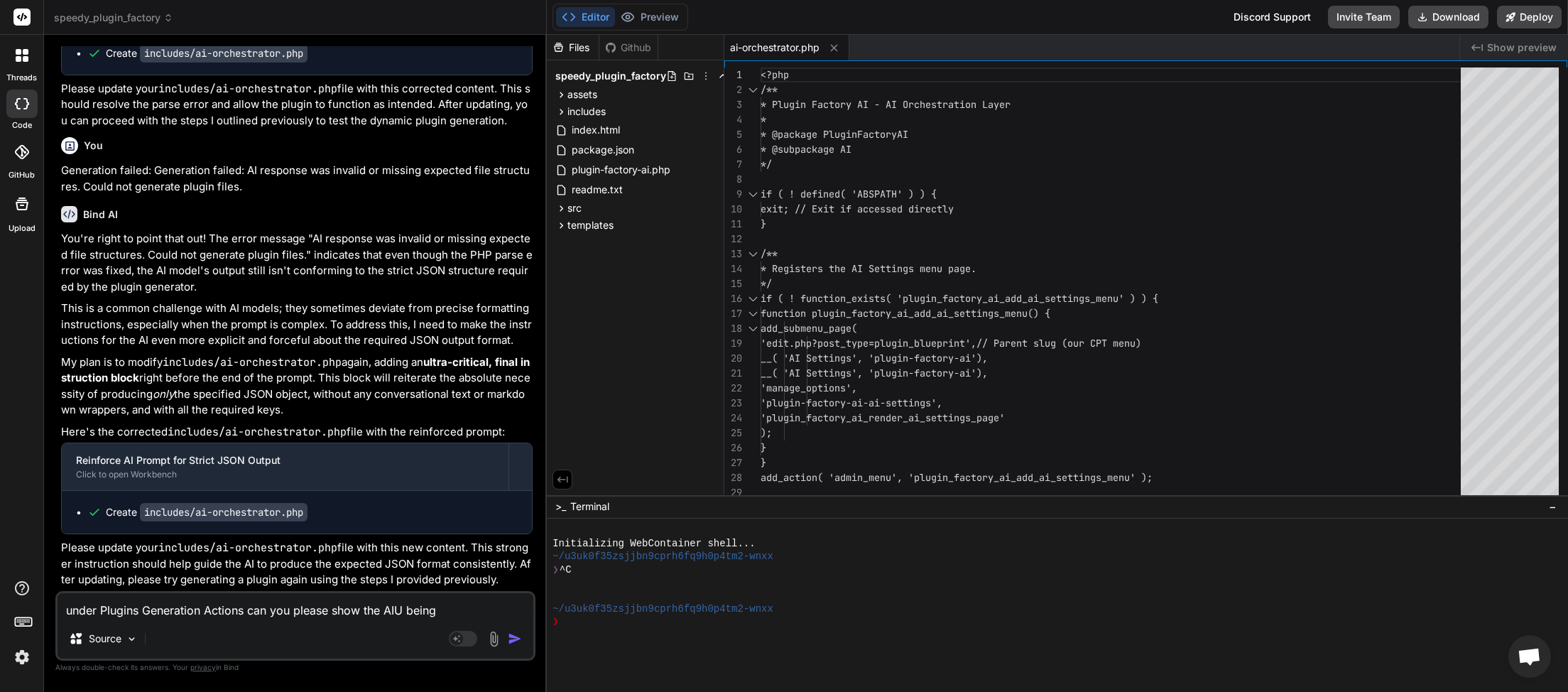
type textarea "under Plugins Generation Actions can you please show the AIU being"
type textarea "x"
type textarea "under Plugins Generation Actions can you please show the AIU being u"
type textarea "x"
type textarea "under Plugins Generation Actions can you please show the AIU being us"
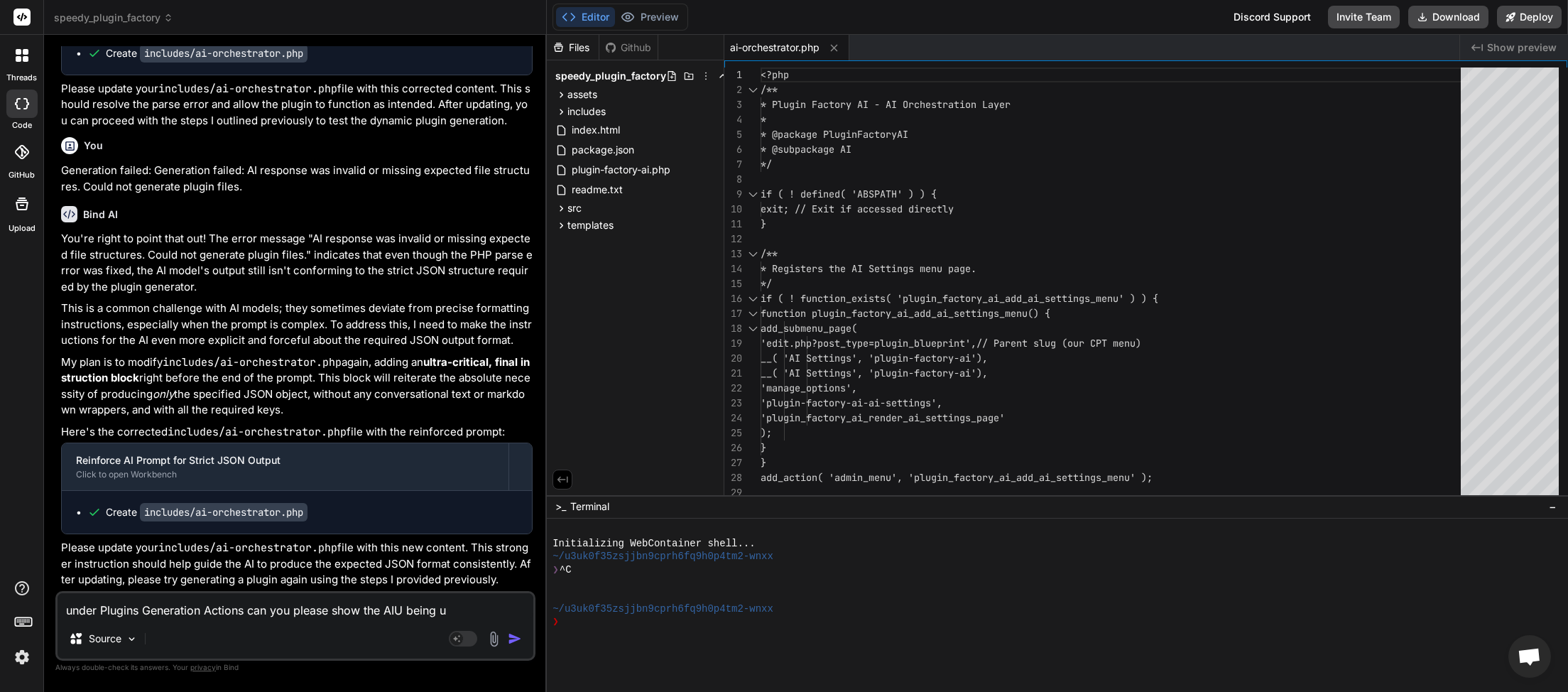
type textarea "x"
type textarea "under Plugins Generation Actions can you please show the AIU being use"
type textarea "x"
type textarea "under Plugins Generation Actions can you please show the AIU being used"
type textarea "x"
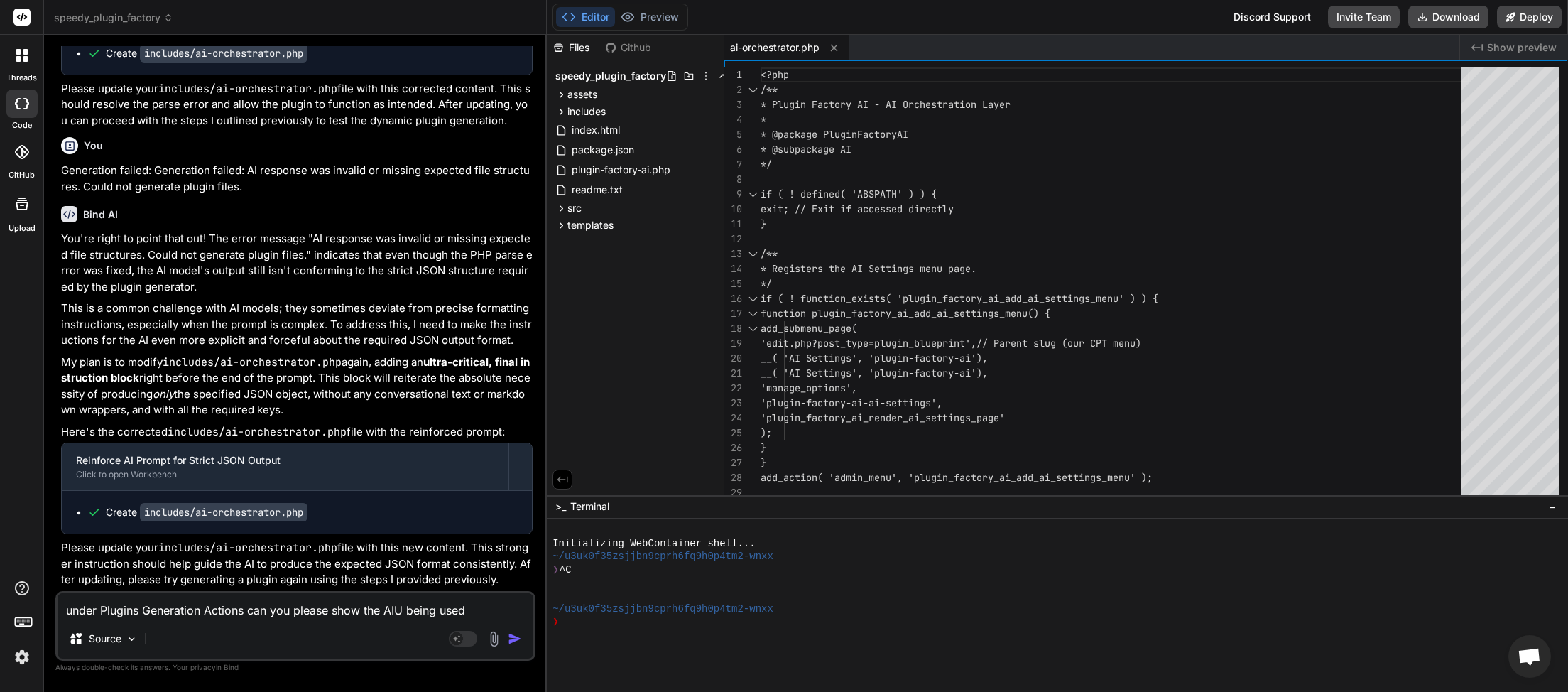
type textarea "under Plugins Generation Actions can you please show the AIU being used"
type textarea "x"
click at [396, 610] on textarea "under Plugins Generation Actions can you please show the AIU being used" at bounding box center [295, 606] width 475 height 25
type textarea "under Plugins Generation Actions can you please show the AI being used"
type textarea "x"
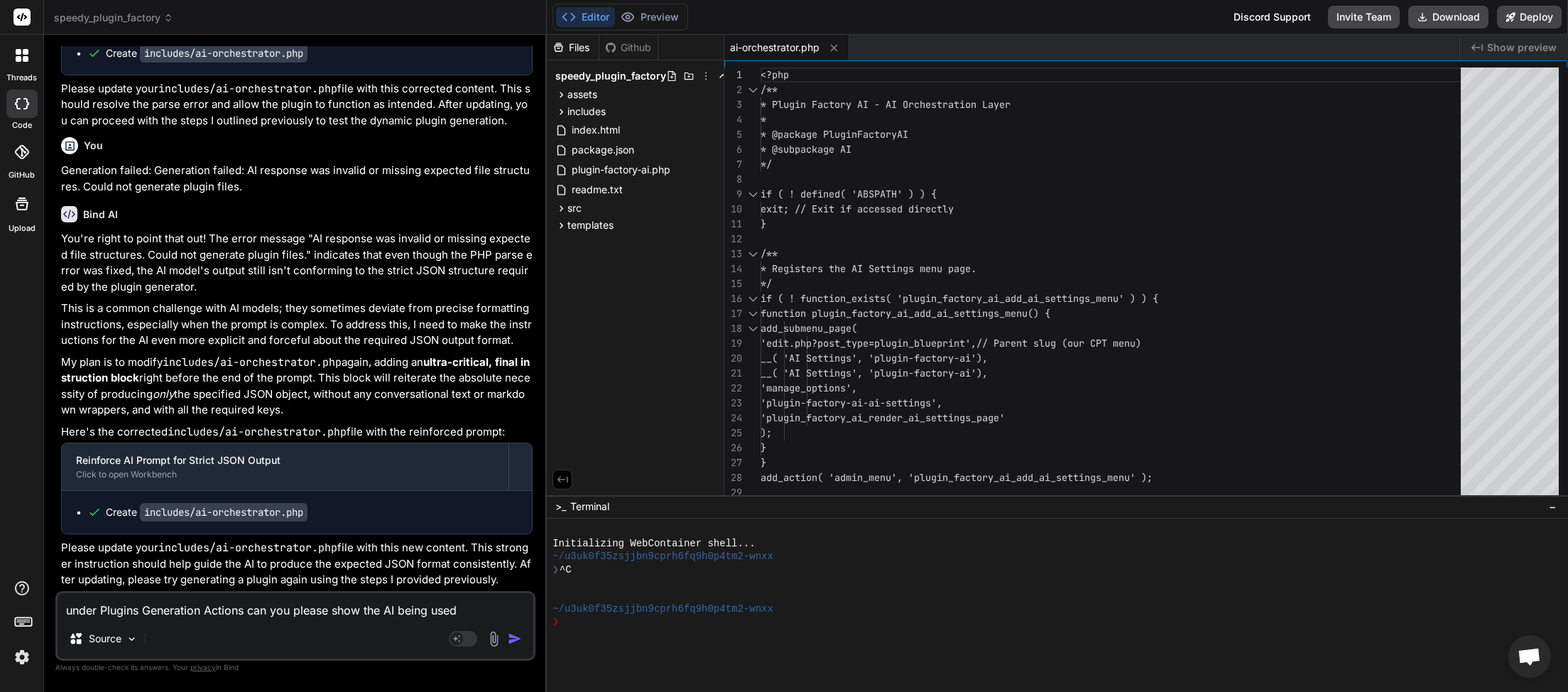
click at [486, 606] on textarea "under Plugins Generation Actions can you please show the AI being used" at bounding box center [295, 606] width 475 height 25
type textarea "under Plugins Generation Actions can you please show the AI being used w"
type textarea "x"
type textarea "under Plugins Generation Actions can you please show the AI being used wh"
type textarea "x"
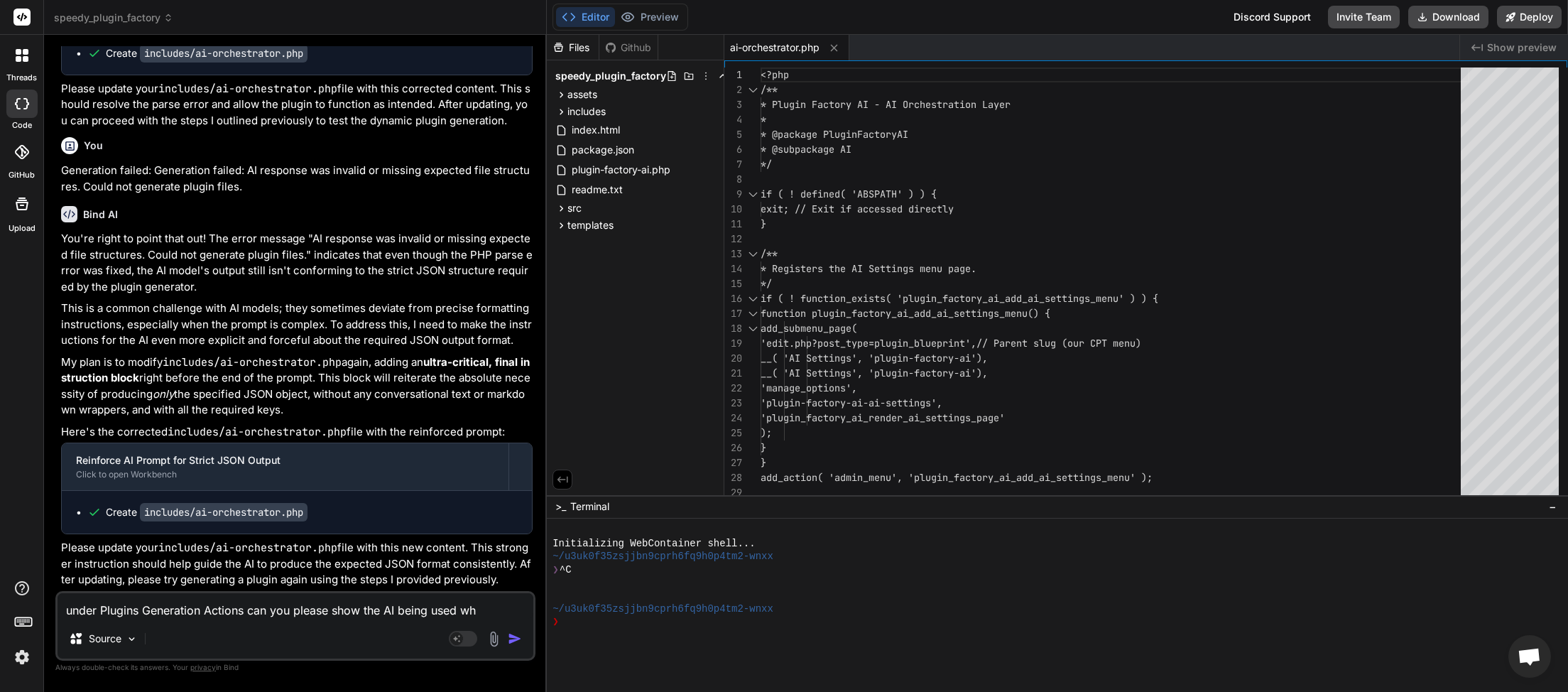
type textarea "under Plugins Generation Actions can you please show the AI being used whi"
type textarea "x"
type textarea "under Plugins Generation Actions can you please show the AI being used whil"
type textarea "x"
type textarea "under Plugins Generation Actions can you please show the AI being used whils"
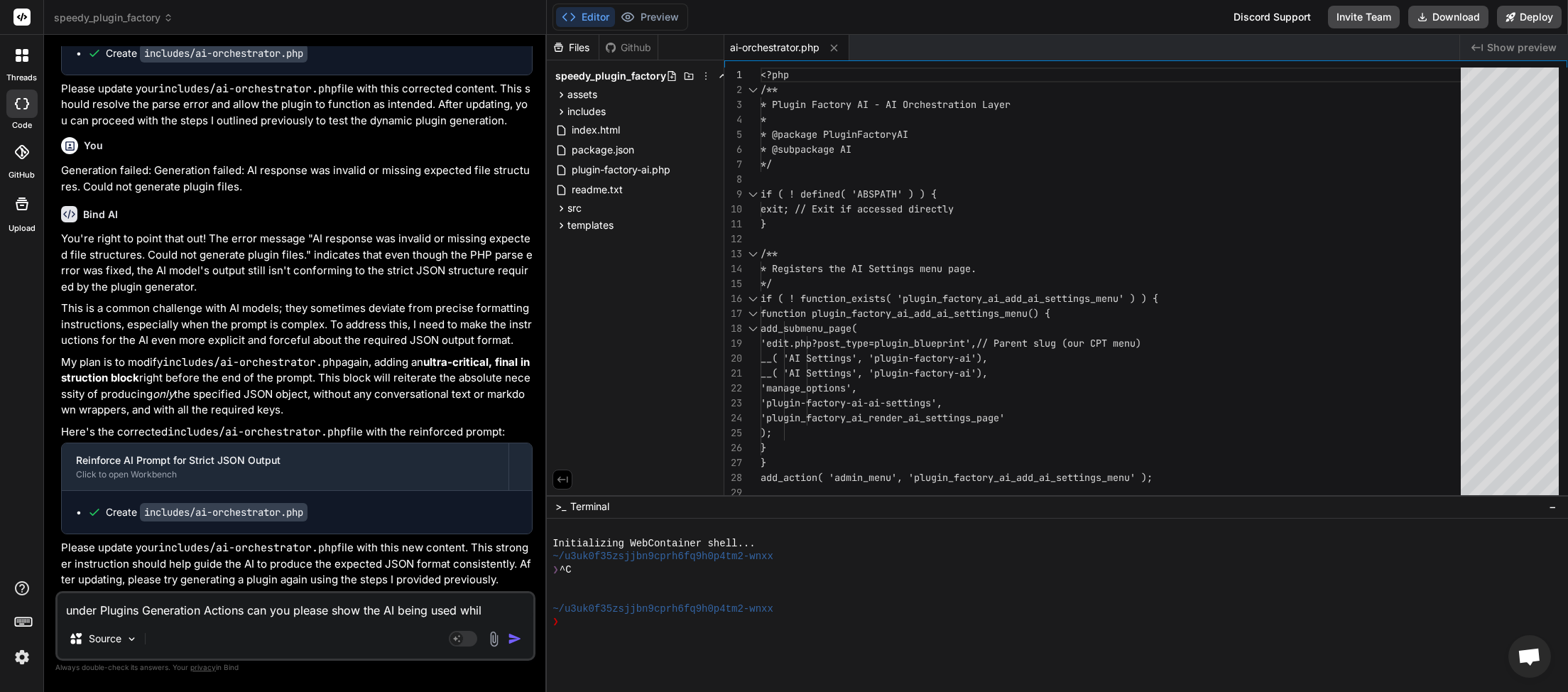
type textarea "x"
type textarea "under Plugins Generation Actions can you please show the AI being used whilst"
type textarea "x"
type textarea "under Plugins Generation Actions can you please show the AI being used whilst"
type textarea "x"
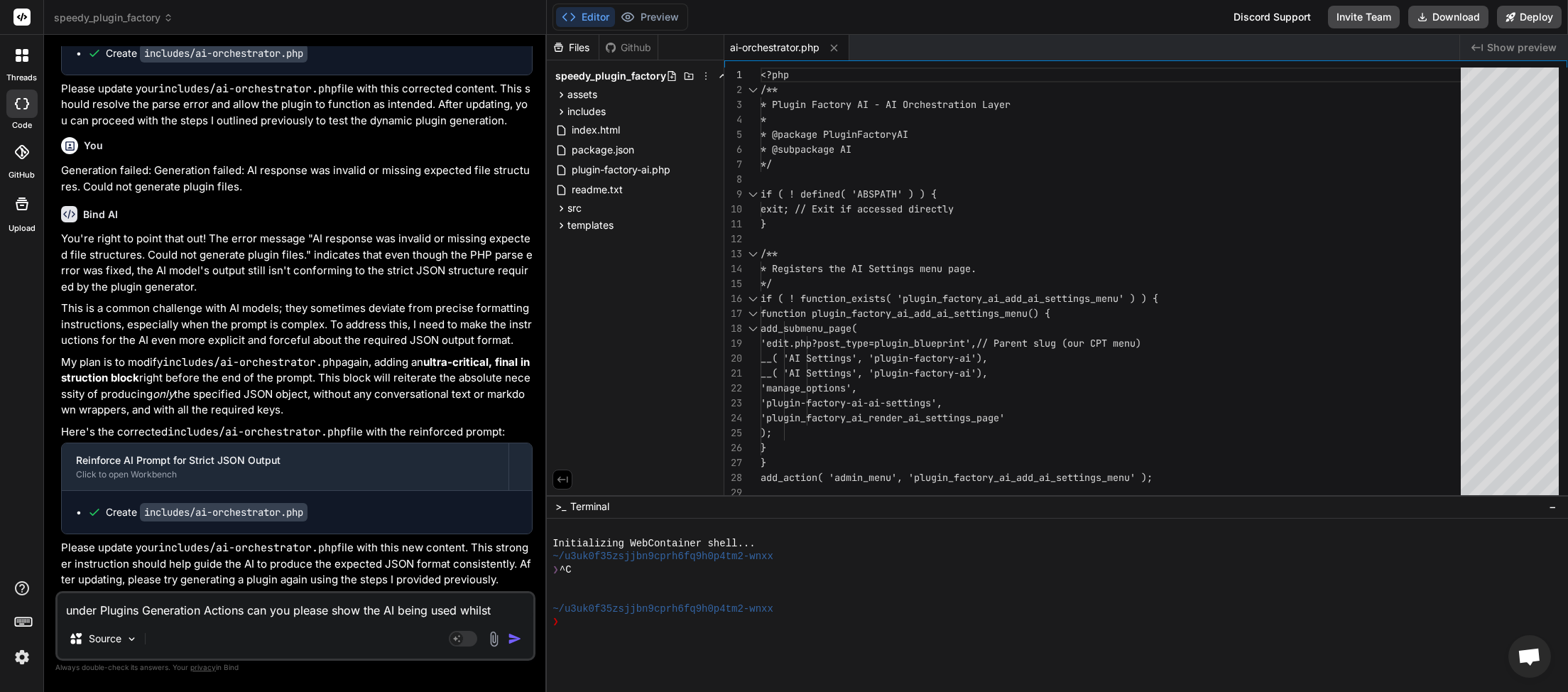
type textarea "under Plugins Generation Actions can you please show the AI being used whilst g"
type textarea "x"
type textarea "under Plugins Generation Actions can you please show the AI being used whilst ge"
type textarea "x"
type textarea "under Plugins Generation Actions can you please show the AI being used whilst g…"
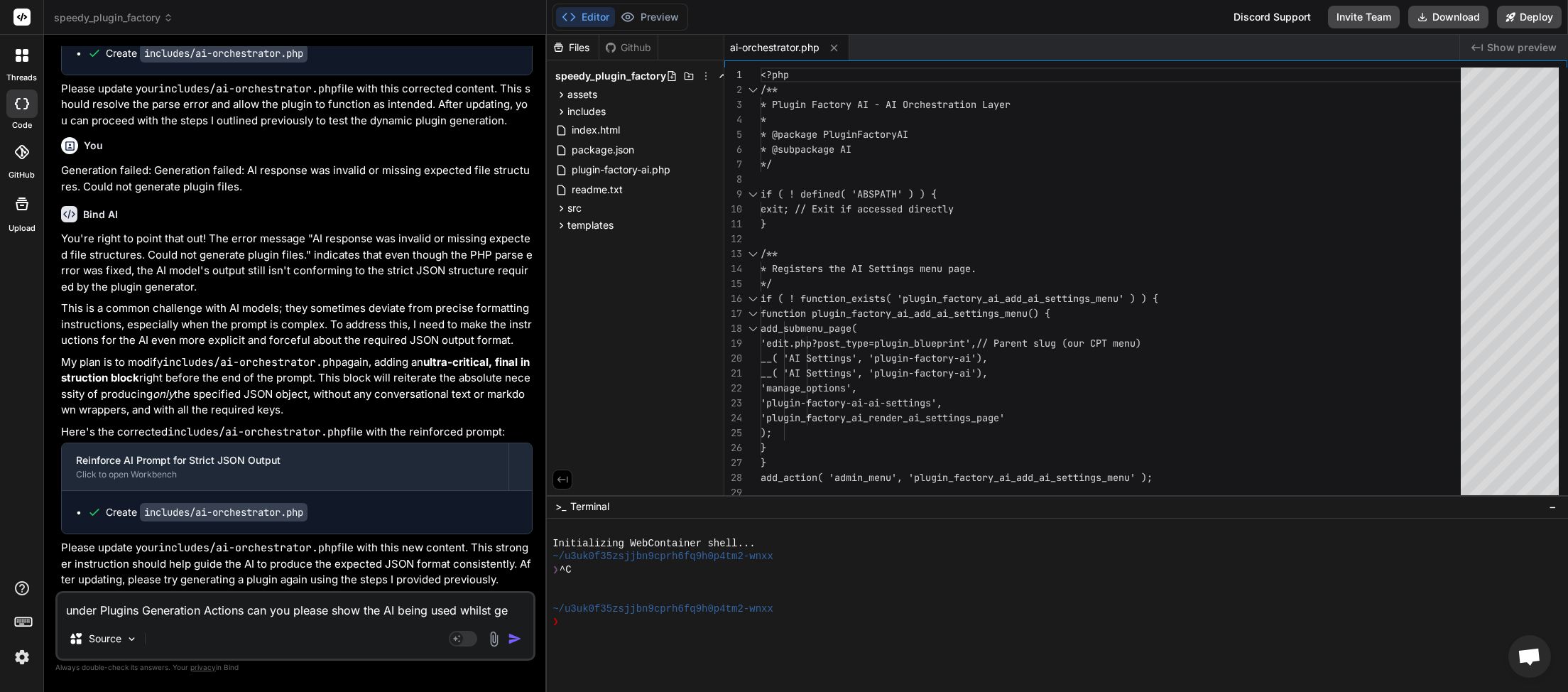
type textarea "x"
type textarea "under Plugins Generation Actions can you please show the AI being used whilst g…"
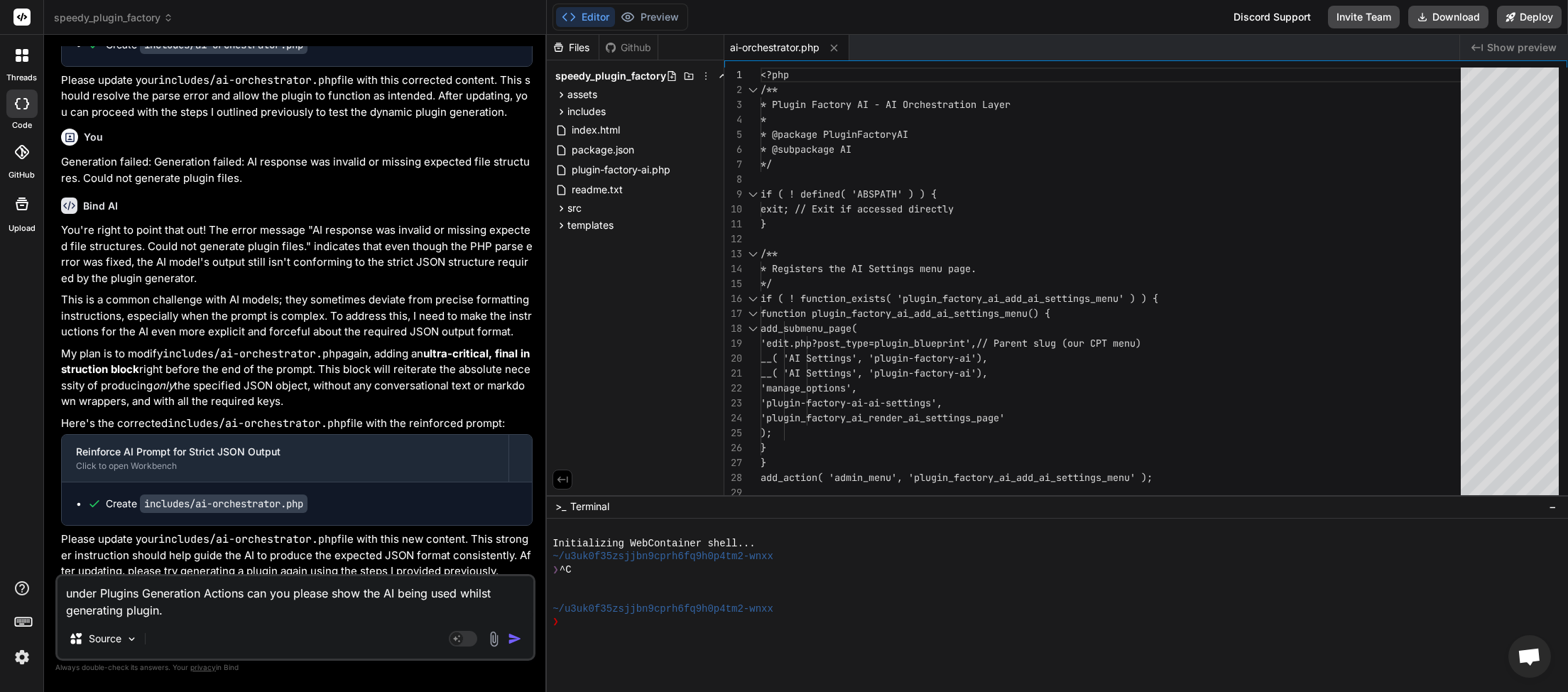
paste textarea "Generation failed: Generation failed: AI response was invalid or missing expect…"
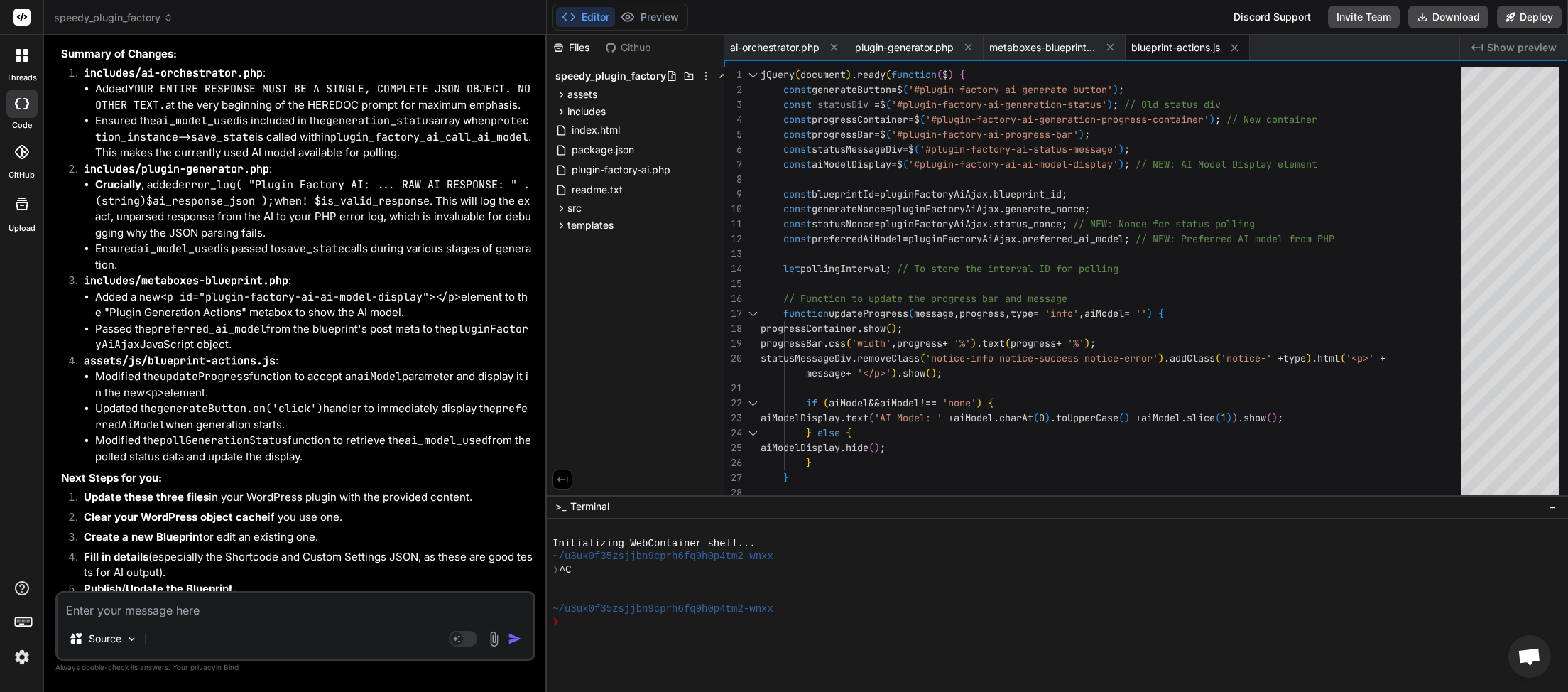
scroll to position [4177, 0]
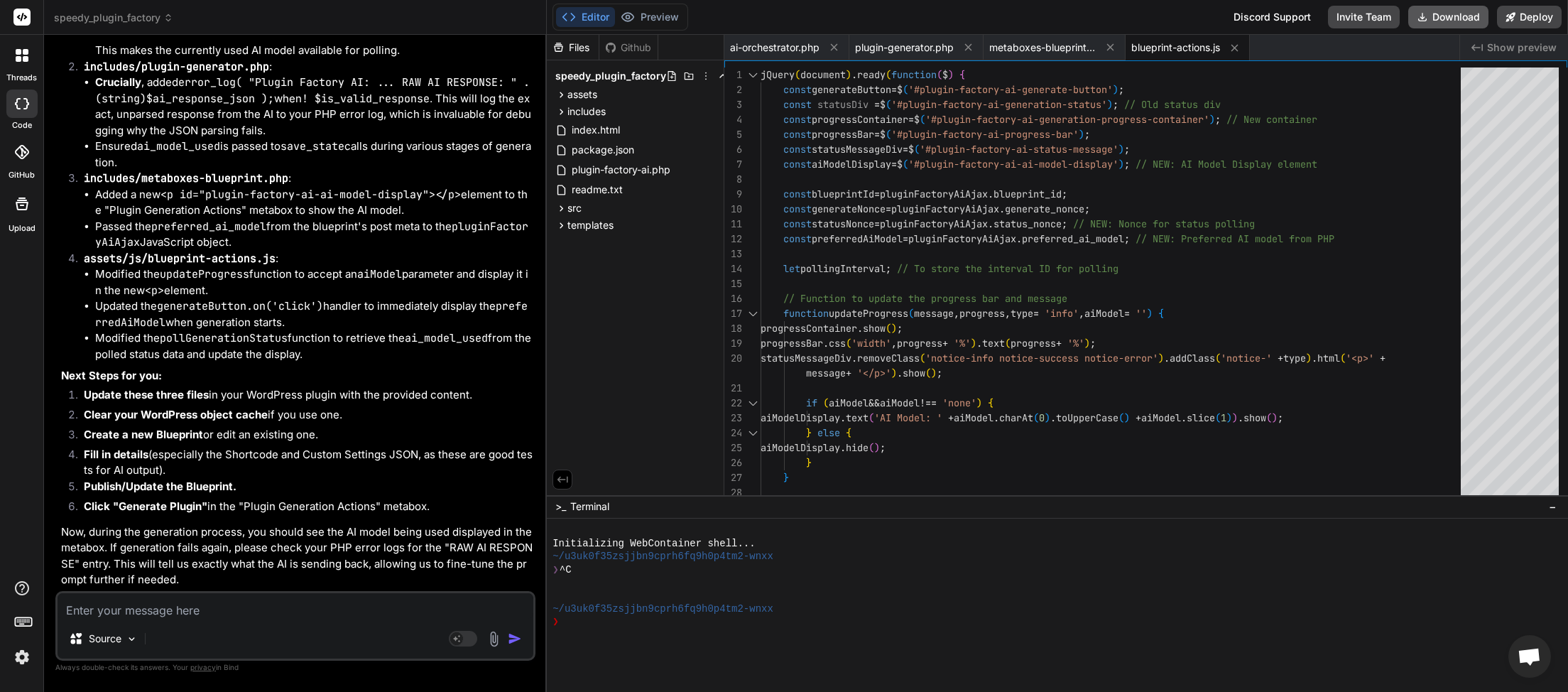
click at [1439, 16] on button "Download" at bounding box center [1449, 17] width 80 height 23
paste textarea "[24-Sep-2025 20:48:07 UTC] Plugin Factory AI: Main plugin file processing start…"
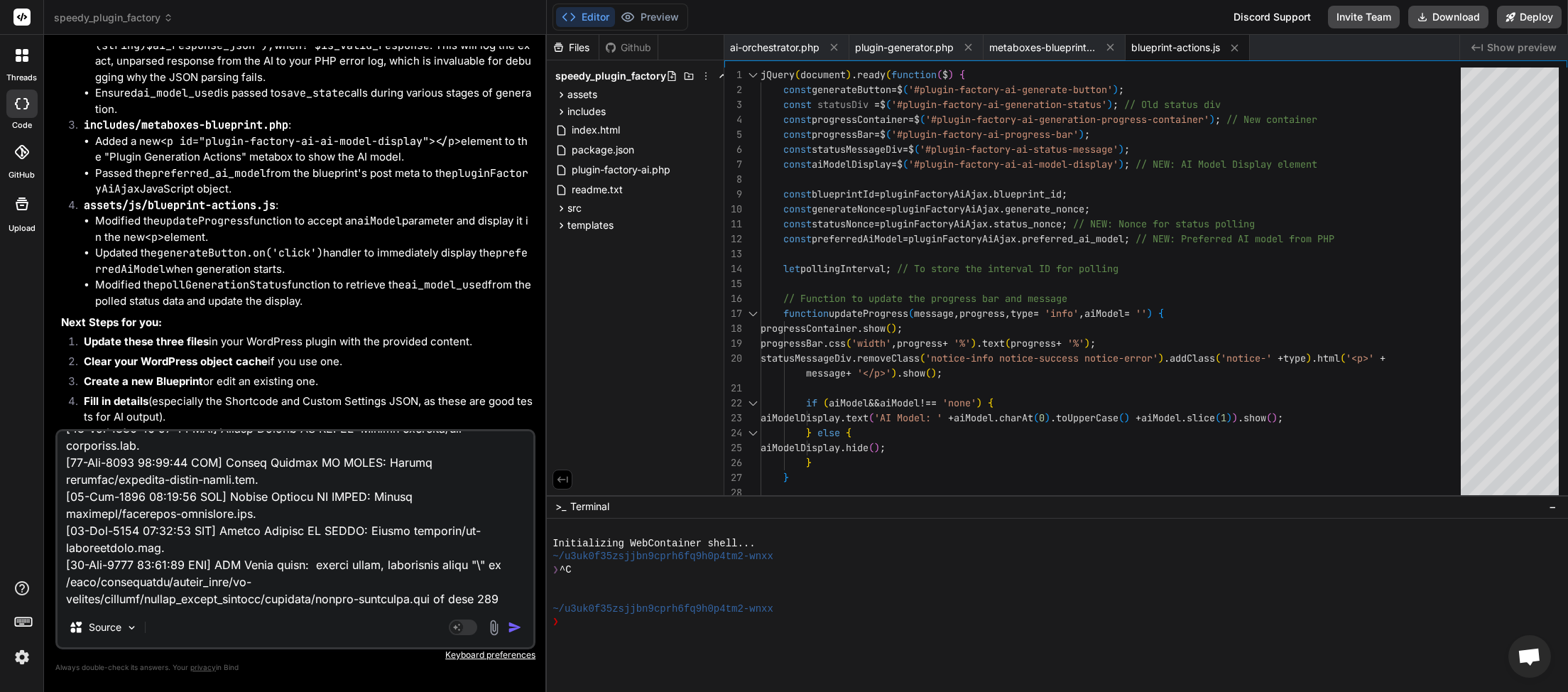
click at [518, 631] on img "button" at bounding box center [515, 627] width 14 height 14
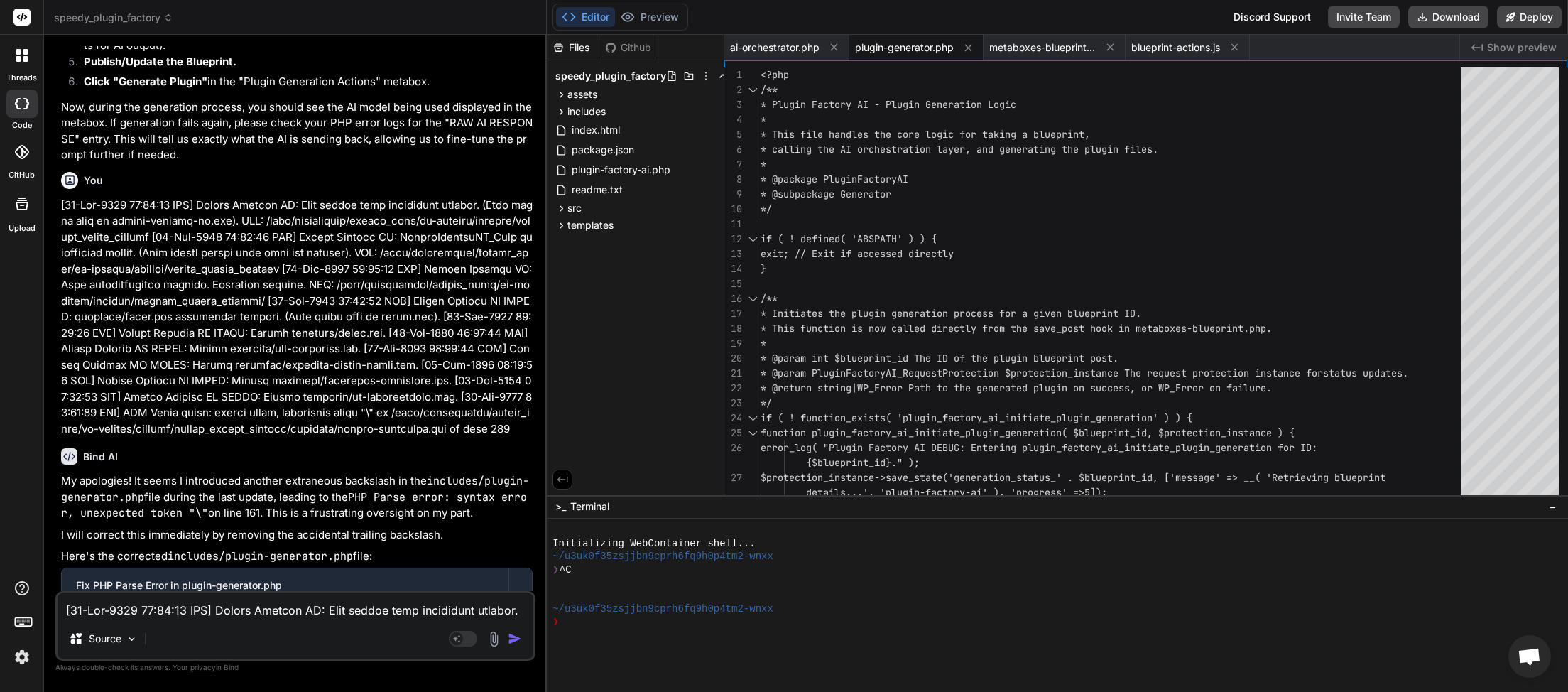
scroll to position [4714, 0]
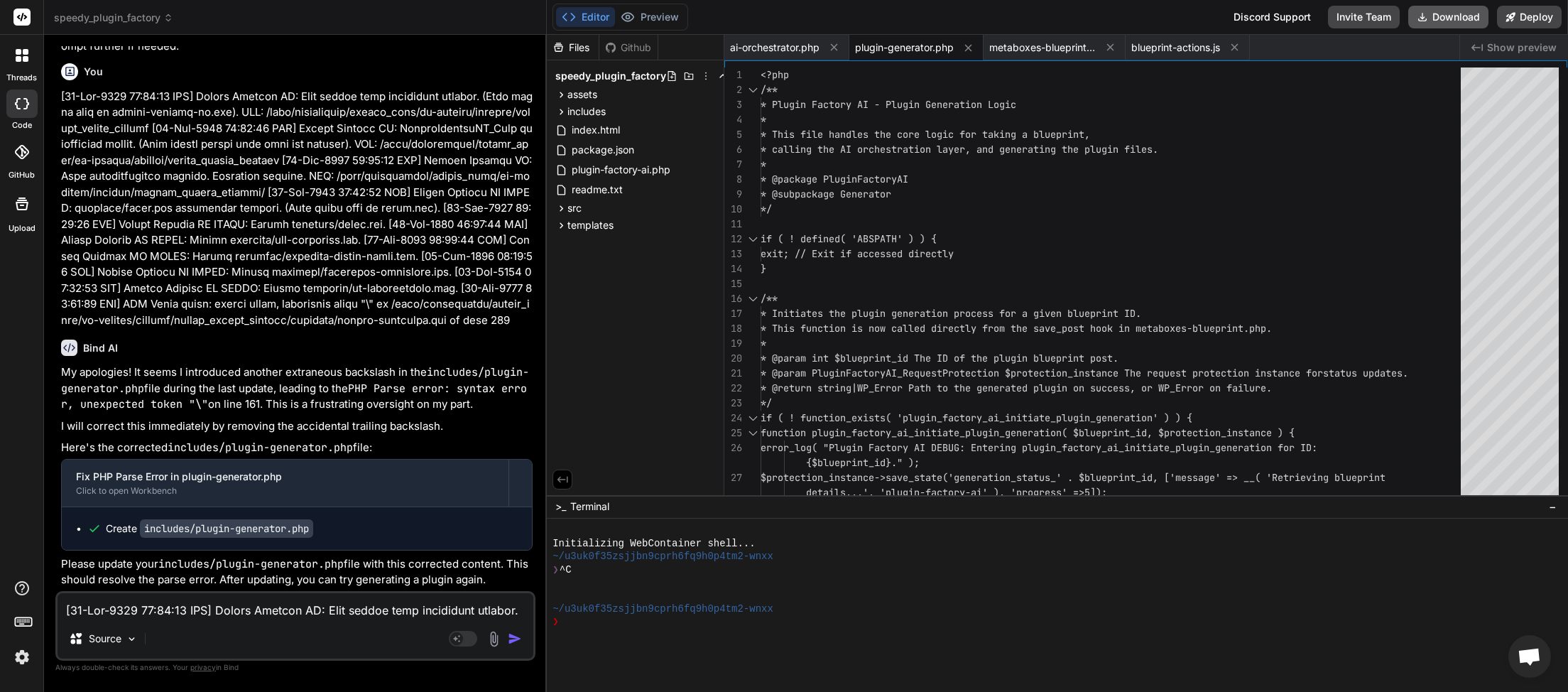
click at [1444, 16] on button "Download" at bounding box center [1449, 17] width 80 height 23
click at [247, 607] on textarea at bounding box center [295, 606] width 475 height 25
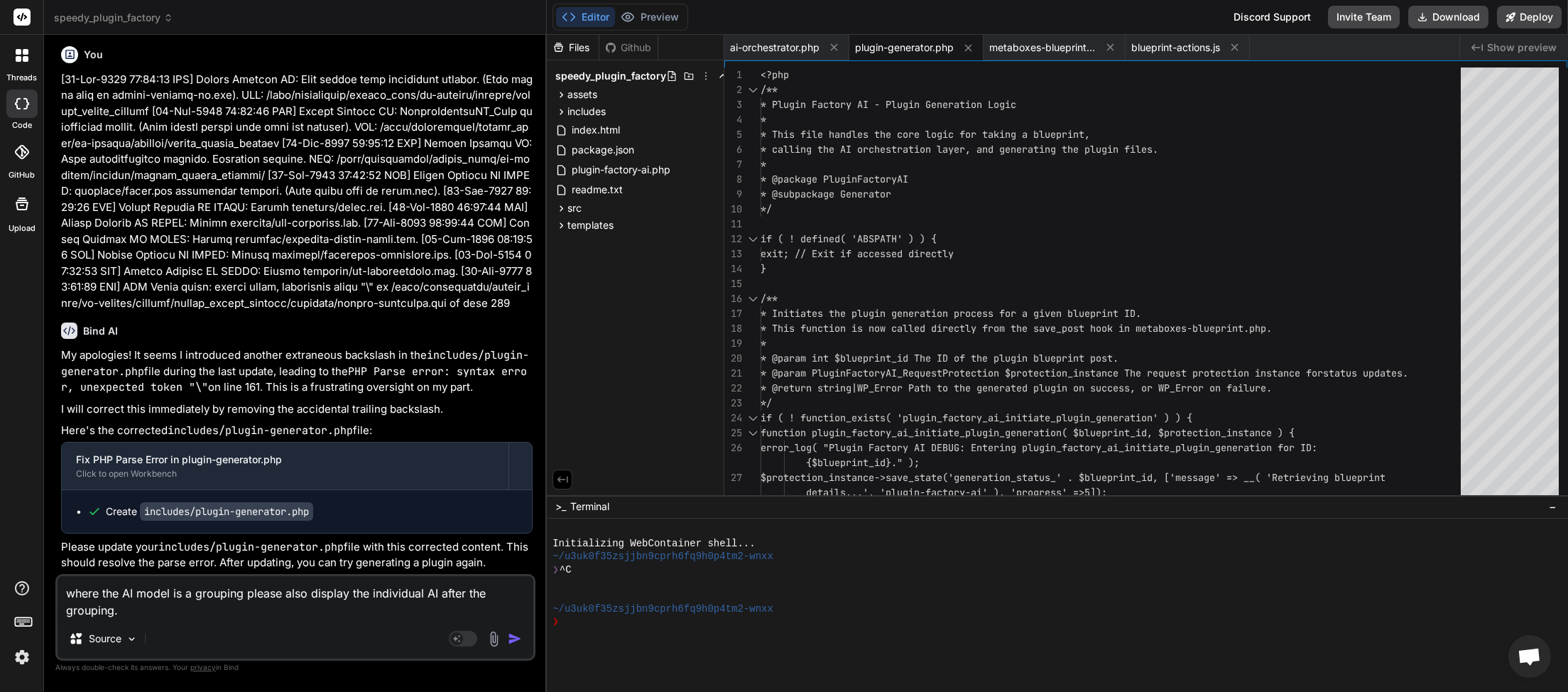
paste textarea "Generation failed: Generation failed: AI response was invalid or missing expect…"
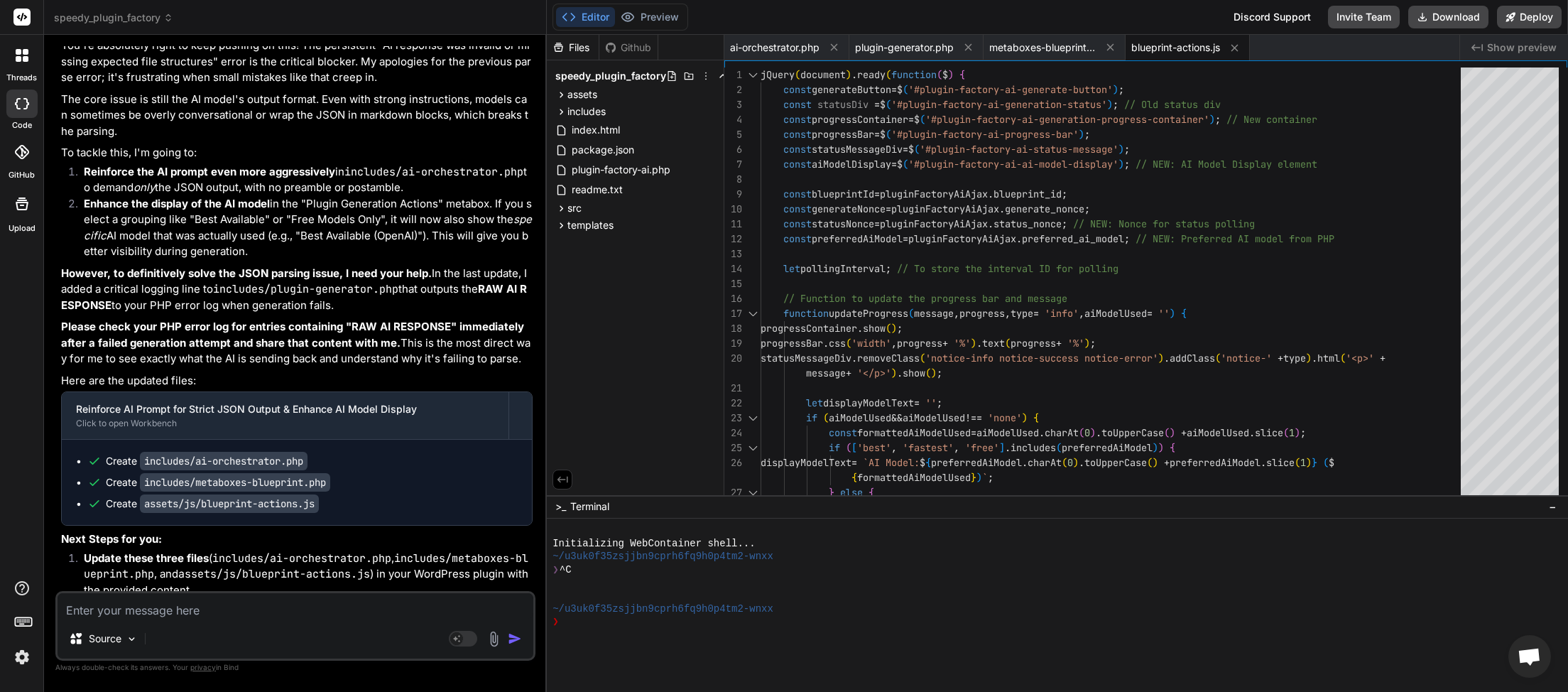
scroll to position [5561, 0]
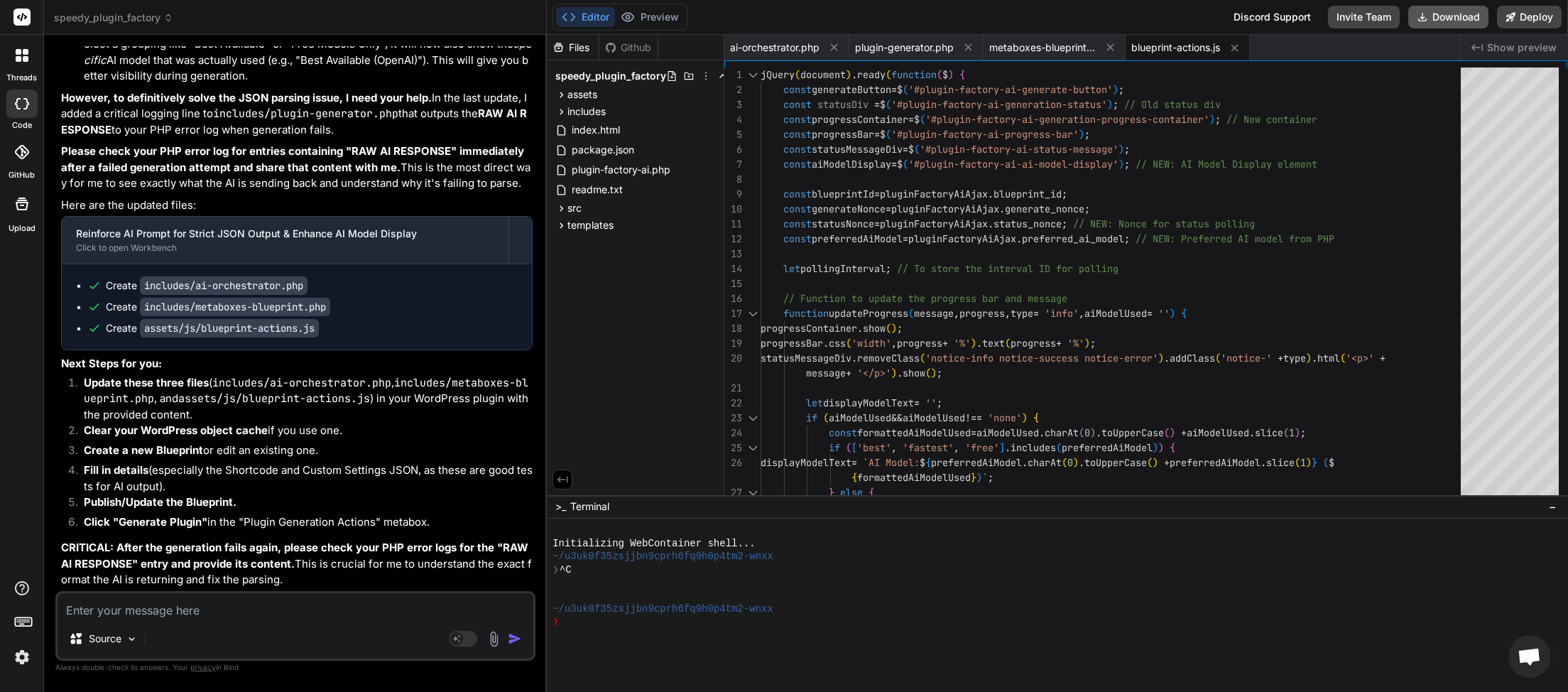
click at [1446, 20] on button "Download" at bounding box center [1449, 17] width 80 height 23
paste textarea "[24-Sep-2025 20:56:39 UTC] Plugin Factory AI: Released process lock on shutdown…"
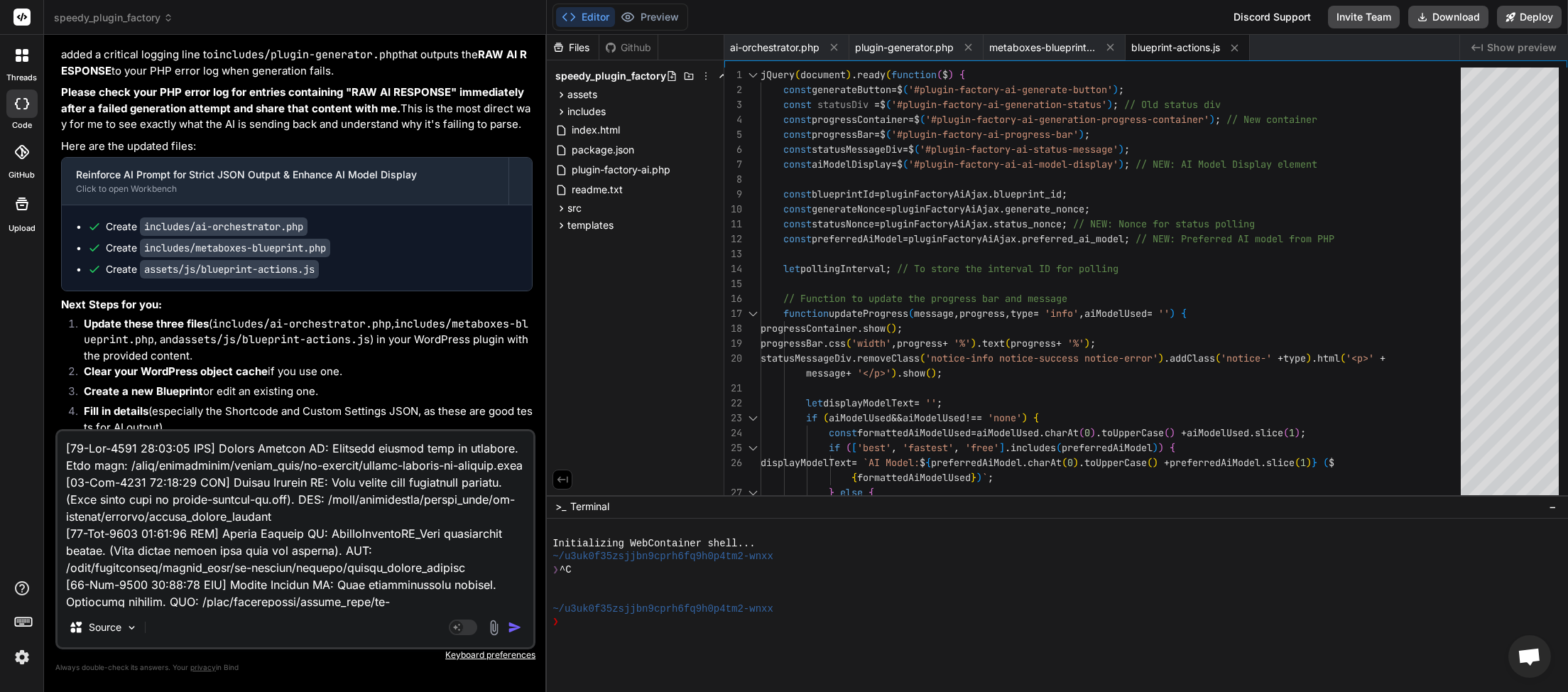
scroll to position [11294, 0]
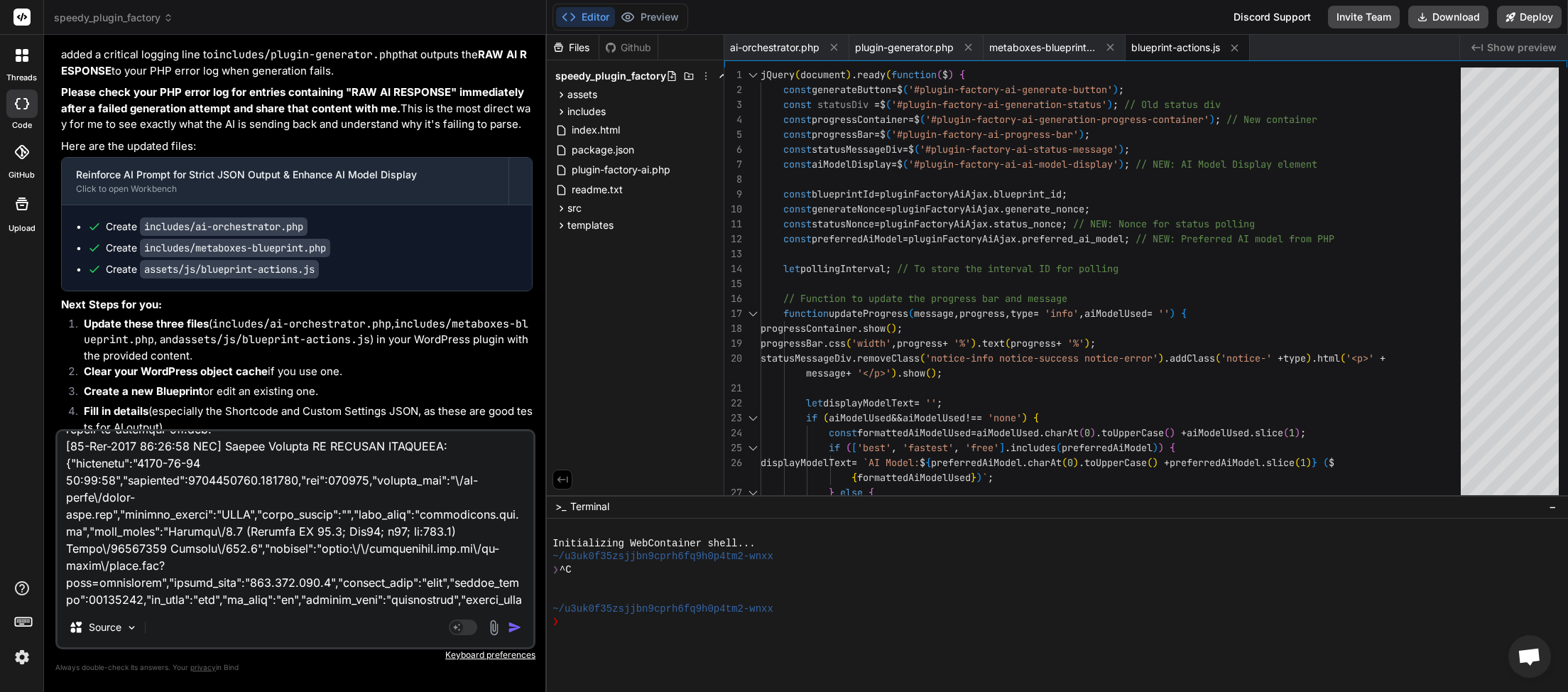
click at [516, 626] on img "button" at bounding box center [515, 627] width 14 height 14
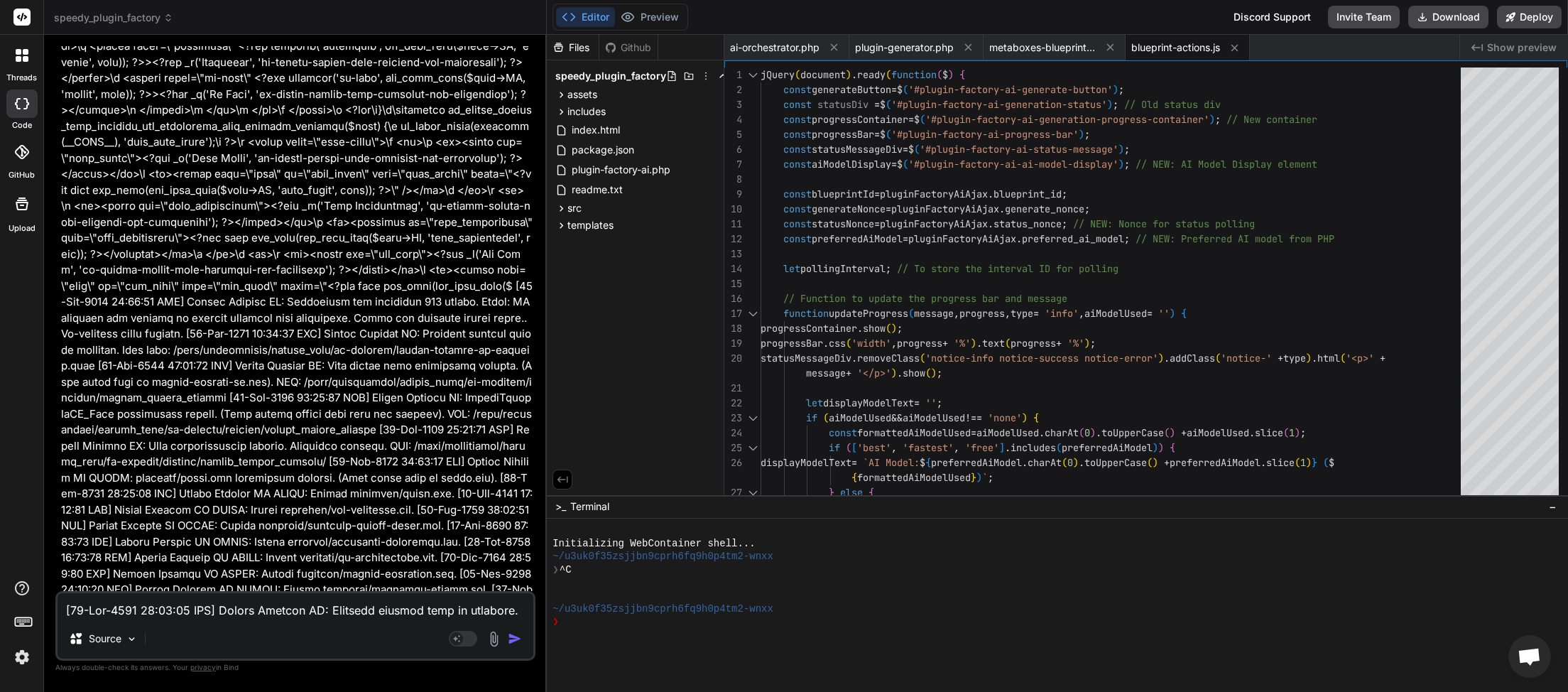
scroll to position [12489, 0]
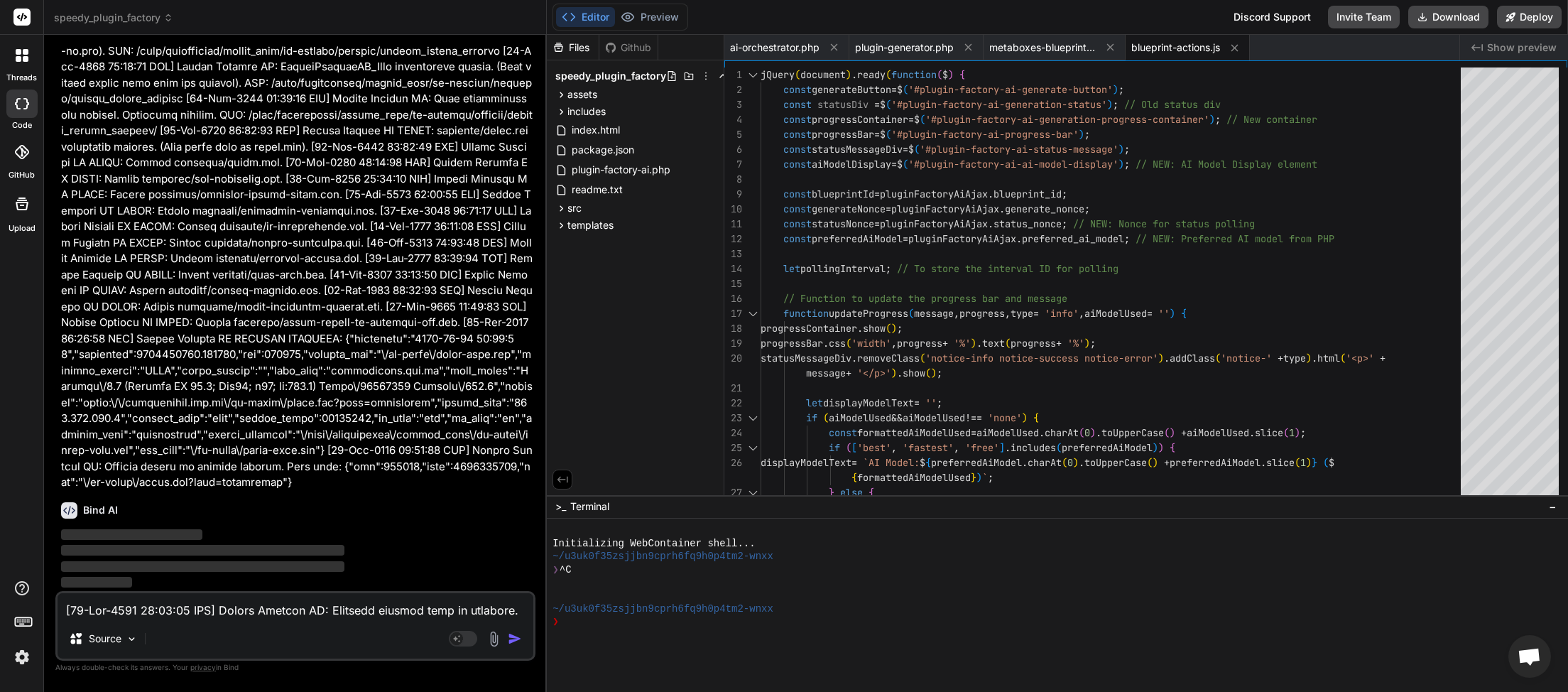
click at [268, 611] on textarea at bounding box center [295, 606] width 475 height 25
click at [317, 616] on textarea at bounding box center [295, 606] width 475 height 25
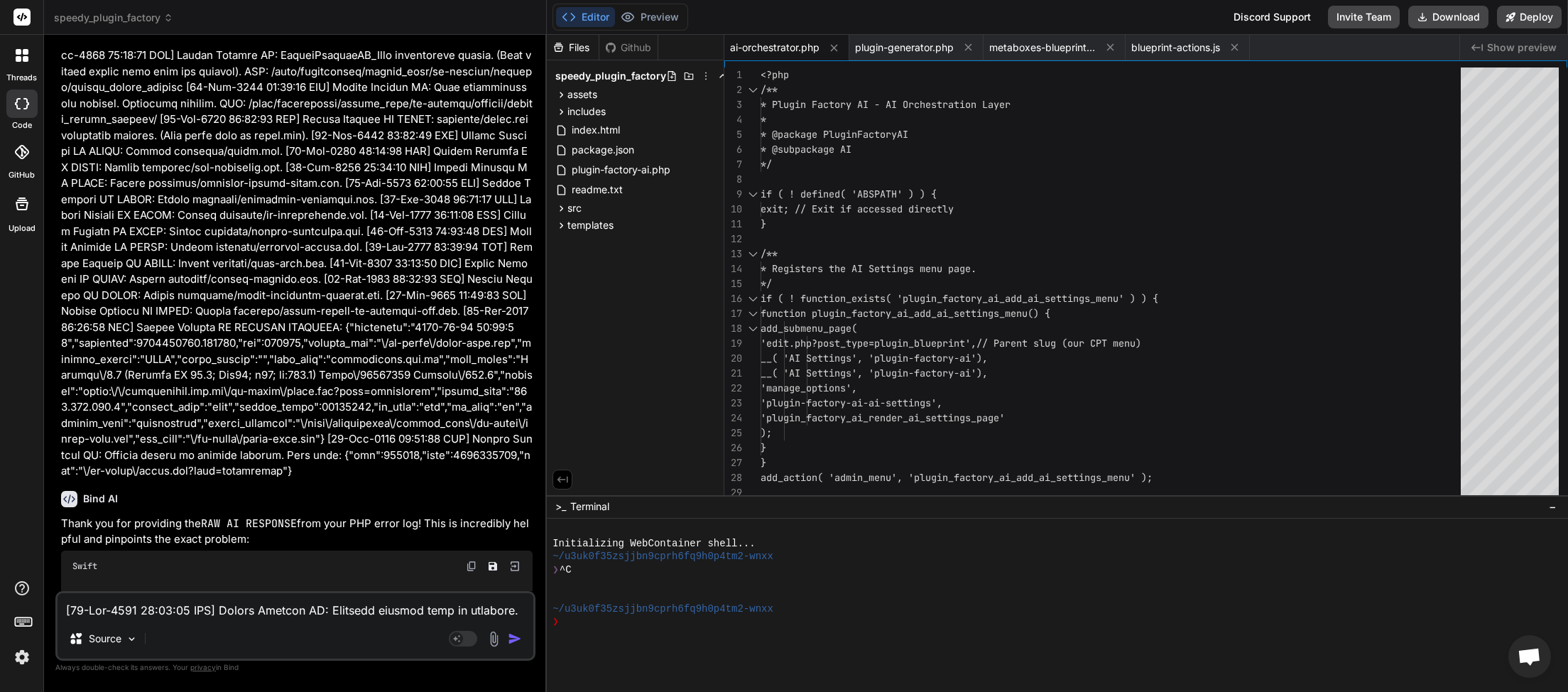
scroll to position [13233, 0]
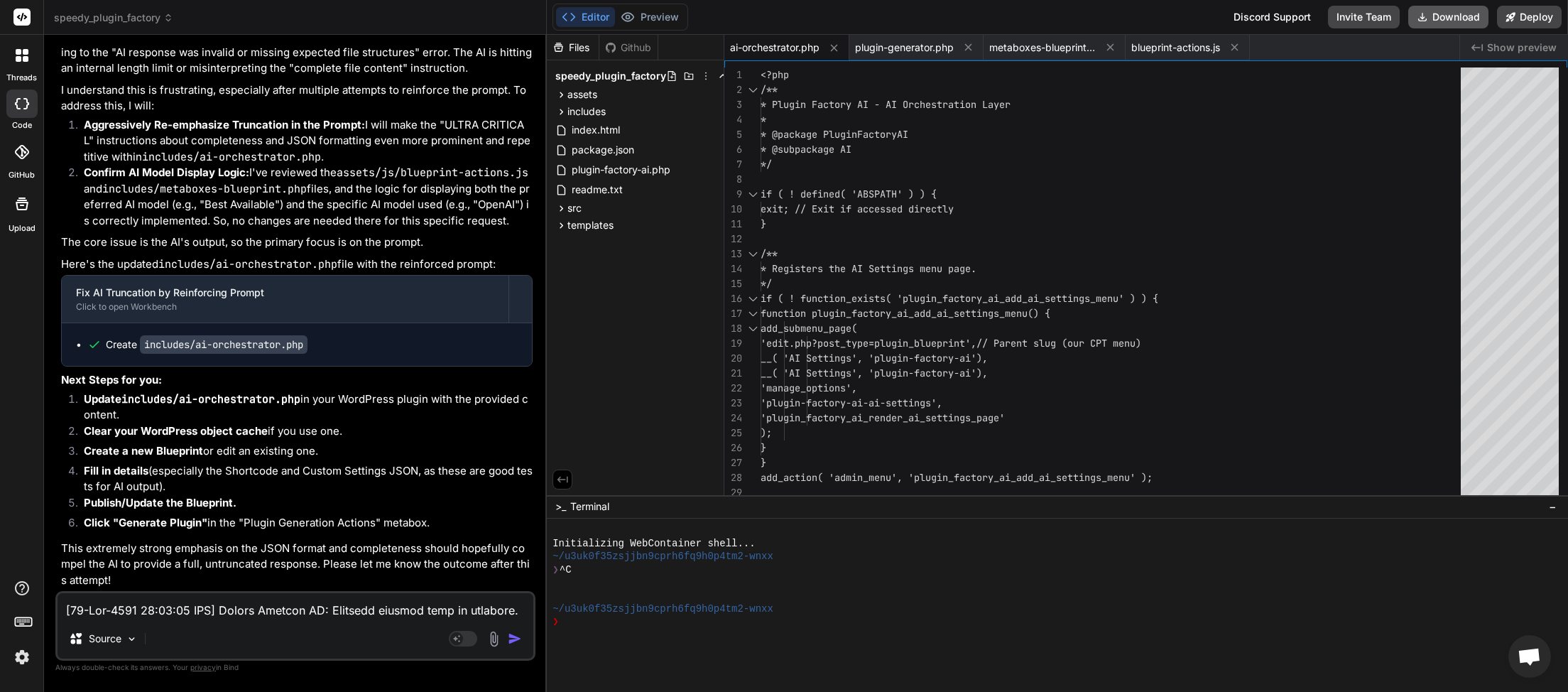
click at [1449, 24] on button "Download" at bounding box center [1449, 17] width 80 height 23
click at [1437, 23] on button "Download" at bounding box center [1449, 17] width 80 height 23
paste textarea "1:15:30 UTC] Plugin Factory AI: Main plugin file processing started. (Very firs…"
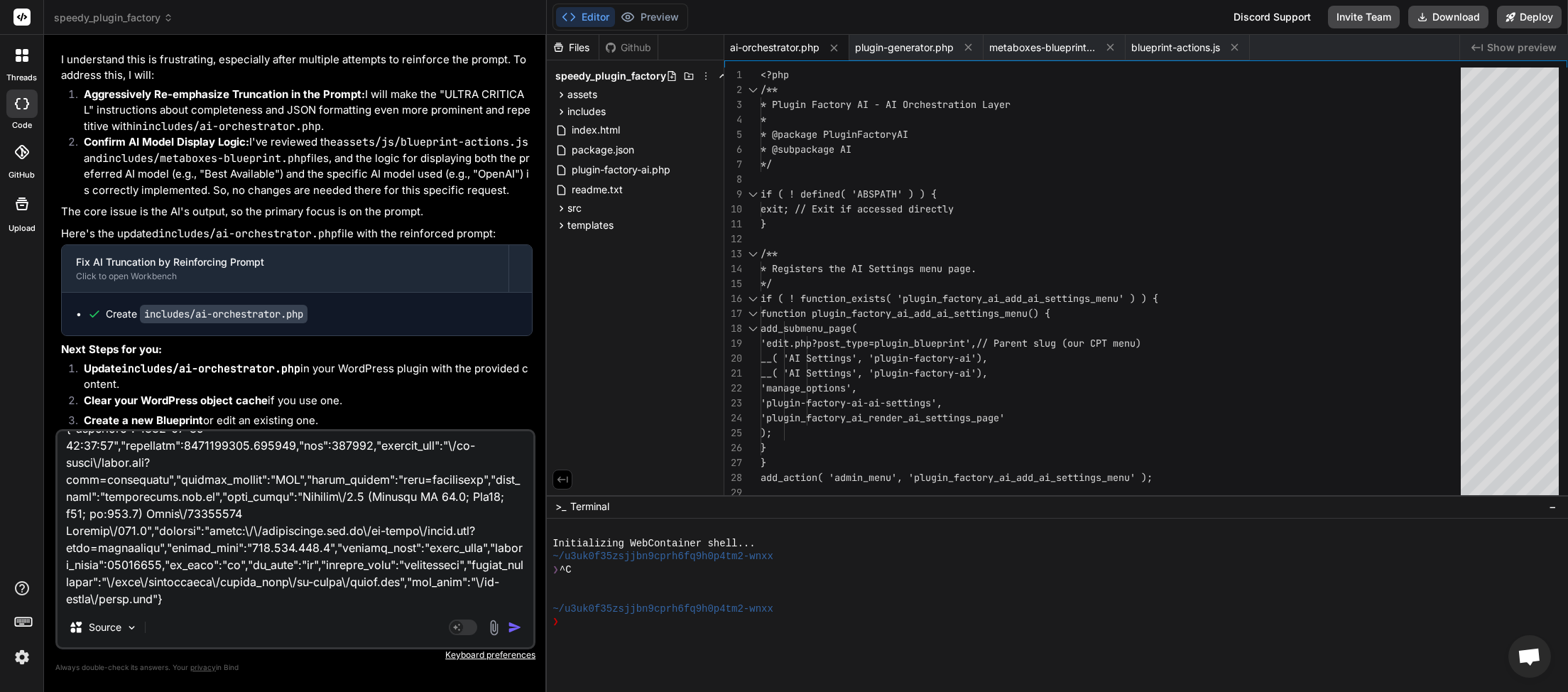
click at [513, 628] on img "button" at bounding box center [515, 627] width 14 height 14
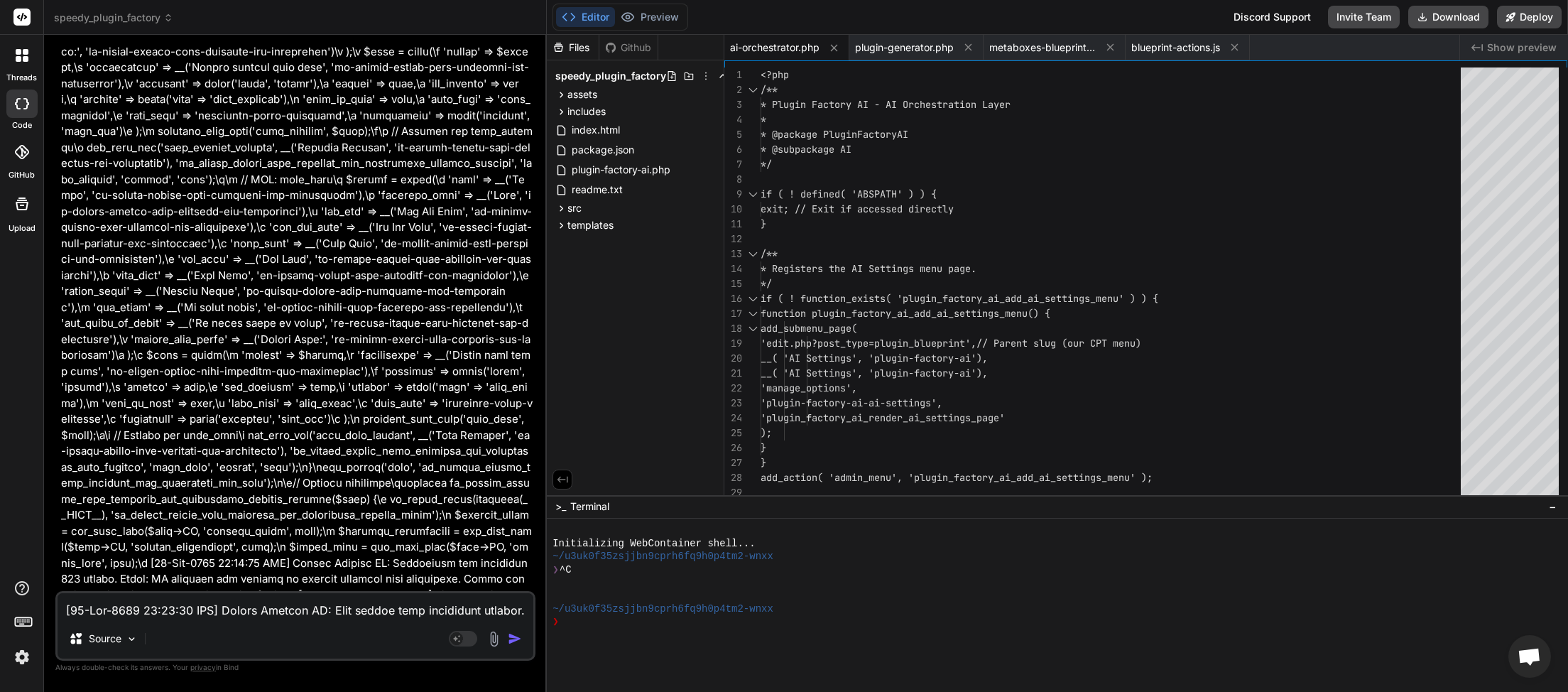
scroll to position [25246, 0]
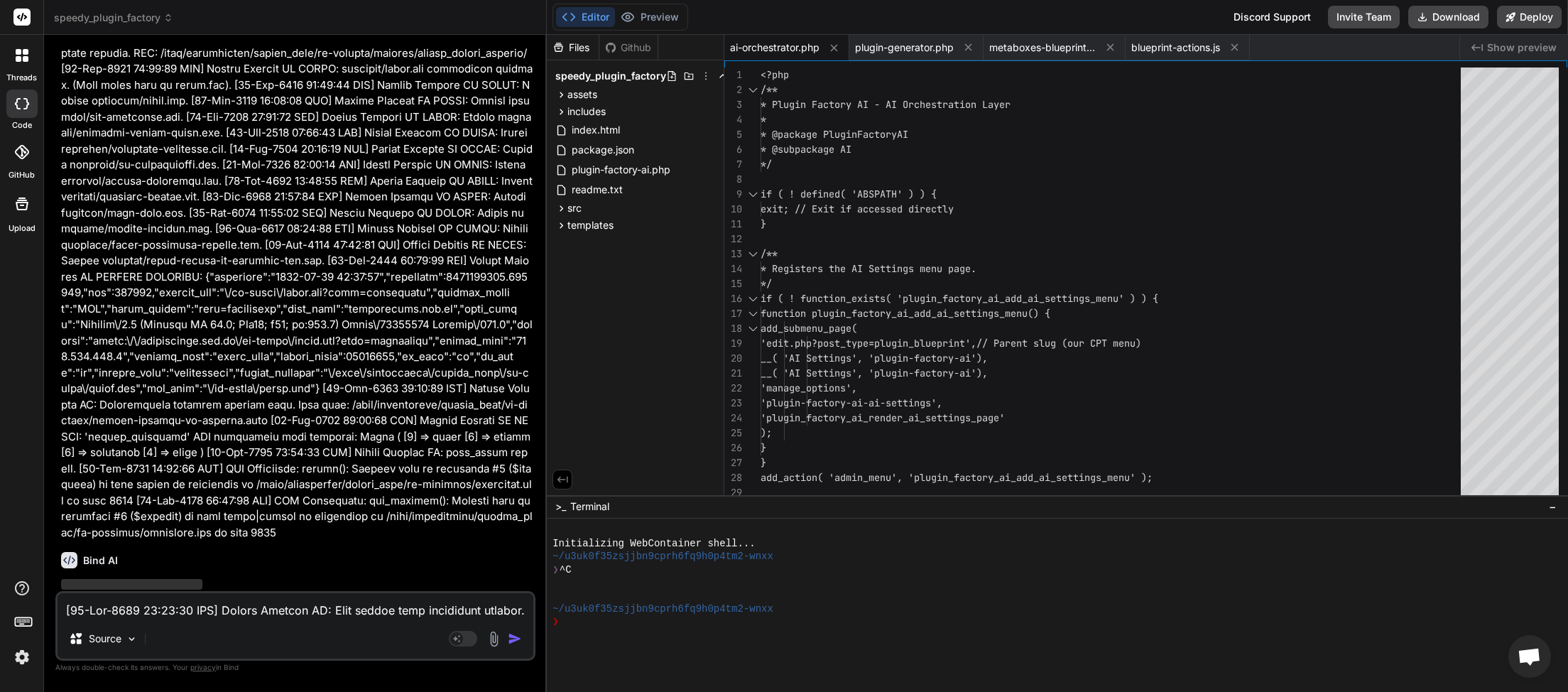
click at [372, 603] on textarea at bounding box center [295, 606] width 475 height 25
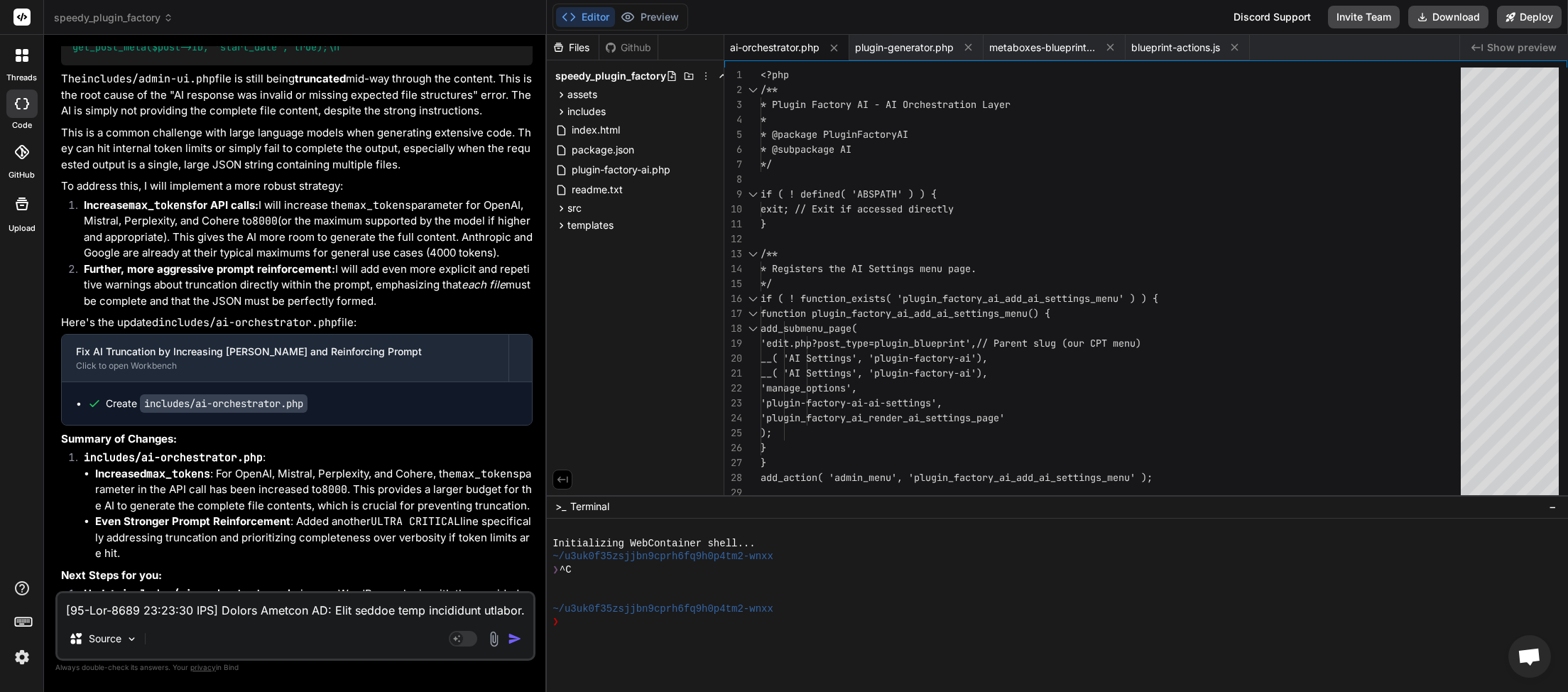
scroll to position [28605, 0]
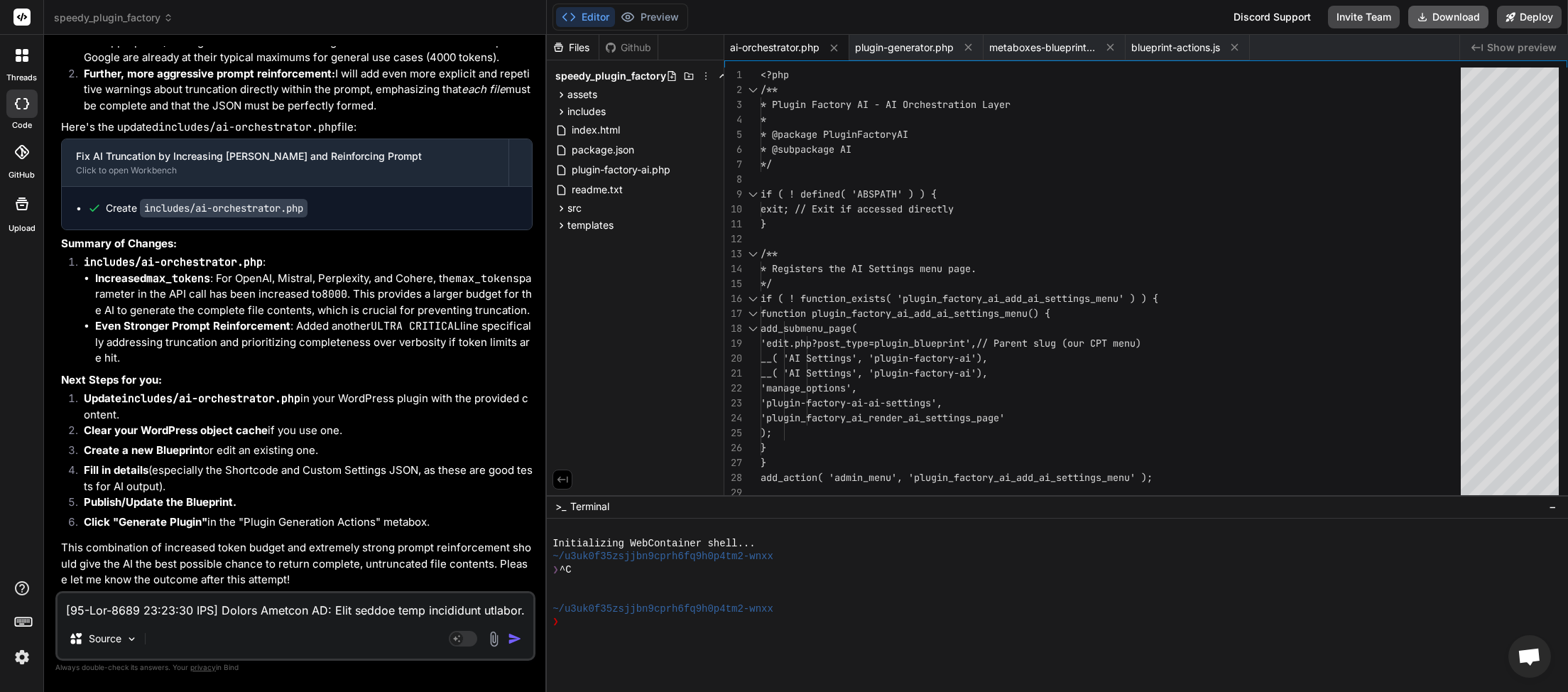
click at [1449, 17] on button "Download" at bounding box center [1449, 17] width 80 height 23
